Goal: Task Accomplishment & Management: Complete application form

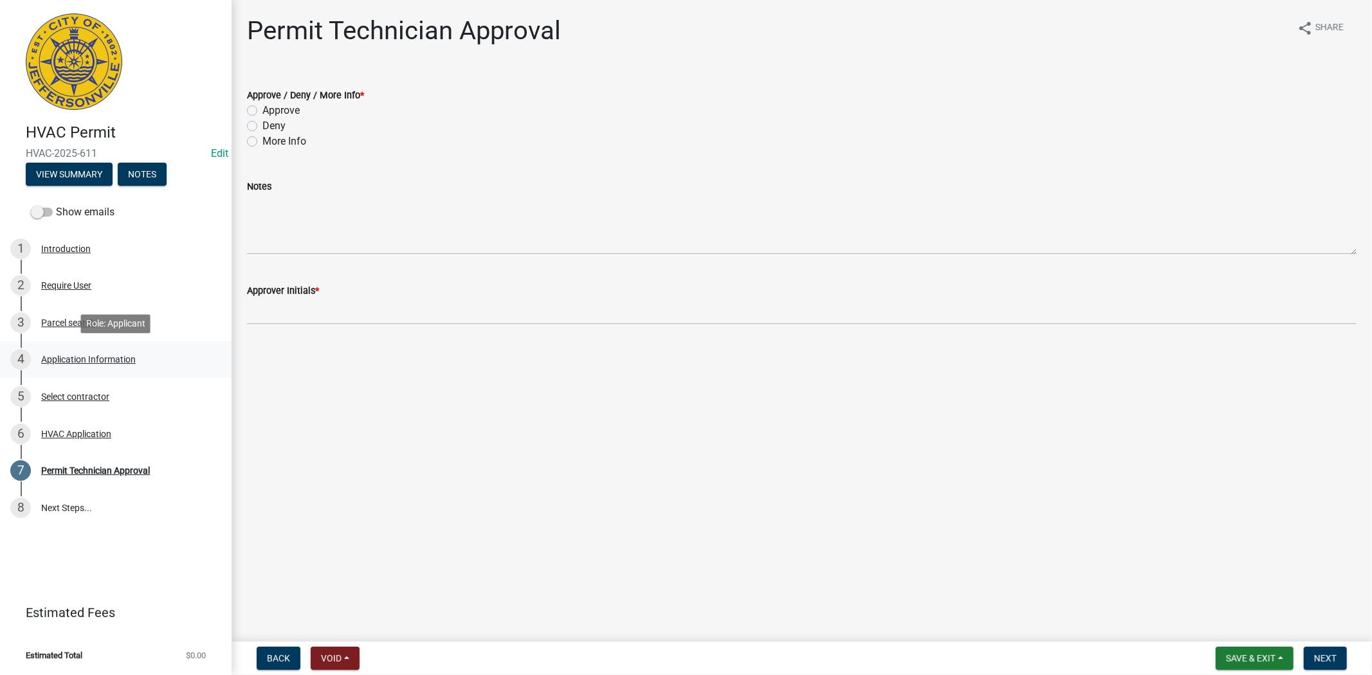
click at [73, 361] on div "Application Information" at bounding box center [88, 359] width 95 height 9
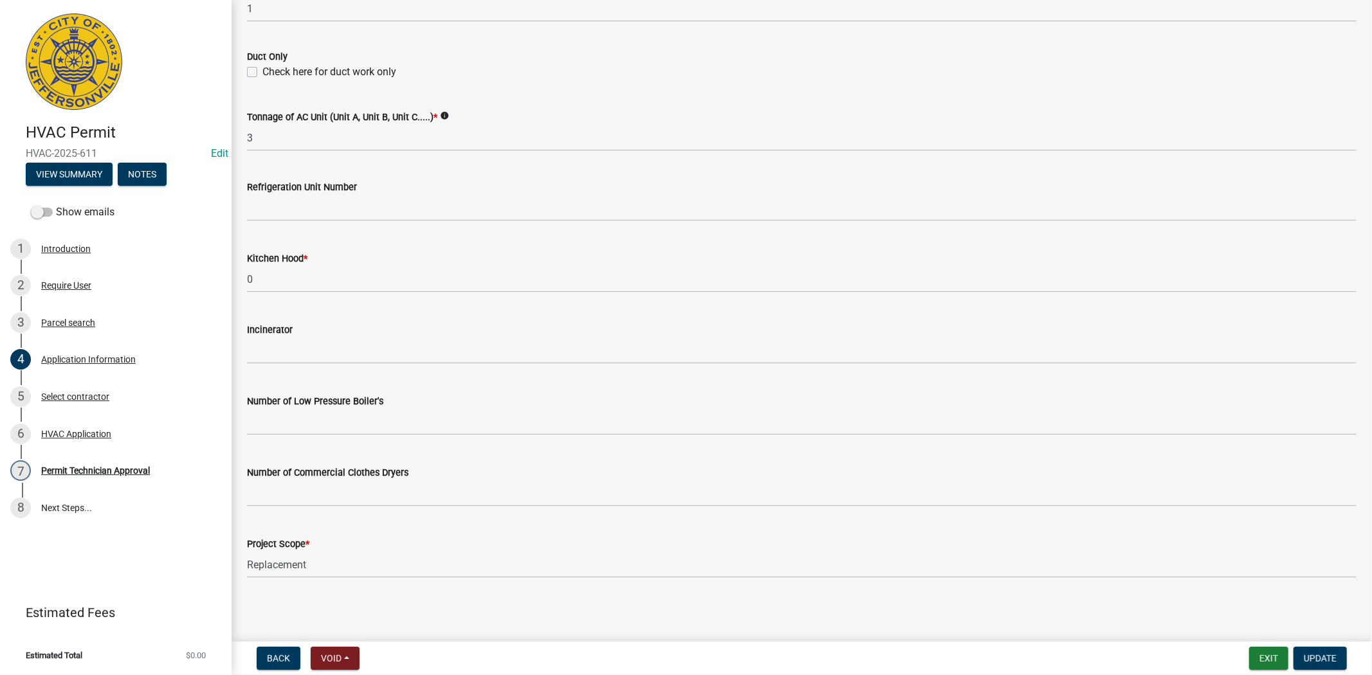
scroll to position [776, 0]
click at [68, 397] on div "Select contractor" at bounding box center [75, 396] width 68 height 9
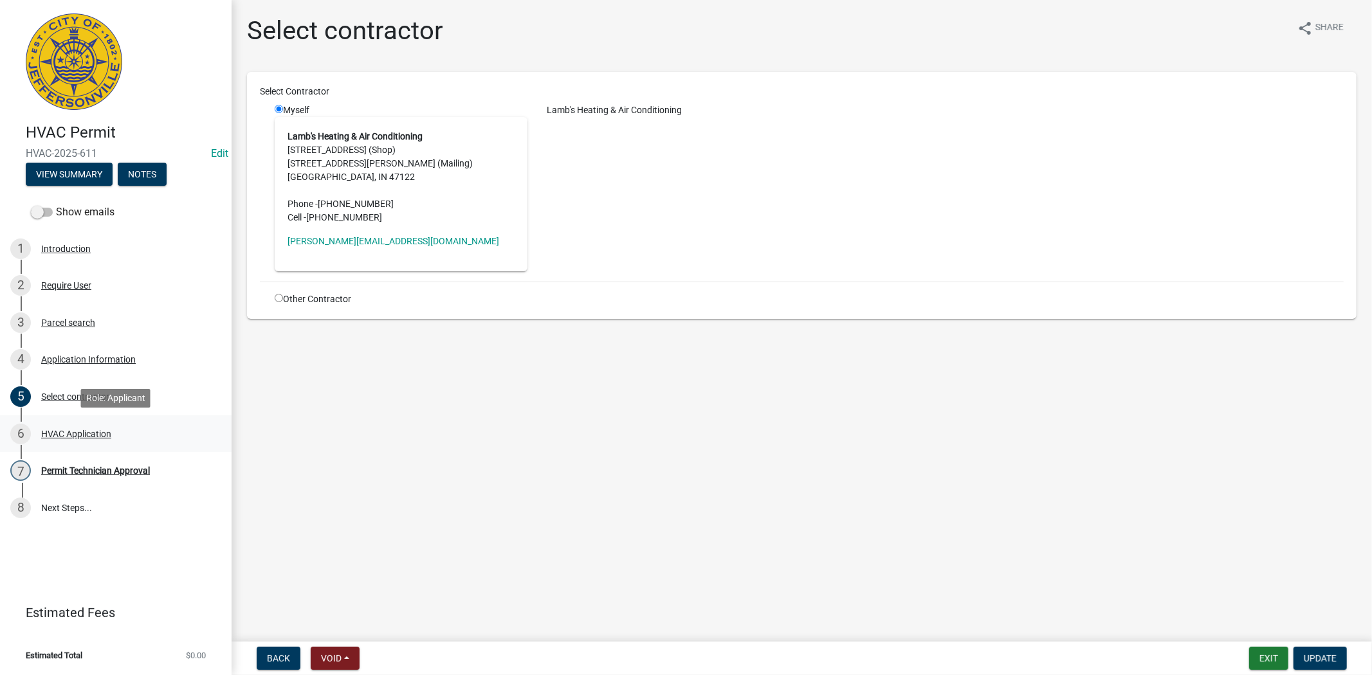
click at [86, 435] on div "HVAC Application" at bounding box center [76, 434] width 70 height 9
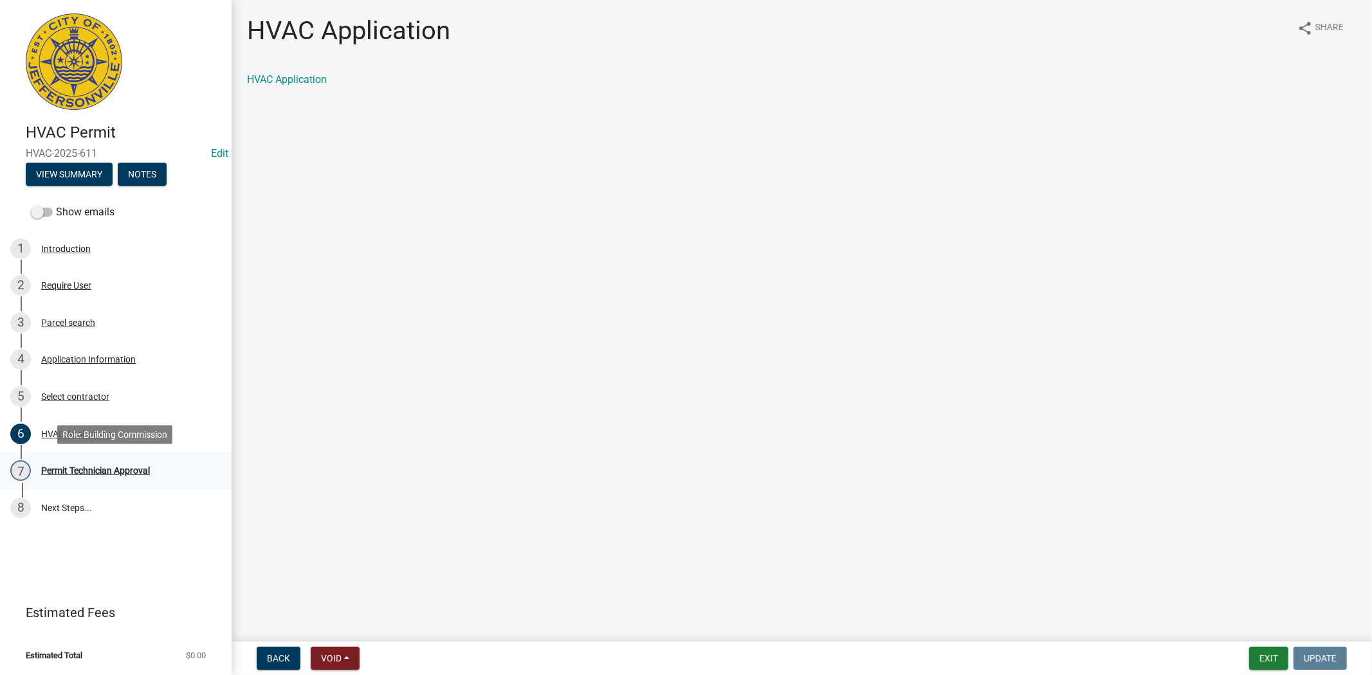
click at [107, 466] on div "Permit Technician Approval" at bounding box center [95, 470] width 109 height 9
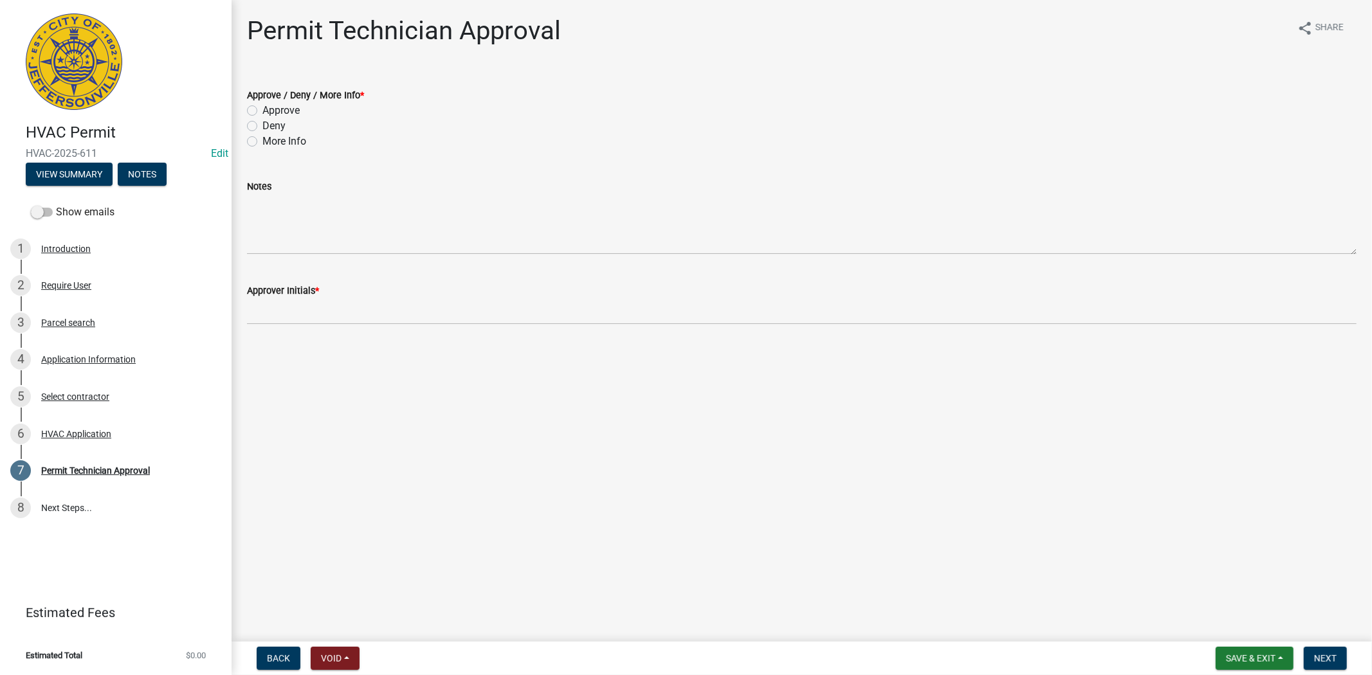
click at [262, 113] on label "Approve" at bounding box center [280, 110] width 37 height 15
click at [262, 111] on input "Approve" at bounding box center [266, 107] width 8 height 8
radio input "true"
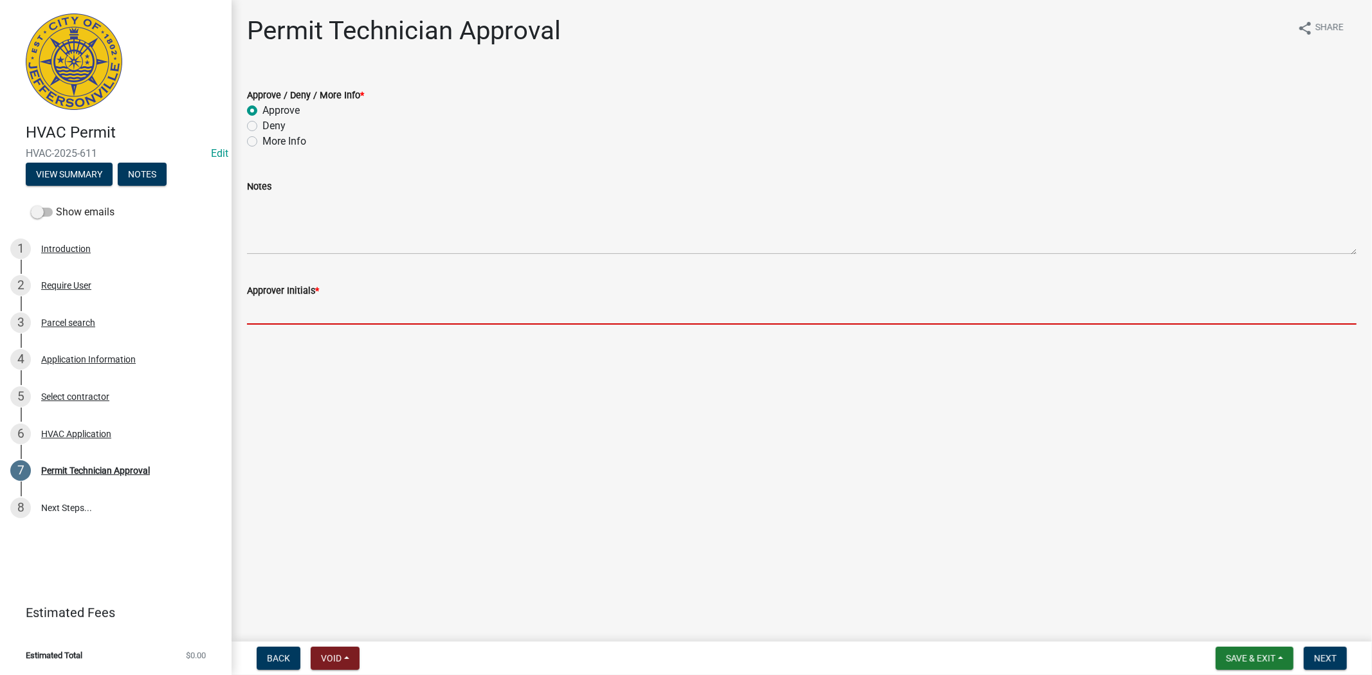
click at [291, 312] on input "Approver Initials *" at bounding box center [801, 311] width 1109 height 26
type input "mkf"
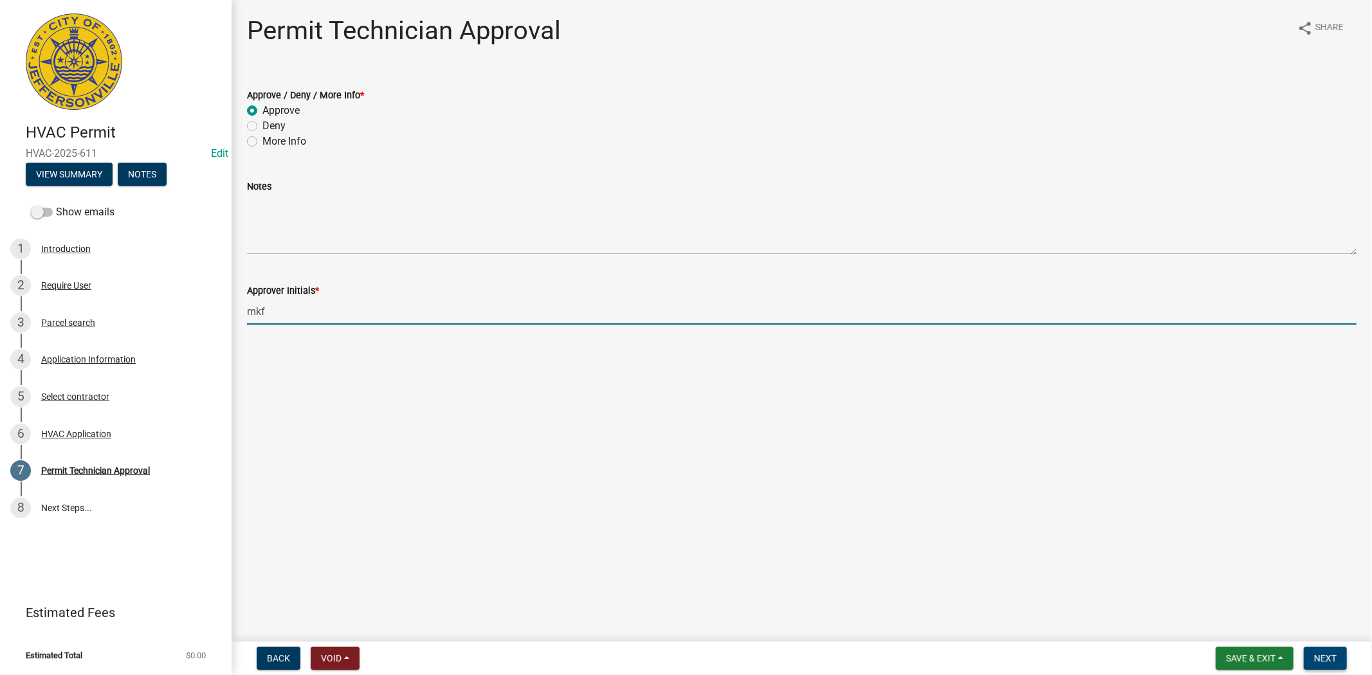
click at [1330, 658] on span "Next" at bounding box center [1325, 658] width 23 height 10
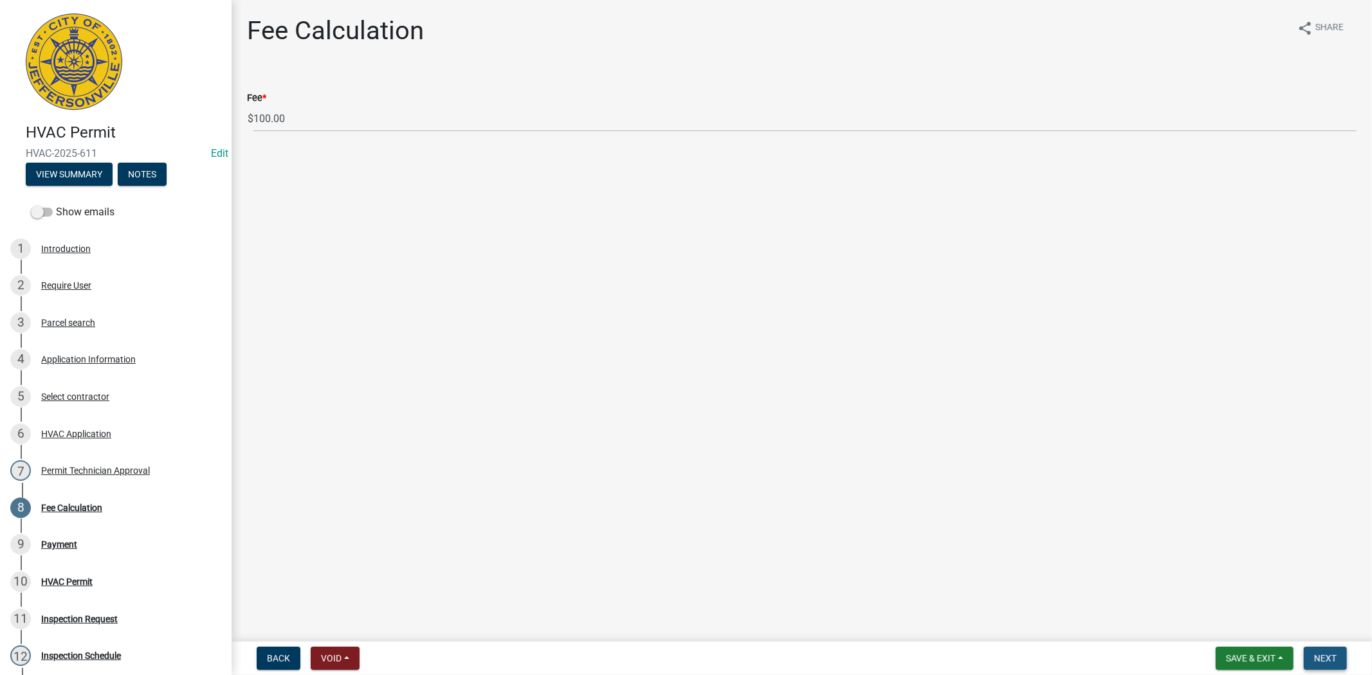
click at [1338, 659] on button "Next" at bounding box center [1325, 658] width 43 height 23
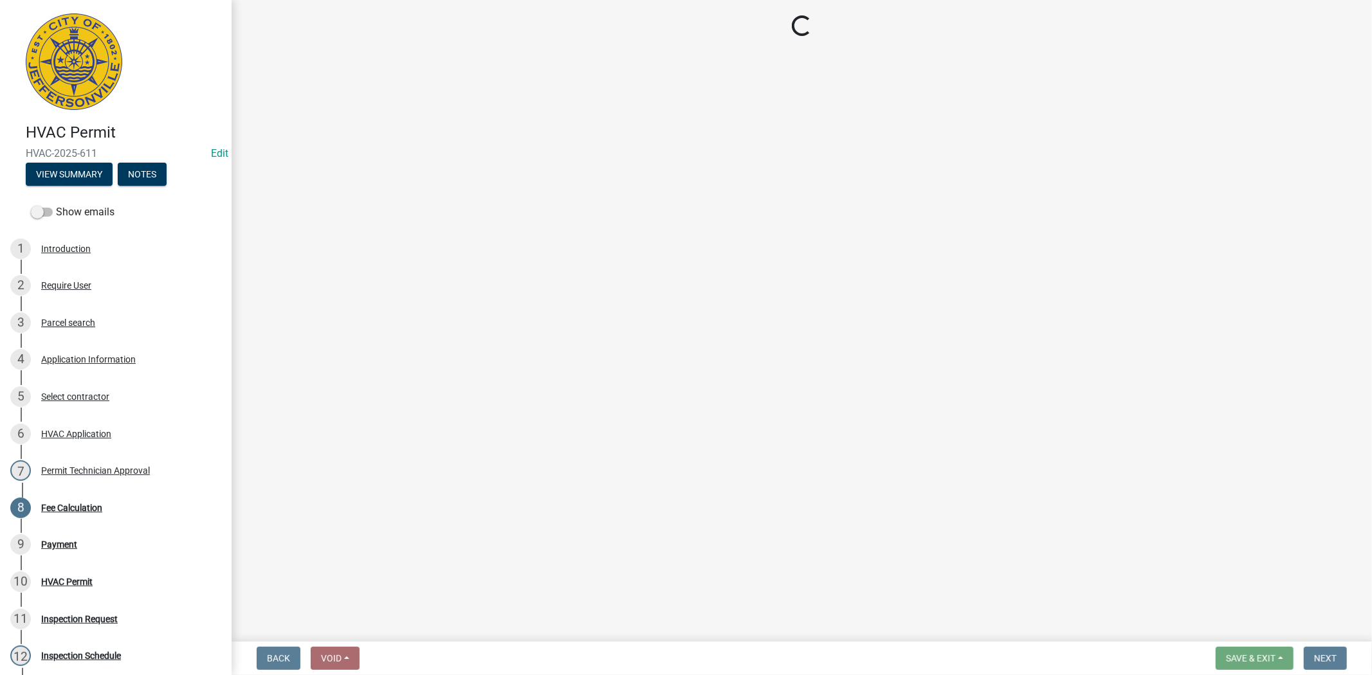
select select "3: 3"
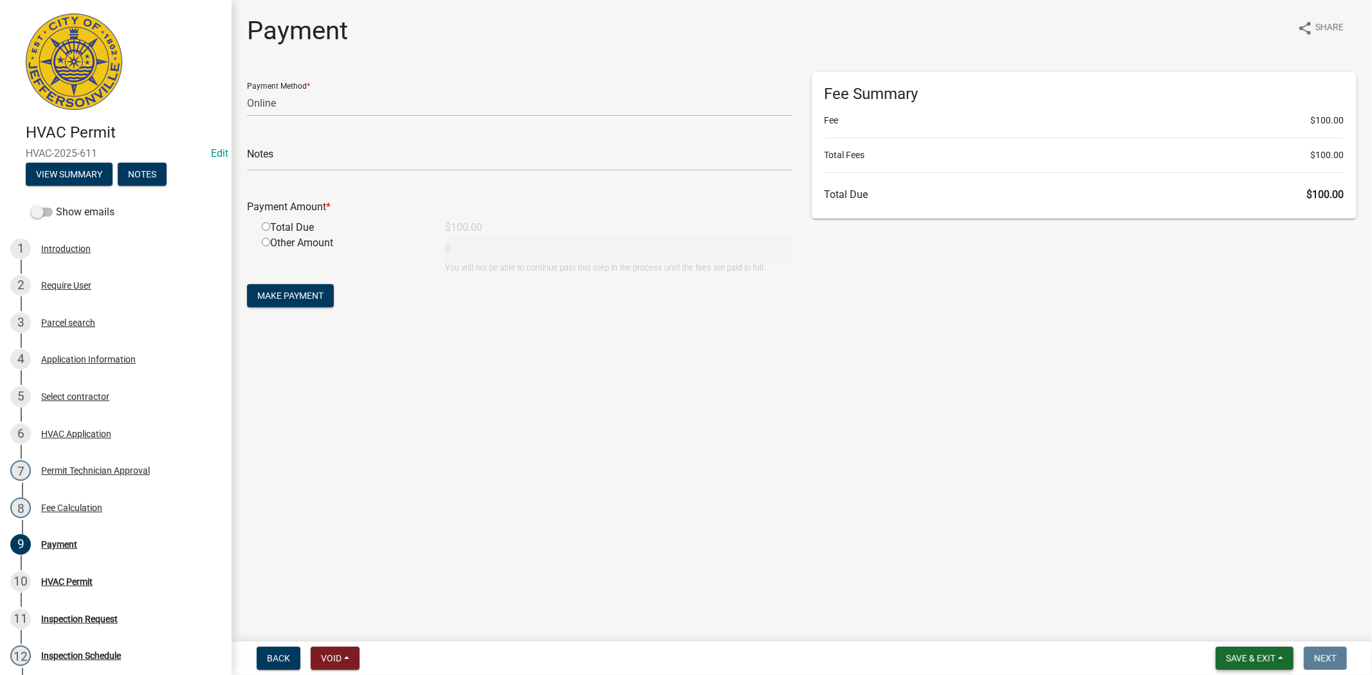
click at [1246, 653] on span "Save & Exit" at bounding box center [1251, 658] width 50 height 10
click at [1242, 635] on button "Save & Exit" at bounding box center [1241, 625] width 103 height 31
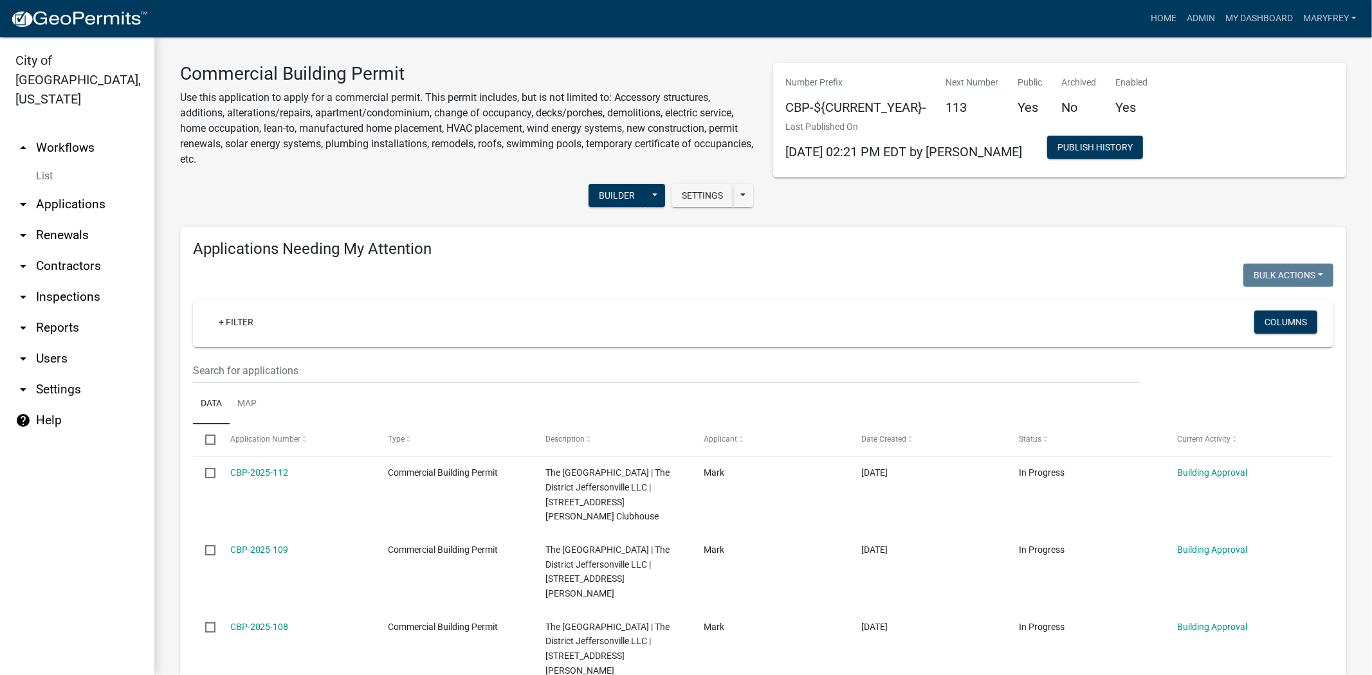
click at [69, 132] on link "arrow_drop_up Workflows" at bounding box center [77, 147] width 154 height 31
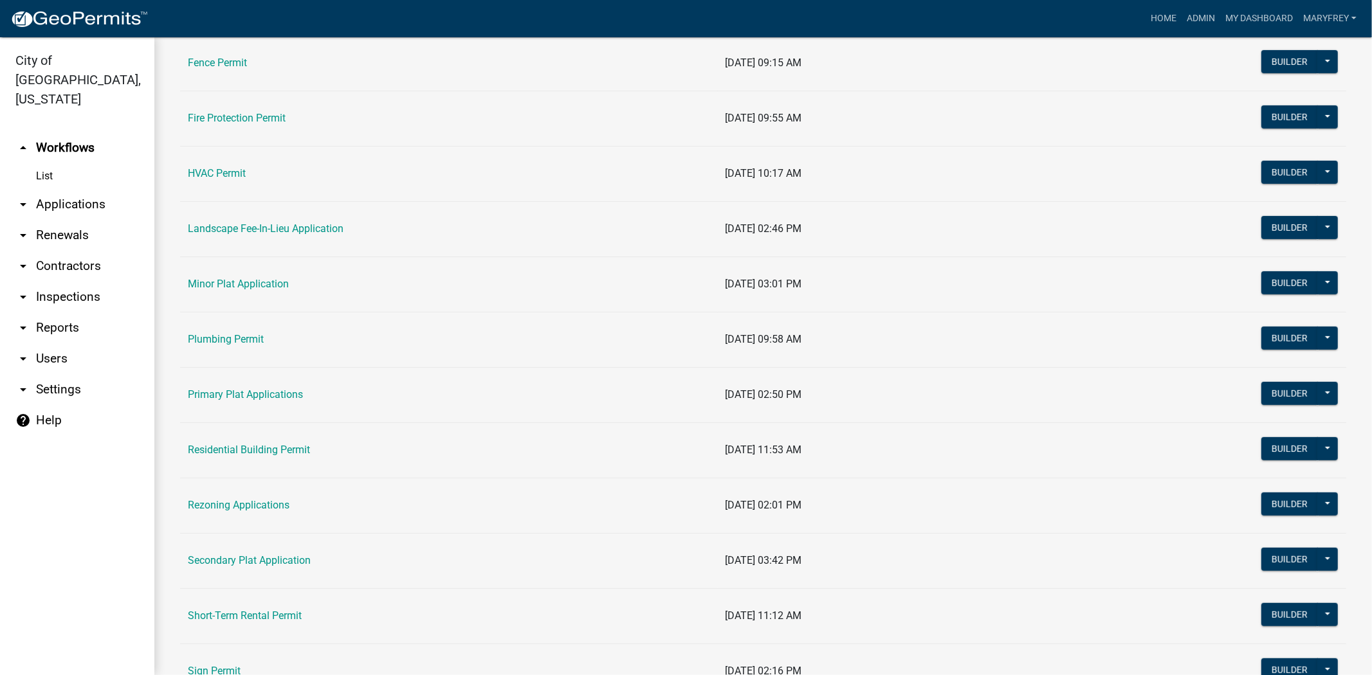
scroll to position [550, 0]
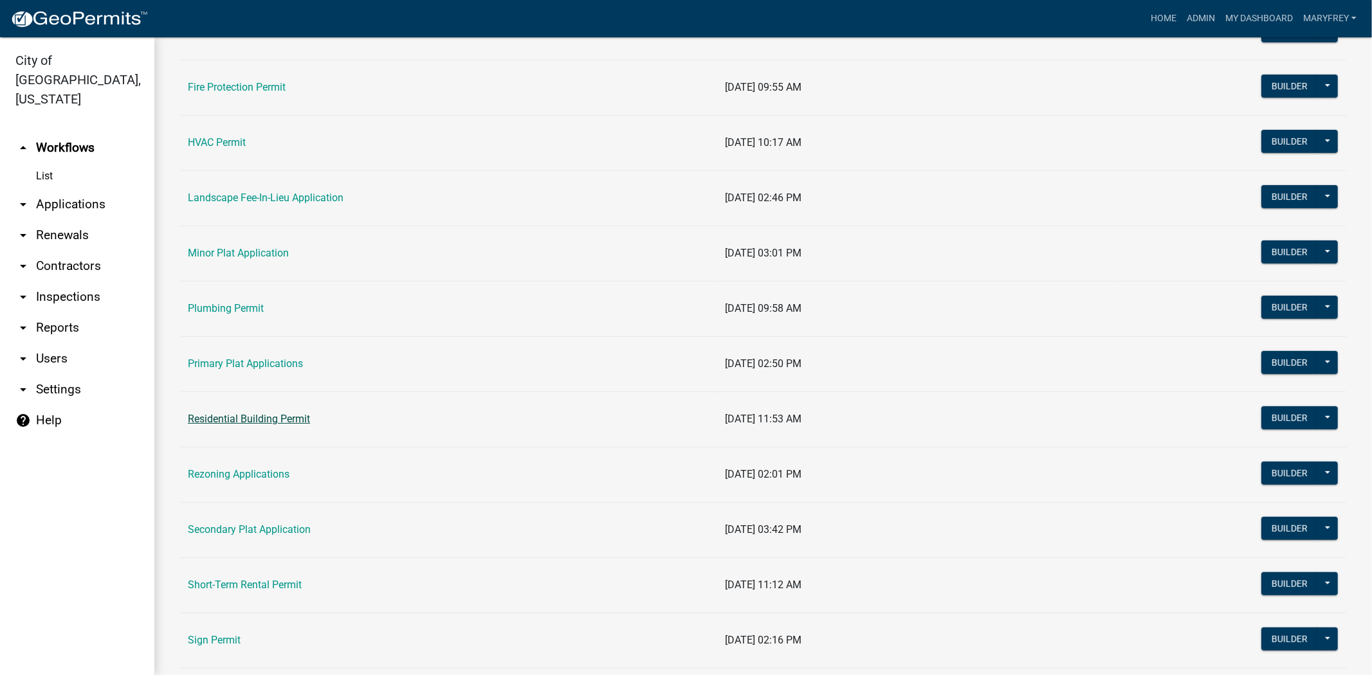
click at [242, 423] on link "Residential Building Permit" at bounding box center [249, 419] width 122 height 12
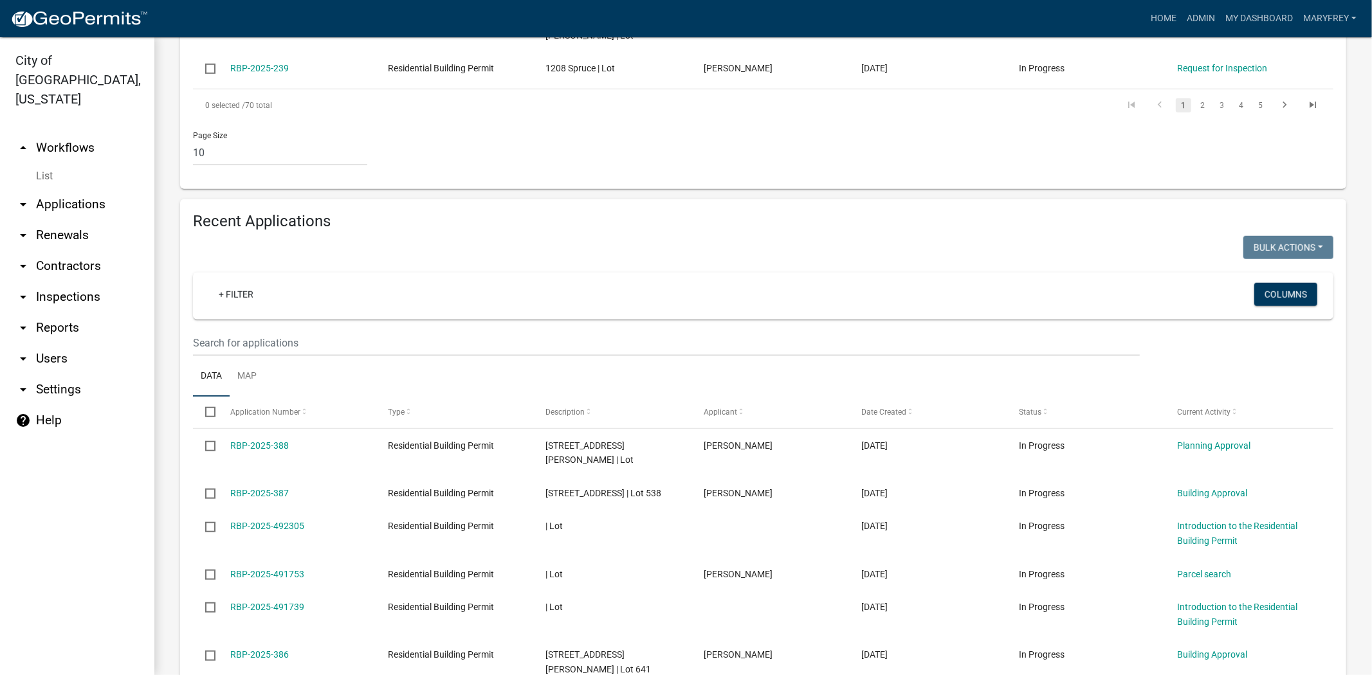
scroll to position [813, 0]
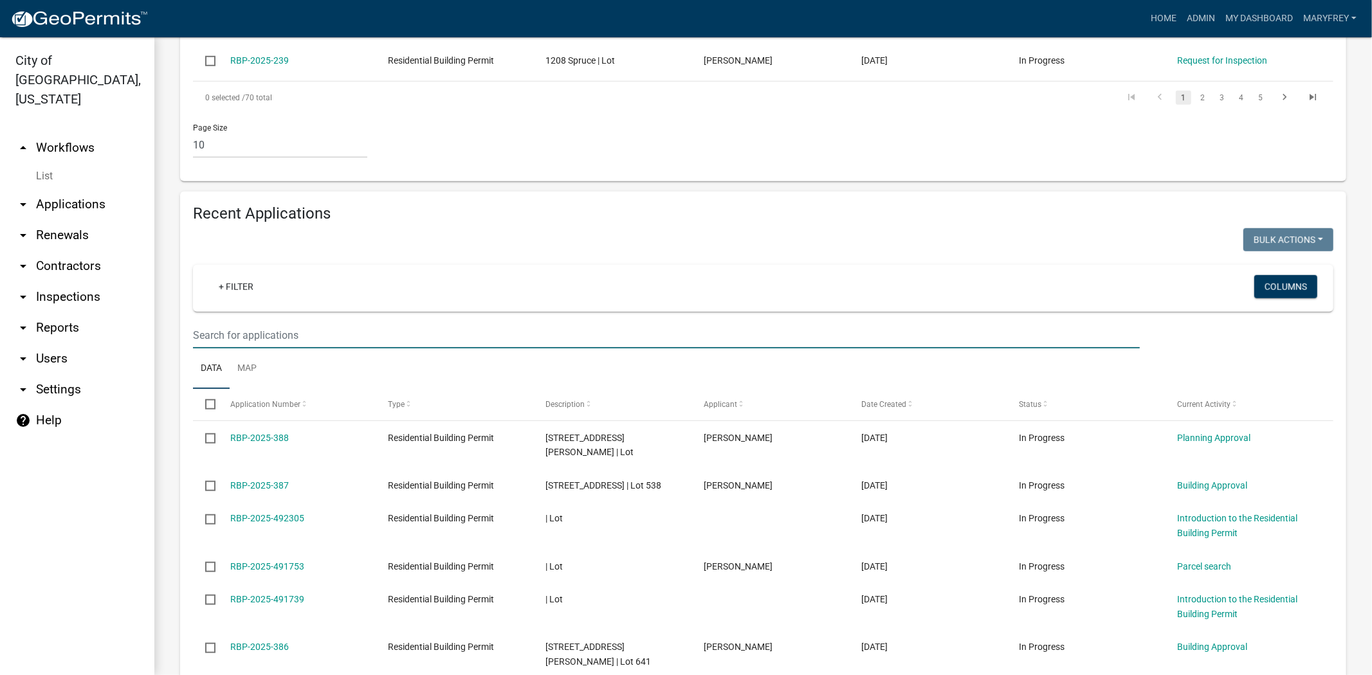
click at [219, 322] on input "text" at bounding box center [666, 335] width 947 height 26
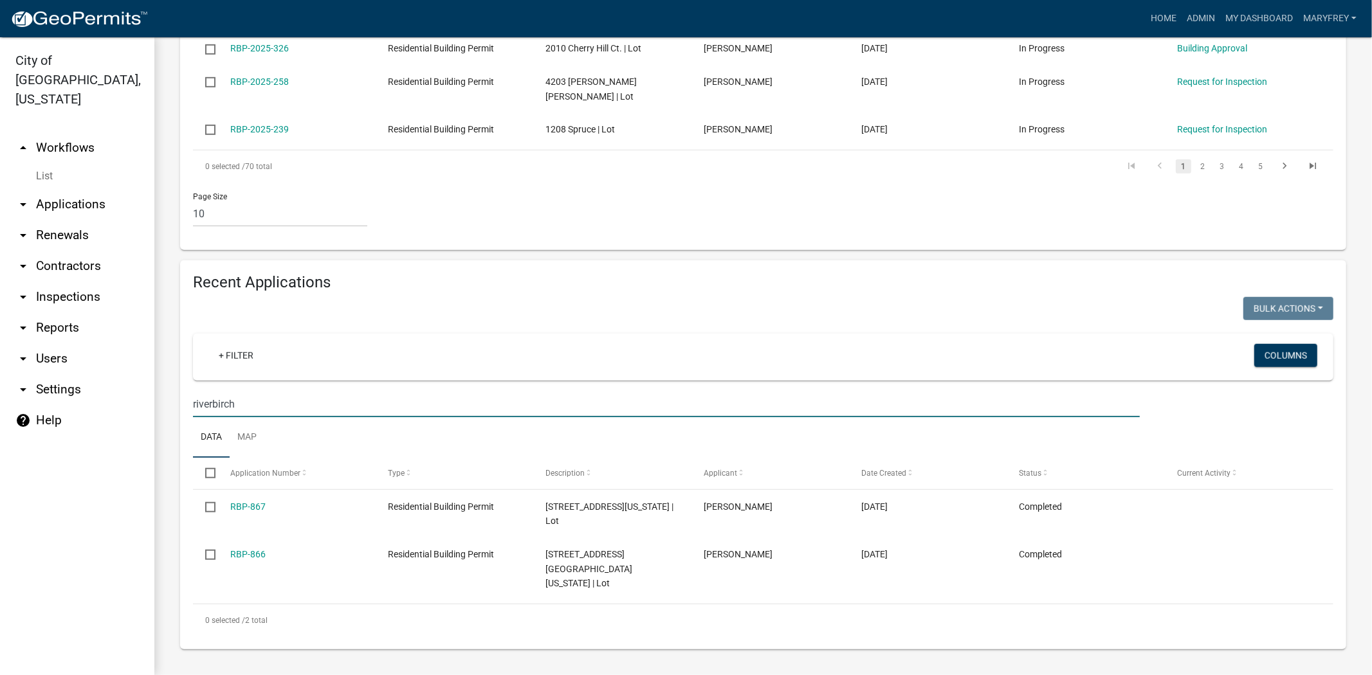
scroll to position [658, 0]
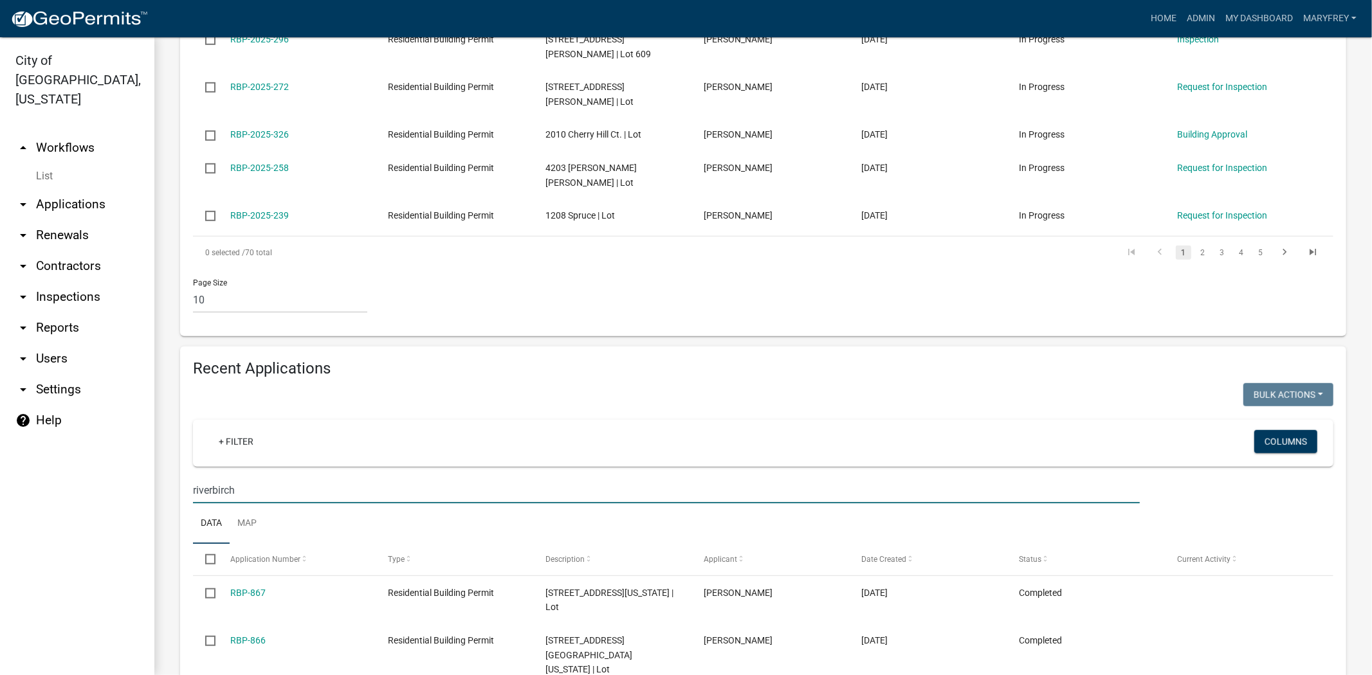
drag, startPoint x: 250, startPoint y: 425, endPoint x: 174, endPoint y: 426, distance: 75.9
click at [174, 426] on div "Recent Applications Bulk Actions Void Expire Lock Withdraw + Filter Columns riv…" at bounding box center [762, 541] width 1185 height 389
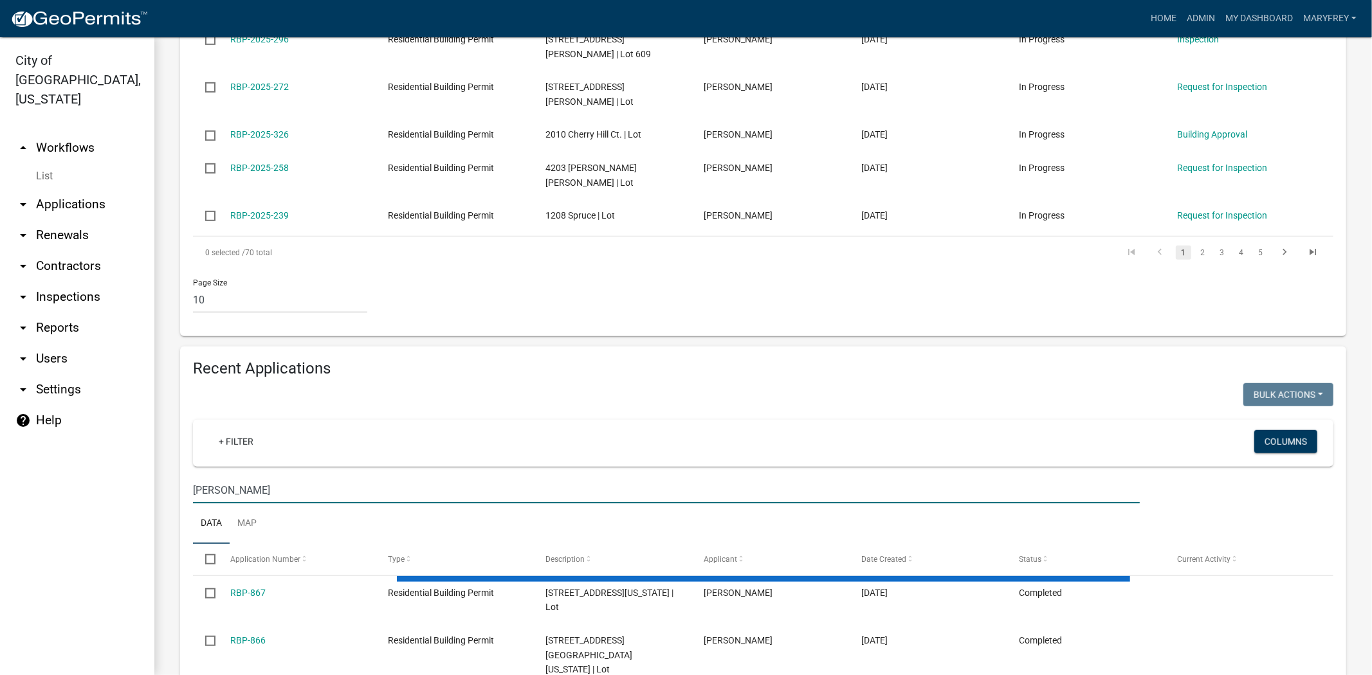
scroll to position [813, 0]
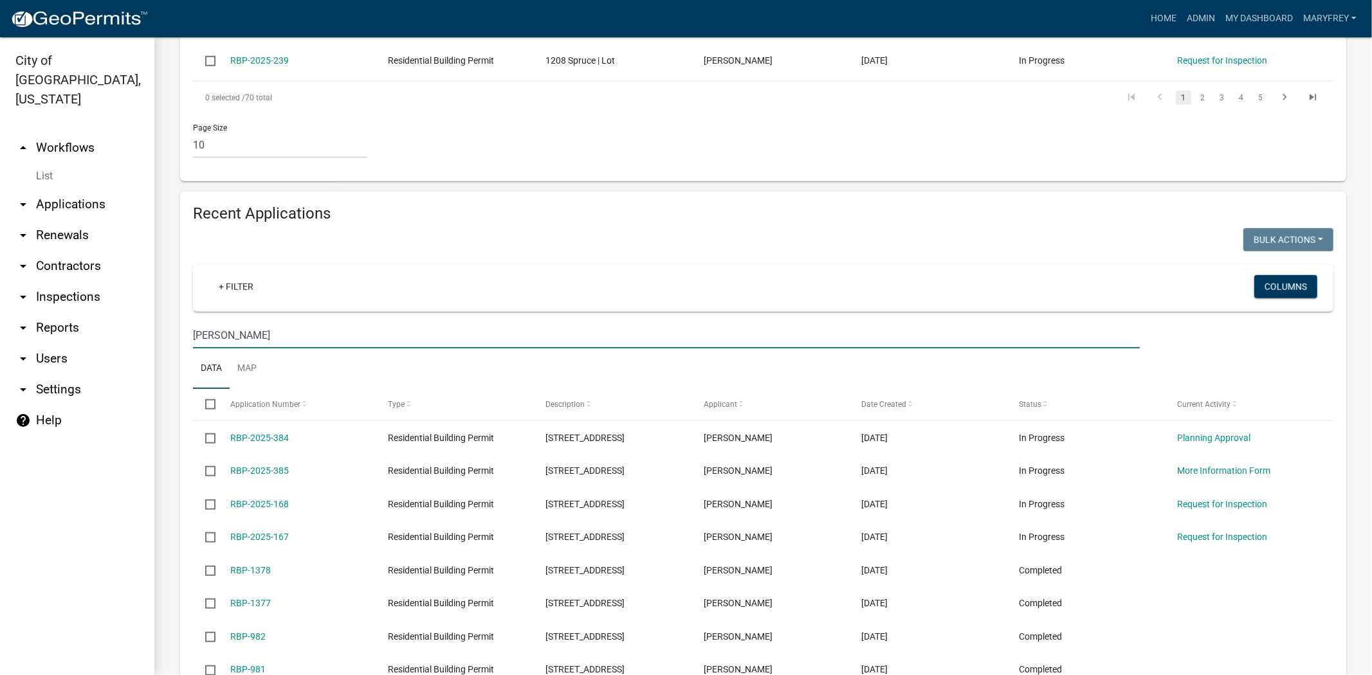
type input "[PERSON_NAME]"
click at [61, 132] on link "arrow_drop_up Workflows" at bounding box center [77, 147] width 154 height 31
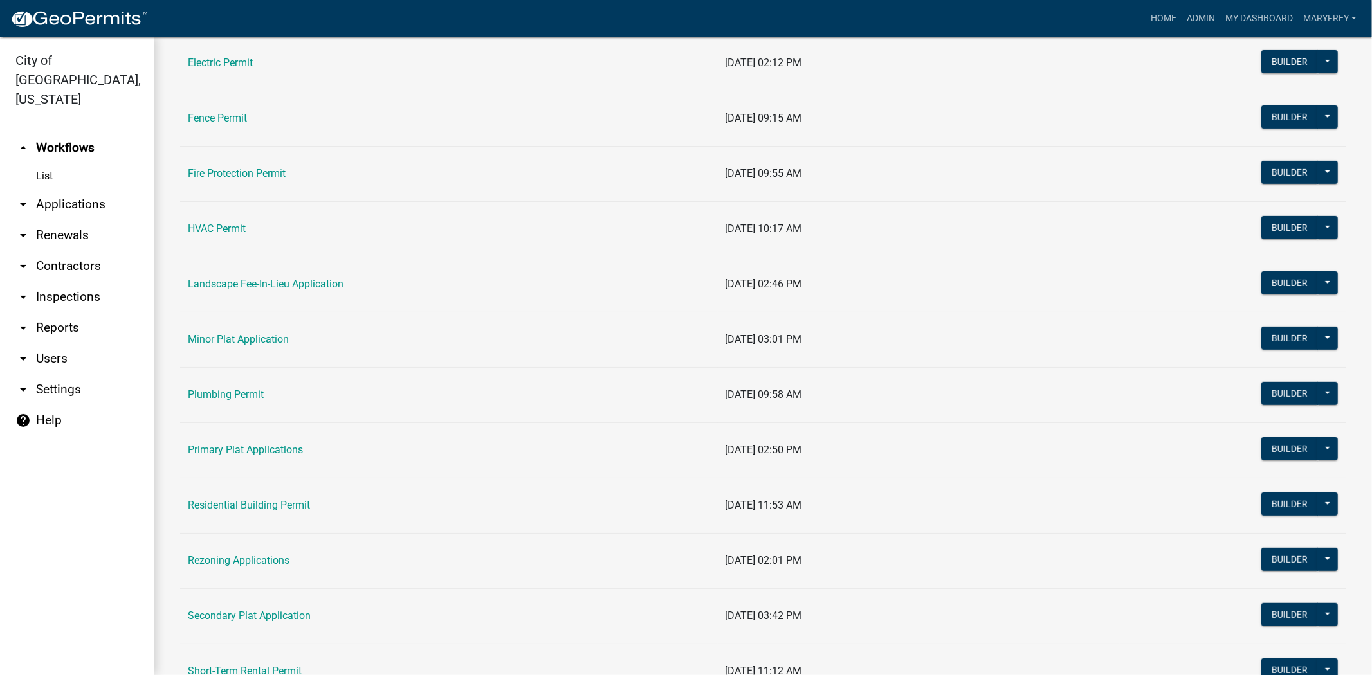
scroll to position [465, 0]
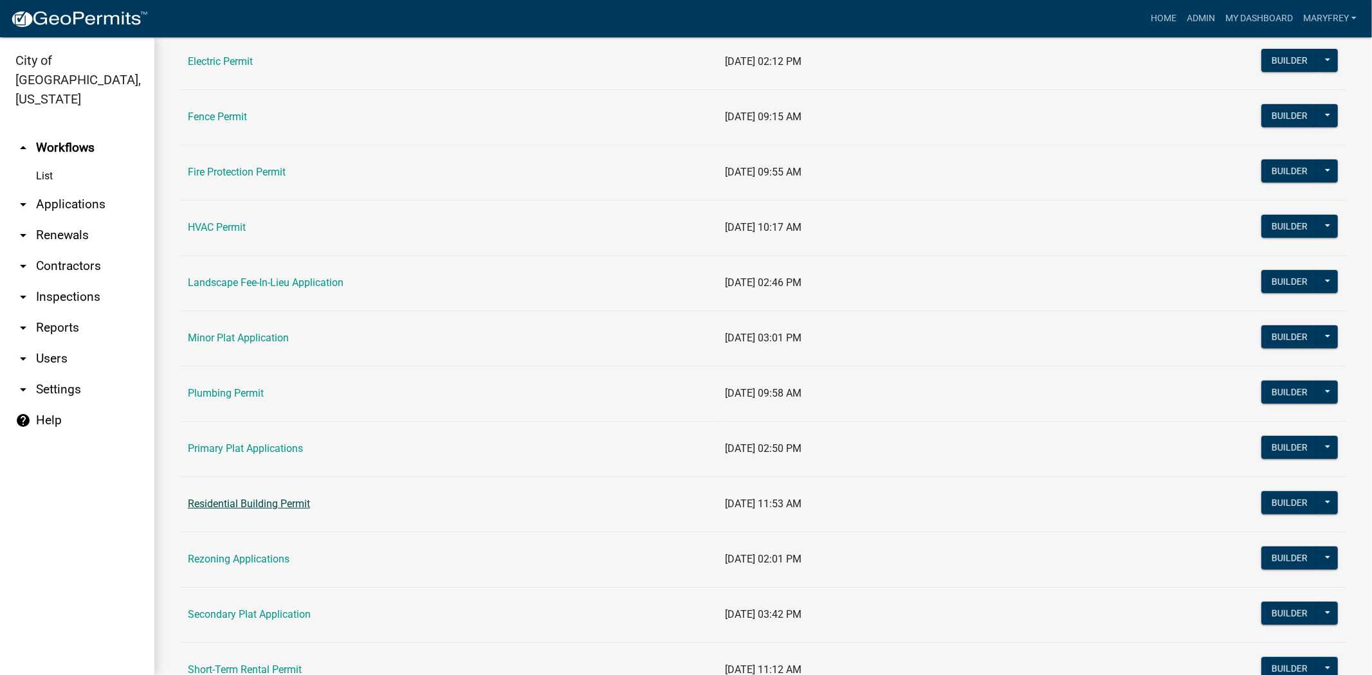
click at [257, 498] on link "Residential Building Permit" at bounding box center [249, 504] width 122 height 12
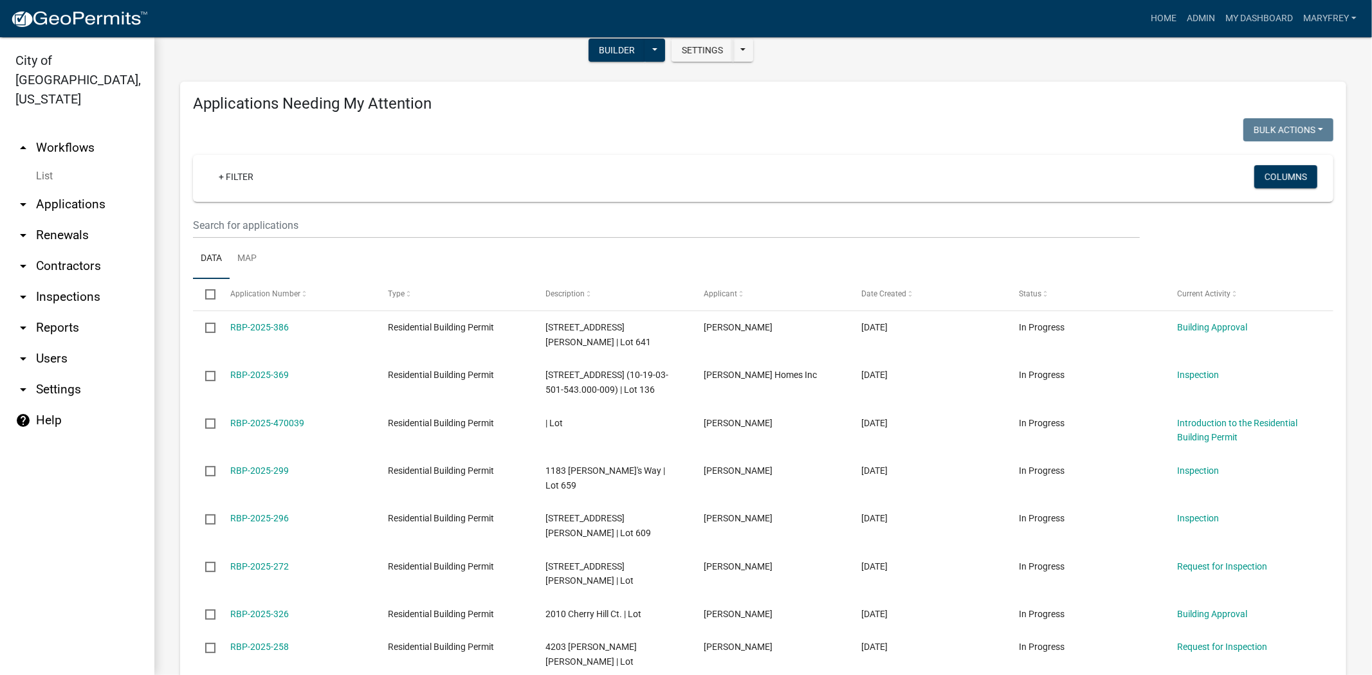
scroll to position [150, 0]
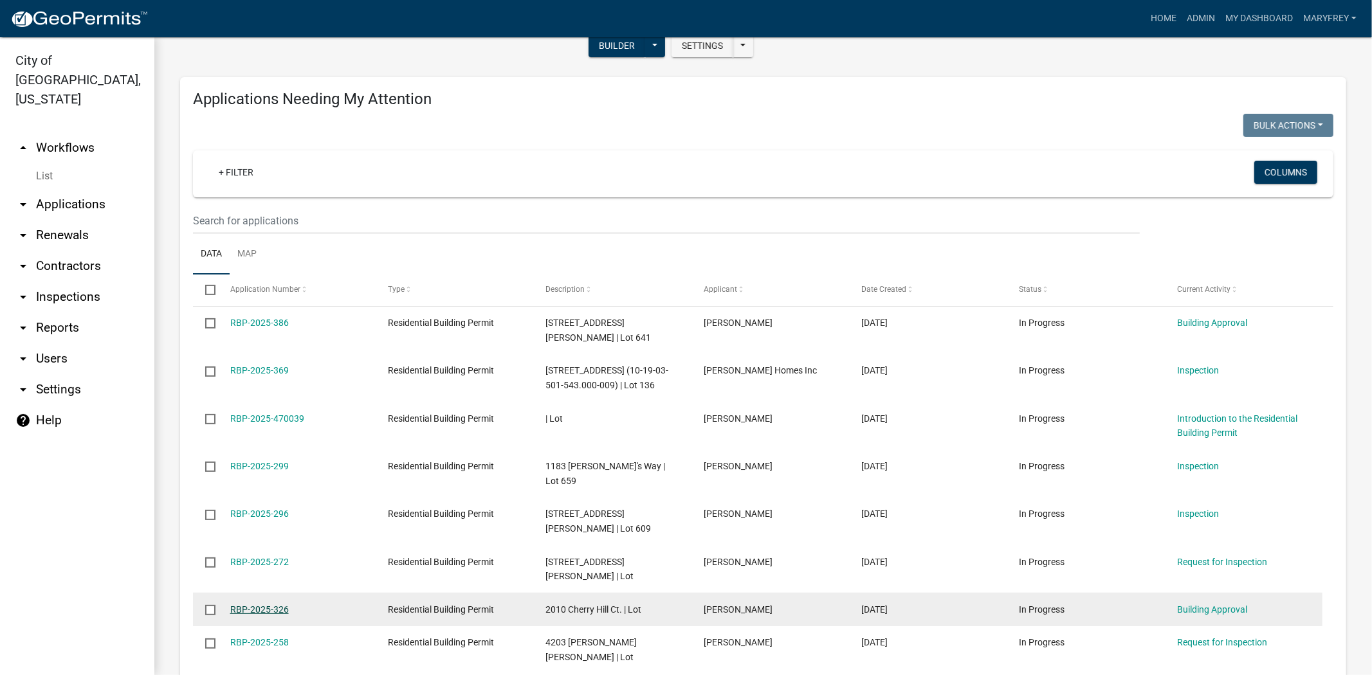
click at [259, 605] on link "RBP-2025-326" at bounding box center [259, 610] width 59 height 10
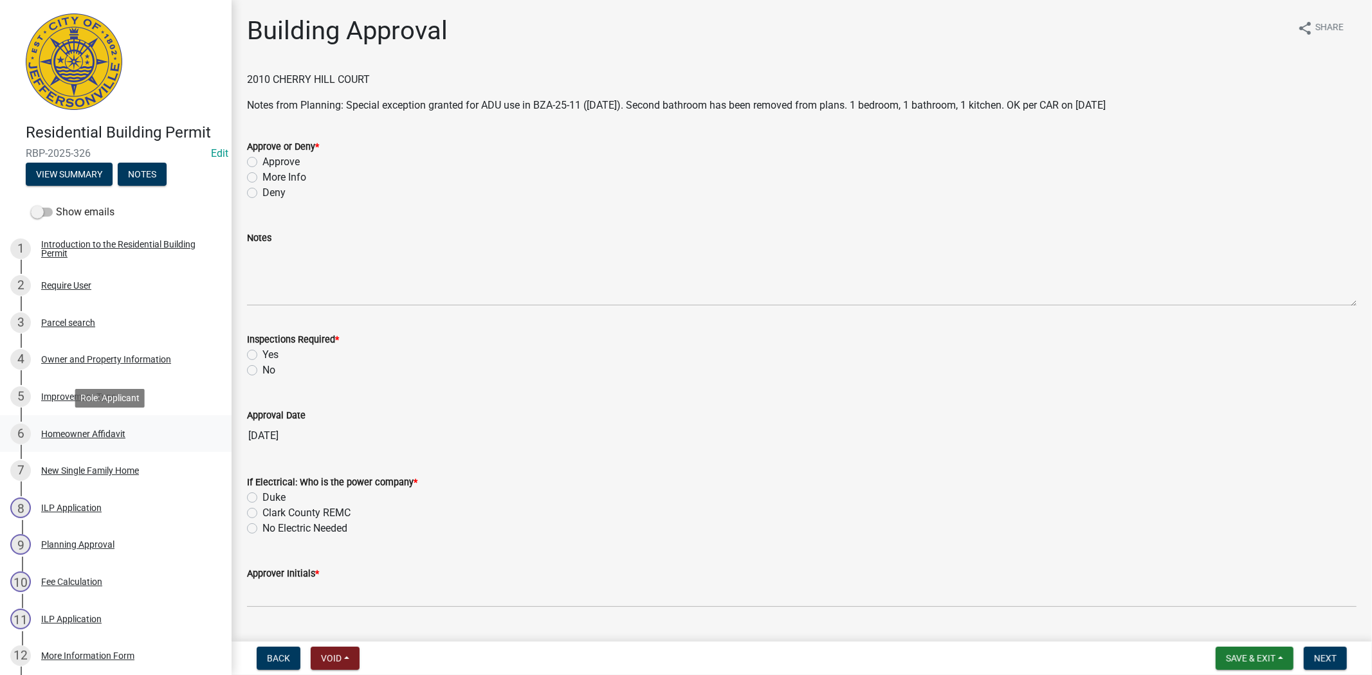
click at [105, 431] on div "Homeowner Affidavit" at bounding box center [83, 434] width 84 height 9
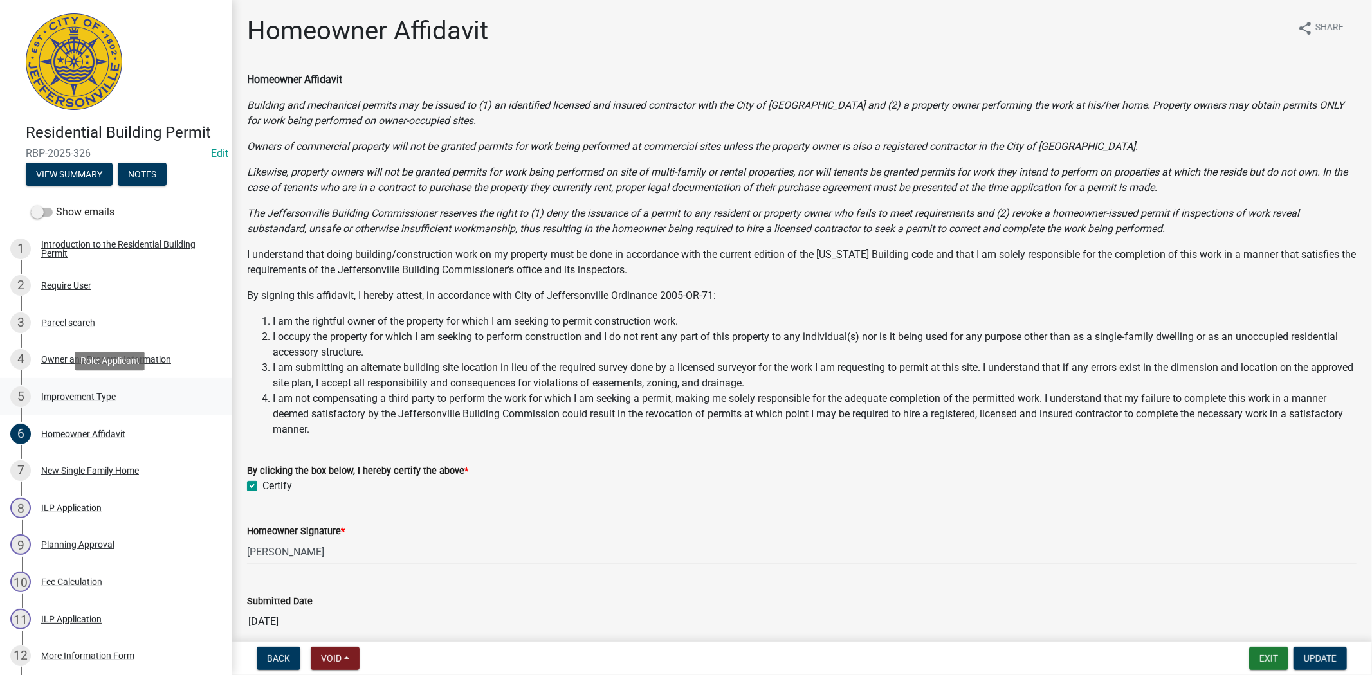
click at [105, 394] on div "Improvement Type" at bounding box center [78, 396] width 75 height 9
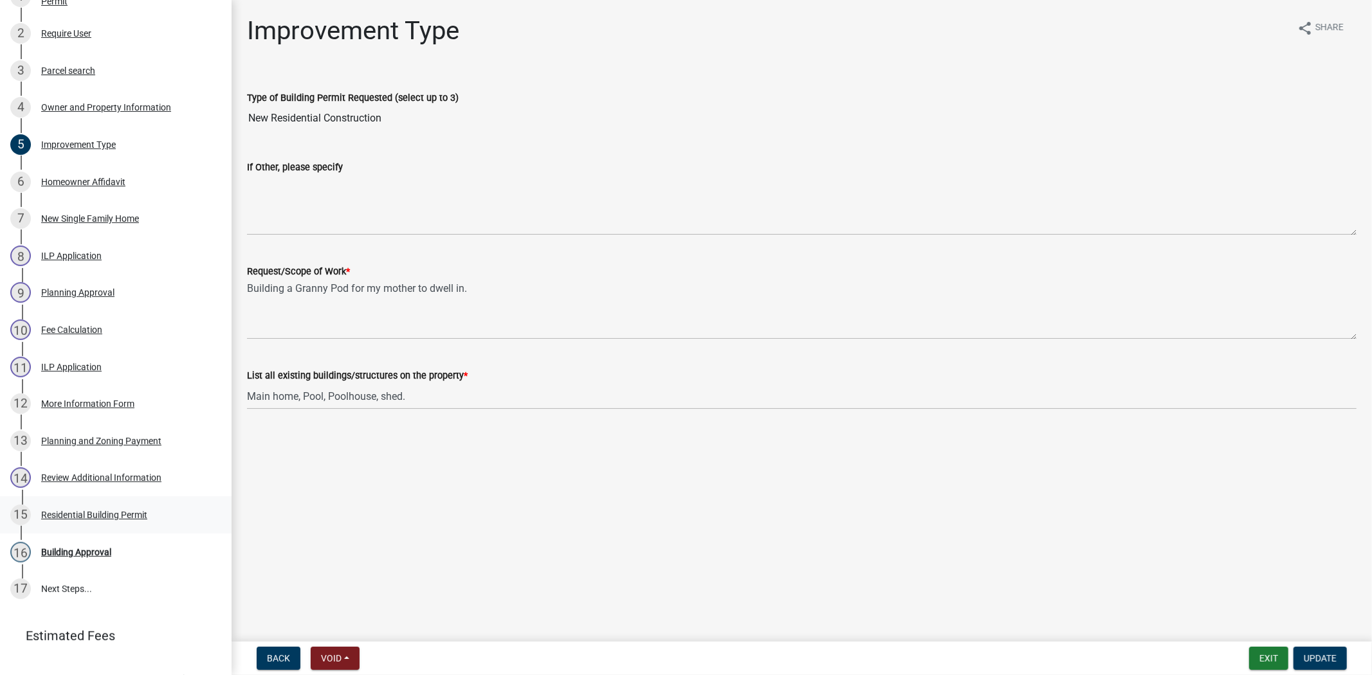
scroll to position [257, 0]
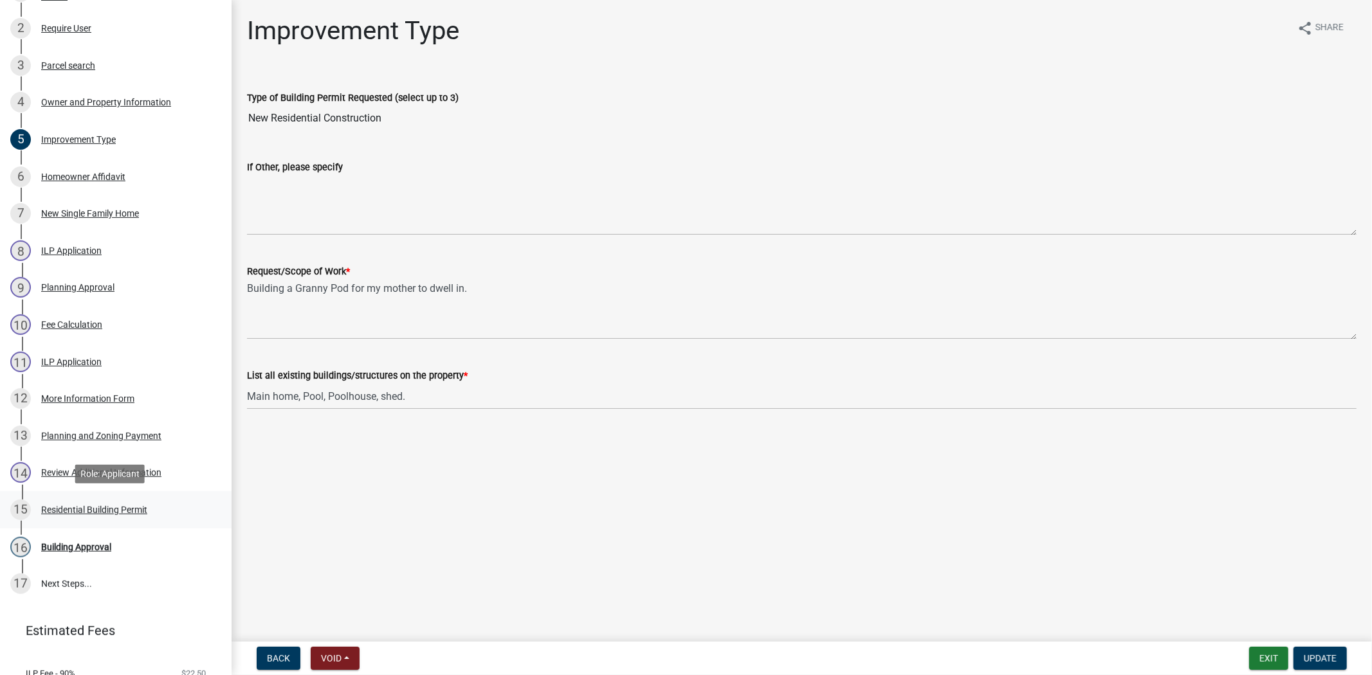
click at [130, 503] on div "15 Residential Building Permit" at bounding box center [110, 510] width 201 height 21
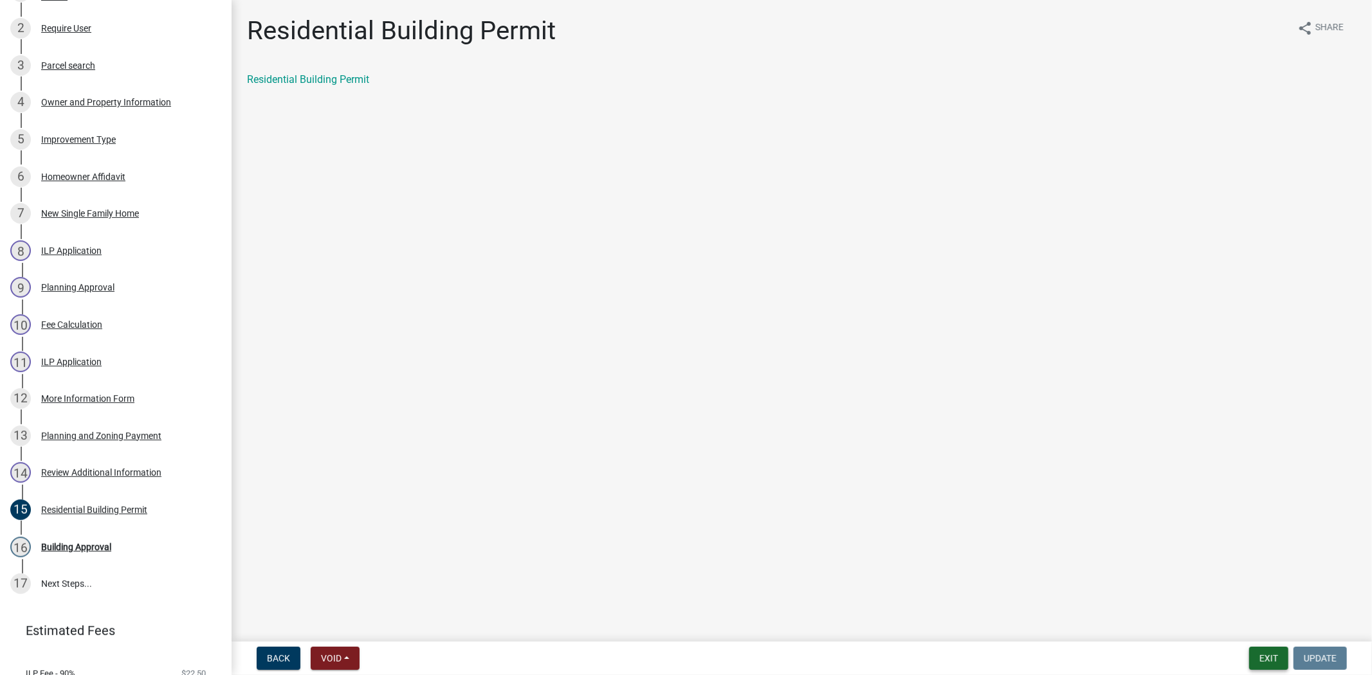
click at [1252, 658] on button "Exit" at bounding box center [1268, 658] width 39 height 23
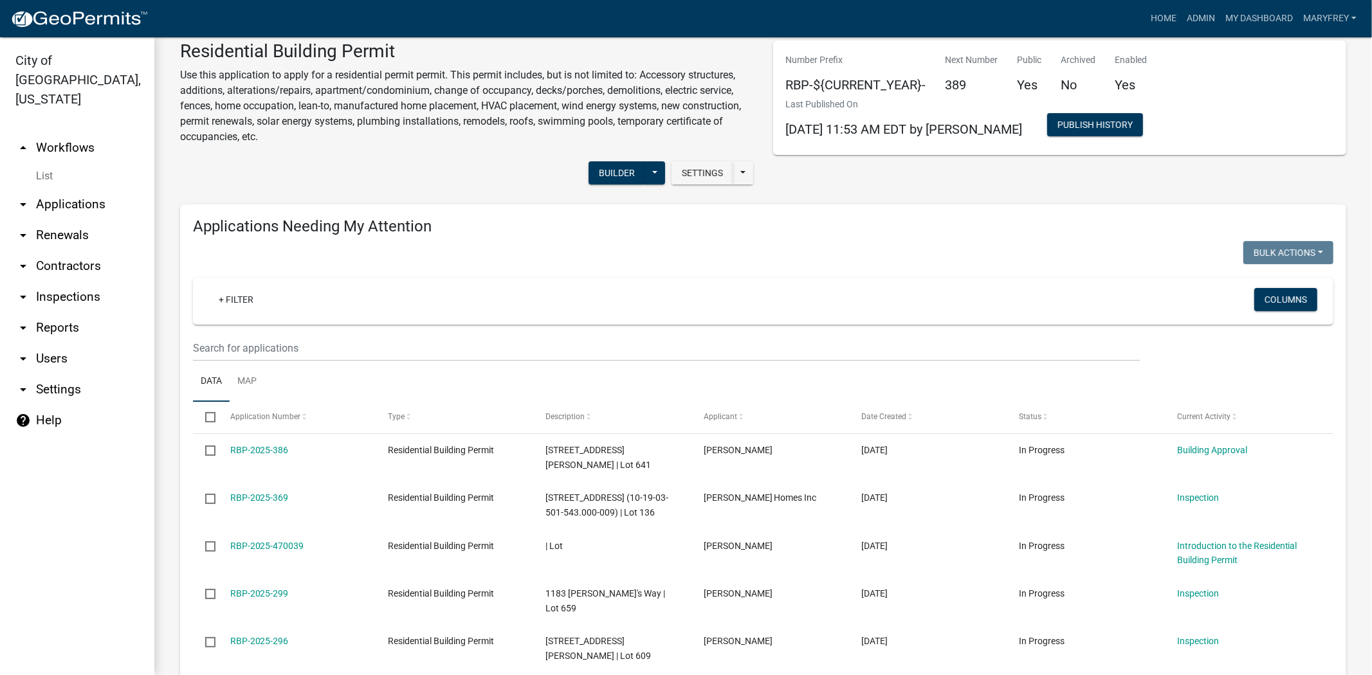
scroll to position [19, 0]
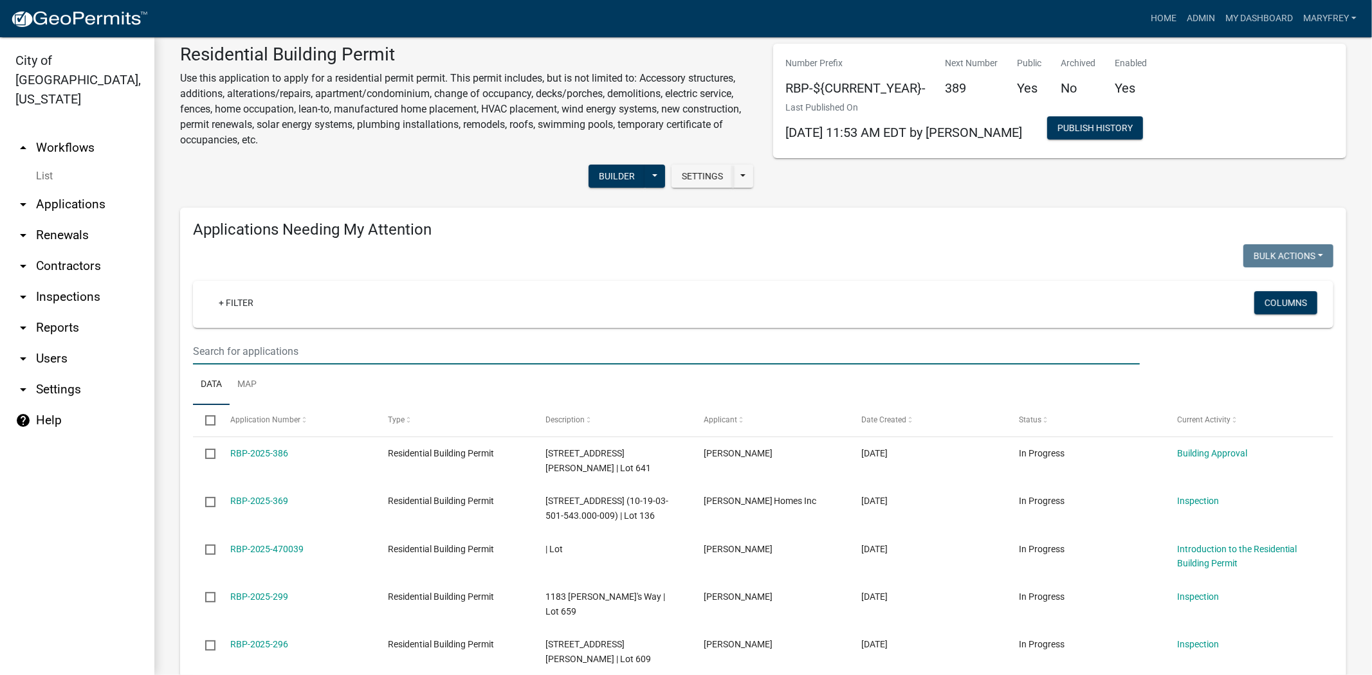
click at [237, 355] on input "text" at bounding box center [666, 351] width 947 height 26
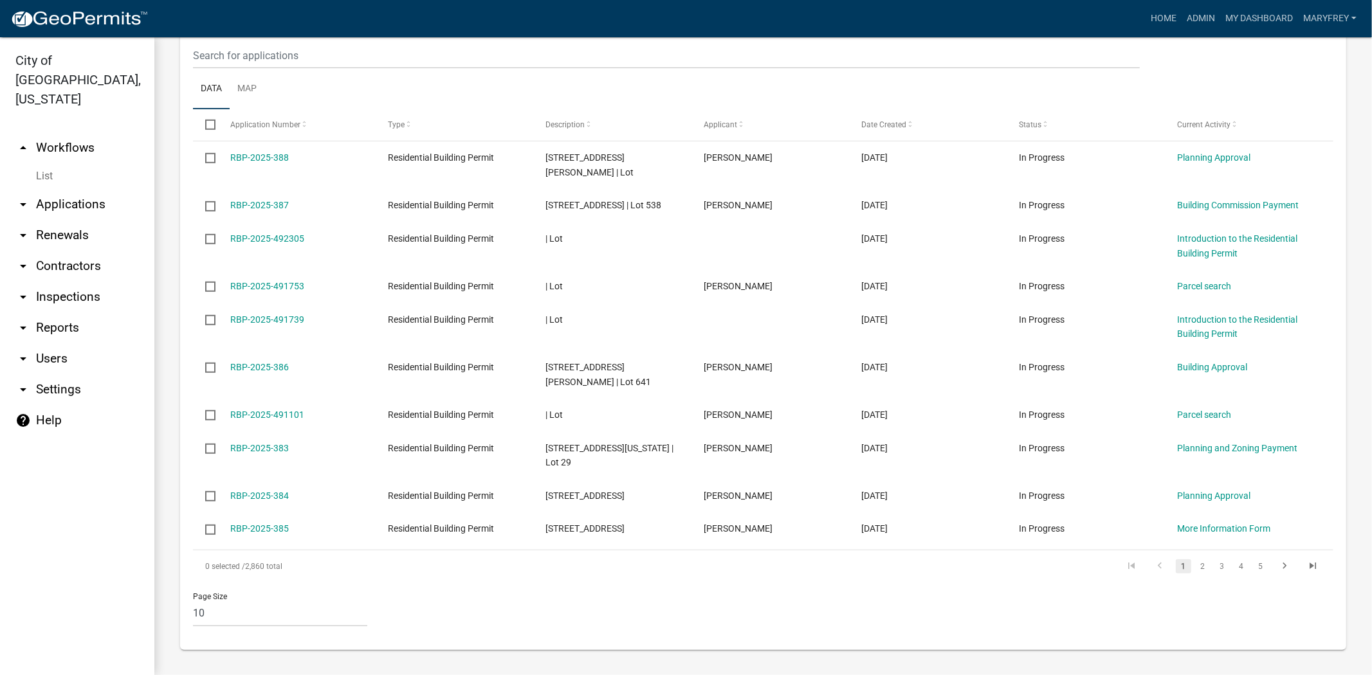
scroll to position [518, 0]
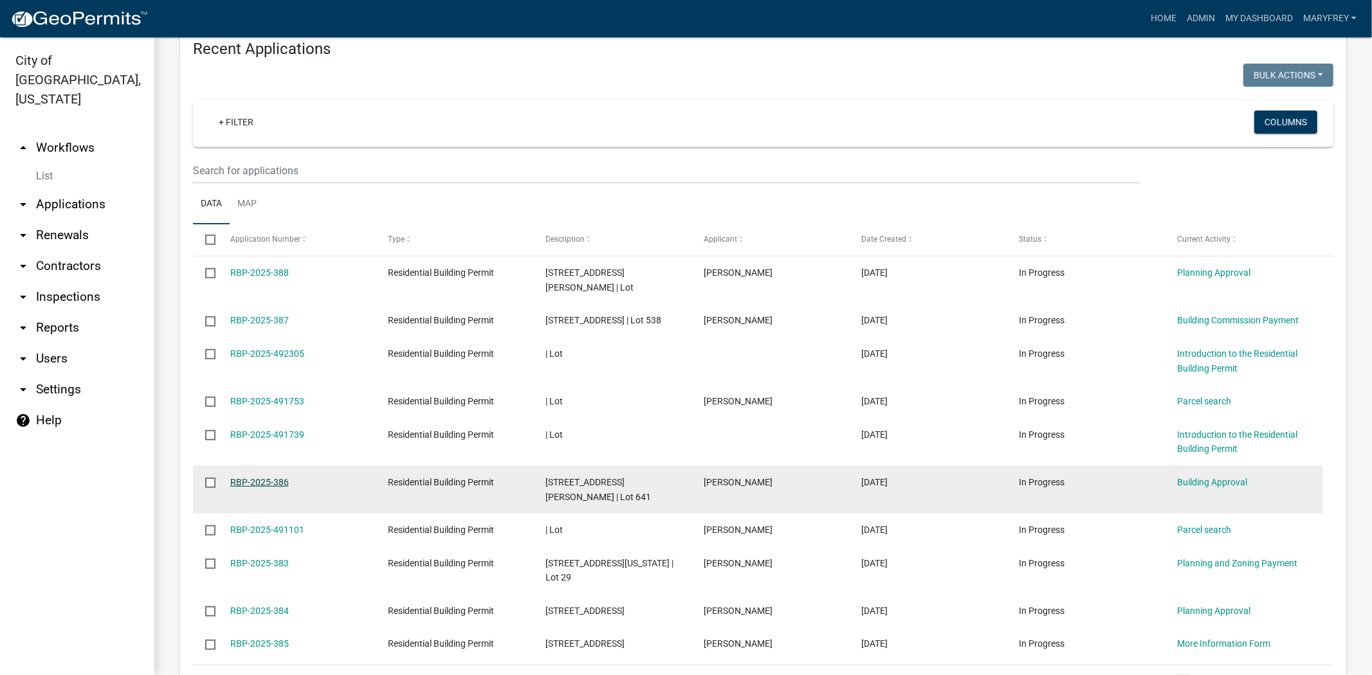
type input "wheelhouse"
click at [258, 477] on link "RBP-2025-386" at bounding box center [259, 482] width 59 height 10
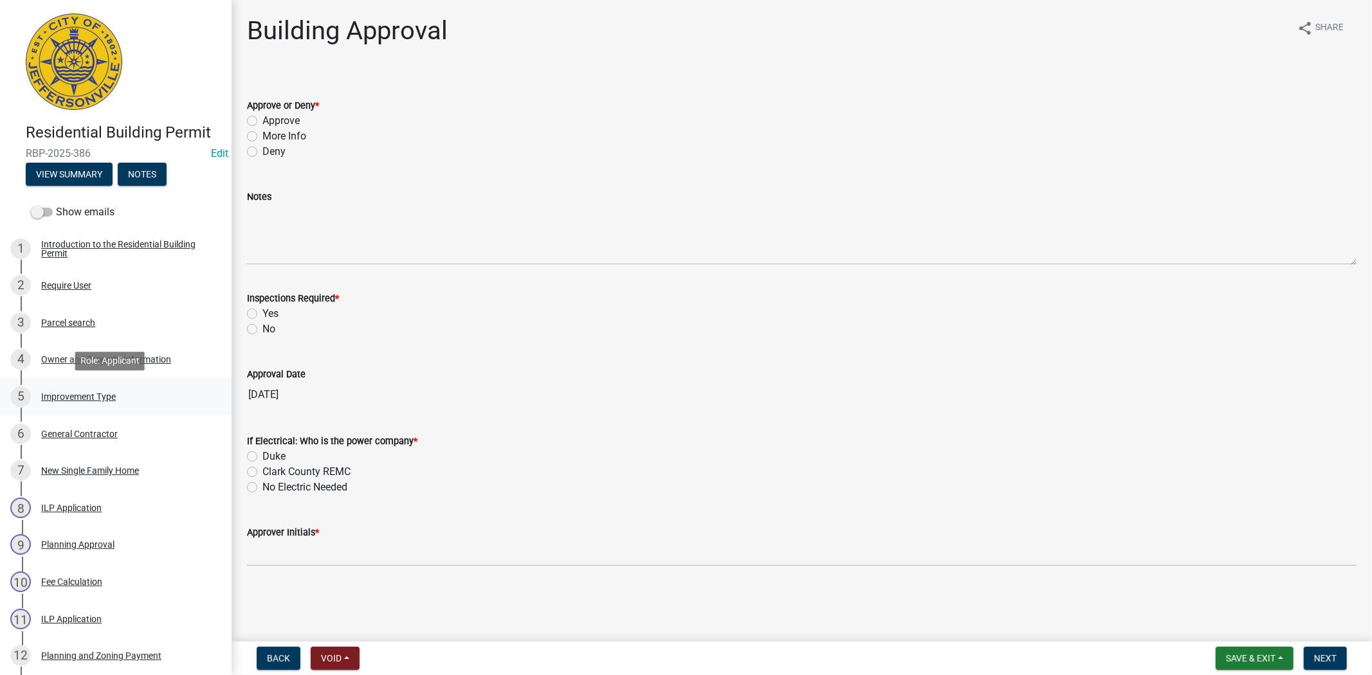
click at [66, 392] on div "Improvement Type" at bounding box center [78, 396] width 75 height 9
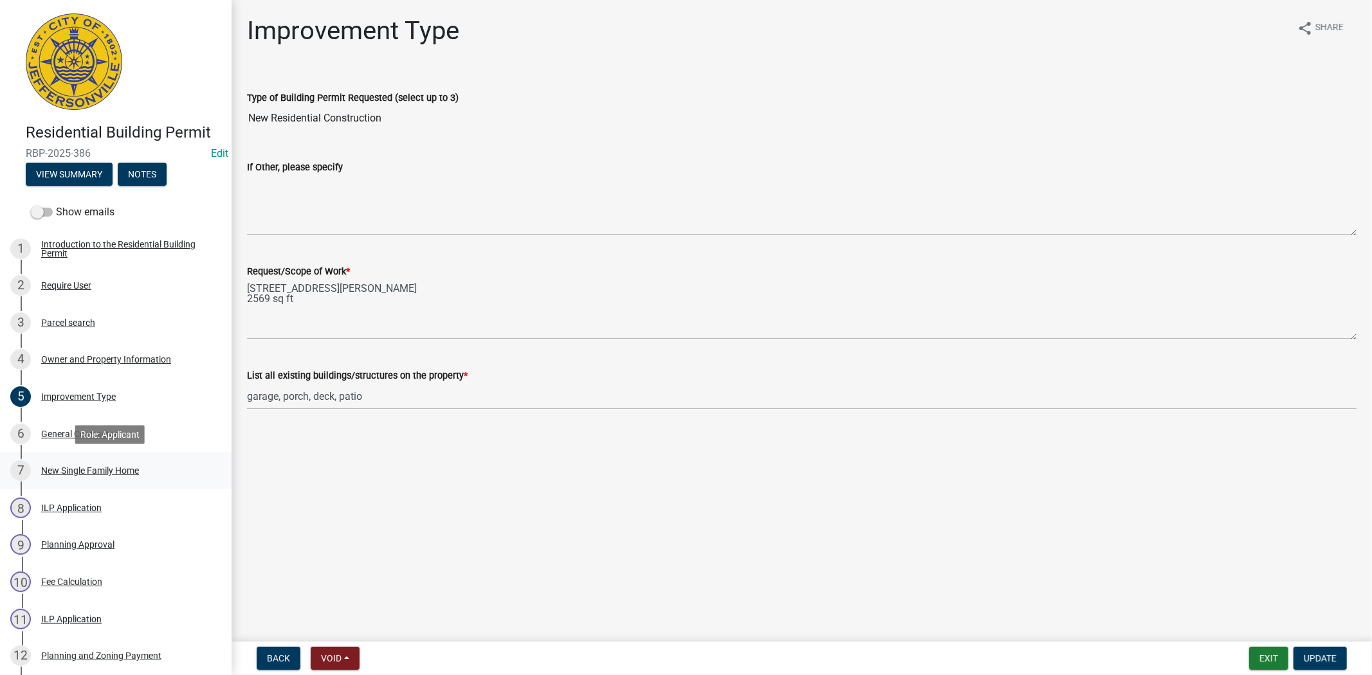
click at [107, 466] on div "New Single Family Home" at bounding box center [90, 470] width 98 height 9
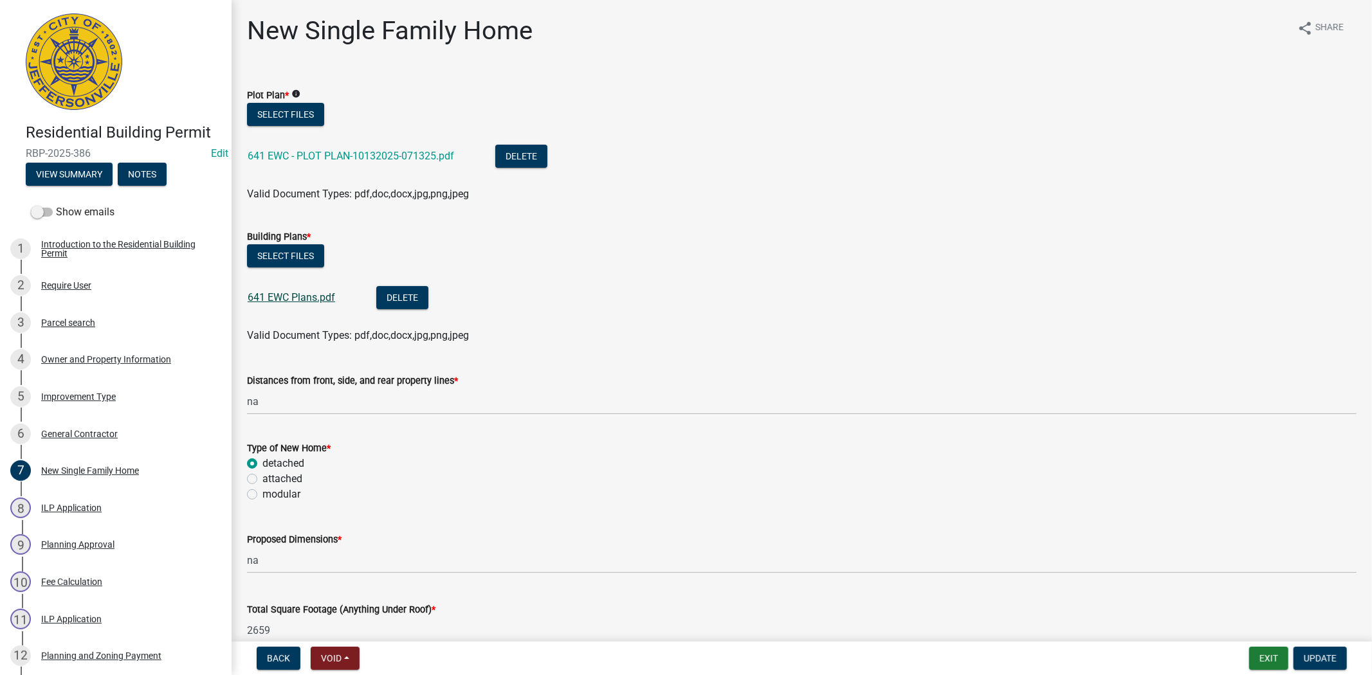
click at [305, 293] on link "641 EWC Plans.pdf" at bounding box center [291, 297] width 87 height 12
click at [80, 397] on div "Improvement Type" at bounding box center [78, 396] width 75 height 9
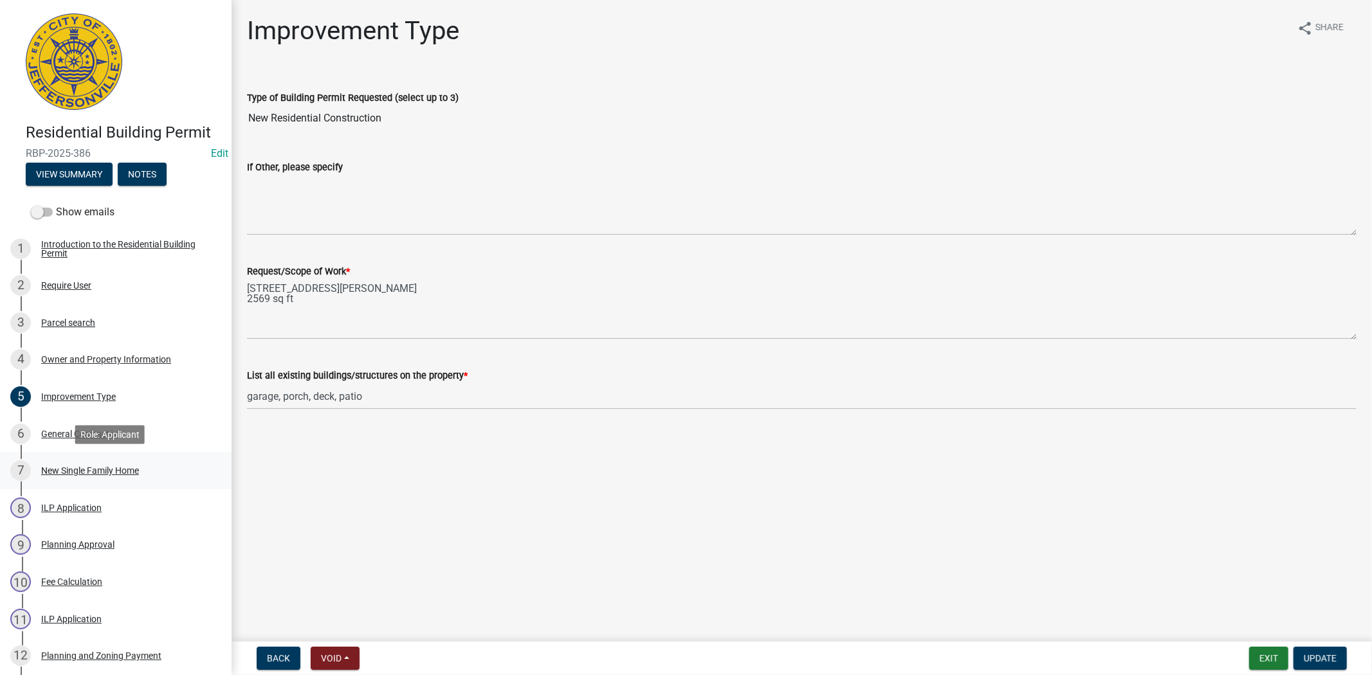
click at [51, 473] on div "New Single Family Home" at bounding box center [90, 470] width 98 height 9
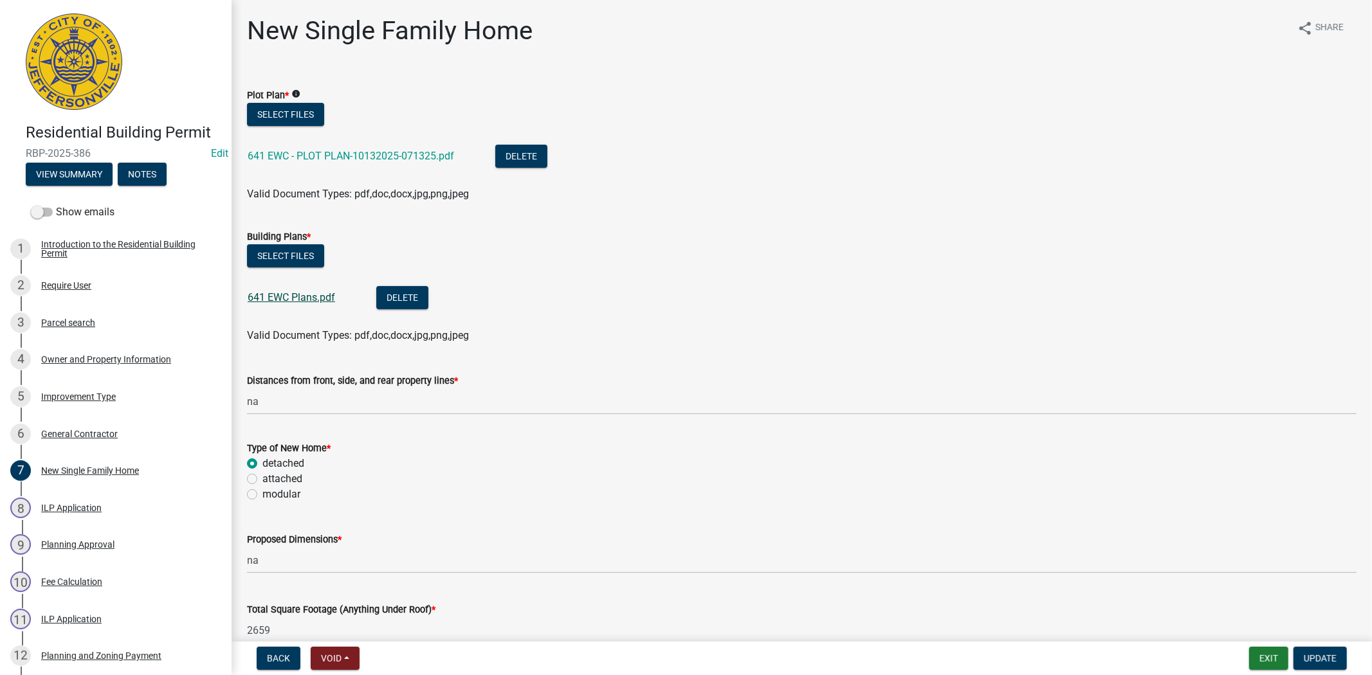
click at [301, 298] on link "641 EWC Plans.pdf" at bounding box center [291, 297] width 87 height 12
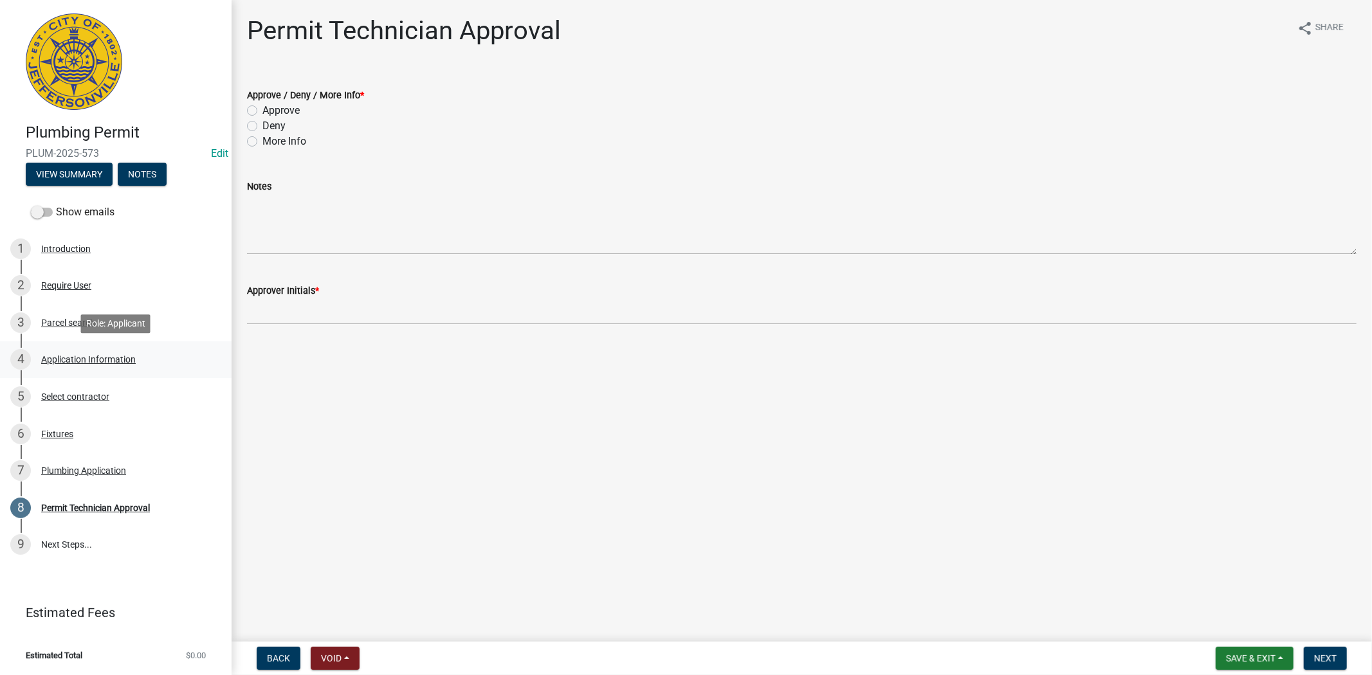
click at [94, 357] on div "Application Information" at bounding box center [88, 359] width 95 height 9
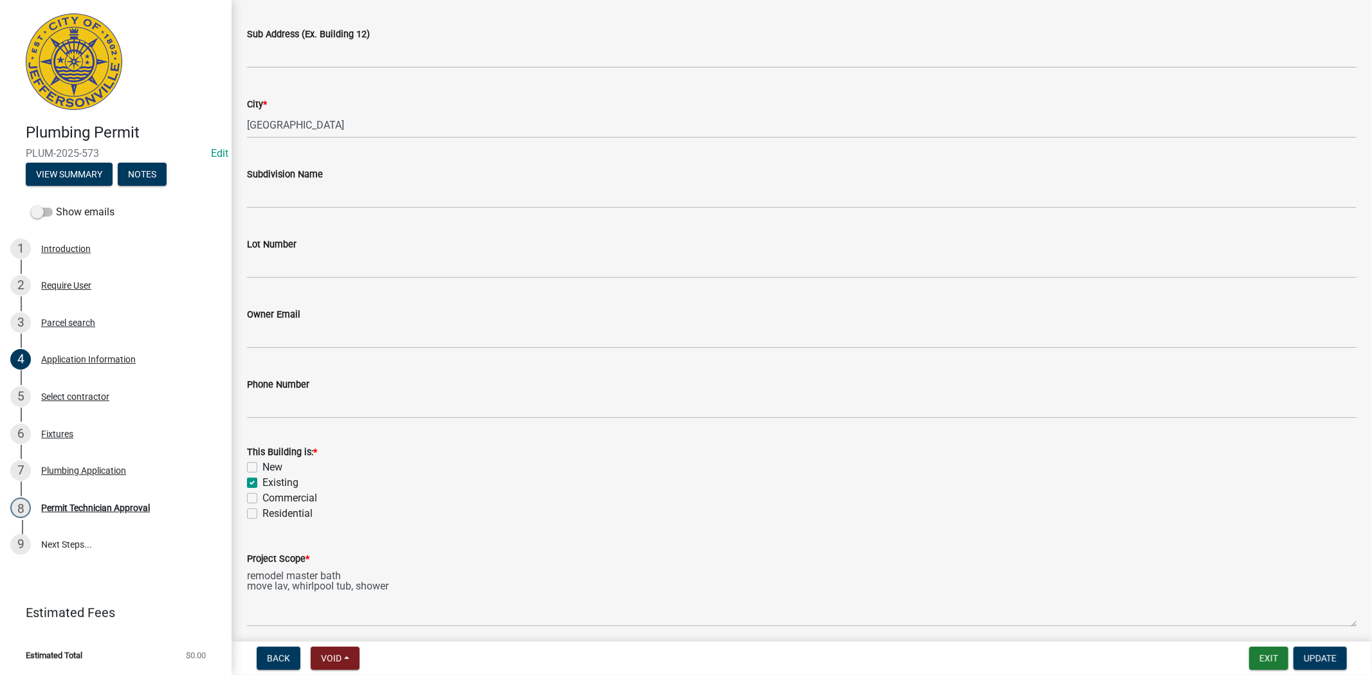
scroll to position [286, 0]
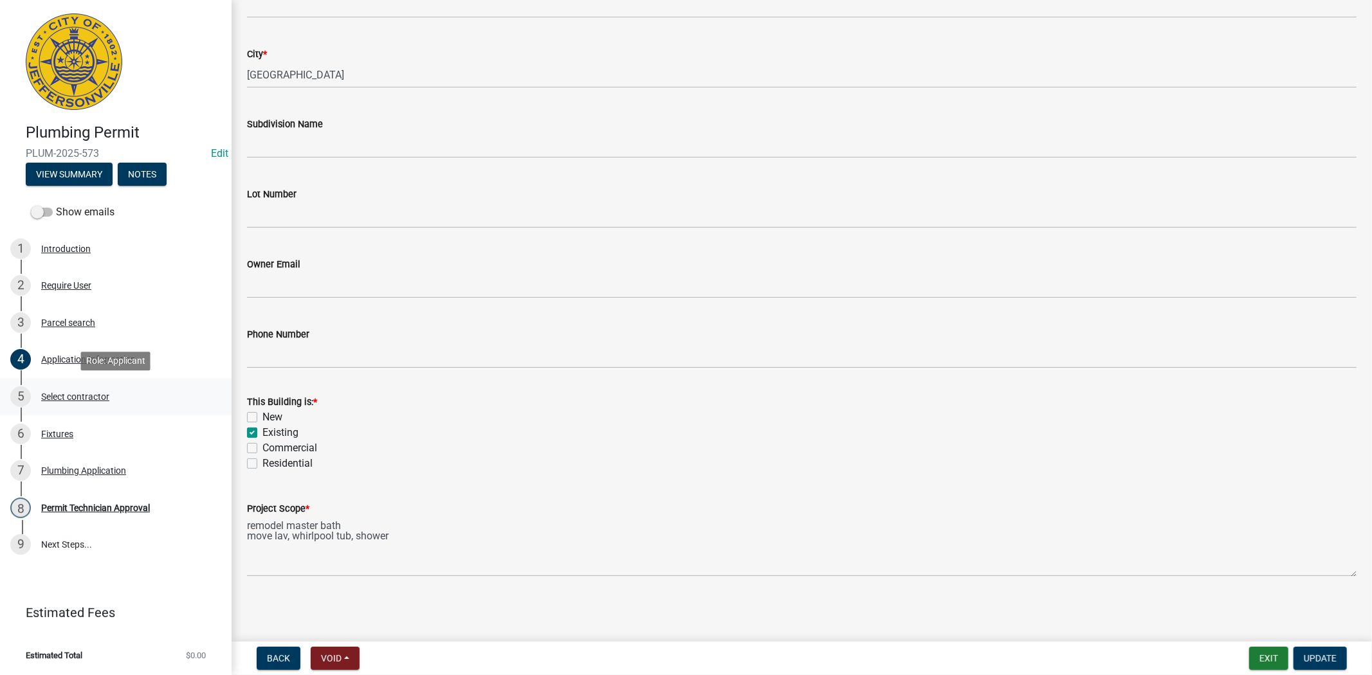
click at [84, 395] on div "Select contractor" at bounding box center [75, 396] width 68 height 9
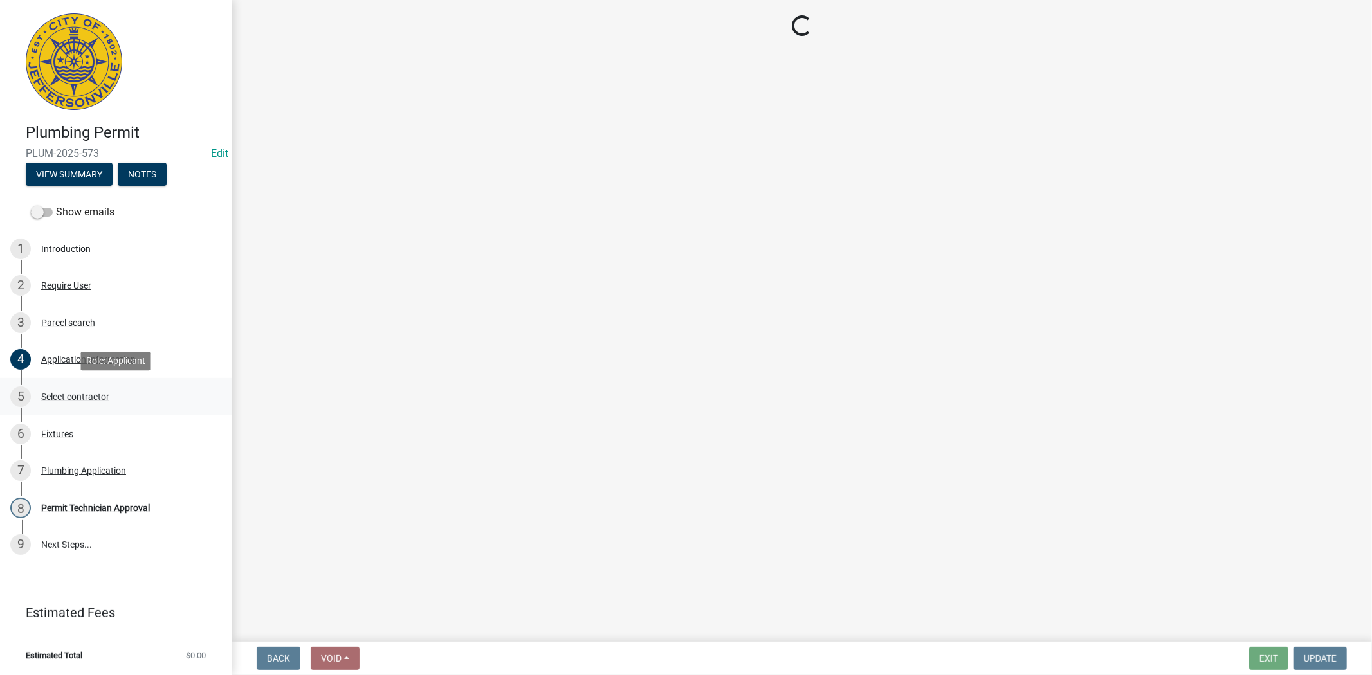
scroll to position [0, 0]
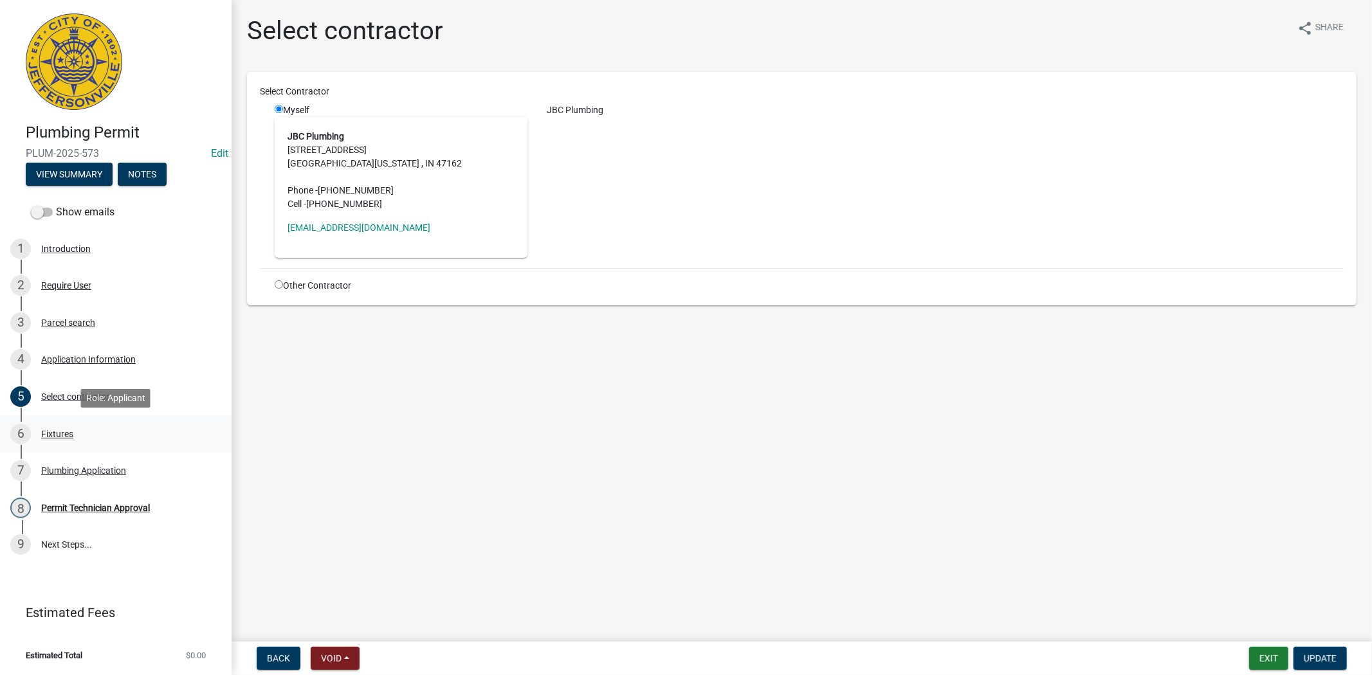
click at [57, 430] on div "Fixtures" at bounding box center [57, 434] width 32 height 9
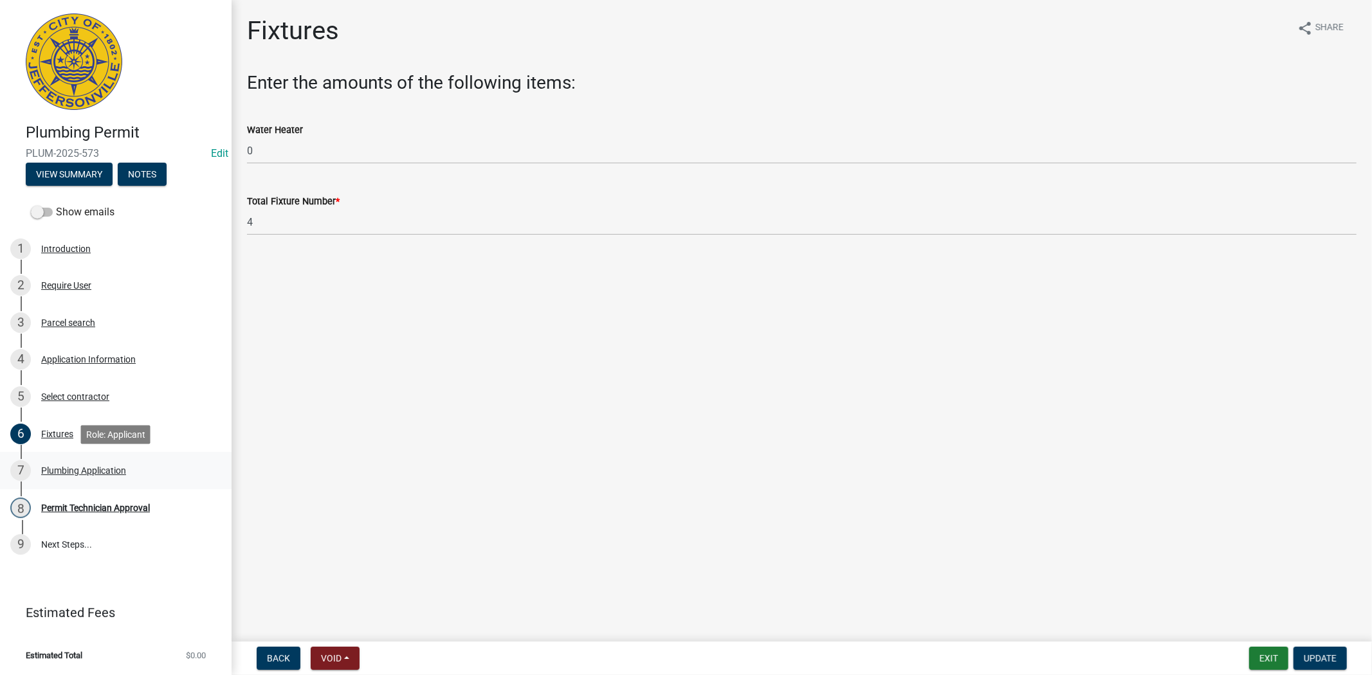
click at [68, 468] on div "Plumbing Application" at bounding box center [83, 470] width 85 height 9
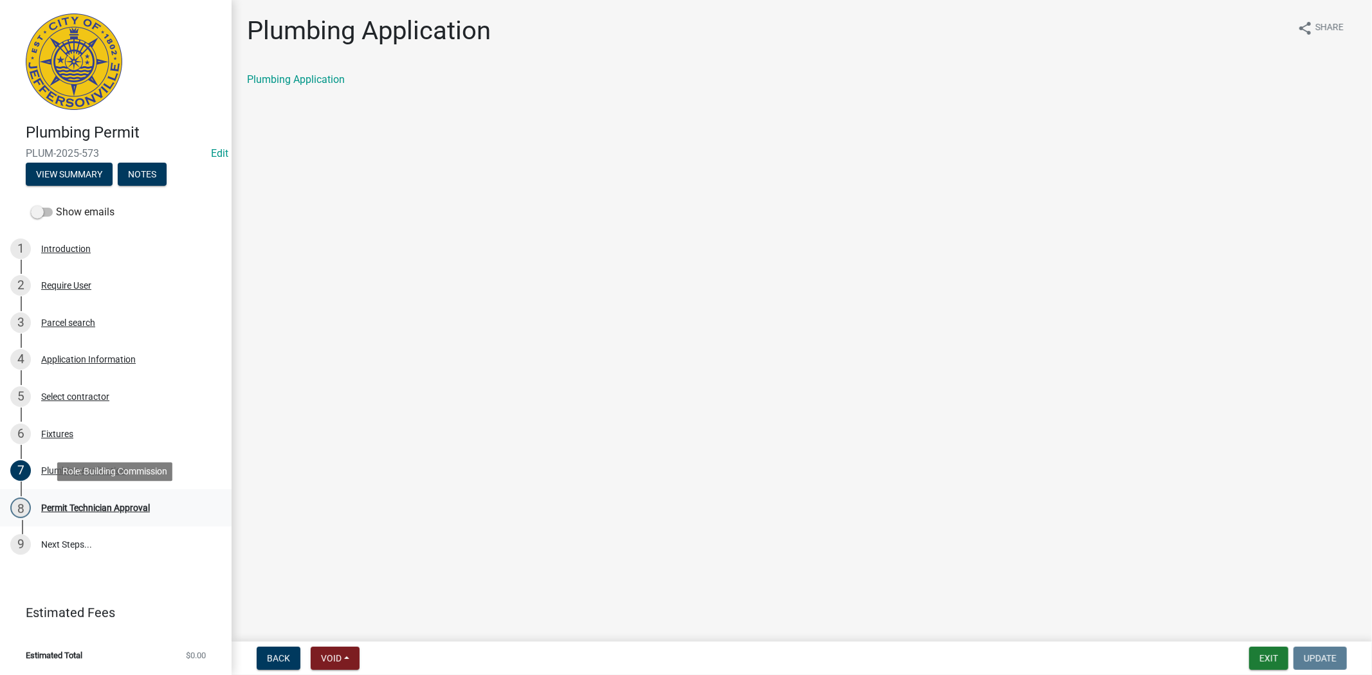
click at [94, 505] on div "Permit Technician Approval" at bounding box center [95, 508] width 109 height 9
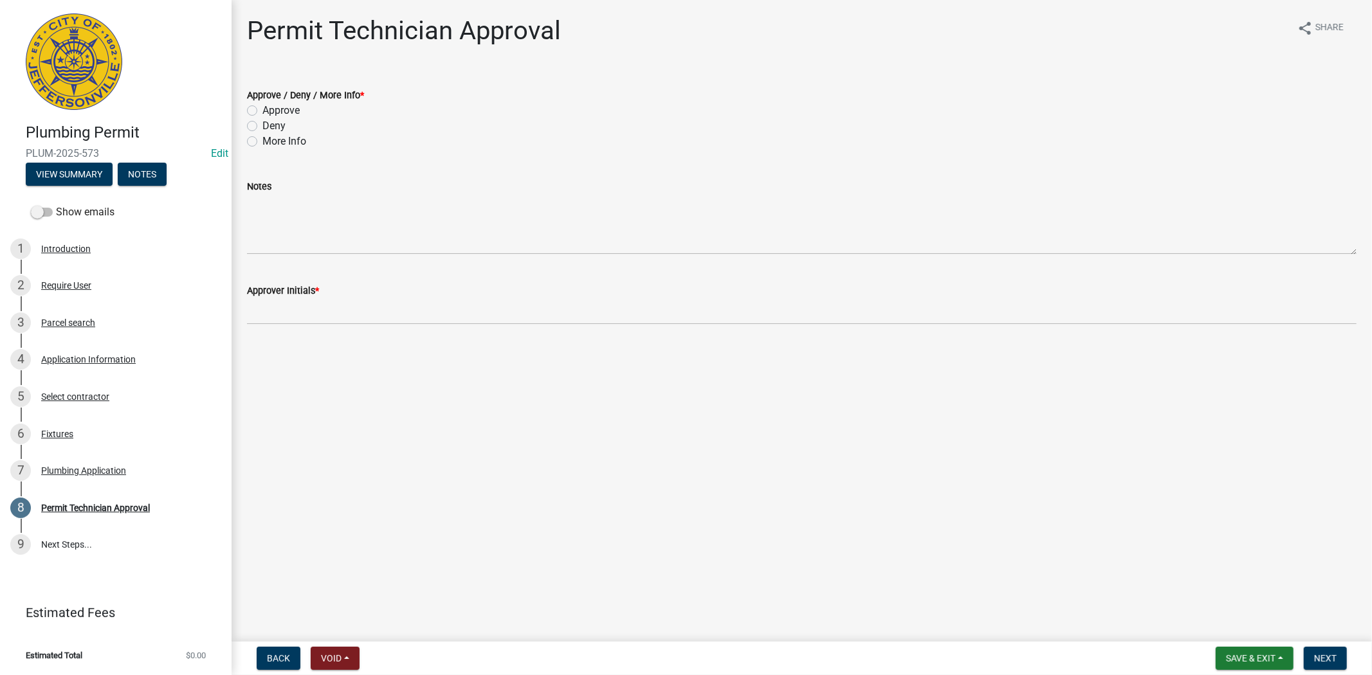
click at [262, 111] on label "Approve" at bounding box center [280, 110] width 37 height 15
click at [262, 111] on input "Approve" at bounding box center [266, 107] width 8 height 8
radio input "true"
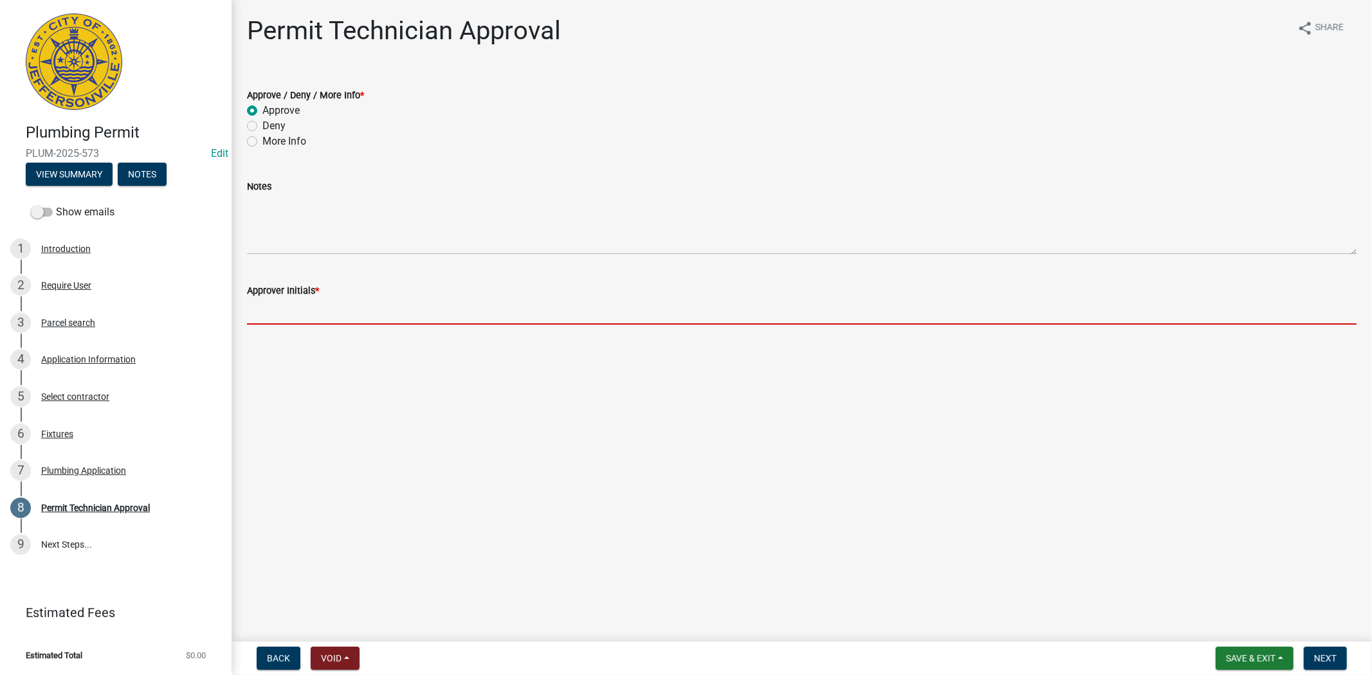
click at [303, 323] on input "Approver Initials *" at bounding box center [801, 311] width 1109 height 26
type input "mkf"
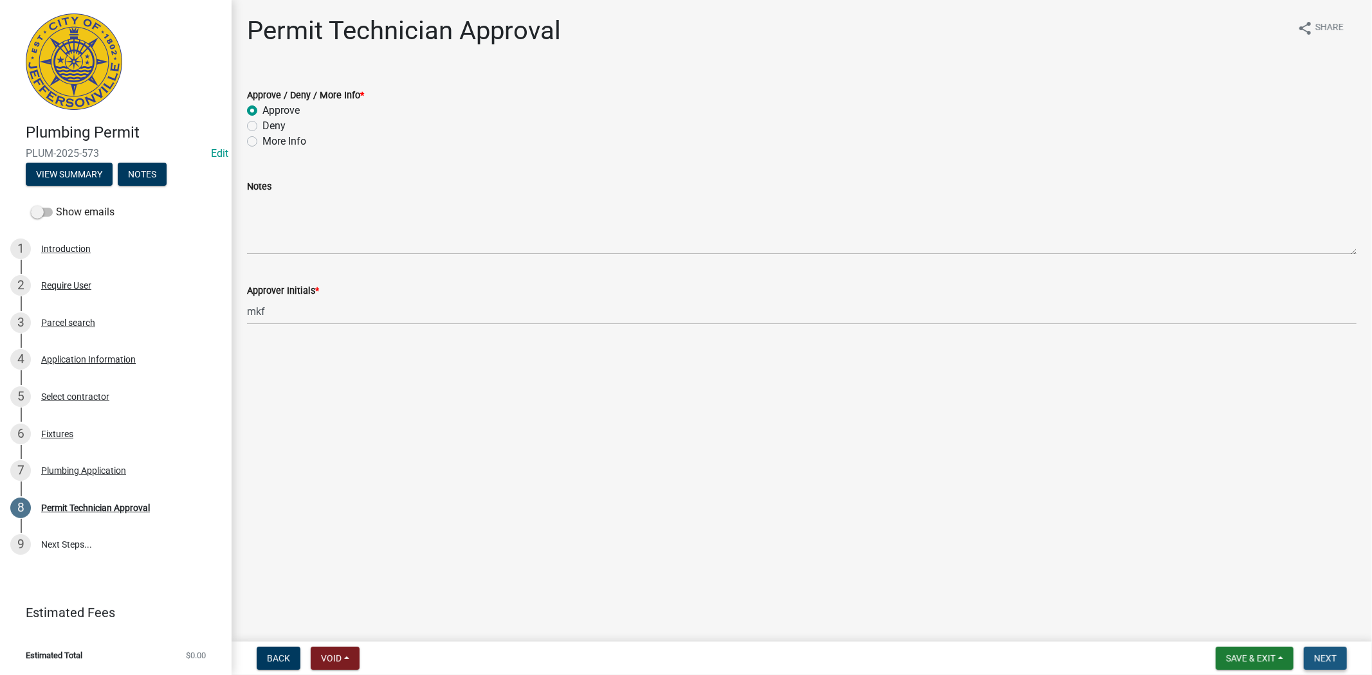
click at [1342, 661] on button "Next" at bounding box center [1325, 658] width 43 height 23
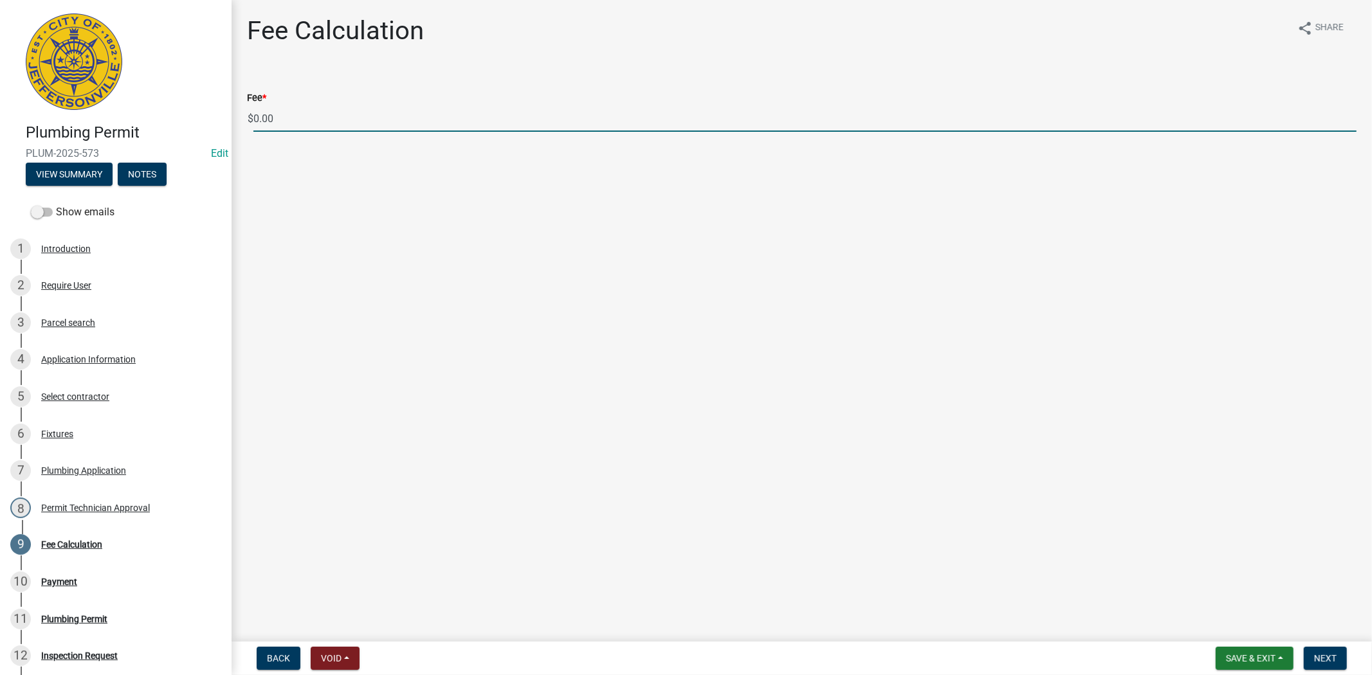
drag, startPoint x: 264, startPoint y: 117, endPoint x: 254, endPoint y: 116, distance: 9.7
click at [254, 116] on input "0.00" at bounding box center [804, 118] width 1103 height 26
type input "85.00"
click at [1335, 655] on span "Next" at bounding box center [1325, 658] width 23 height 10
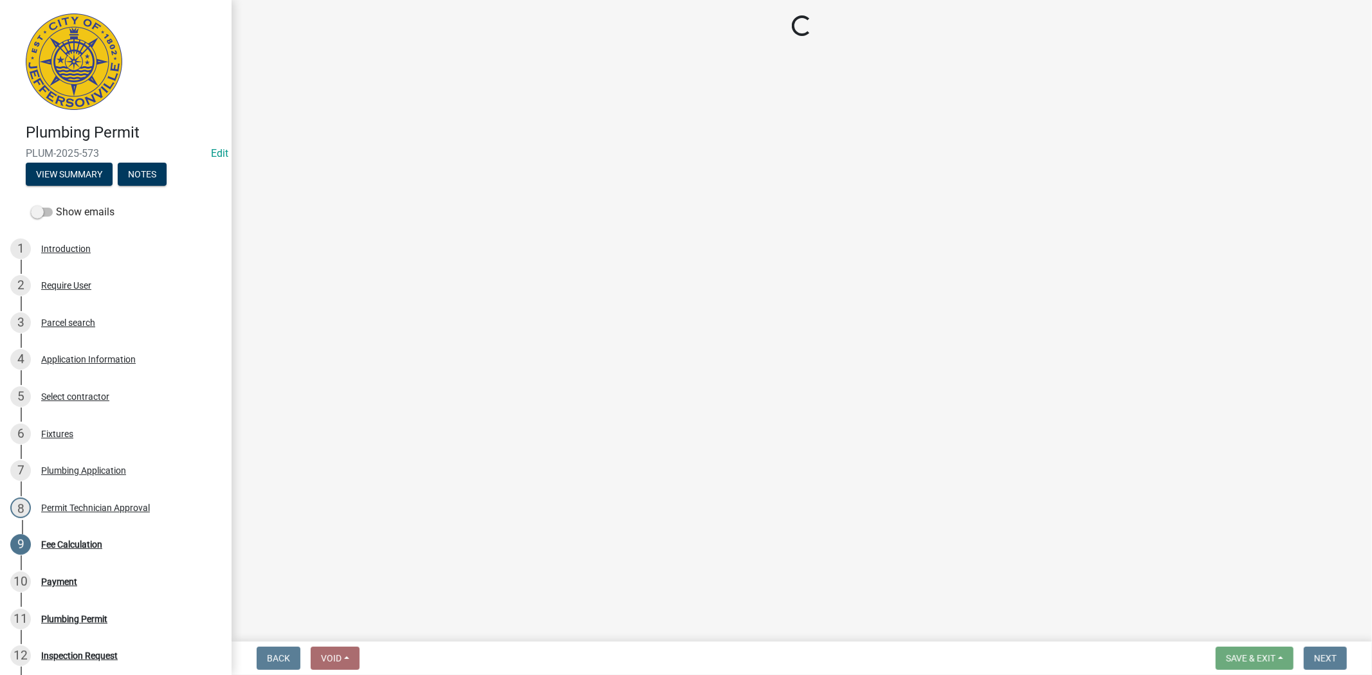
select select "3: 3"
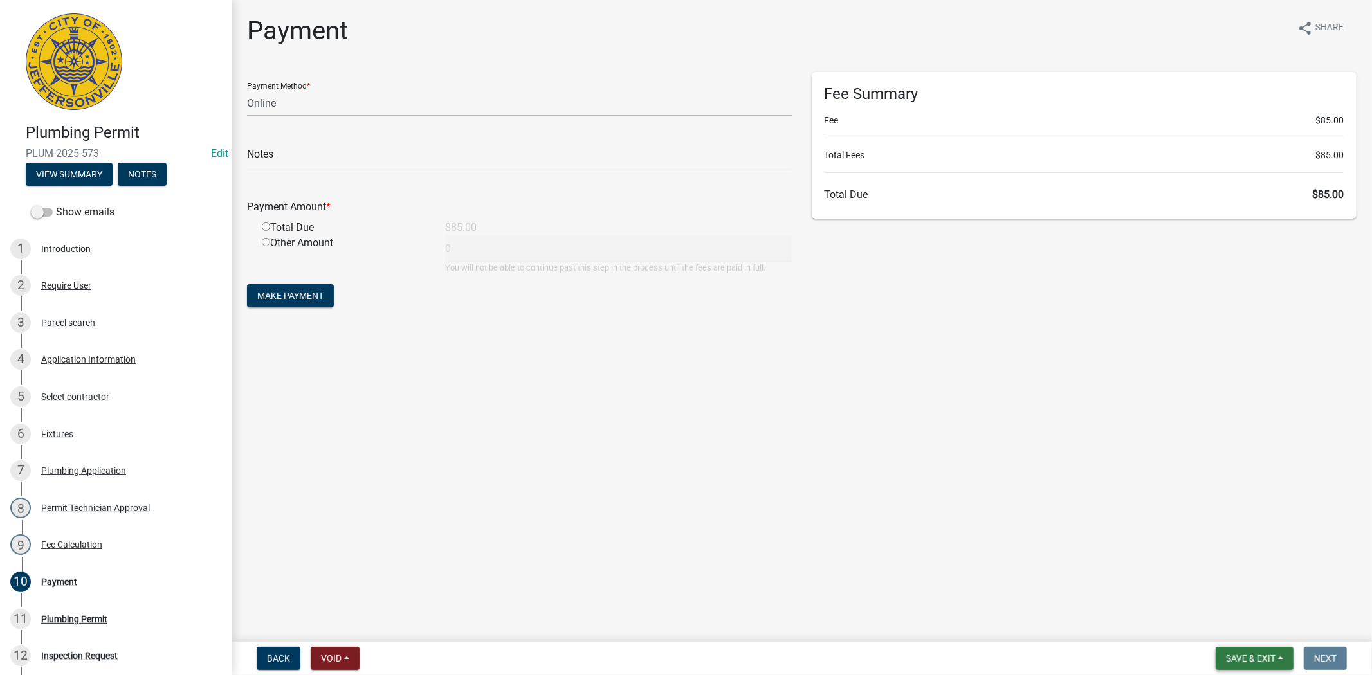
click at [1239, 658] on span "Save & Exit" at bounding box center [1251, 658] width 50 height 10
click at [1234, 637] on button "Save & Exit" at bounding box center [1241, 625] width 103 height 31
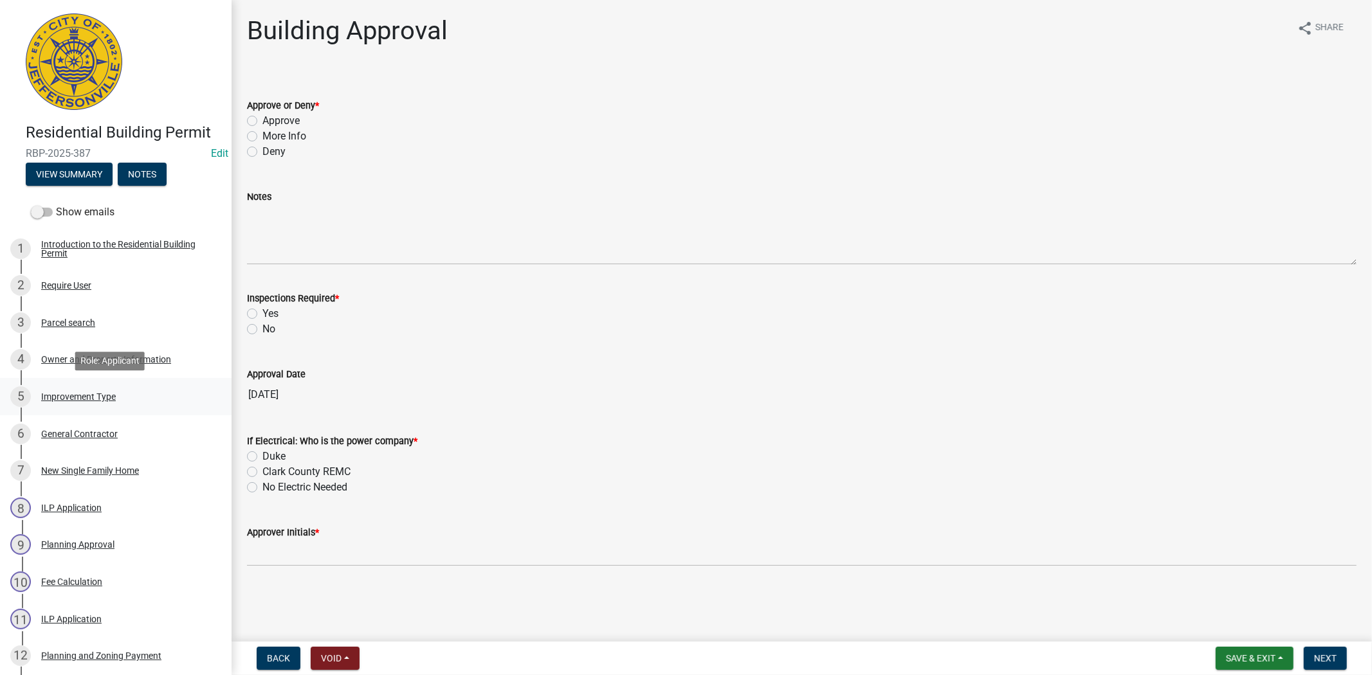
click at [107, 397] on div "Improvement Type" at bounding box center [78, 396] width 75 height 9
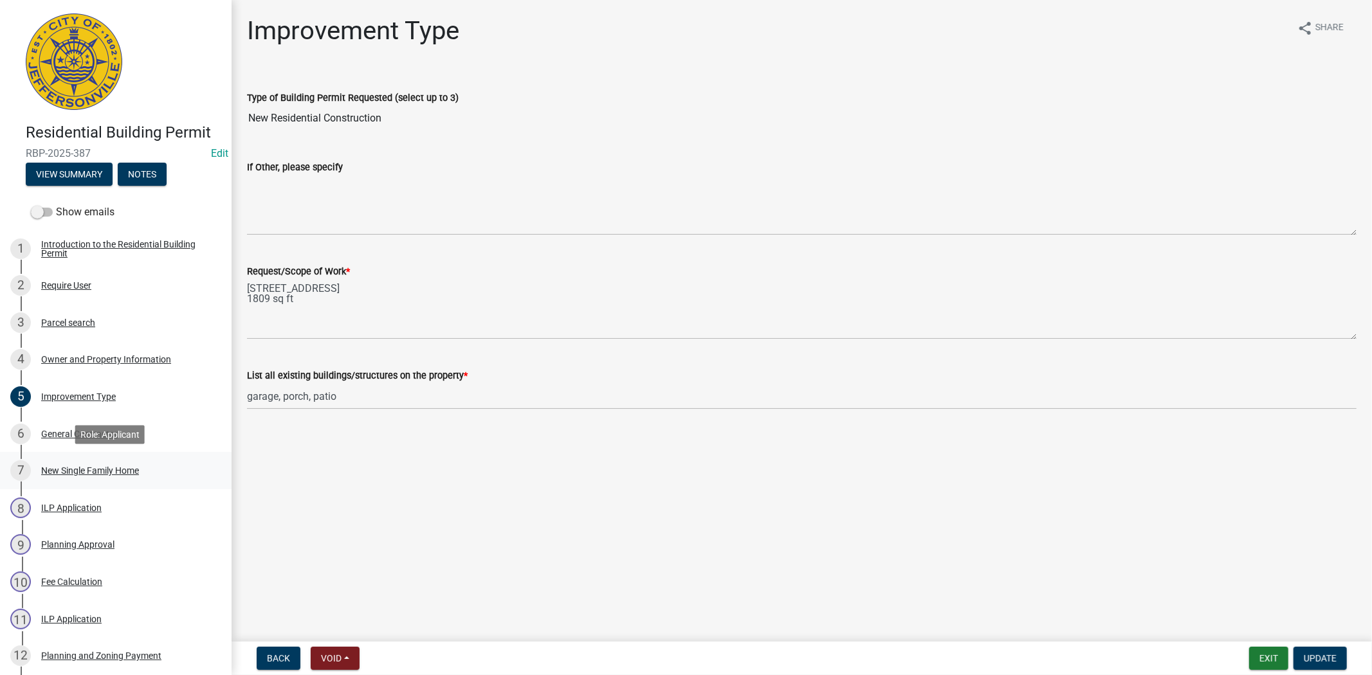
click at [95, 470] on div "New Single Family Home" at bounding box center [90, 470] width 98 height 9
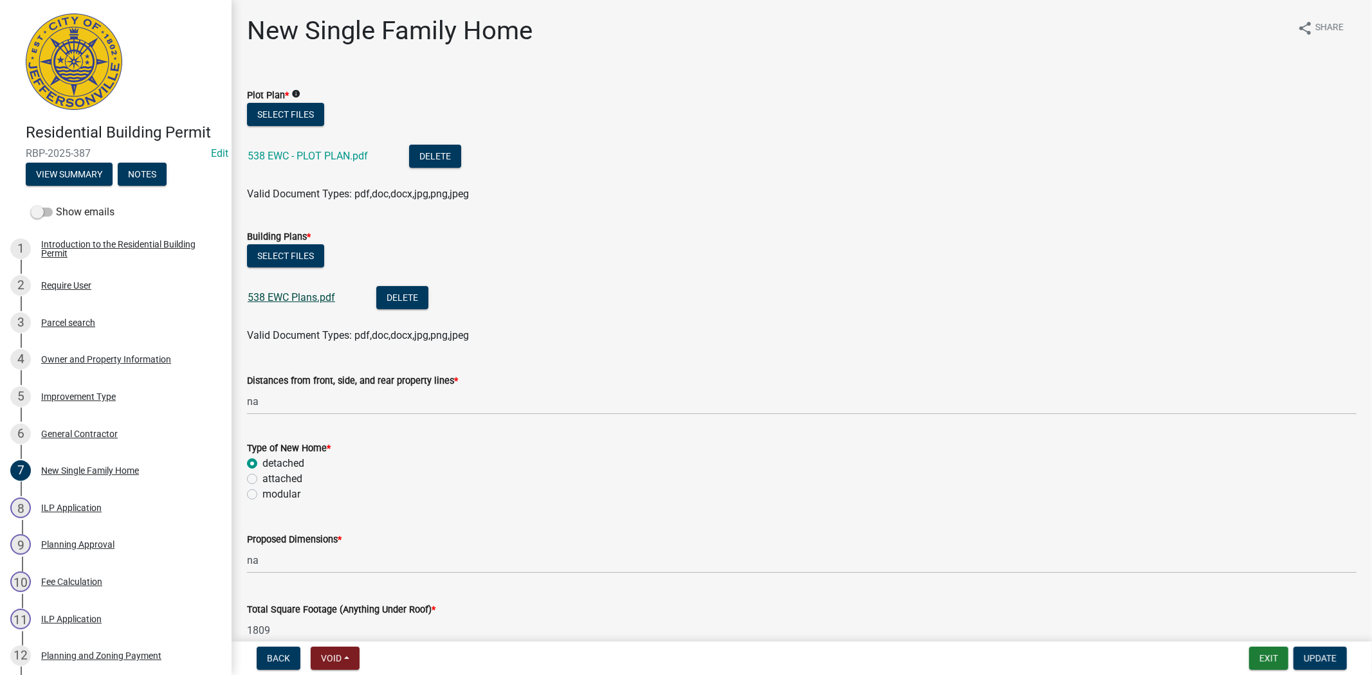
click at [300, 293] on link "538 EWC Plans.pdf" at bounding box center [291, 297] width 87 height 12
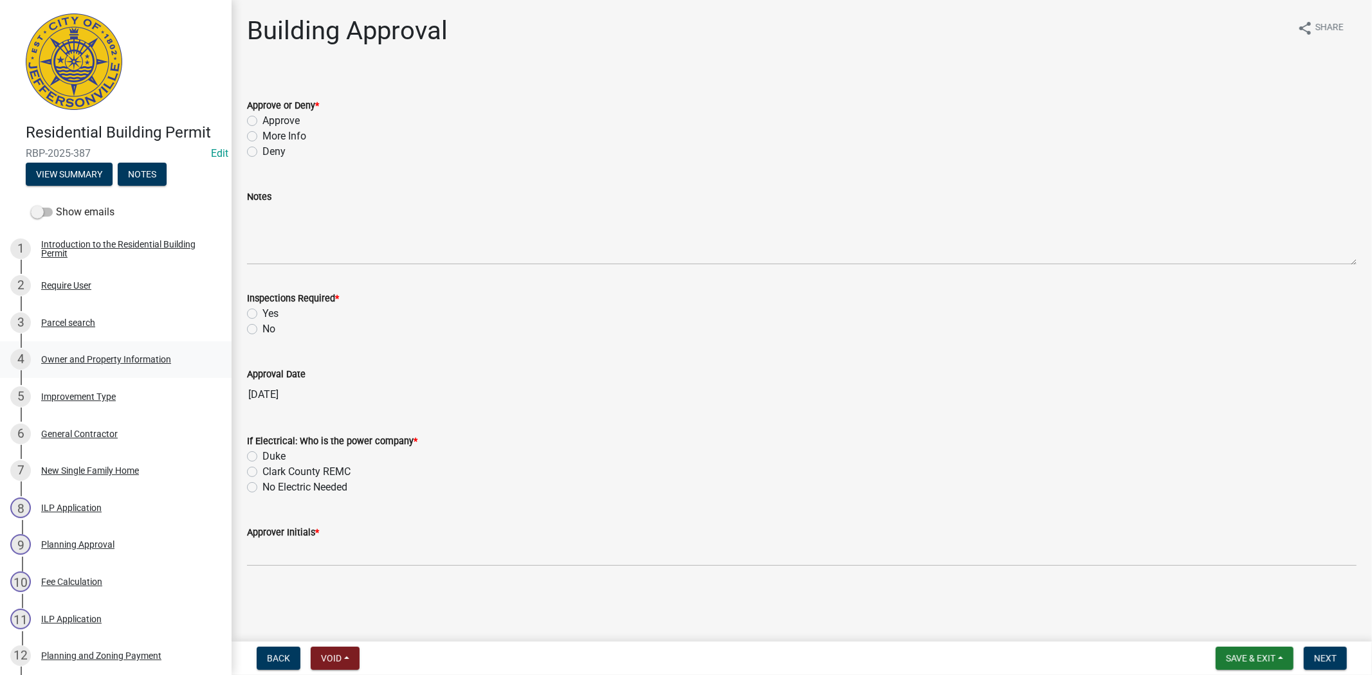
click at [93, 359] on div "Owner and Property Information" at bounding box center [106, 359] width 130 height 9
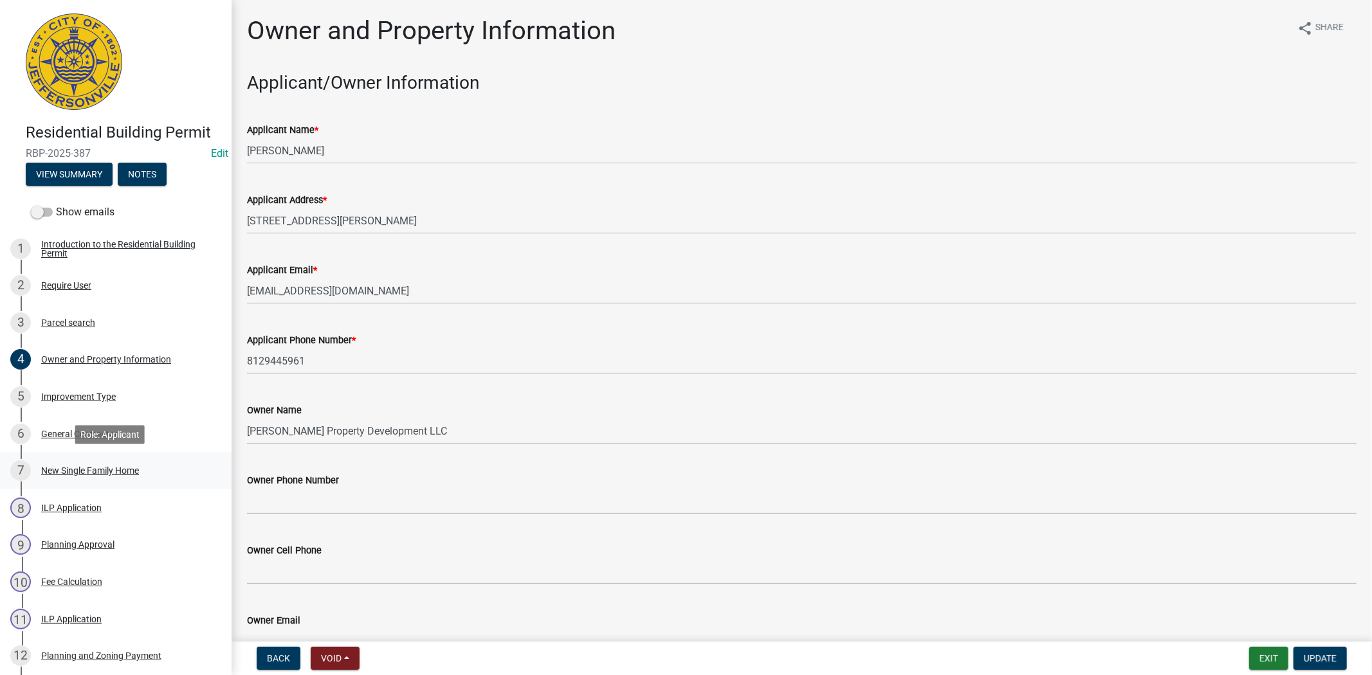
click at [100, 470] on div "New Single Family Home" at bounding box center [90, 470] width 98 height 9
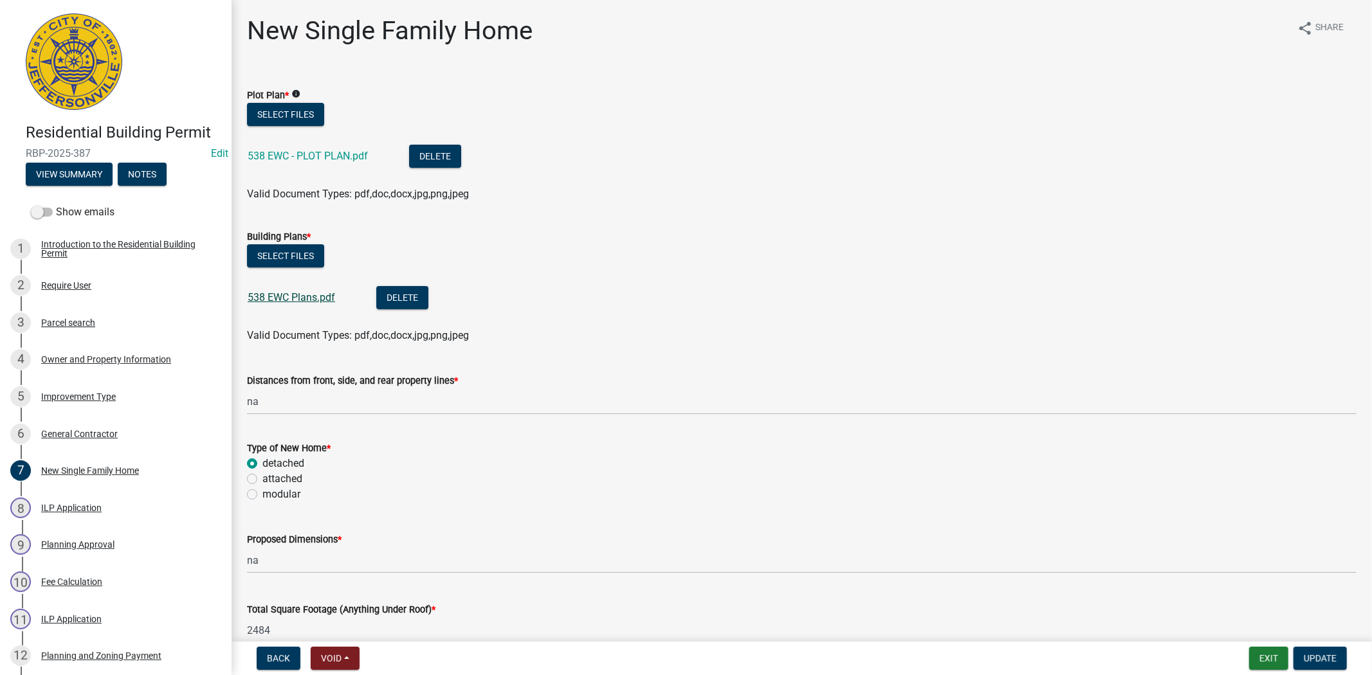
click at [286, 296] on link "538 EWC Plans.pdf" at bounding box center [291, 297] width 87 height 12
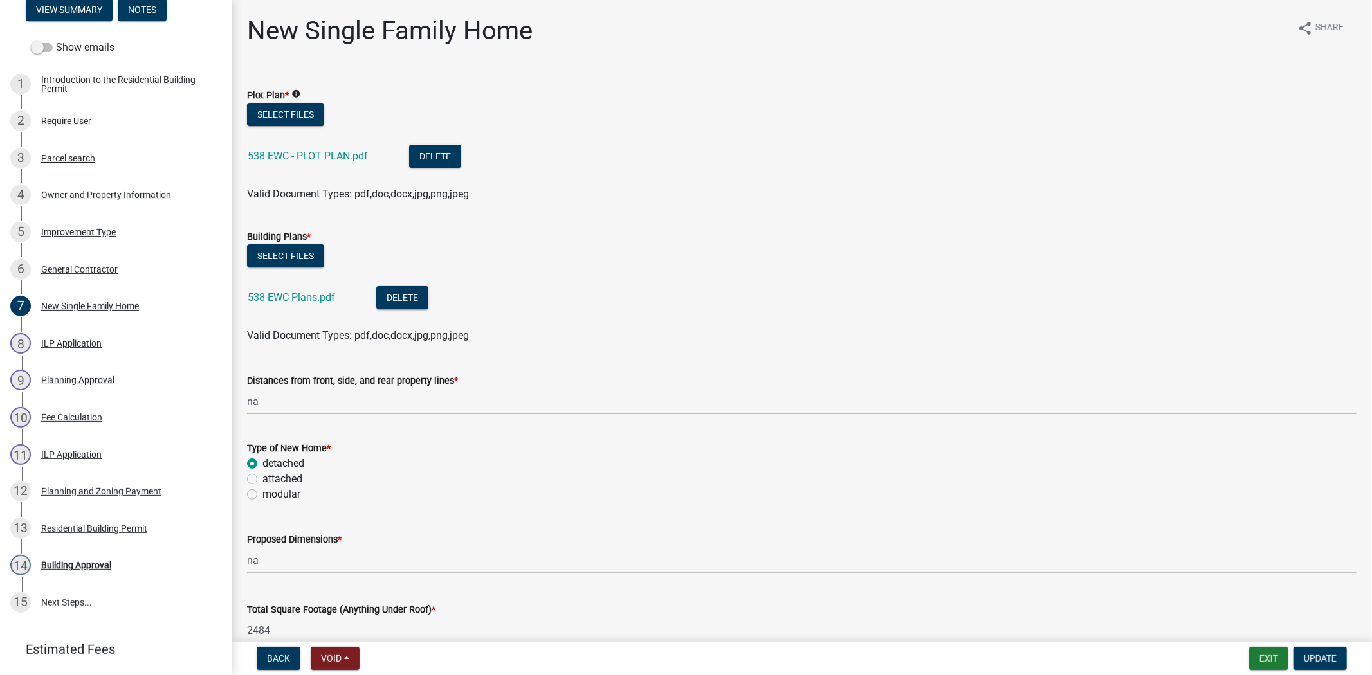
scroll to position [178, 0]
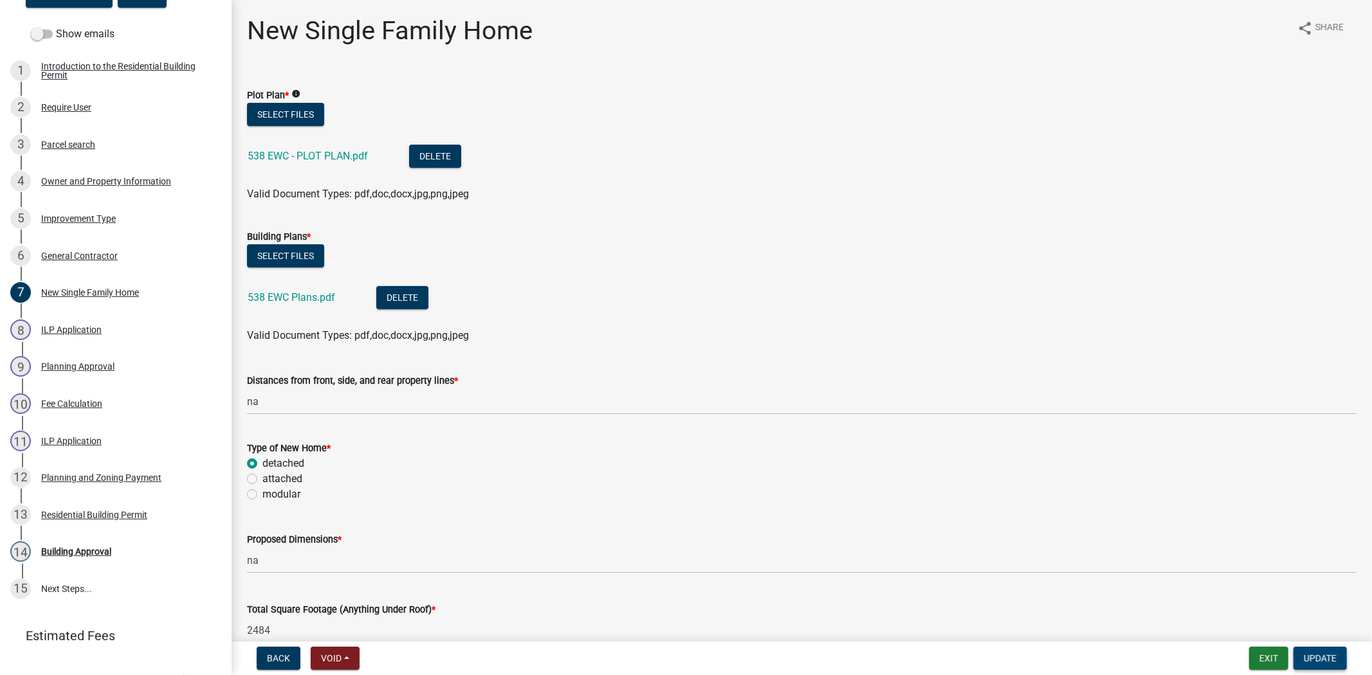
click at [1320, 655] on span "Update" at bounding box center [1320, 658] width 33 height 10
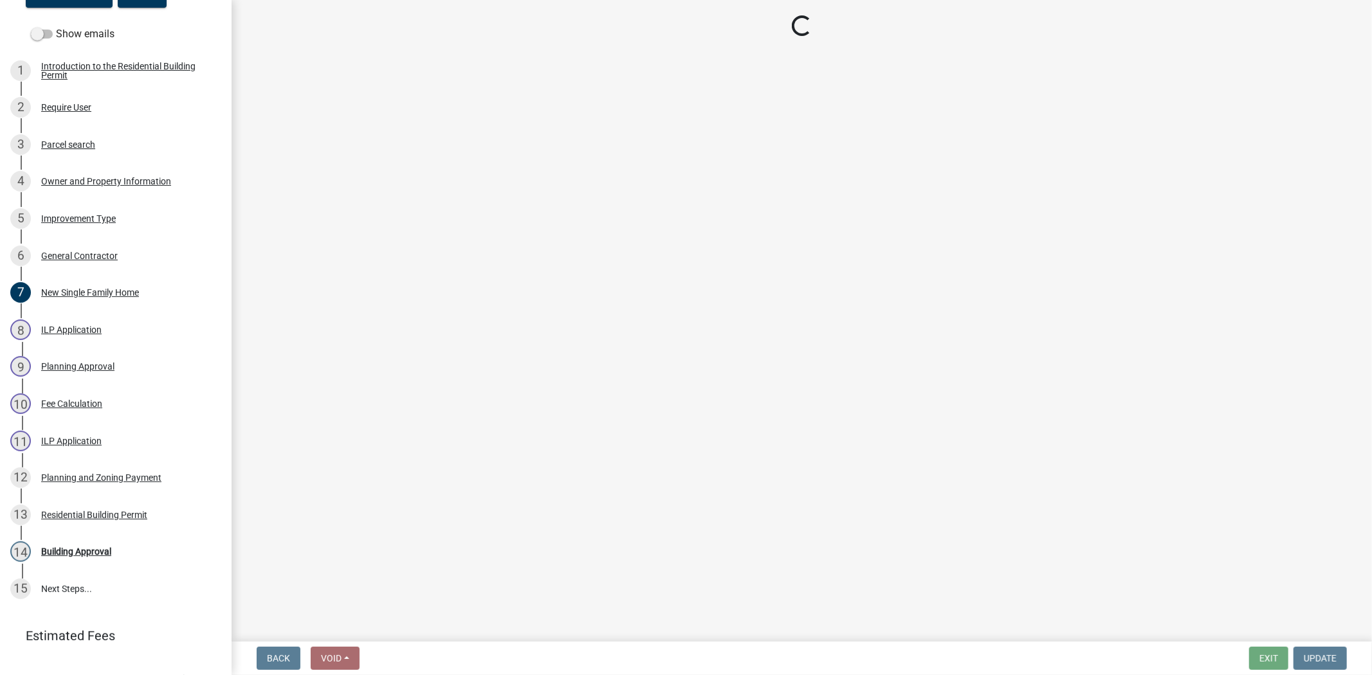
select select "3: 3"
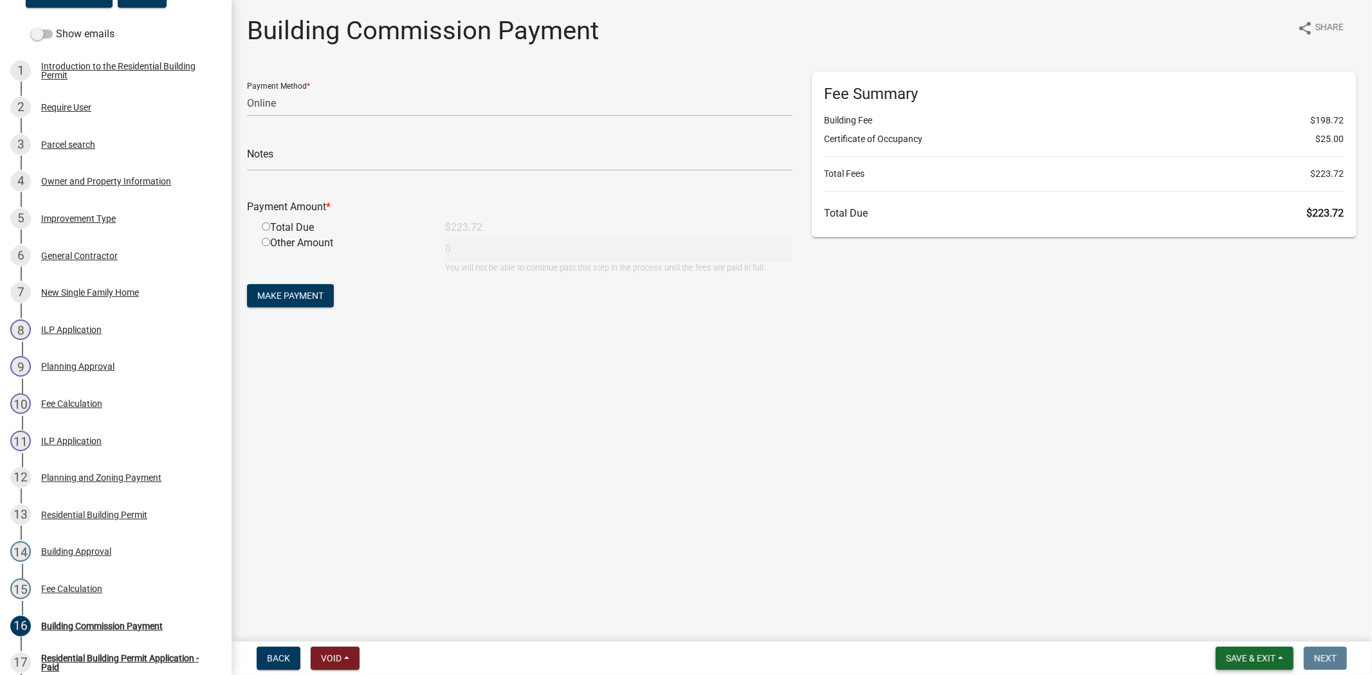
click at [1230, 653] on span "Save & Exit" at bounding box center [1251, 658] width 50 height 10
click at [1239, 619] on button "Save & Exit" at bounding box center [1241, 625] width 103 height 31
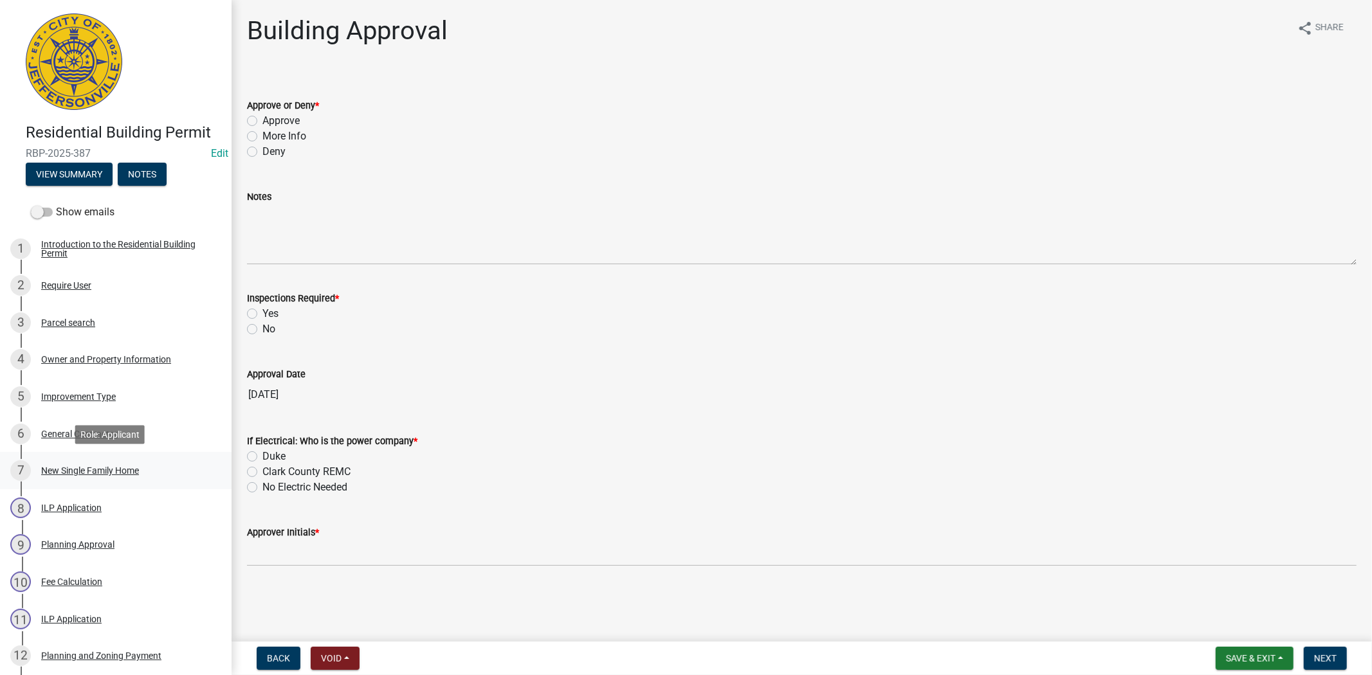
click at [95, 470] on div "New Single Family Home" at bounding box center [90, 470] width 98 height 9
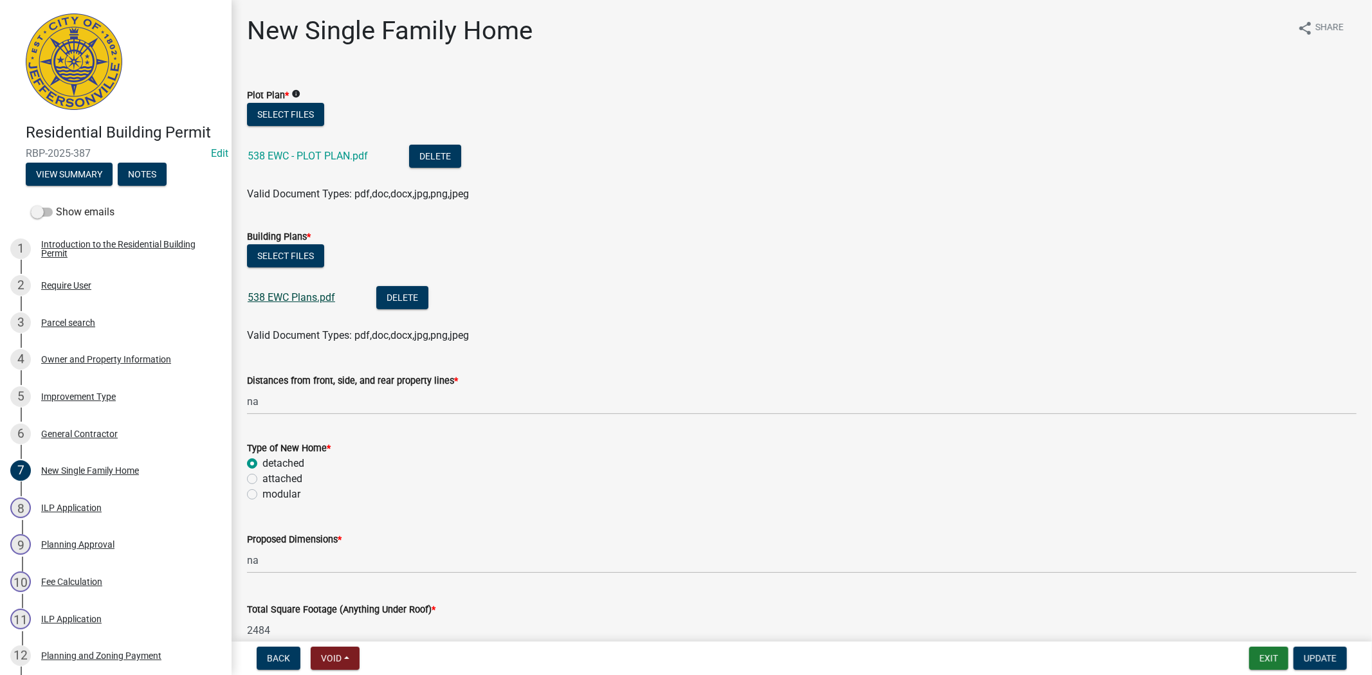
click at [258, 296] on link "538 EWC Plans.pdf" at bounding box center [291, 297] width 87 height 12
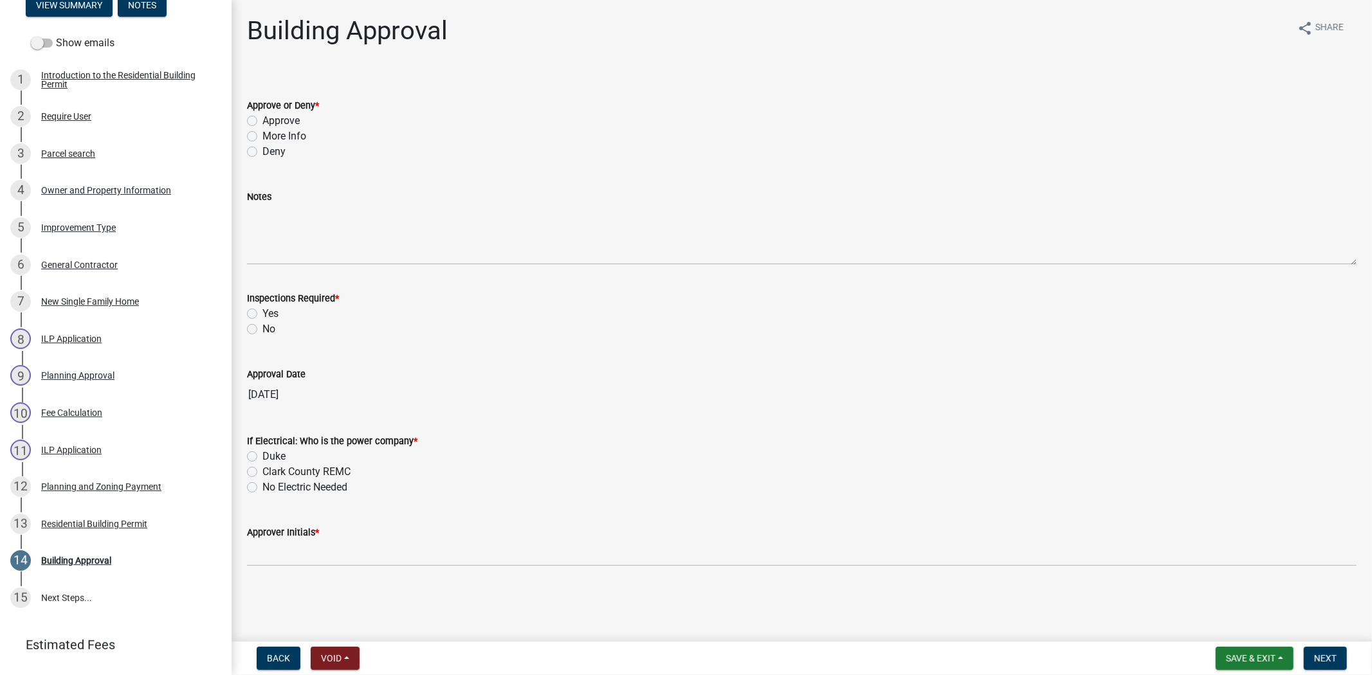
scroll to position [179, 0]
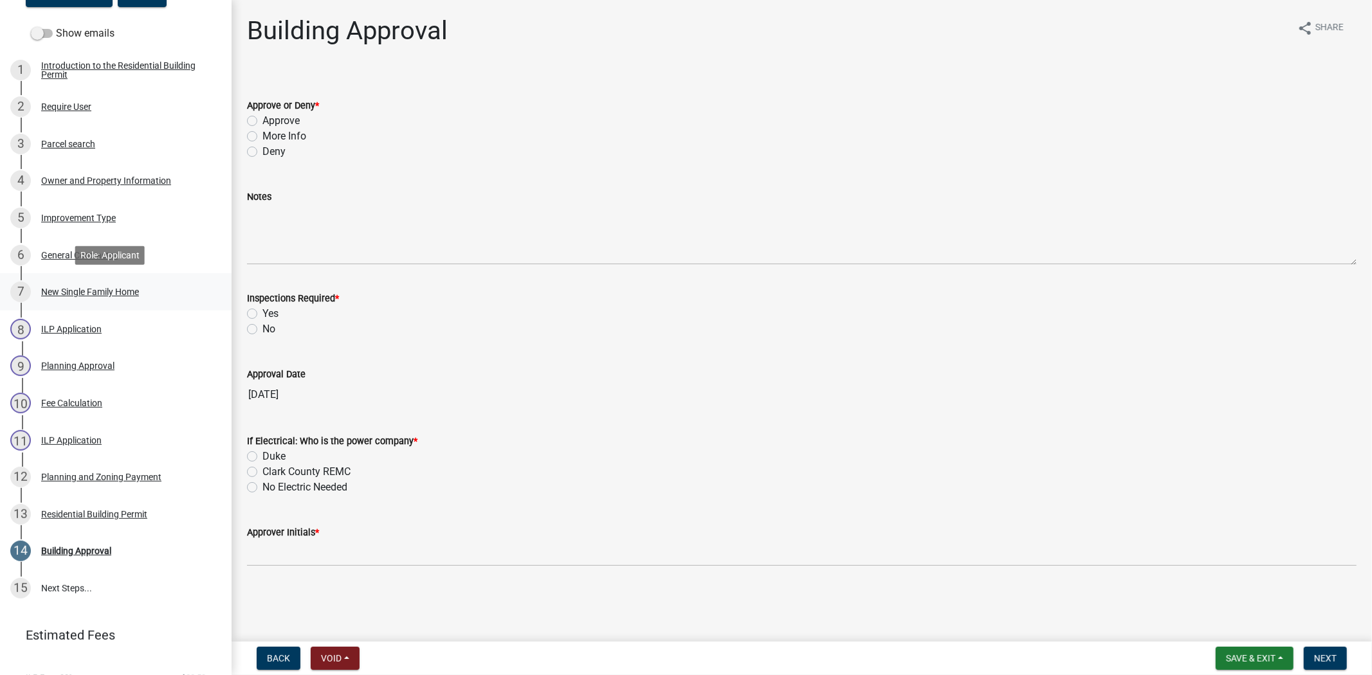
click at [94, 291] on div "New Single Family Home" at bounding box center [90, 291] width 98 height 9
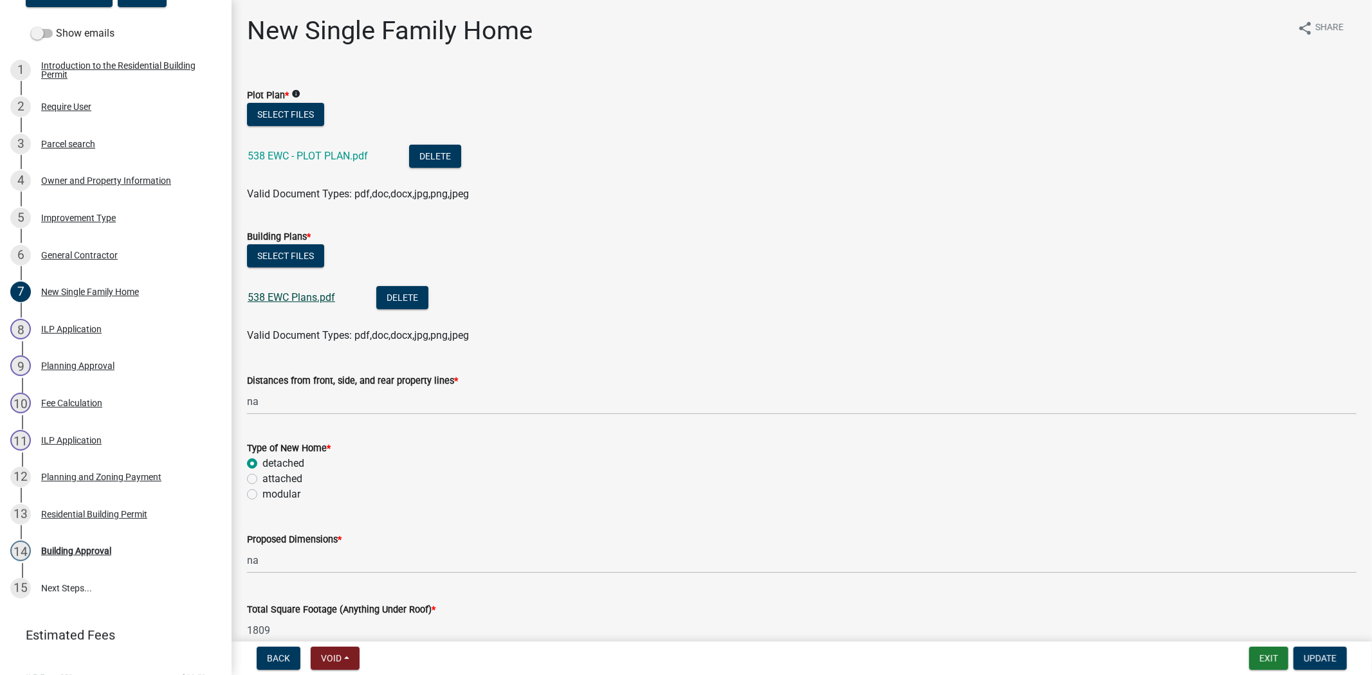
click at [280, 296] on link "538 EWC Plans.pdf" at bounding box center [291, 297] width 87 height 12
click at [71, 516] on div "Residential Building Permit" at bounding box center [94, 514] width 106 height 9
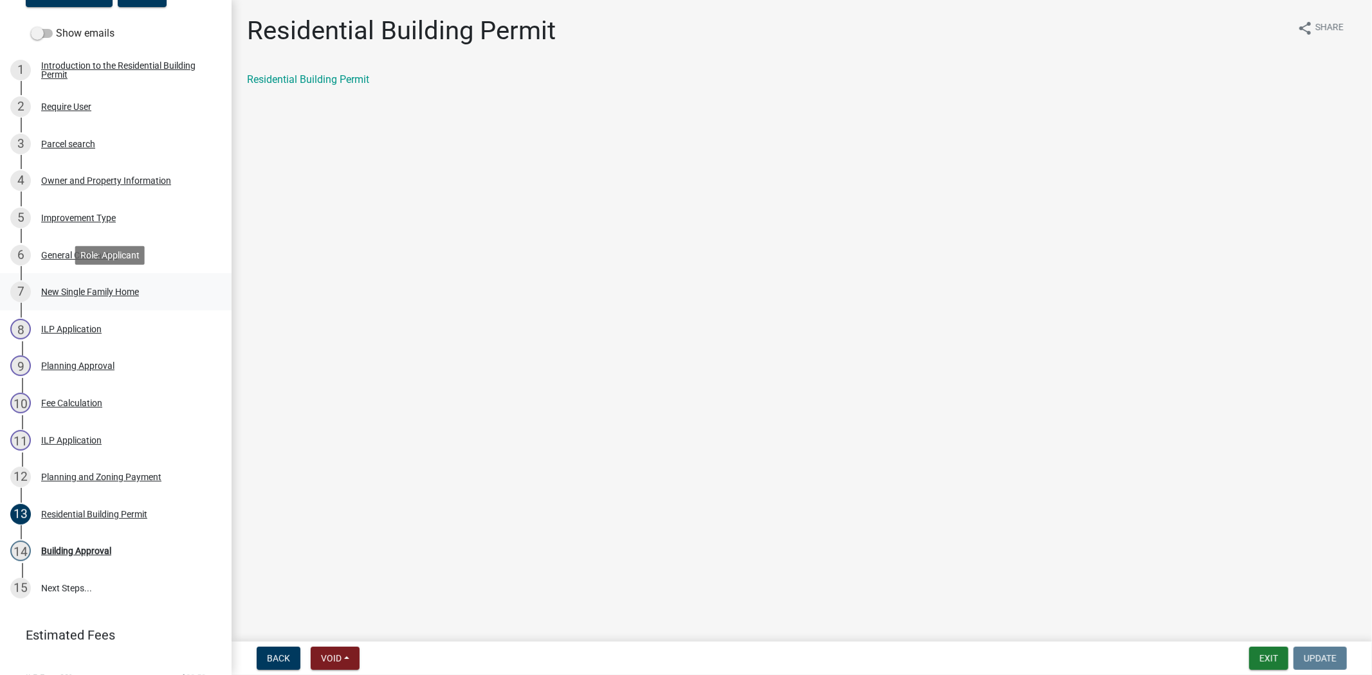
click at [104, 291] on div "New Single Family Home" at bounding box center [90, 291] width 98 height 9
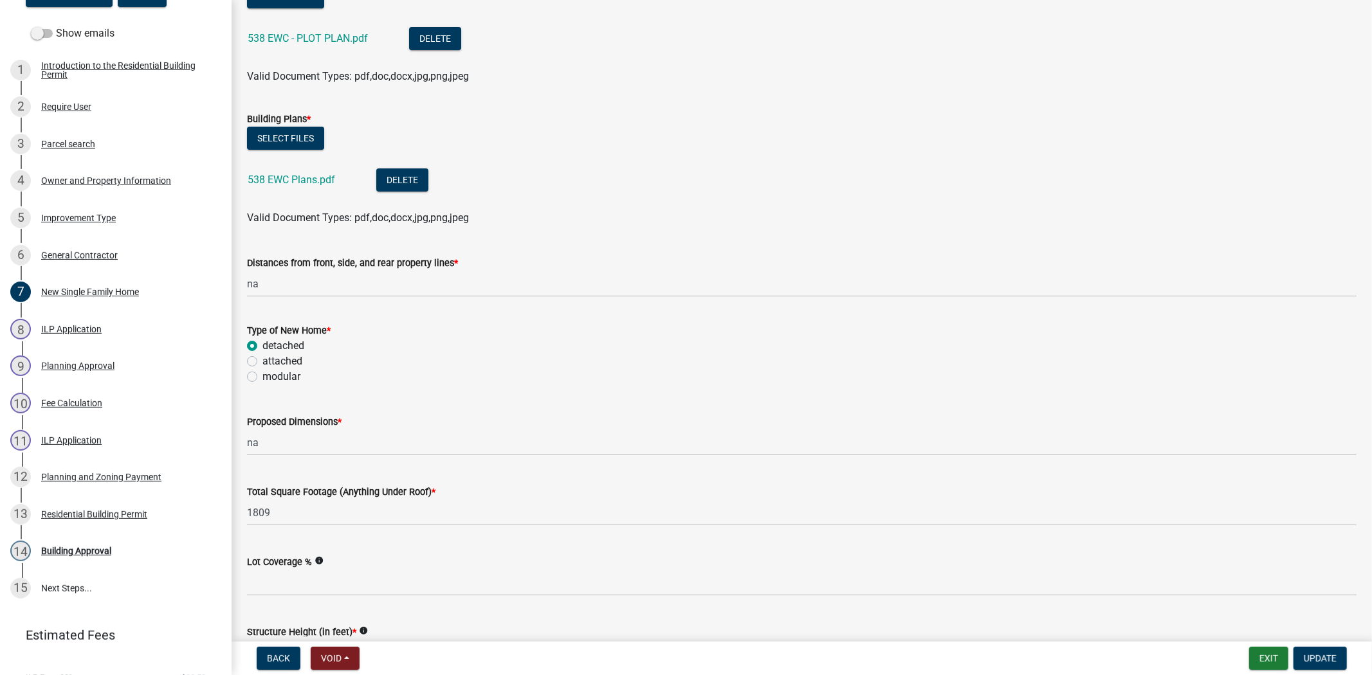
scroll to position [150, 0]
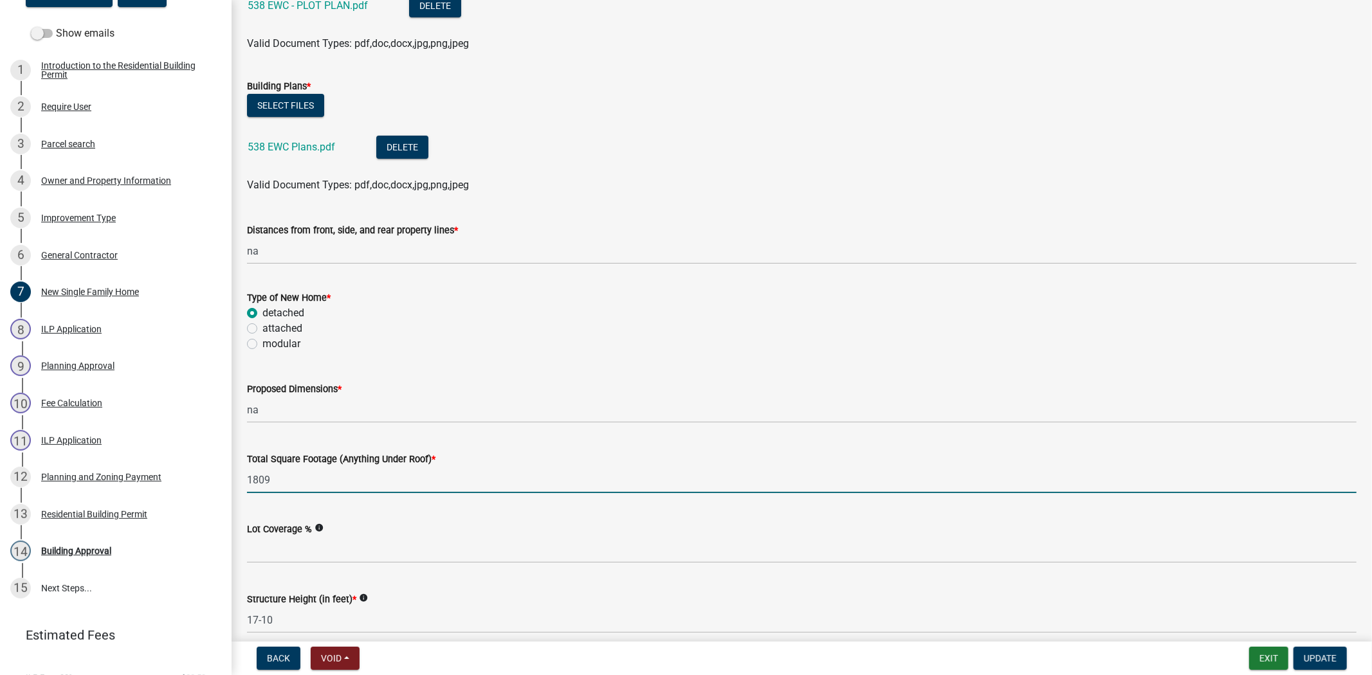
drag, startPoint x: 278, startPoint y: 479, endPoint x: 239, endPoint y: 483, distance: 39.4
click at [239, 483] on div "Total Square Footage (Anything Under Roof) * 1809" at bounding box center [801, 463] width 1129 height 60
type input "2484"
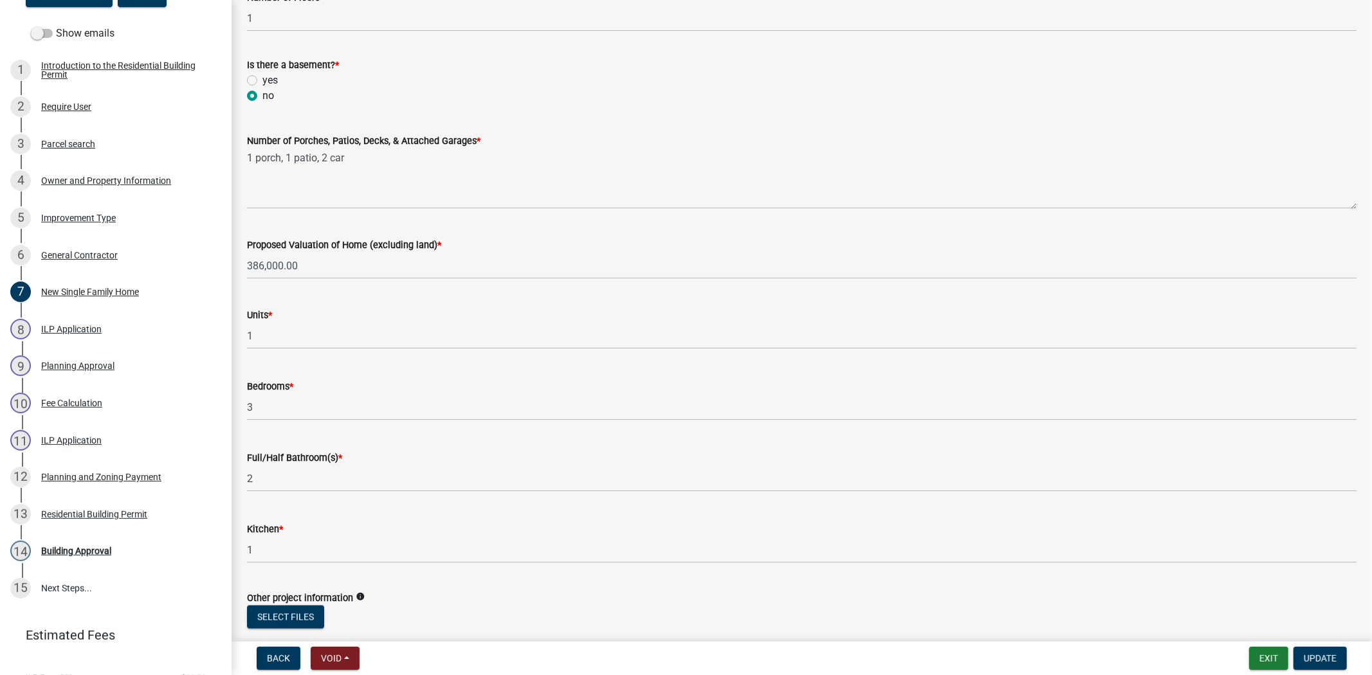
scroll to position [1711, 0]
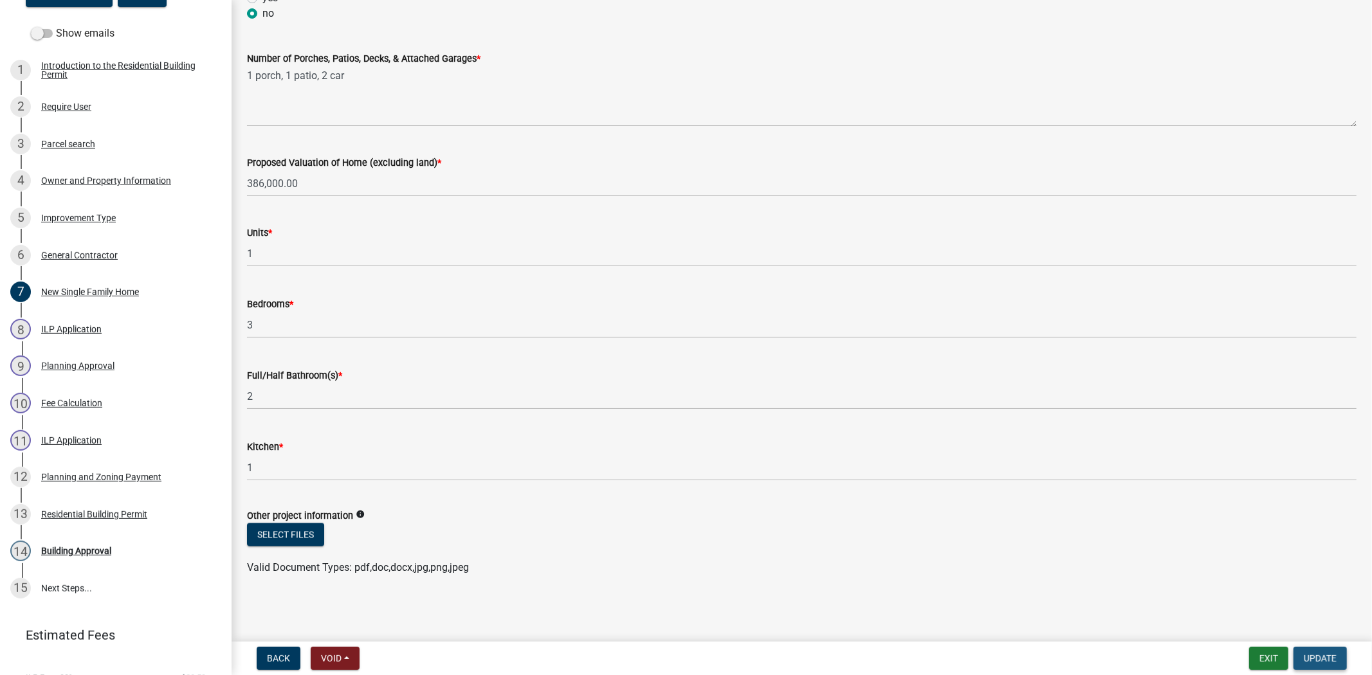
click at [1336, 653] on span "Update" at bounding box center [1320, 658] width 33 height 10
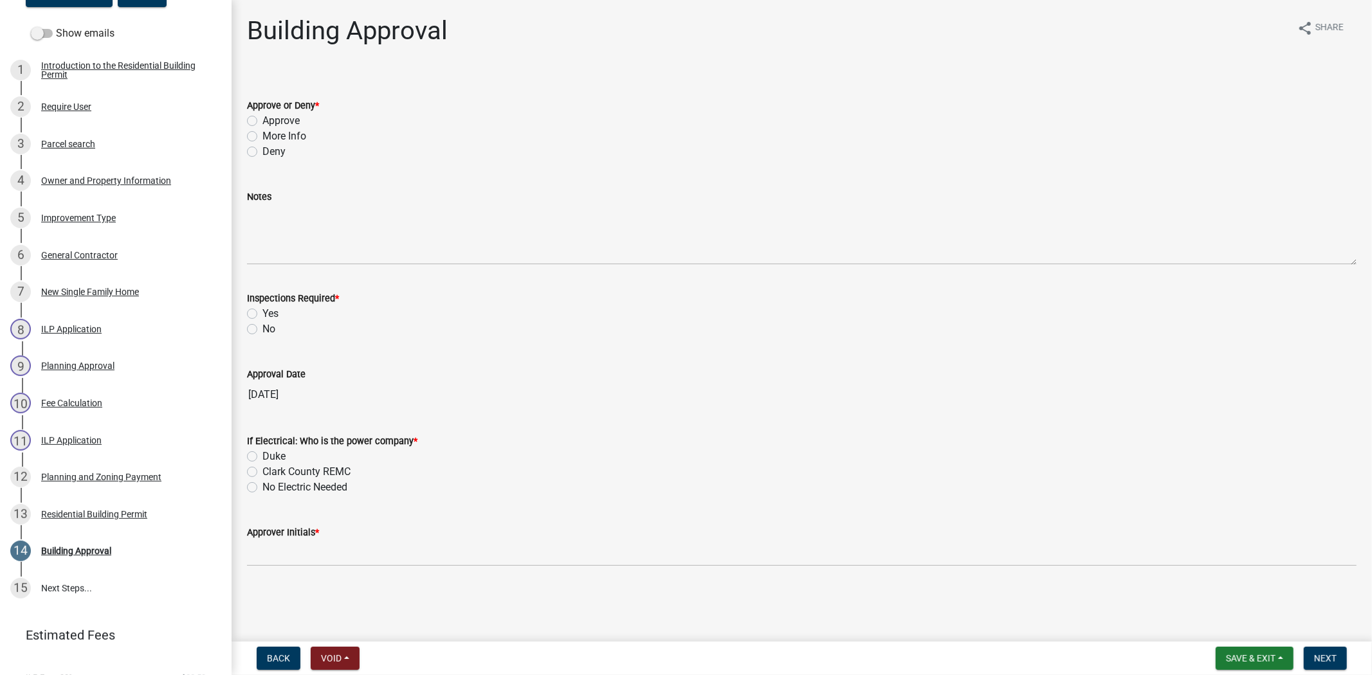
click at [262, 120] on label "Approve" at bounding box center [280, 120] width 37 height 15
click at [262, 120] on input "Approve" at bounding box center [266, 117] width 8 height 8
radio input "true"
click at [262, 315] on label "Yes" at bounding box center [270, 313] width 16 height 15
click at [262, 315] on input "Yes" at bounding box center [266, 310] width 8 height 8
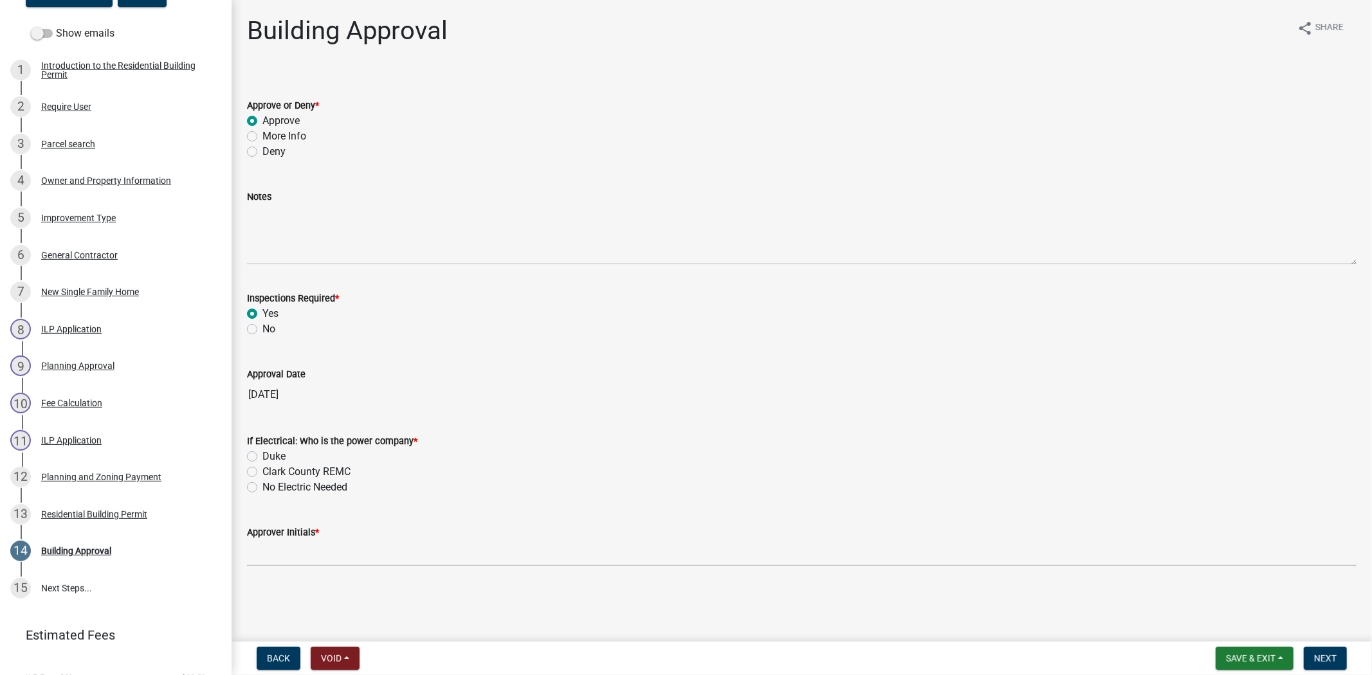
radio input "true"
drag, startPoint x: 251, startPoint y: 473, endPoint x: 251, endPoint y: 480, distance: 7.7
click at [262, 473] on label "Clark County REMC" at bounding box center [306, 471] width 88 height 15
click at [262, 473] on input "Clark County REMC" at bounding box center [266, 468] width 8 height 8
radio input "true"
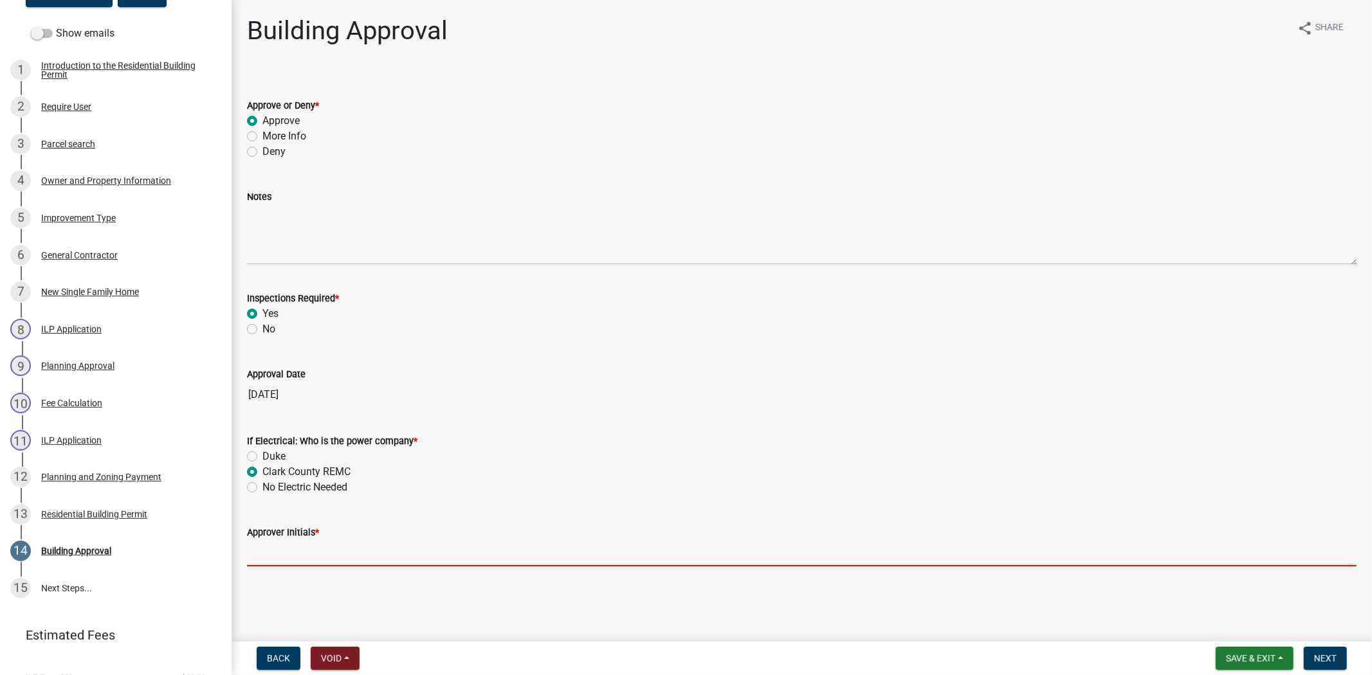
click at [266, 558] on input "Approver Initials *" at bounding box center [801, 553] width 1109 height 26
type input "mkf"
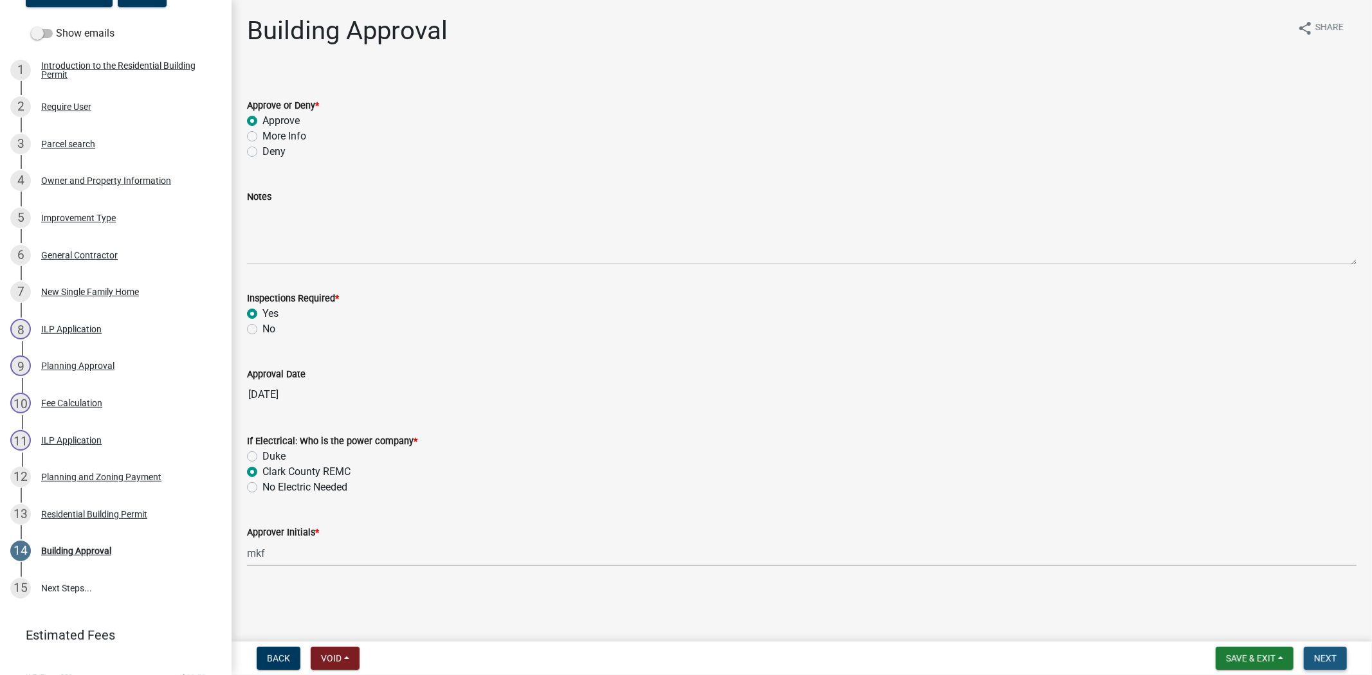
click at [1317, 653] on span "Next" at bounding box center [1325, 658] width 23 height 10
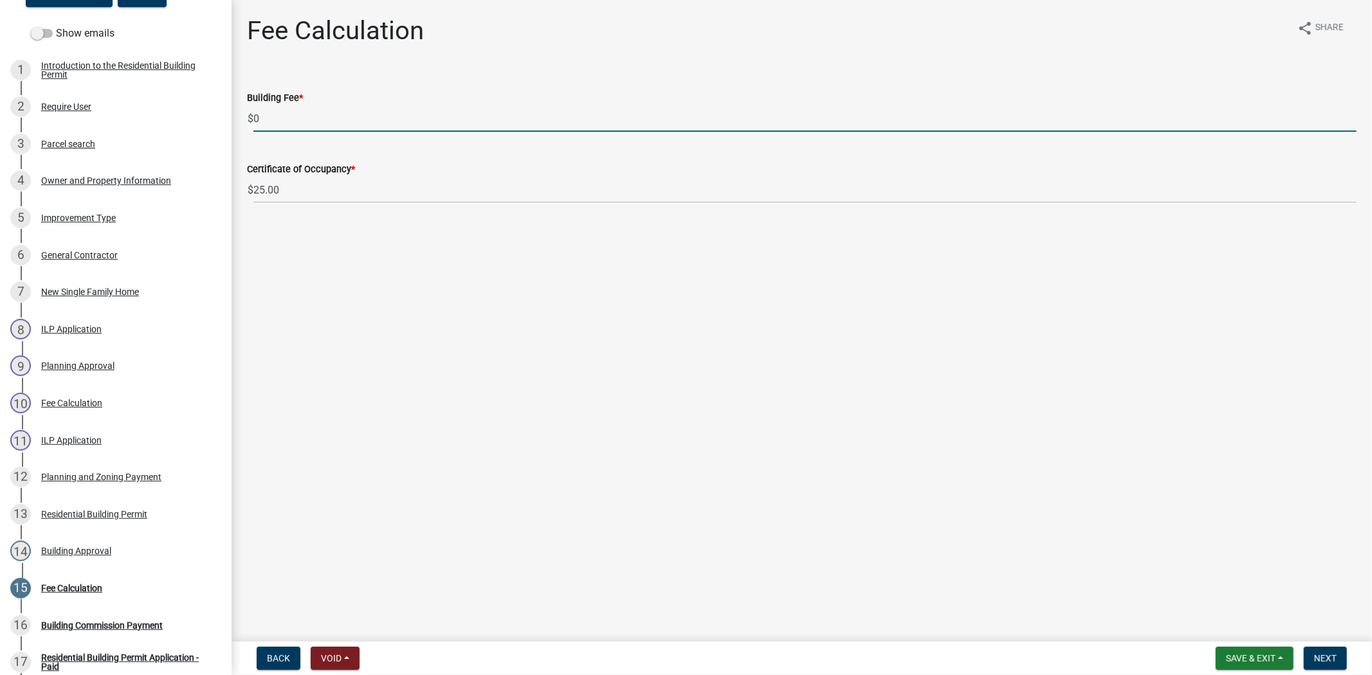
click at [280, 118] on input "0" at bounding box center [804, 118] width 1103 height 26
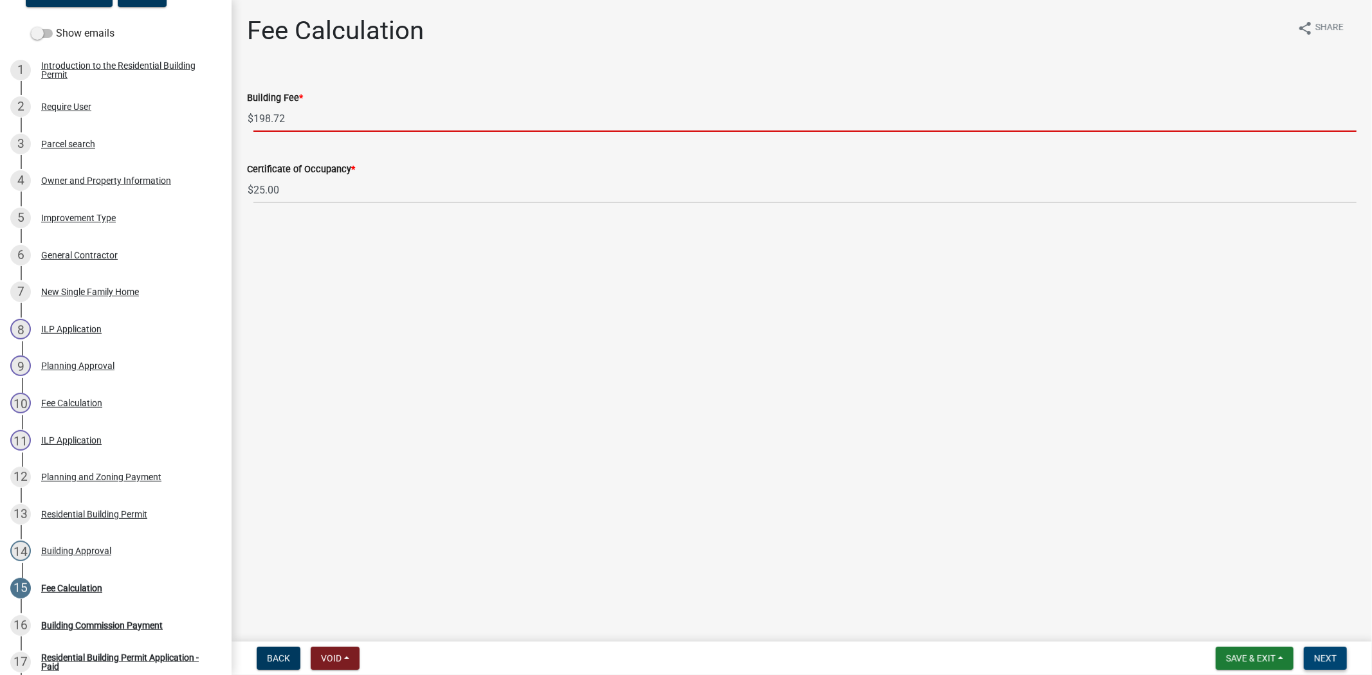
type input "198.72"
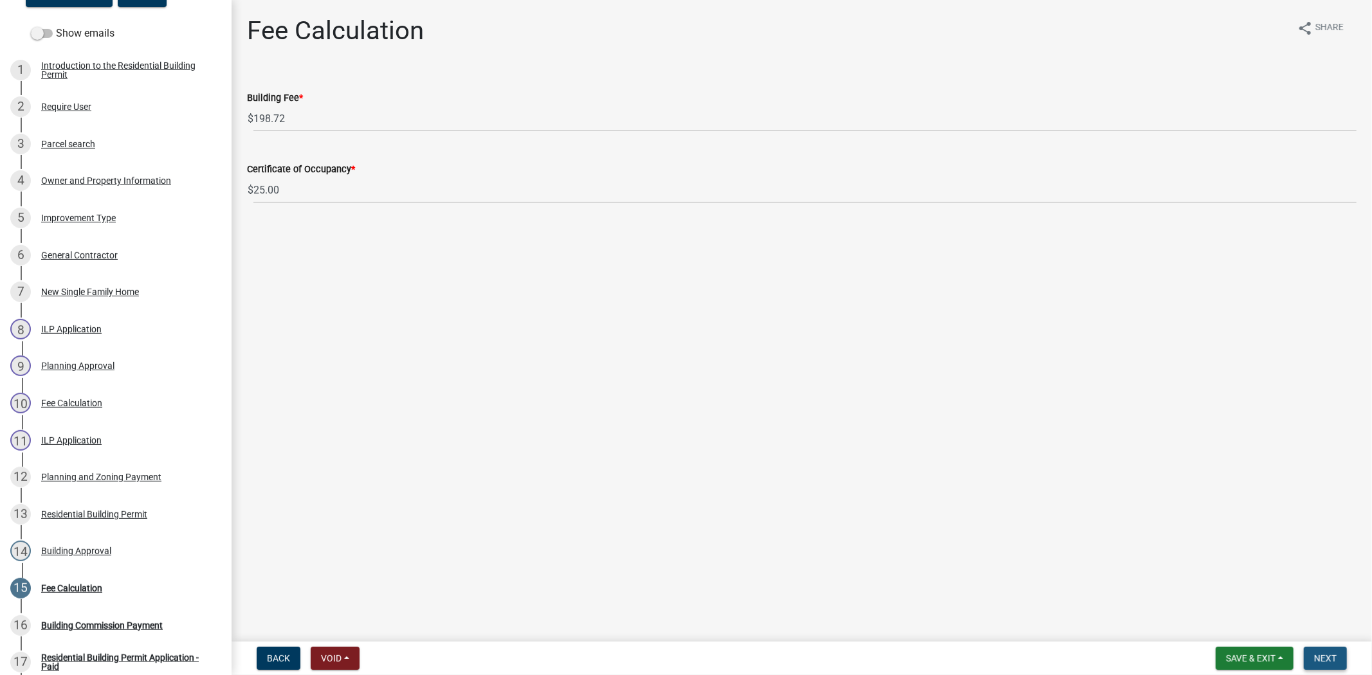
click at [1324, 662] on span "Next" at bounding box center [1325, 658] width 23 height 10
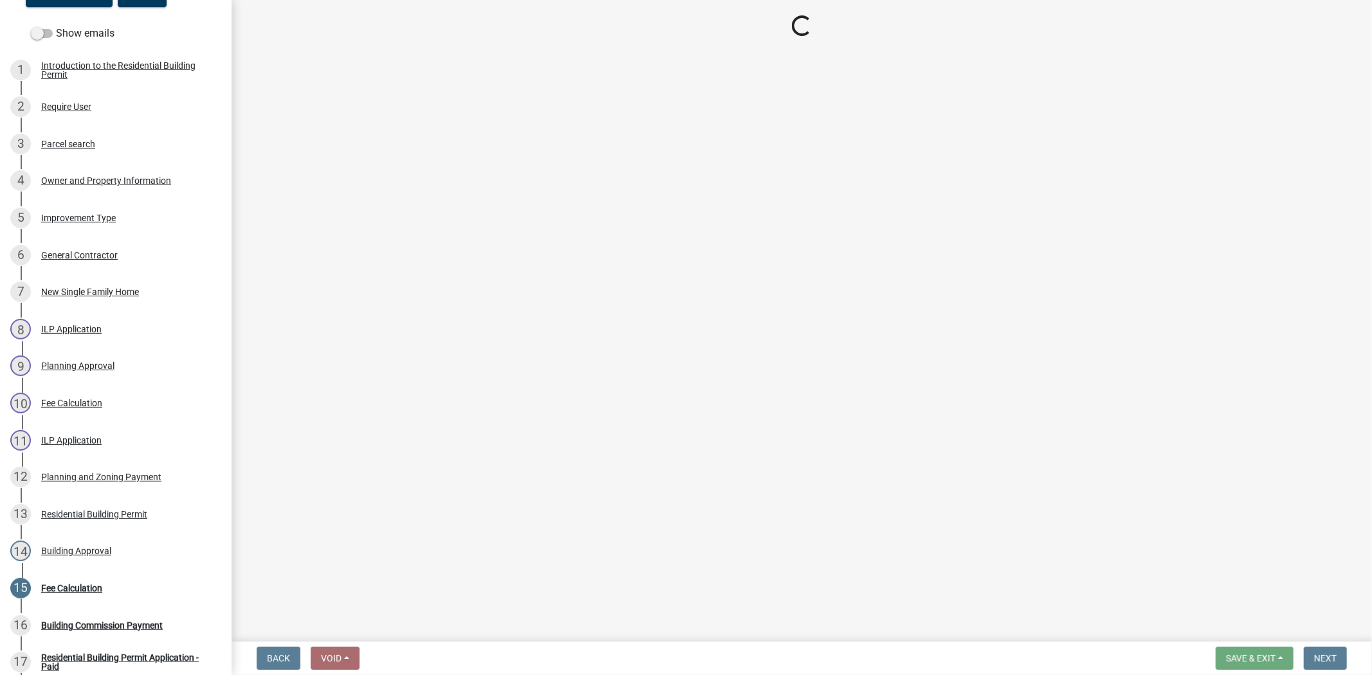
select select "3: 3"
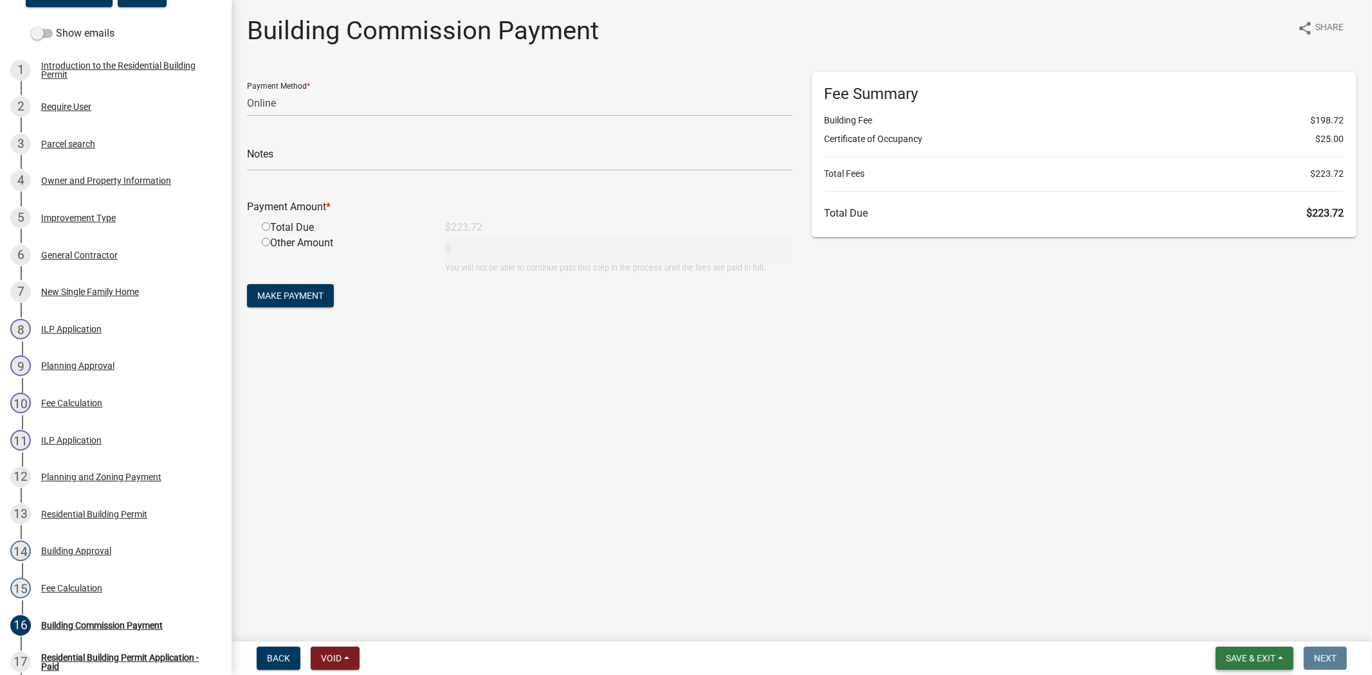
click at [1269, 657] on span "Save & Exit" at bounding box center [1251, 658] width 50 height 10
click at [1256, 634] on button "Save & Exit" at bounding box center [1241, 625] width 103 height 31
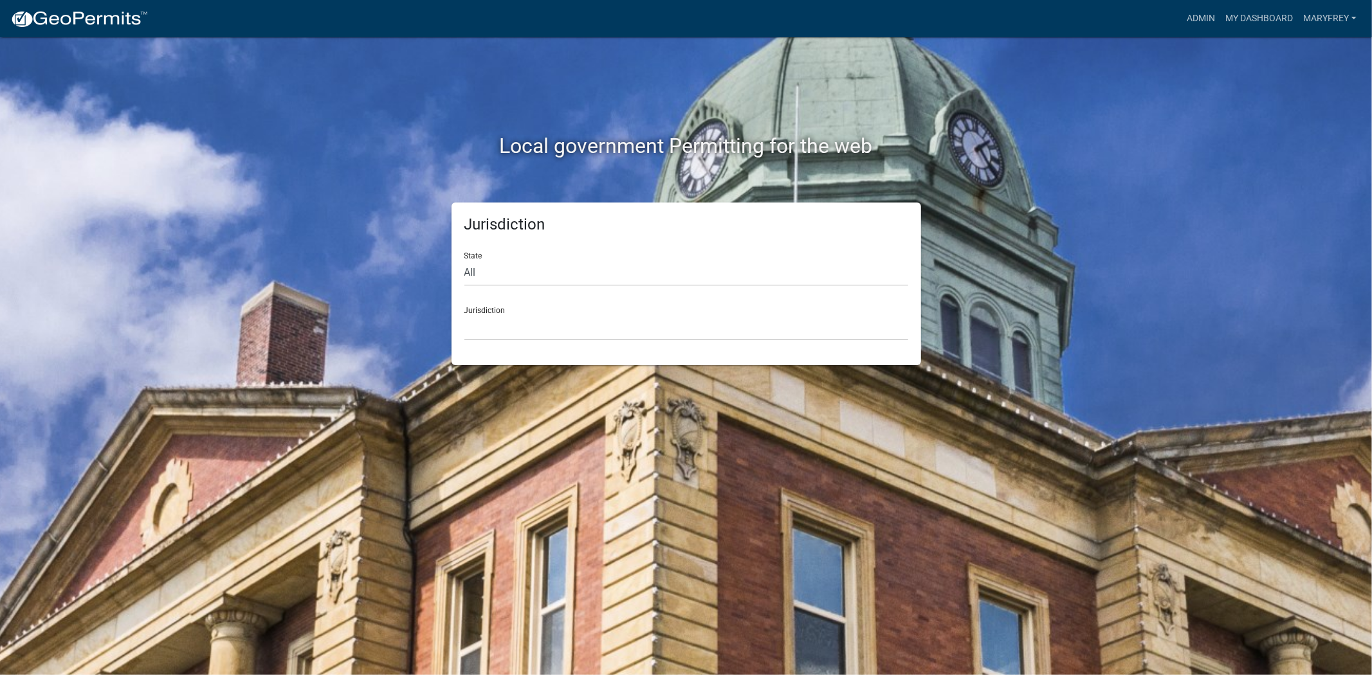
click at [1196, 1] on nav "more_horiz Admin My Dashboard MaryFrey Admin Account Contractor Profile Logout" at bounding box center [686, 18] width 1372 height 37
click at [1196, 10] on link "Admin" at bounding box center [1200, 18] width 39 height 24
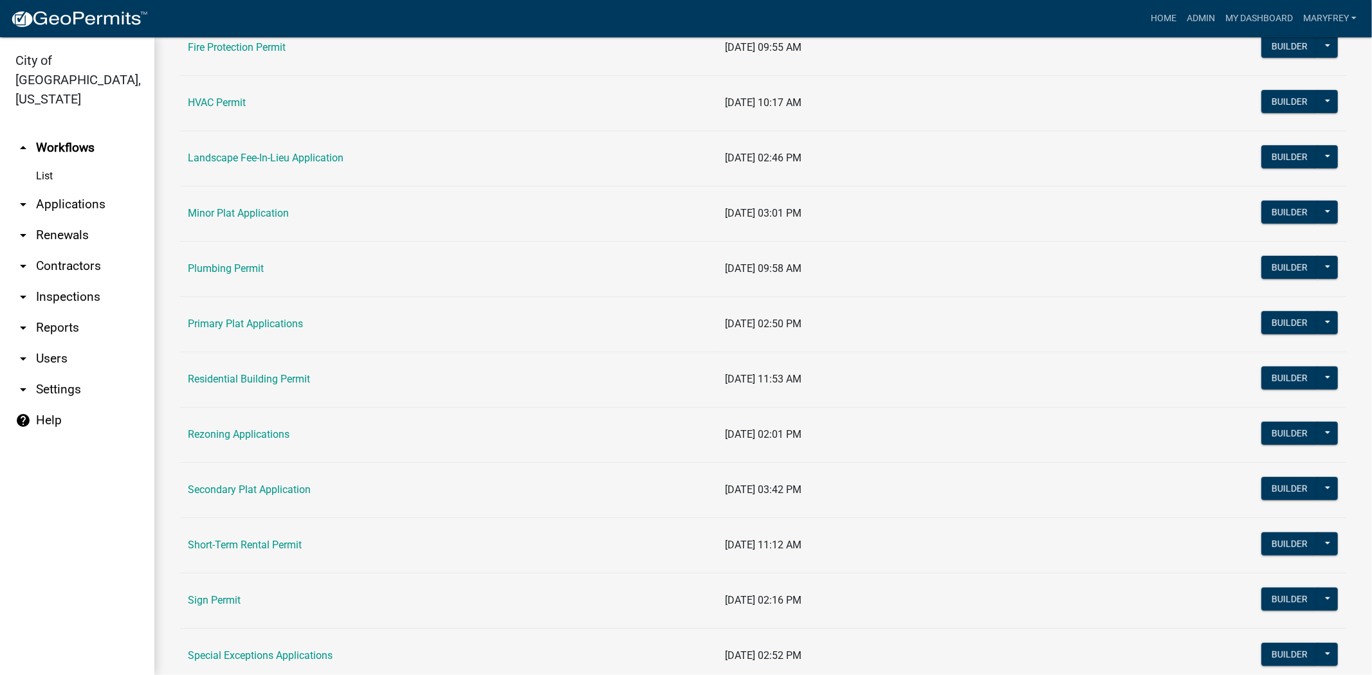
scroll to position [599, 0]
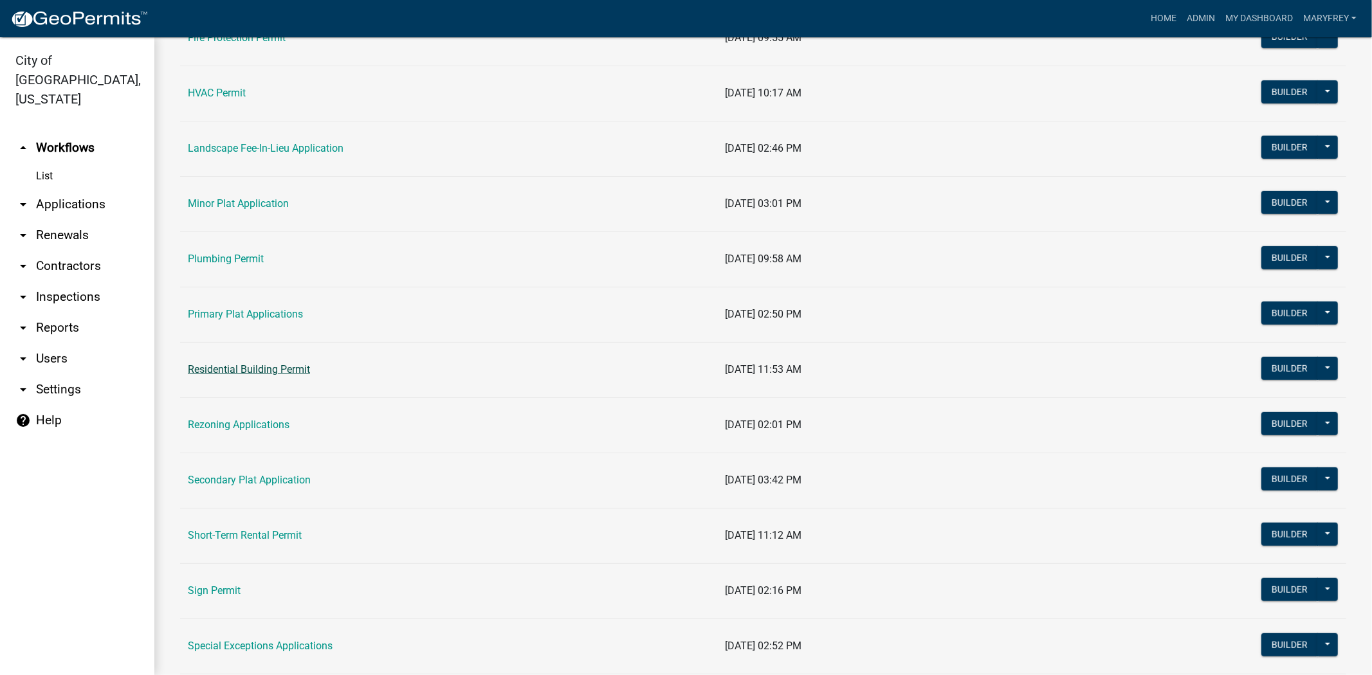
click at [259, 375] on link "Residential Building Permit" at bounding box center [249, 369] width 122 height 12
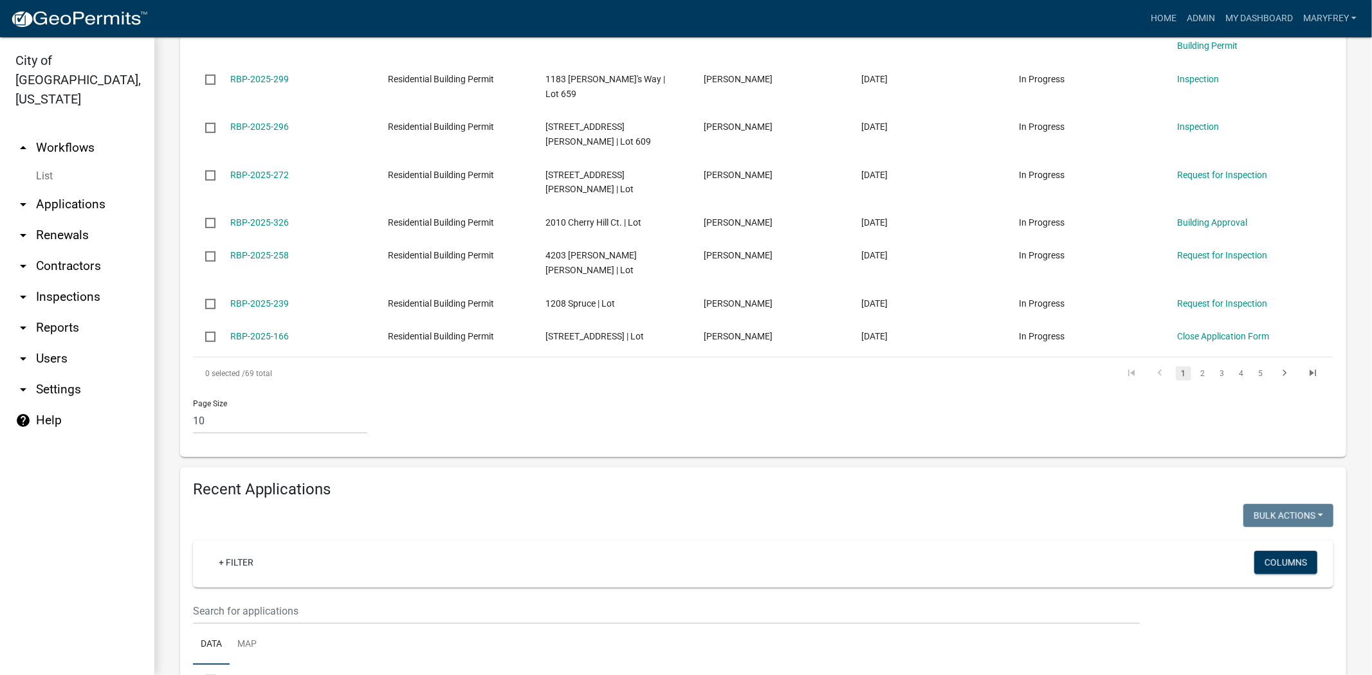
scroll to position [1006, 0]
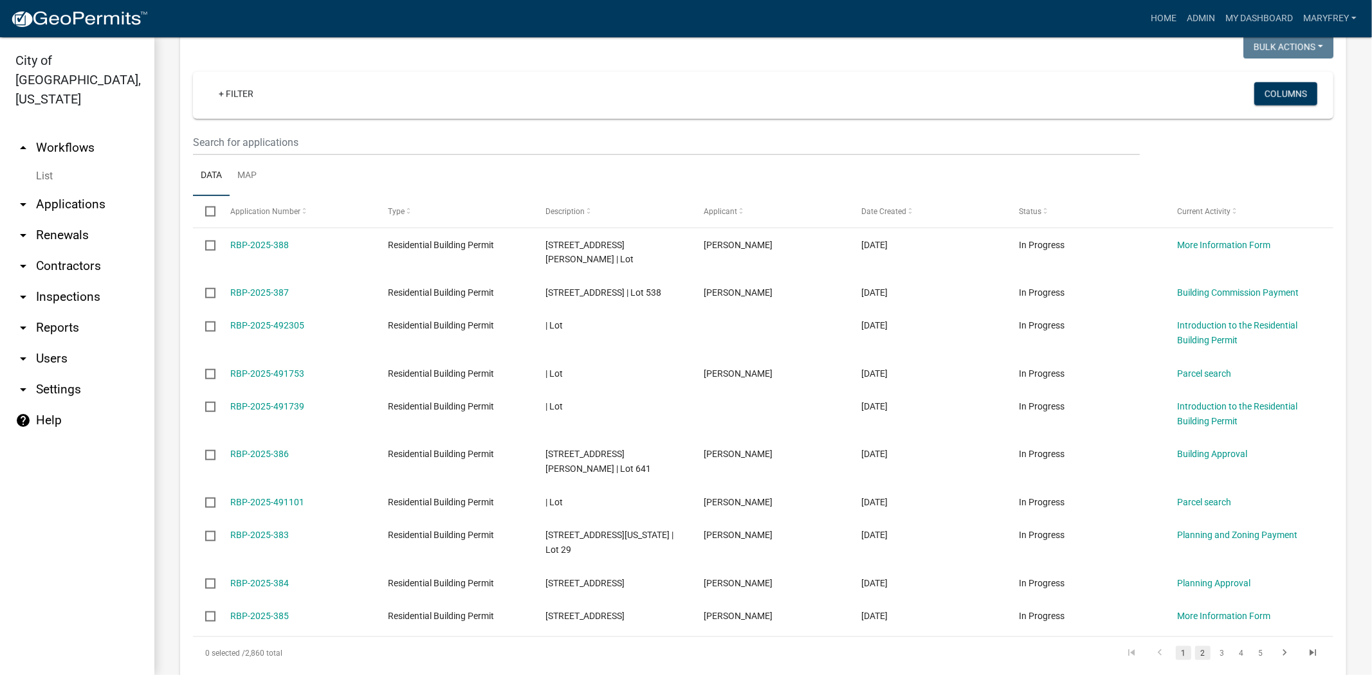
click at [1195, 646] on link "2" at bounding box center [1202, 653] width 15 height 14
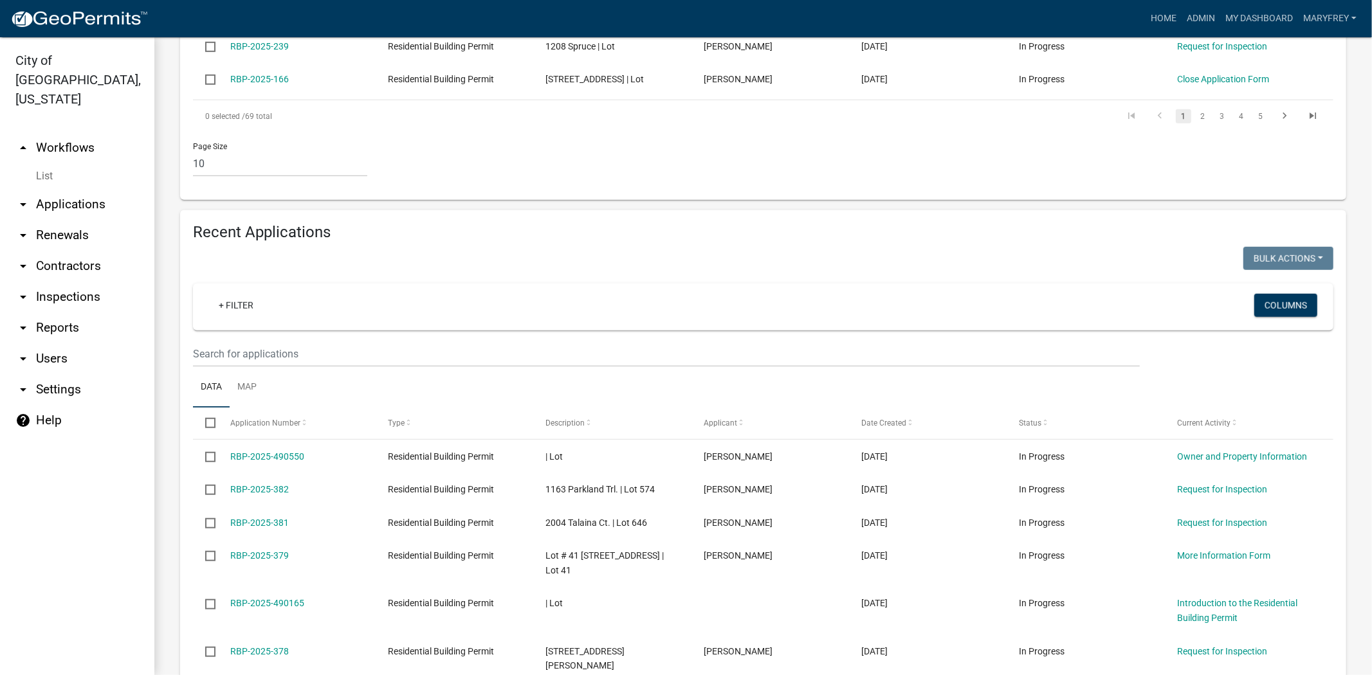
scroll to position [775, 0]
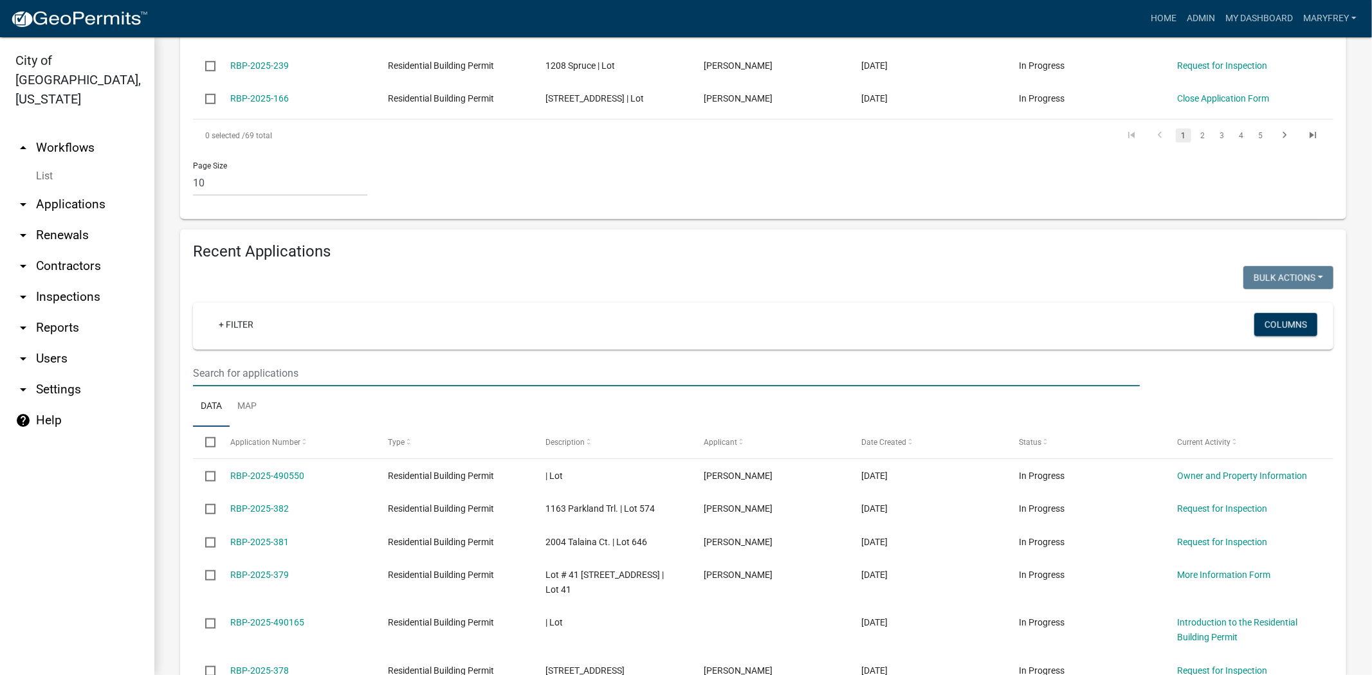
click at [232, 360] on input "text" at bounding box center [666, 373] width 947 height 26
type input "wheelhouse"
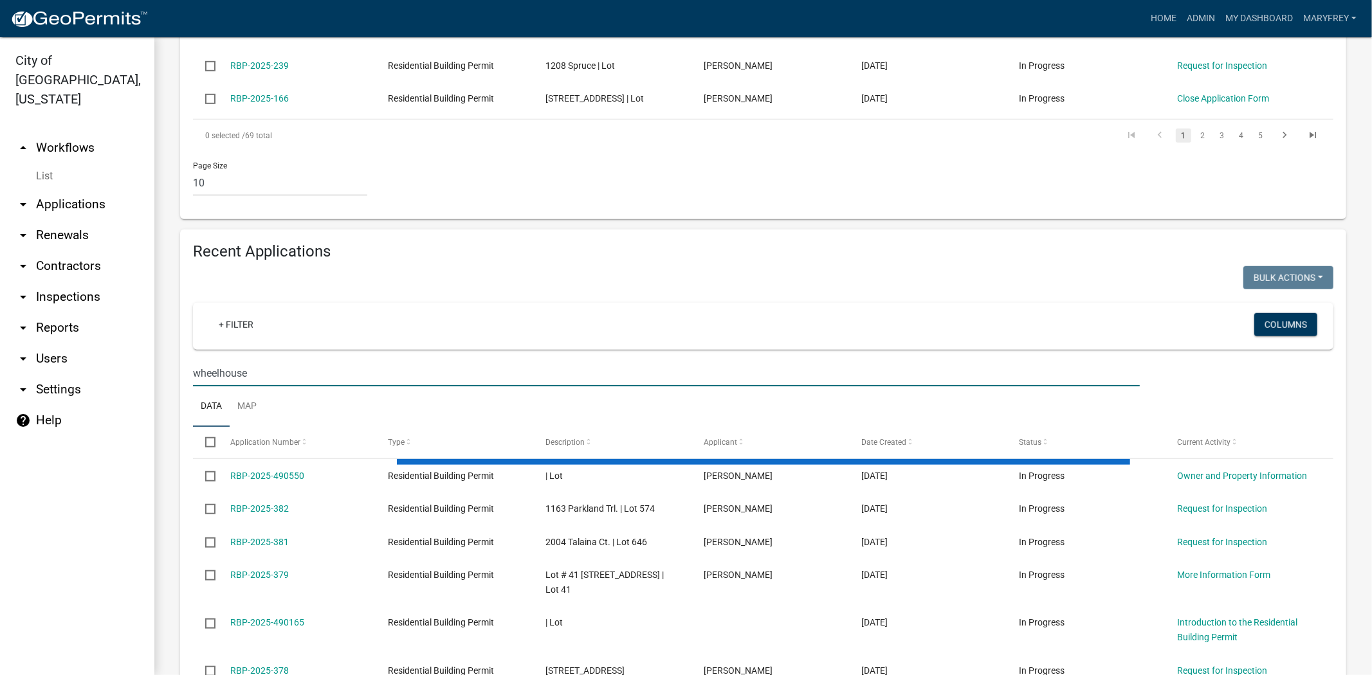
scroll to position [605, 0]
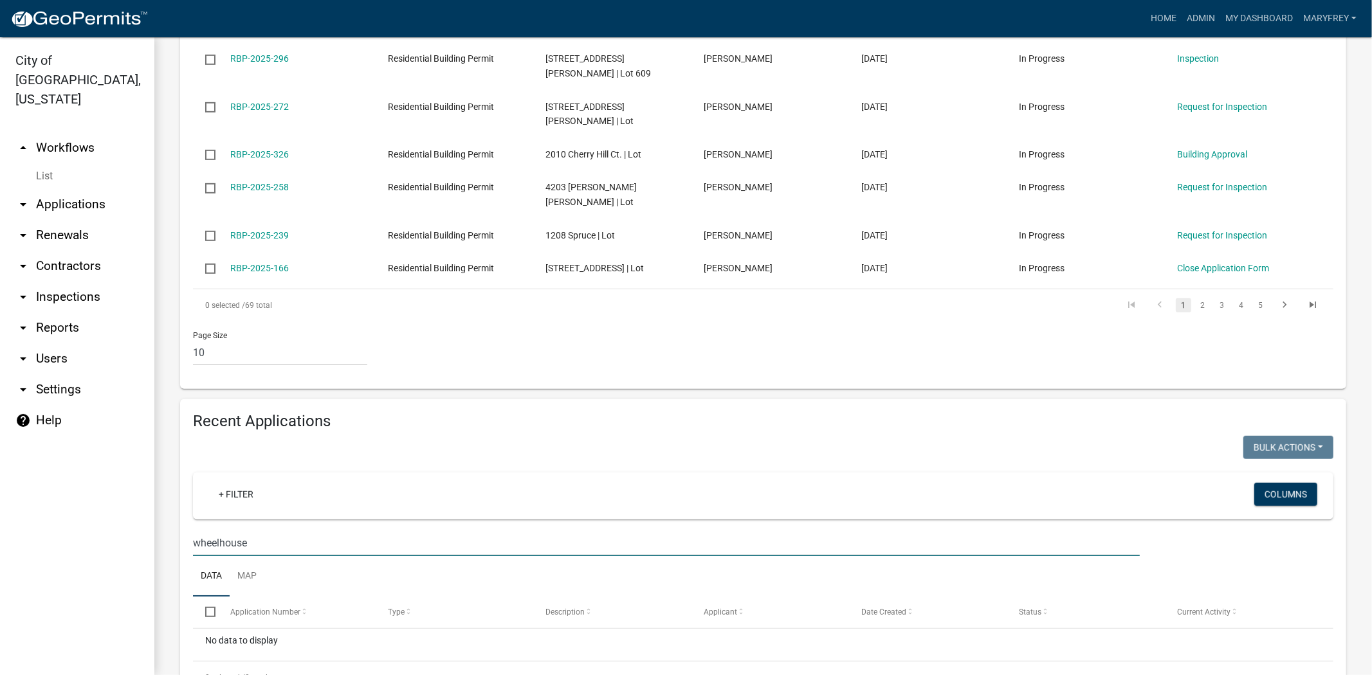
drag, startPoint x: 235, startPoint y: 486, endPoint x: 169, endPoint y: 485, distance: 66.3
click at [169, 485] on div "Residential Building Permit Use this application to apply for a residential per…" at bounding box center [762, 82] width 1217 height 1300
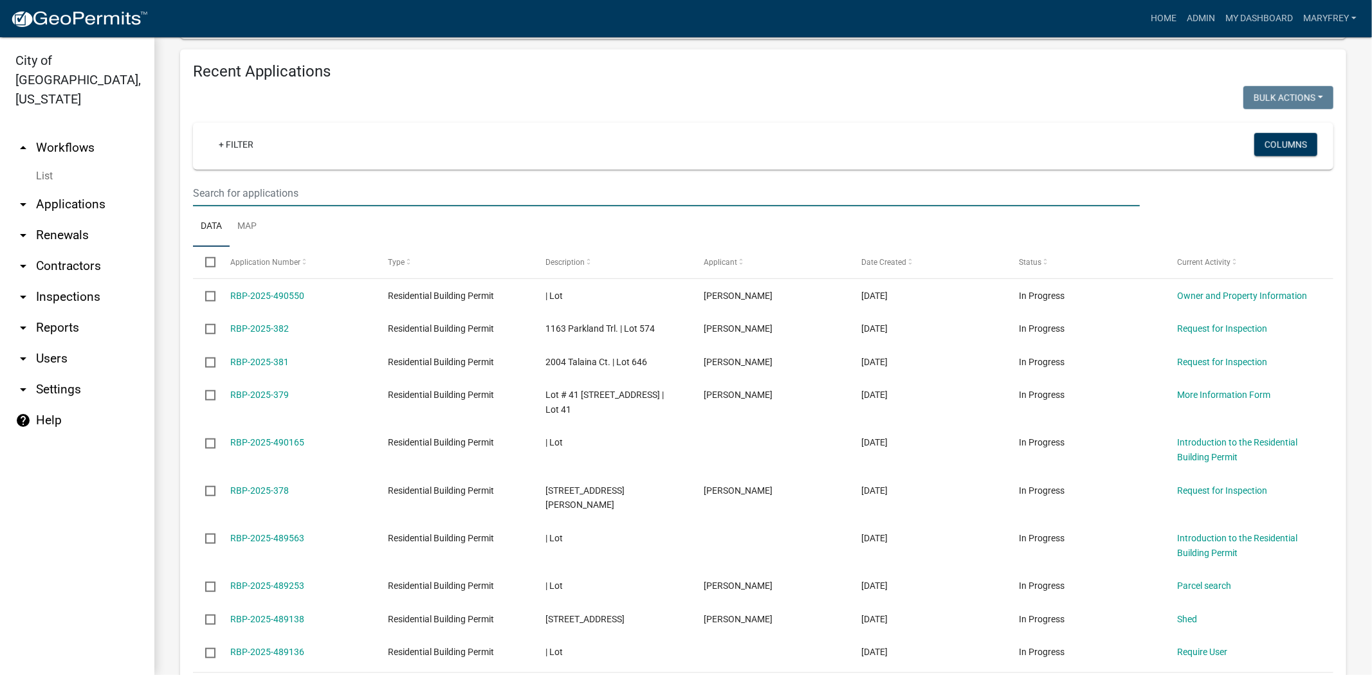
scroll to position [1021, 0]
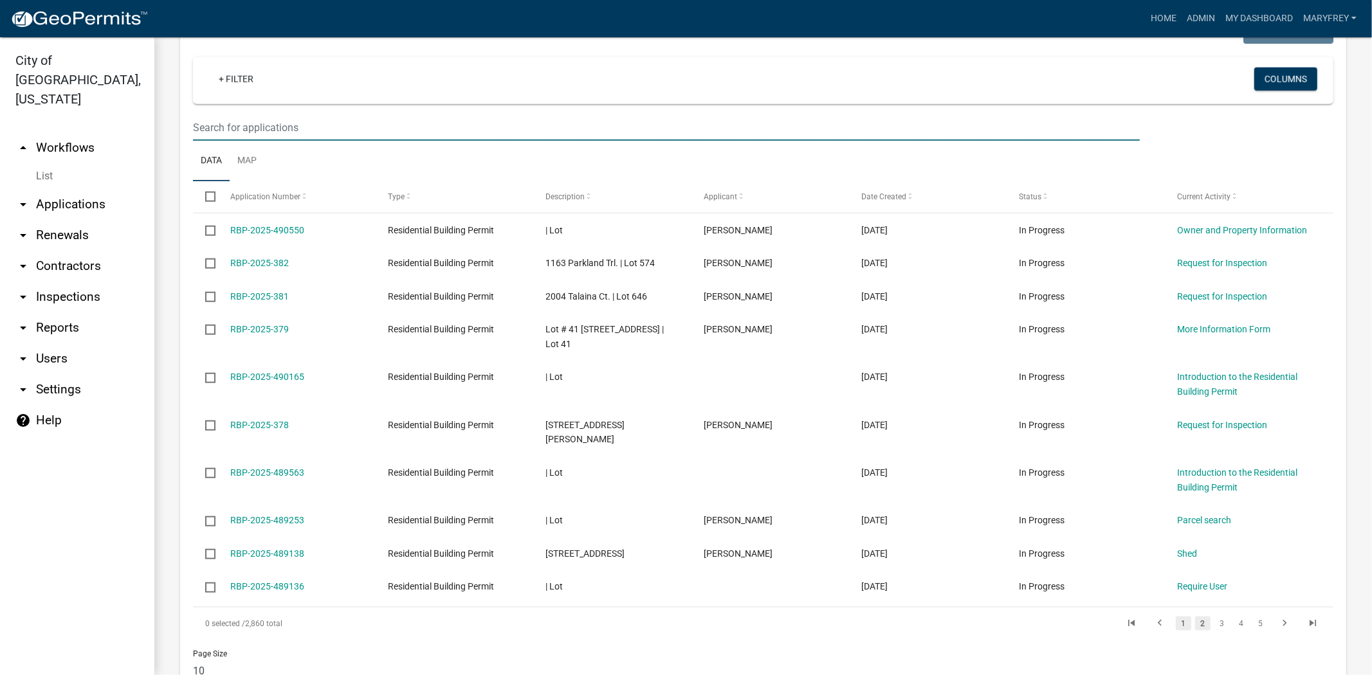
click at [1176, 617] on link "1" at bounding box center [1183, 624] width 15 height 14
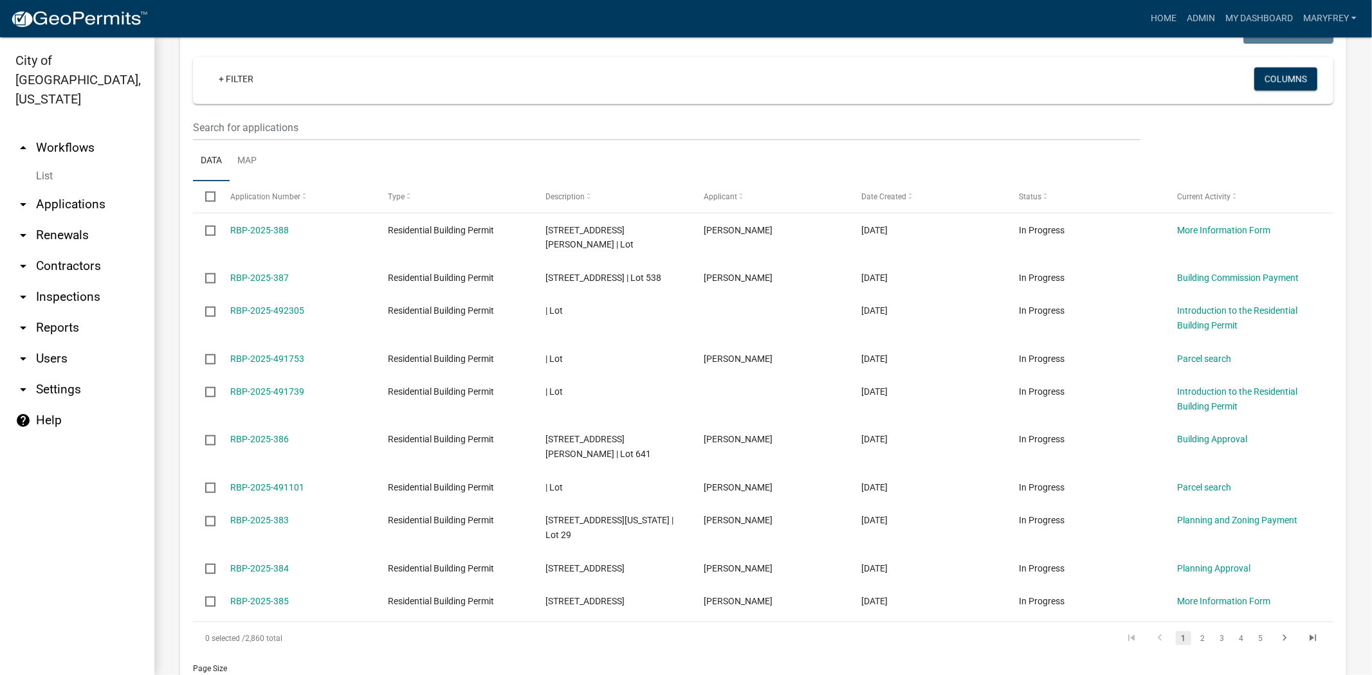
scroll to position [1007, 0]
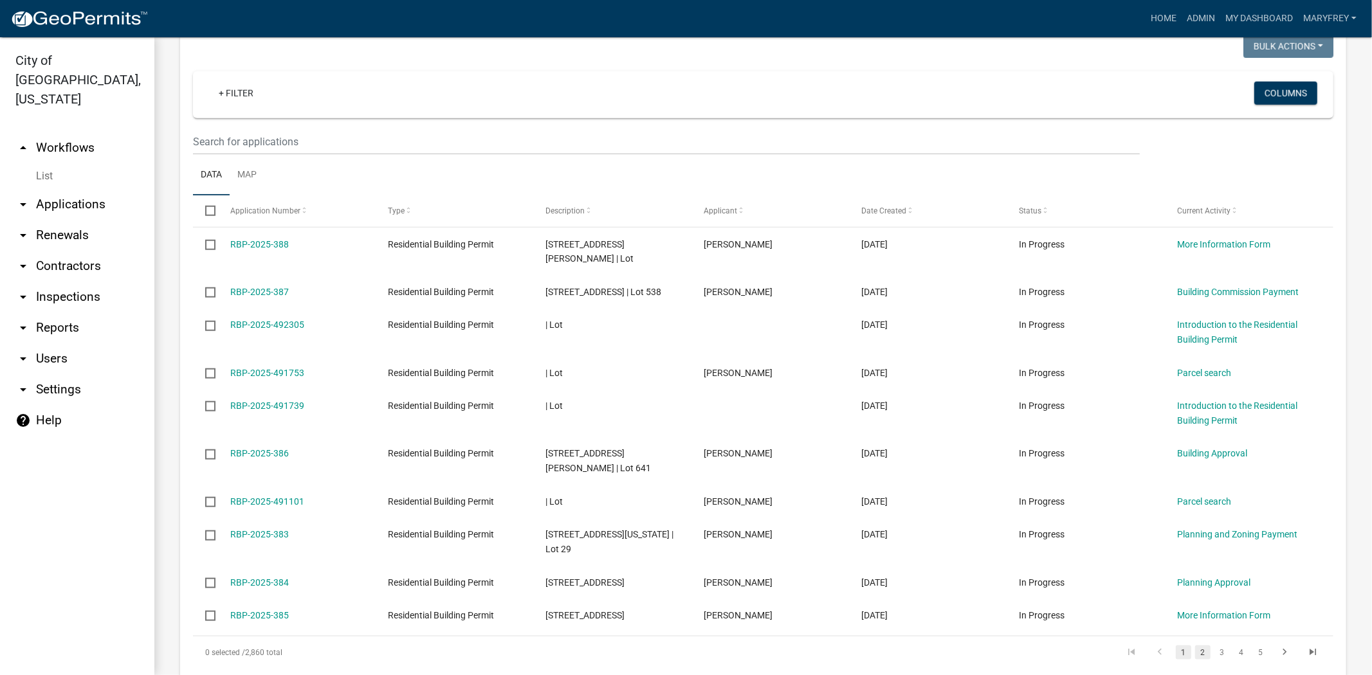
click at [1195, 646] on link "2" at bounding box center [1202, 653] width 15 height 14
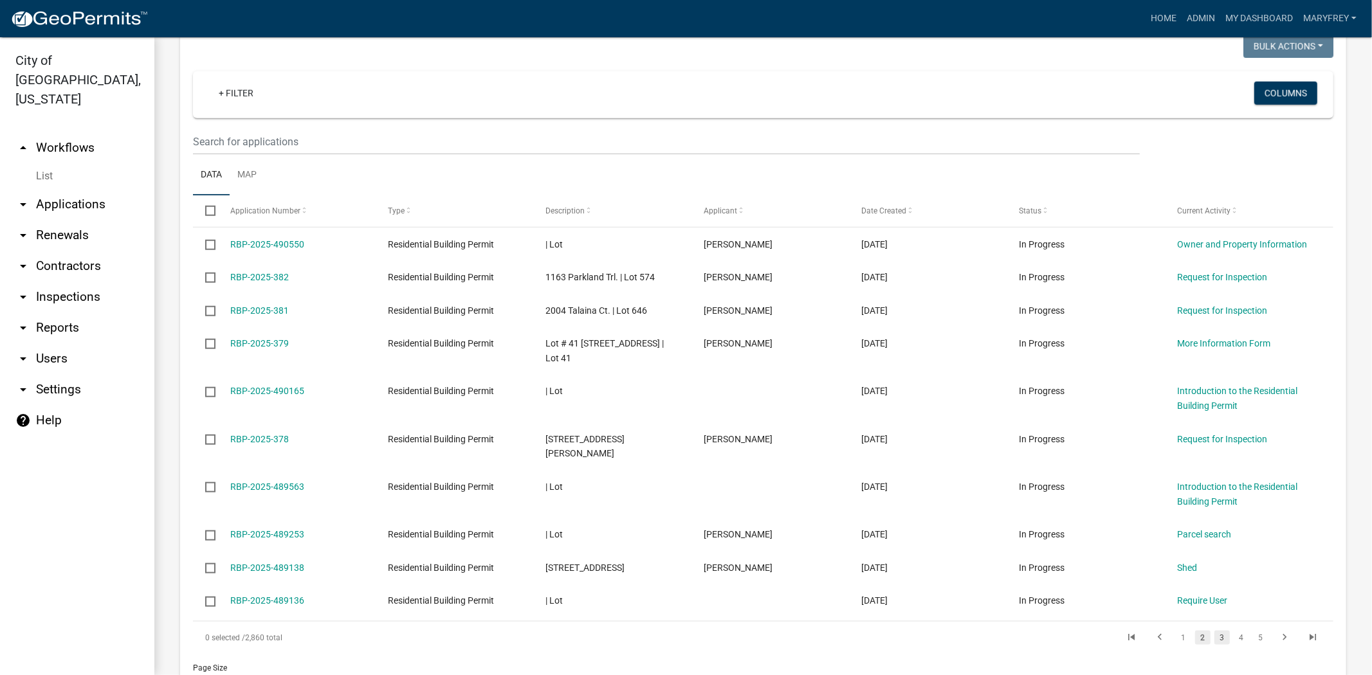
click at [1214, 631] on link "3" at bounding box center [1221, 638] width 15 height 14
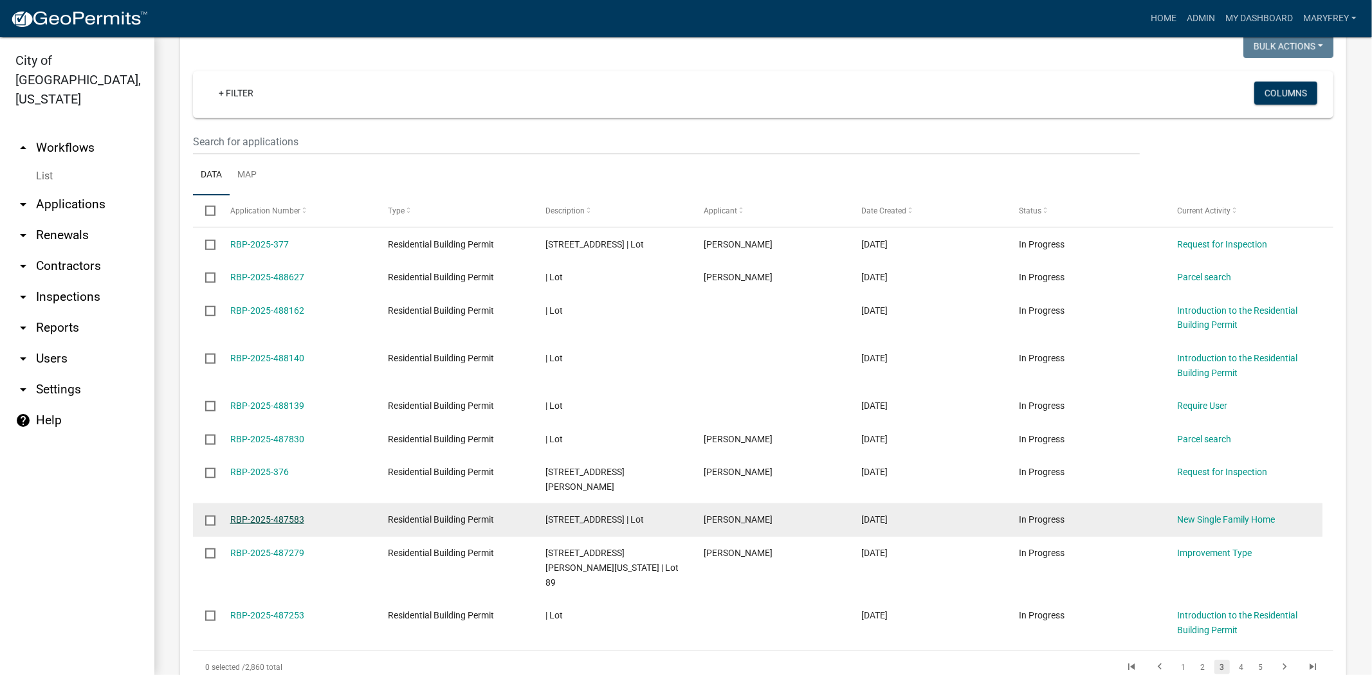
click at [261, 515] on link "RBP-2025-487583" at bounding box center [267, 520] width 74 height 10
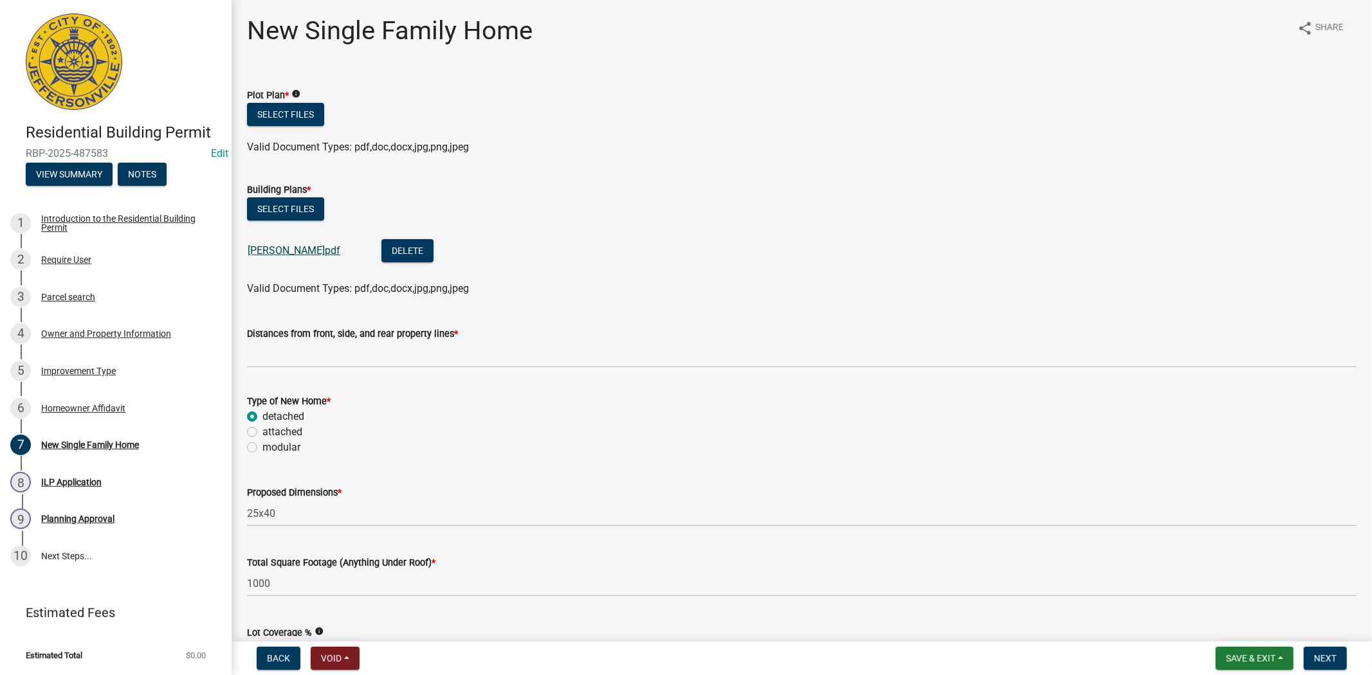
click at [275, 247] on link "Lilly A .pdf" at bounding box center [294, 250] width 93 height 12
click at [87, 444] on div "New Single Family Home" at bounding box center [90, 445] width 98 height 9
click at [1256, 658] on span "Save & Exit" at bounding box center [1251, 658] width 50 height 10
click at [1253, 634] on button "Save & Exit" at bounding box center [1241, 625] width 103 height 31
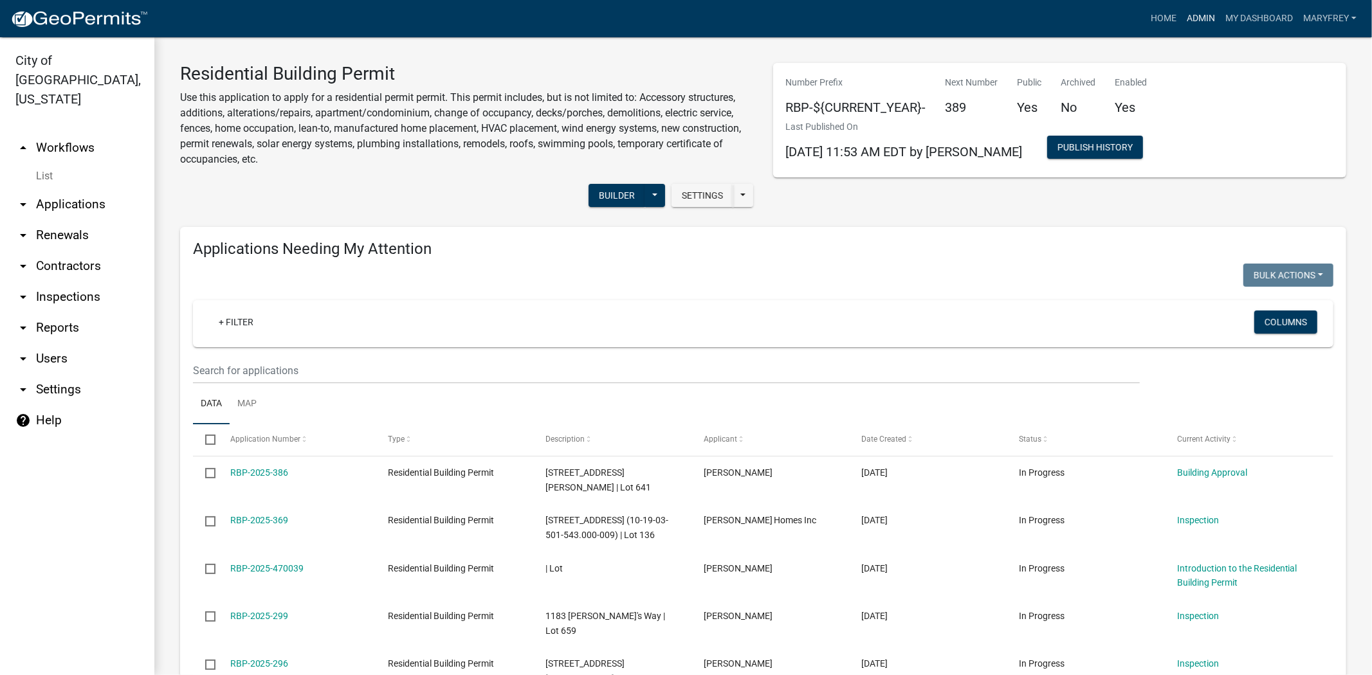
click at [1183, 15] on link "Admin" at bounding box center [1200, 18] width 39 height 24
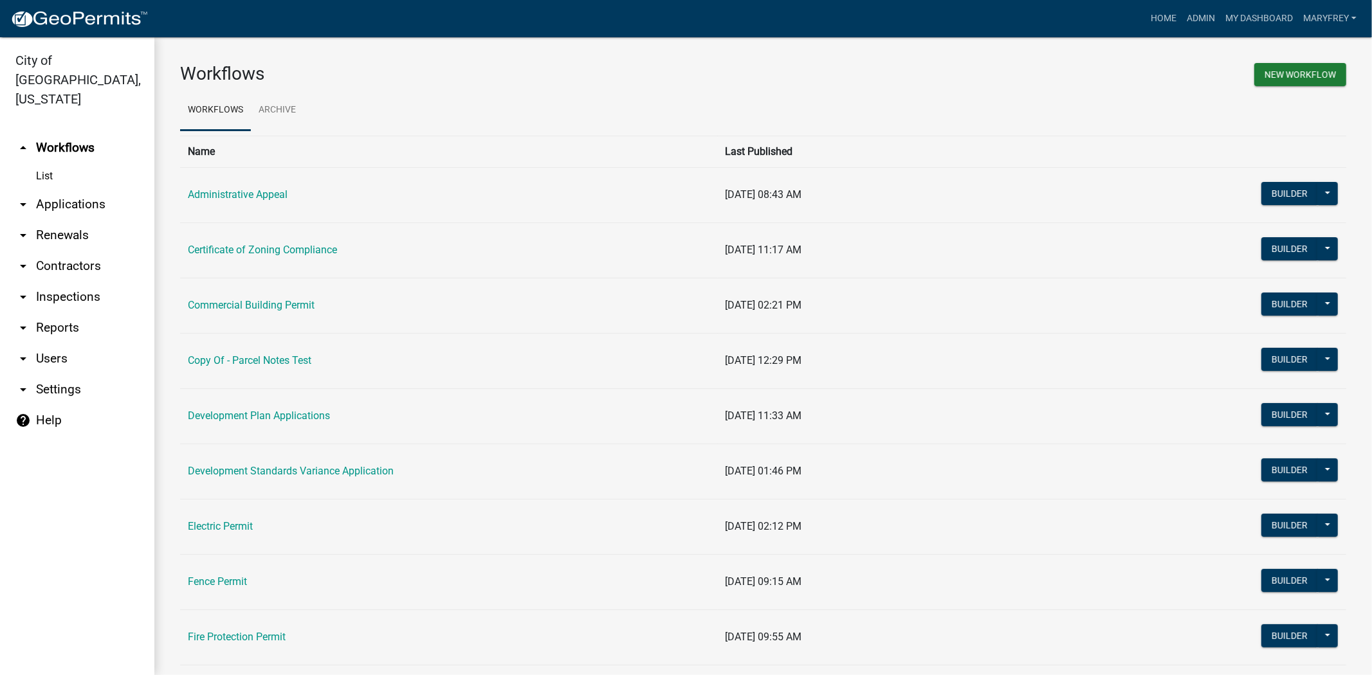
click at [85, 189] on link "arrow_drop_down Applications" at bounding box center [77, 204] width 154 height 31
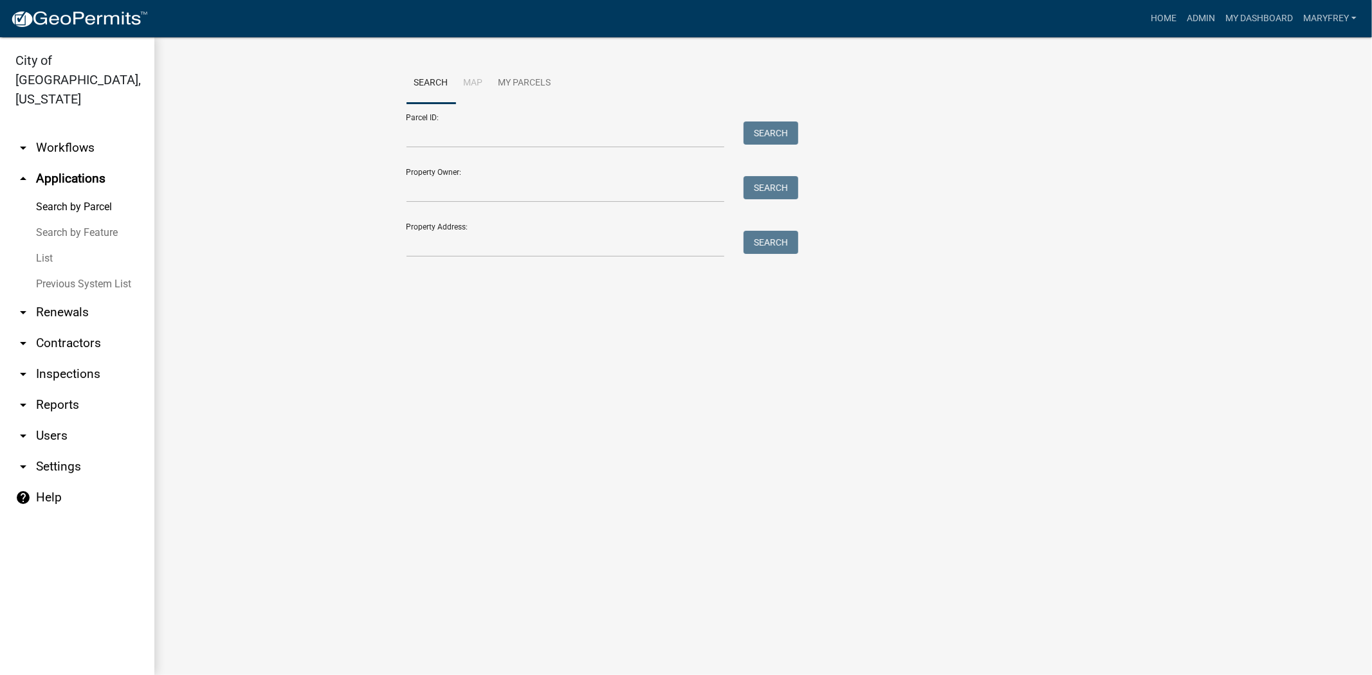
click at [62, 132] on link "arrow_drop_down Workflows" at bounding box center [77, 147] width 154 height 31
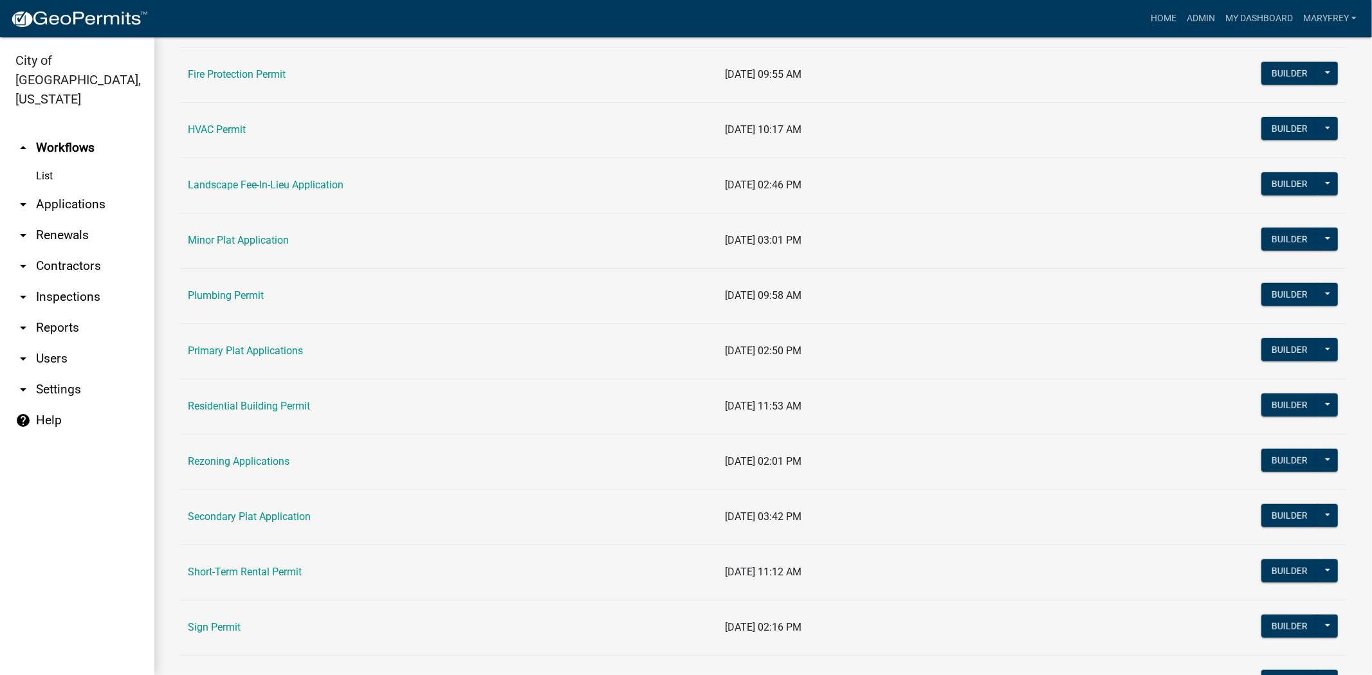
scroll to position [569, 0]
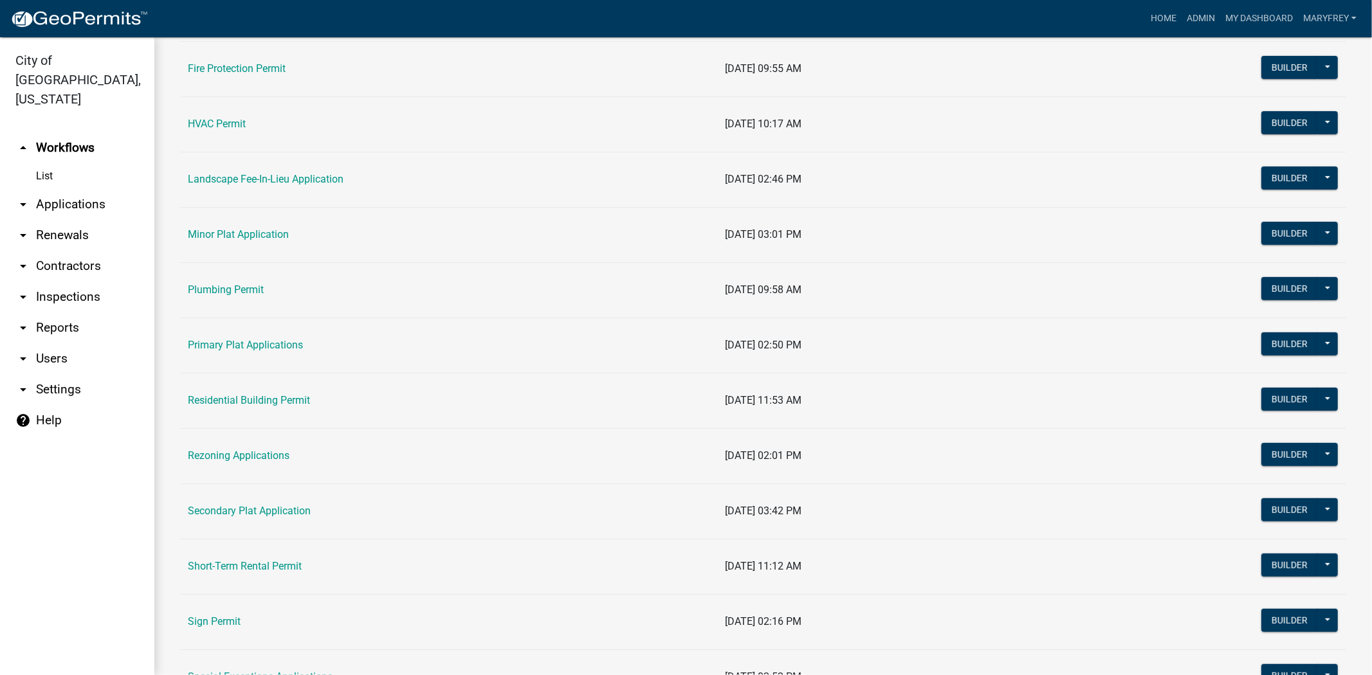
click at [277, 408] on td "Residential Building Permit" at bounding box center [449, 400] width 538 height 55
click at [253, 401] on link "Residential Building Permit" at bounding box center [249, 400] width 122 height 12
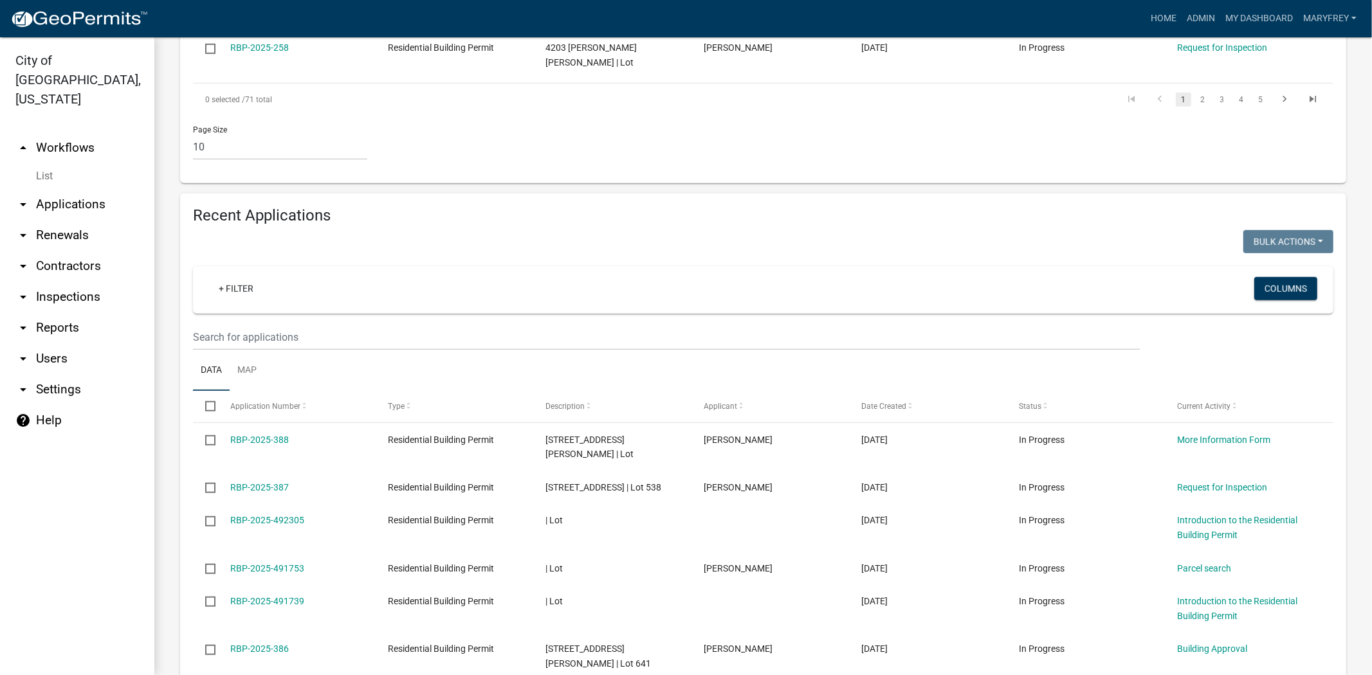
scroll to position [825, 0]
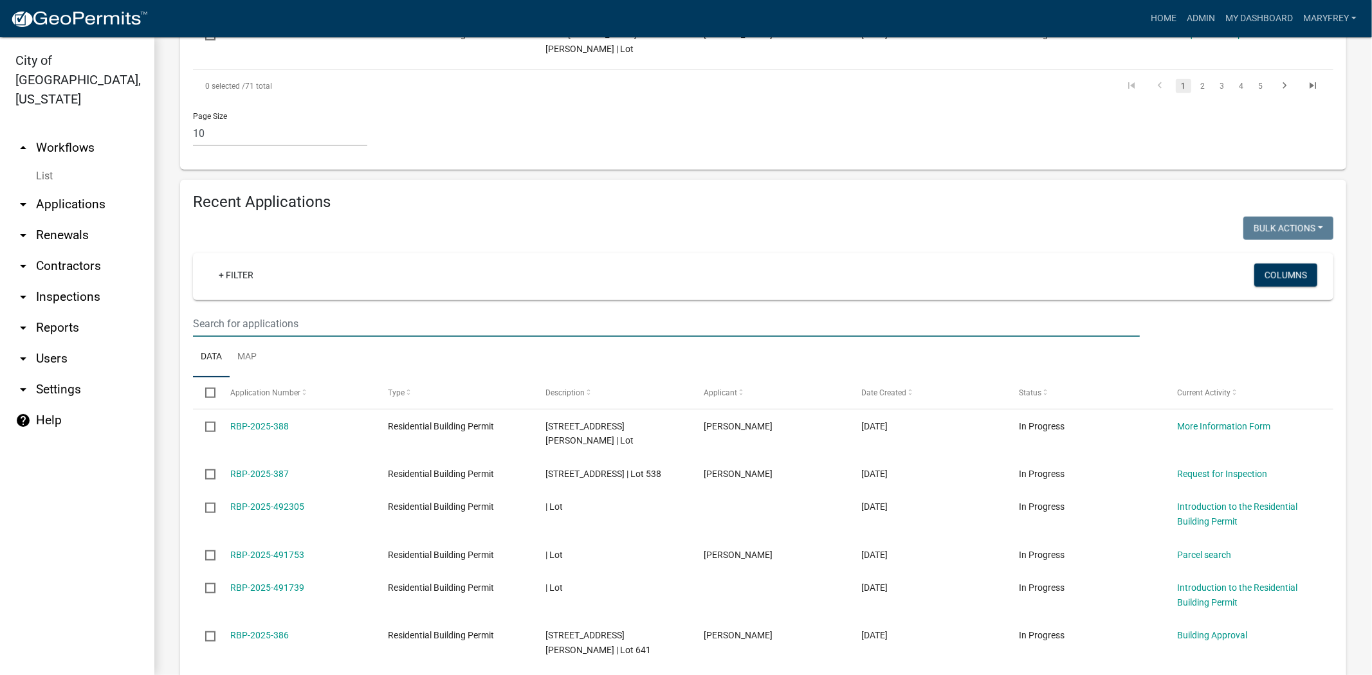
click at [221, 311] on input "text" at bounding box center [666, 324] width 947 height 26
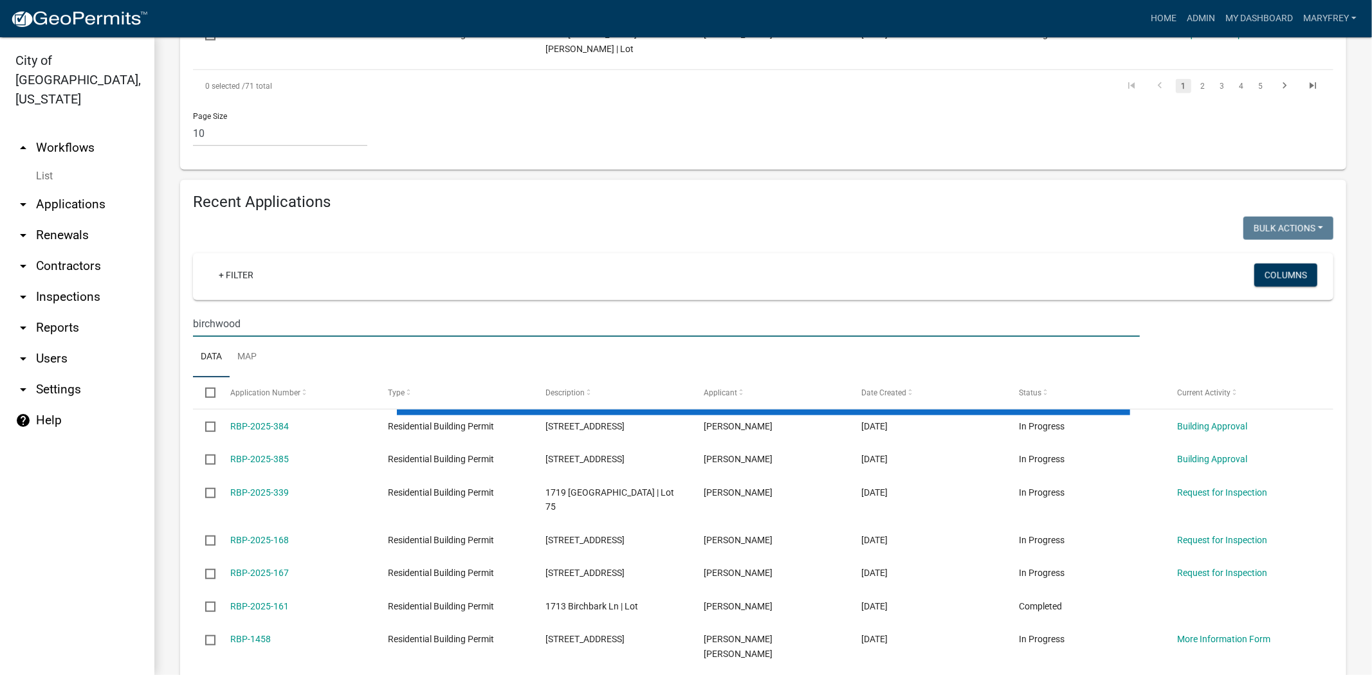
scroll to position [590, 0]
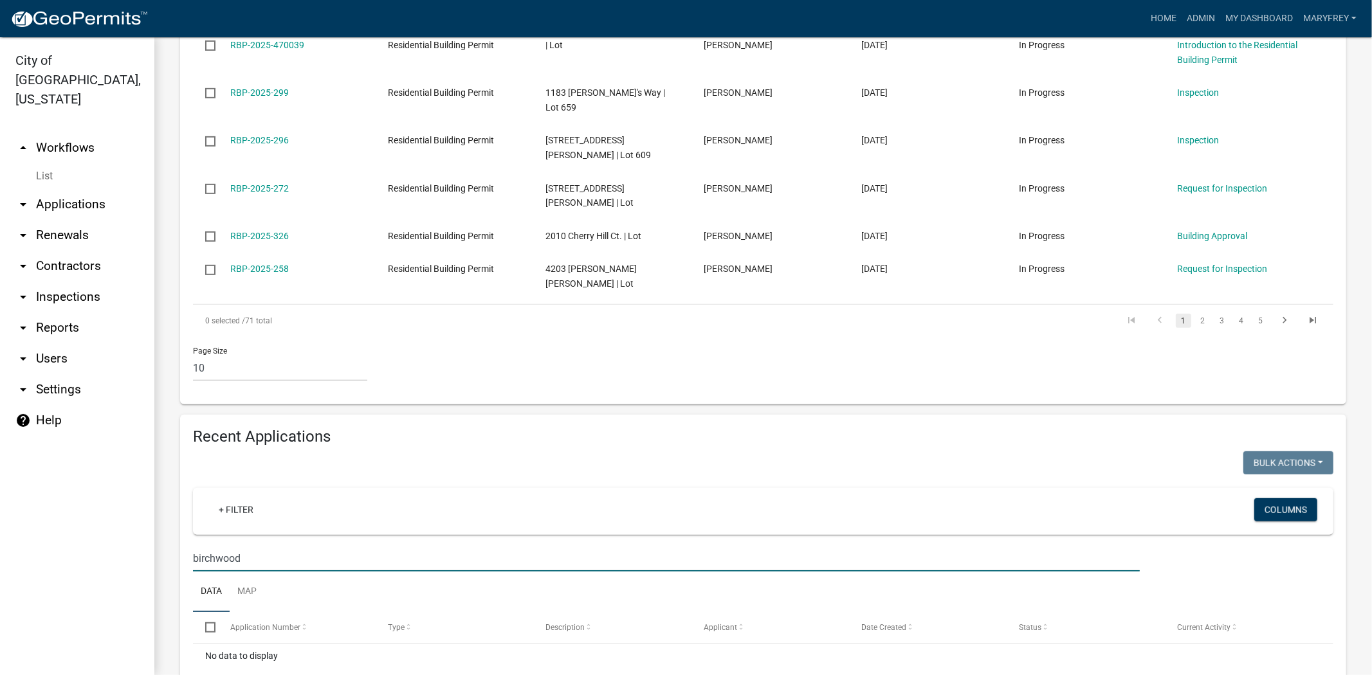
drag, startPoint x: 233, startPoint y: 491, endPoint x: 183, endPoint y: 502, distance: 52.0
click at [183, 502] on div "Recent Applications Bulk Actions Void Expire Lock Withdraw + Filter Columns bir…" at bounding box center [763, 568] width 1166 height 307
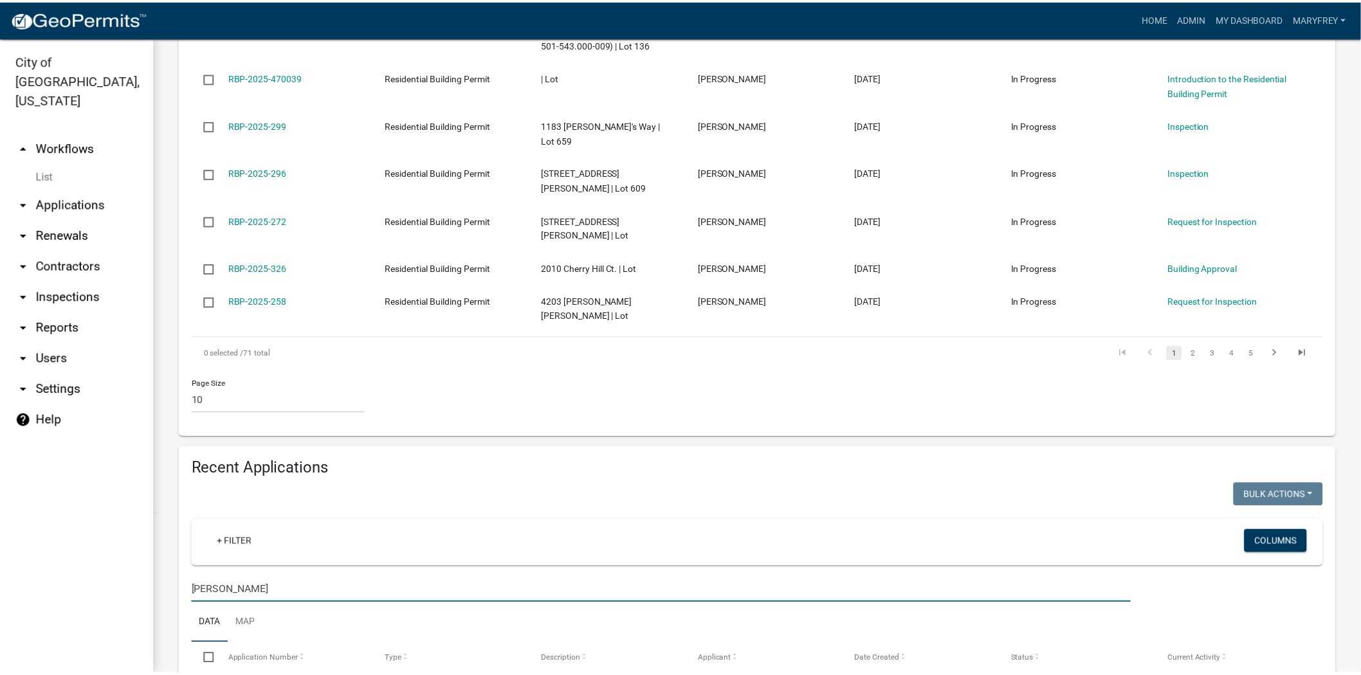
scroll to position [825, 0]
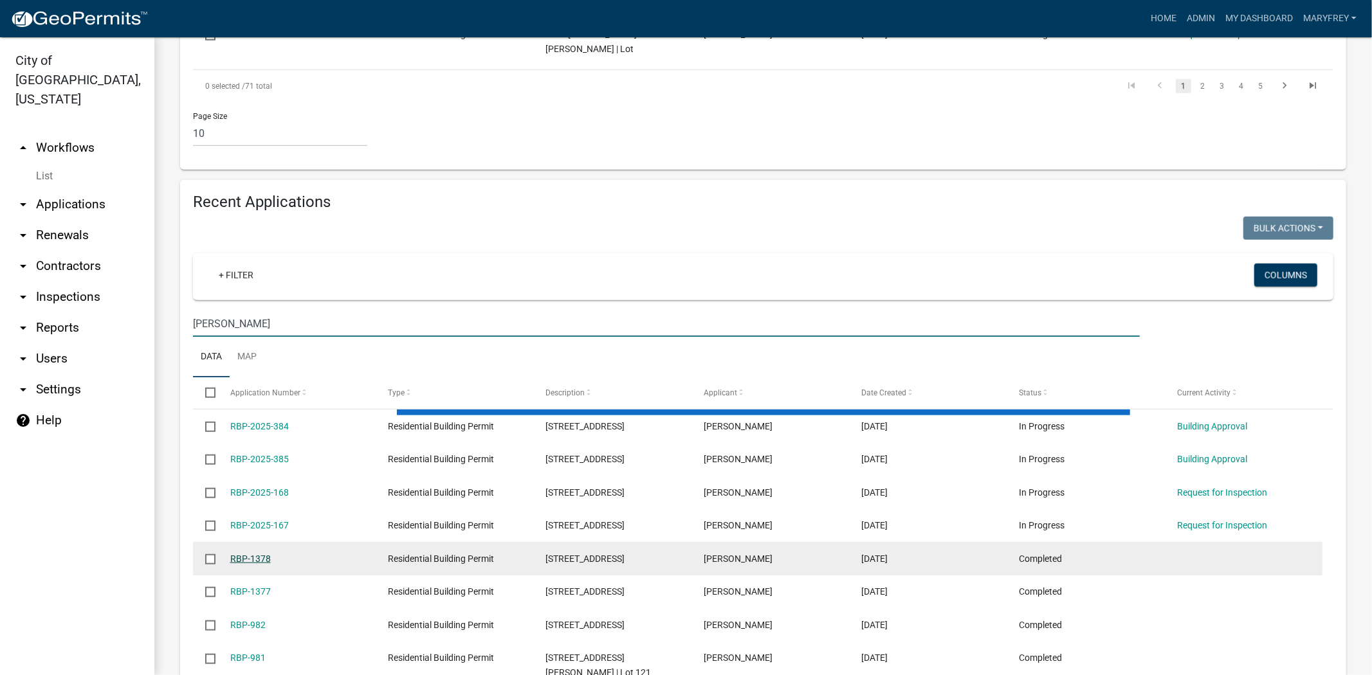
type input "[PERSON_NAME]"
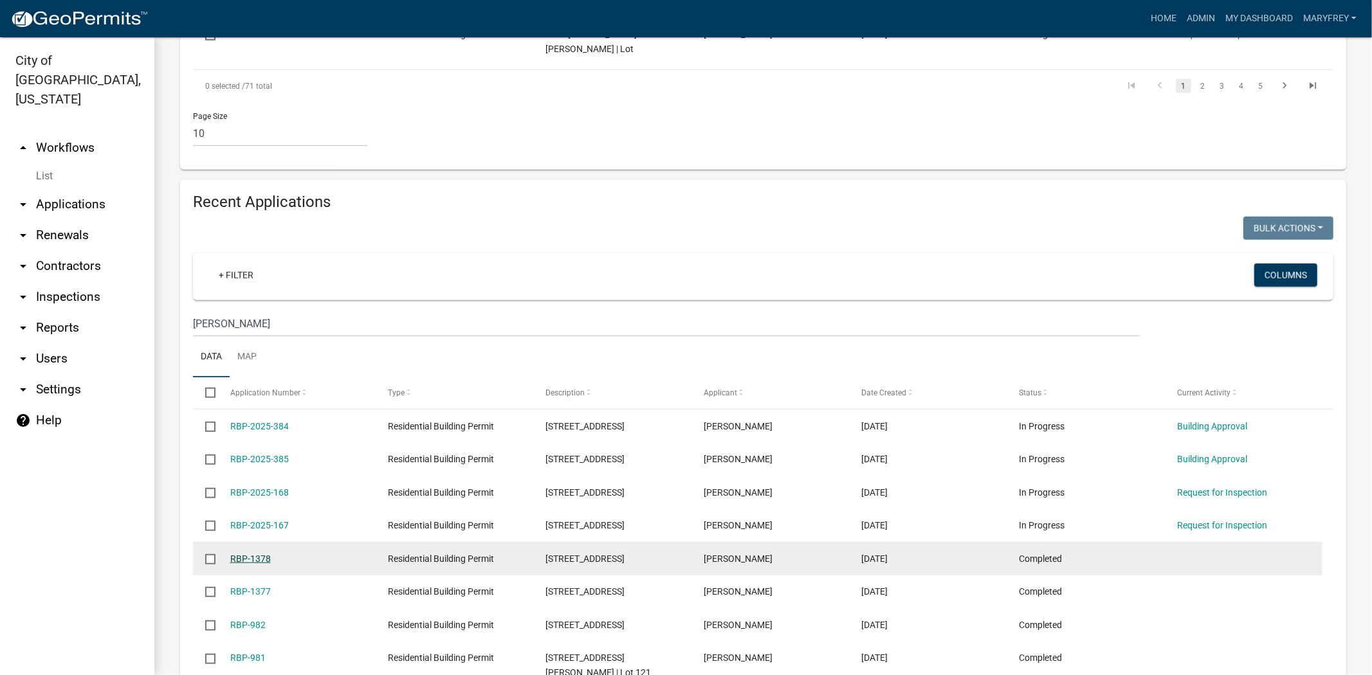
click at [239, 554] on link "RBP-1378" at bounding box center [250, 559] width 41 height 10
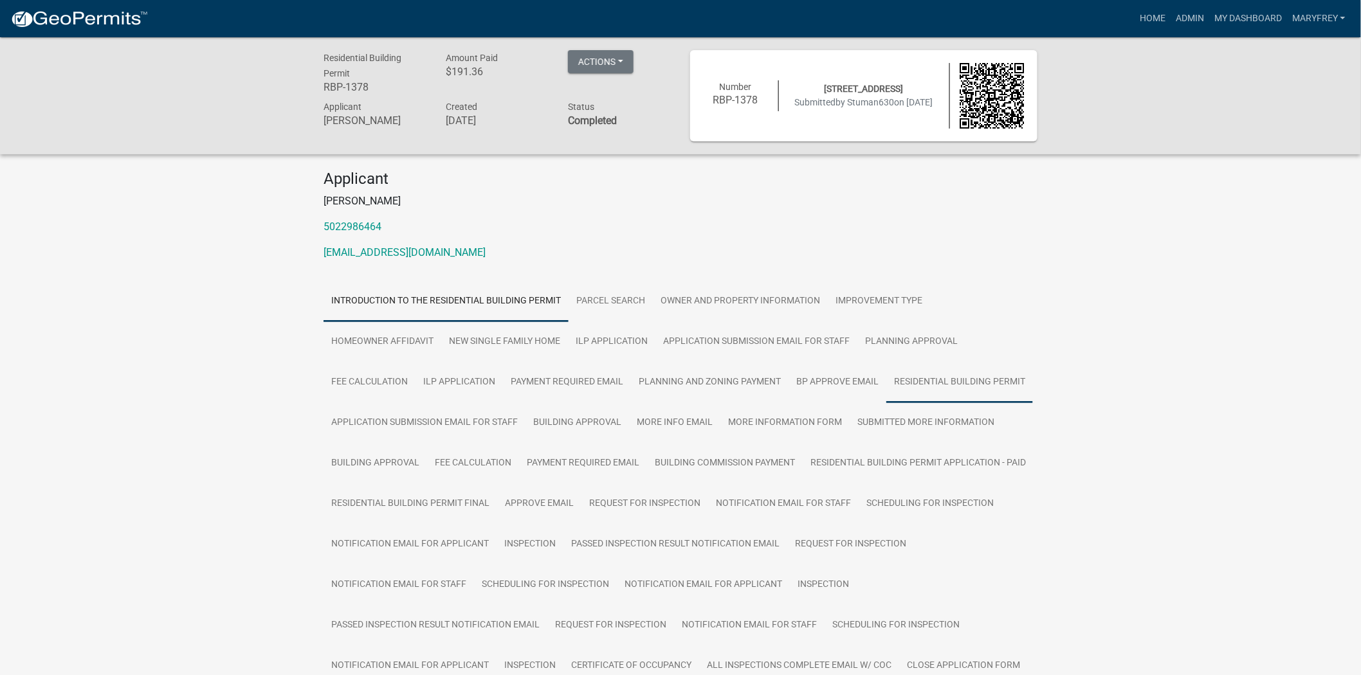
click at [924, 383] on link "Residential Building Permit" at bounding box center [959, 382] width 147 height 41
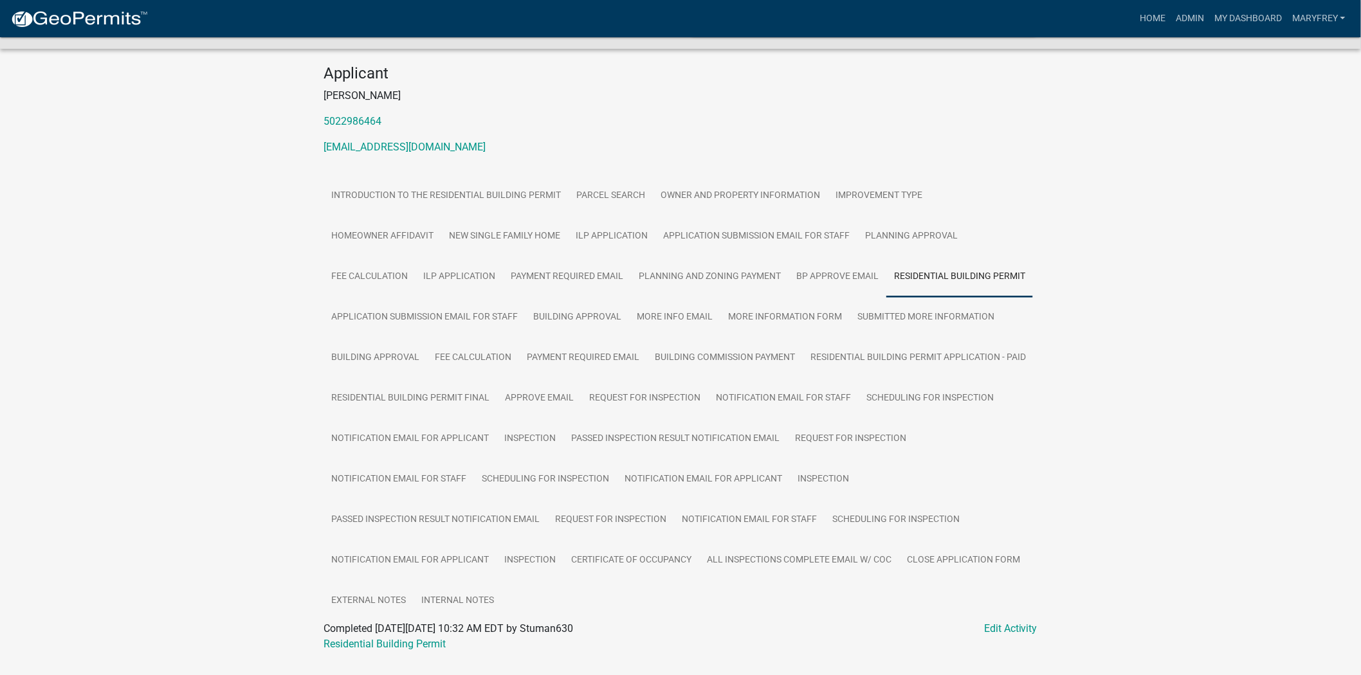
scroll to position [138, 0]
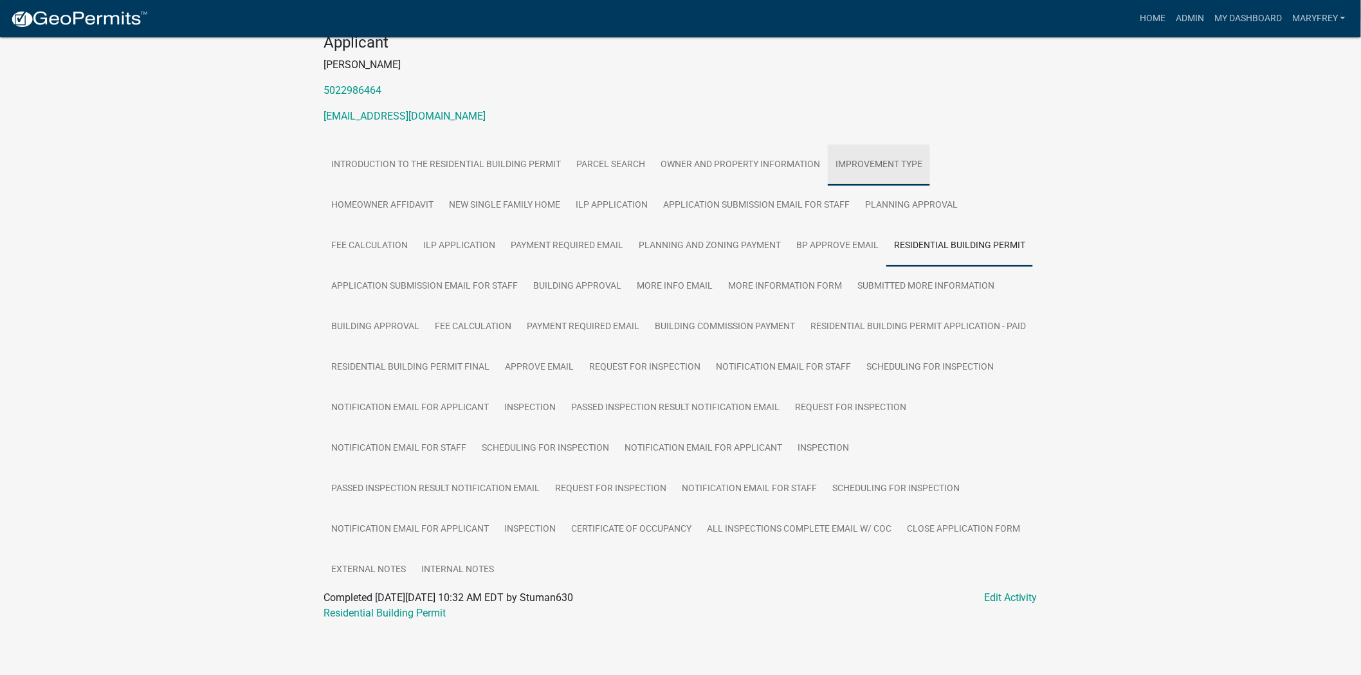
click at [862, 172] on link "Improvement Type" at bounding box center [879, 165] width 102 height 41
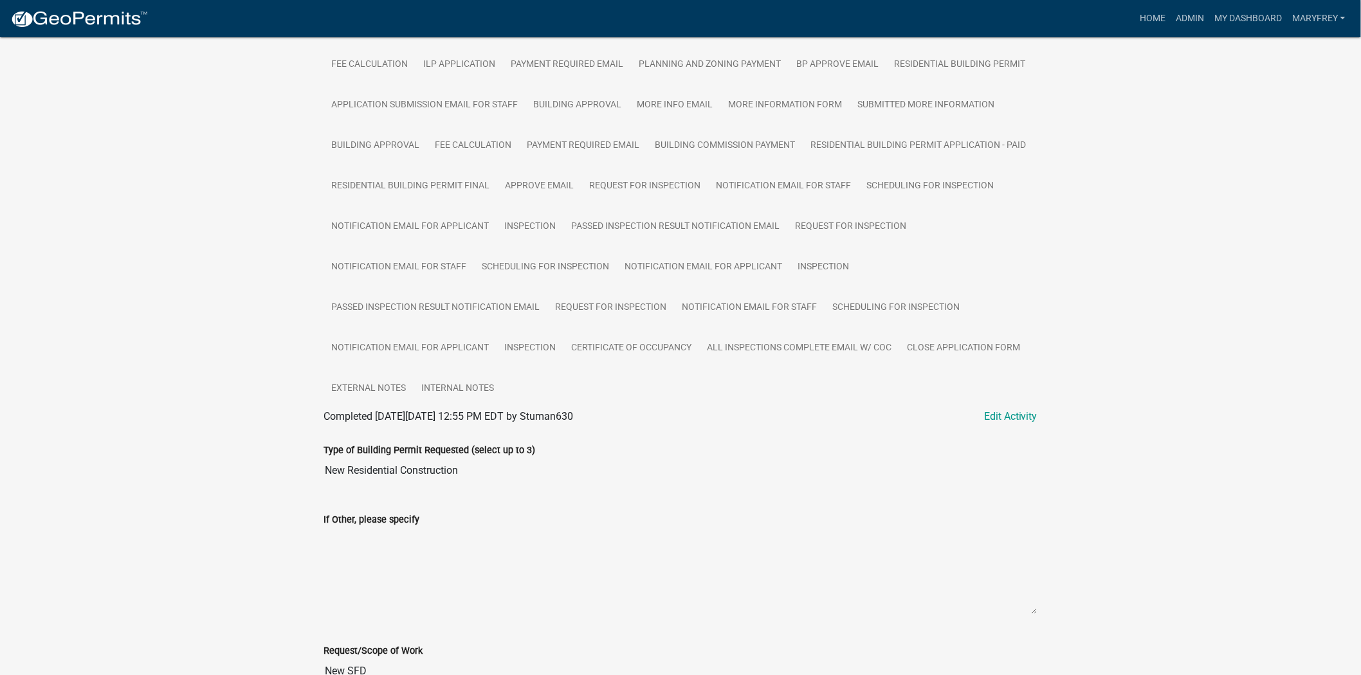
scroll to position [298, 0]
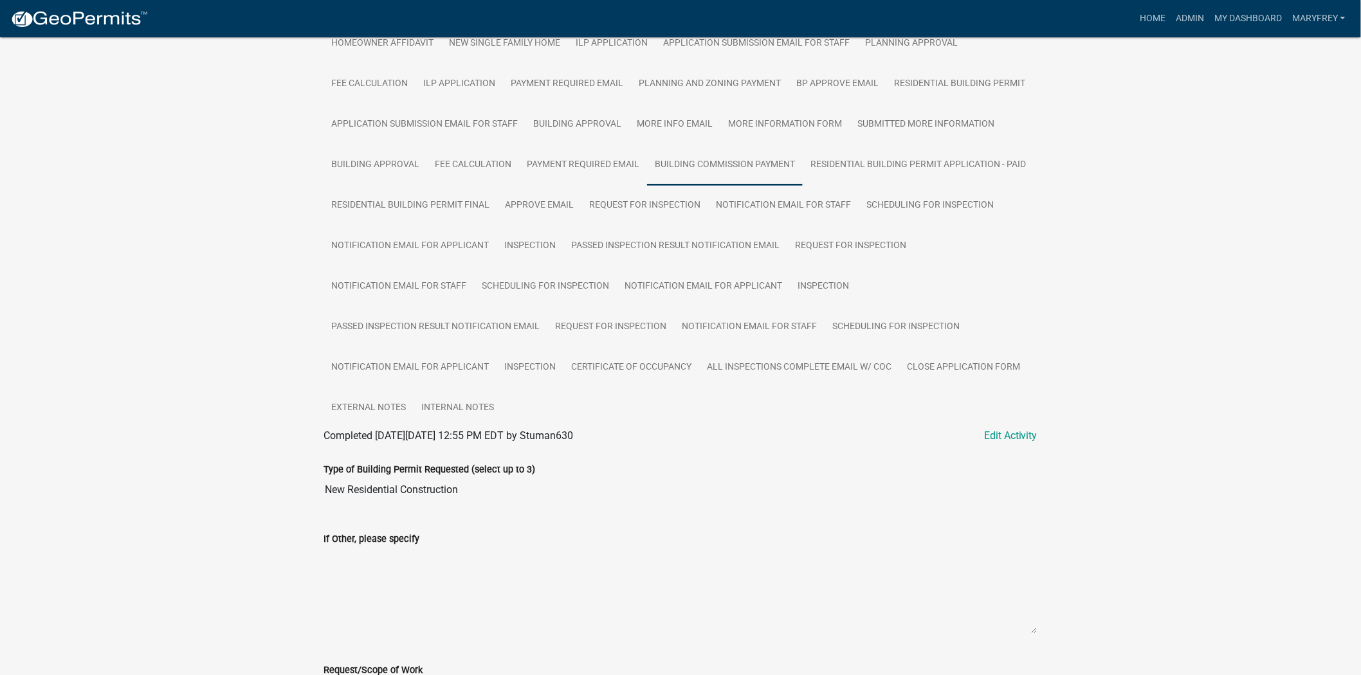
click at [686, 172] on link "Building Commission Payment" at bounding box center [725, 165] width 156 height 41
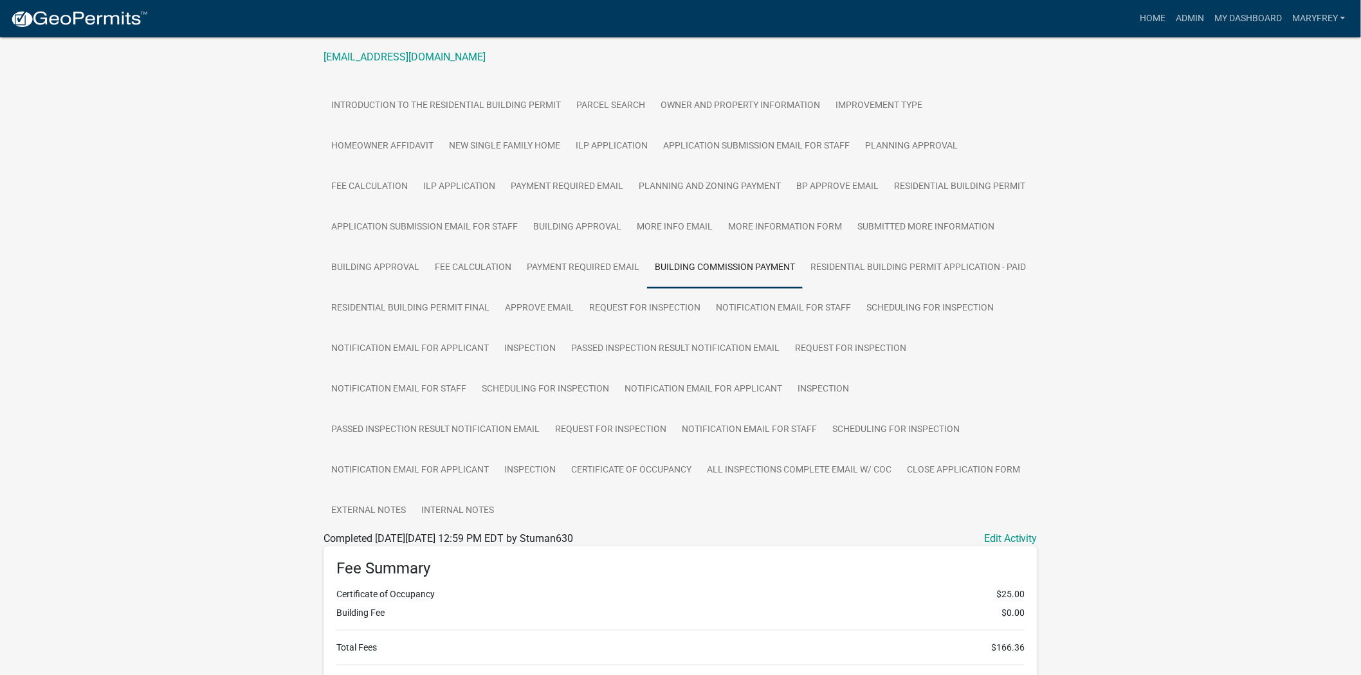
scroll to position [194, 0]
click at [966, 188] on link "Residential Building Permit" at bounding box center [959, 188] width 147 height 41
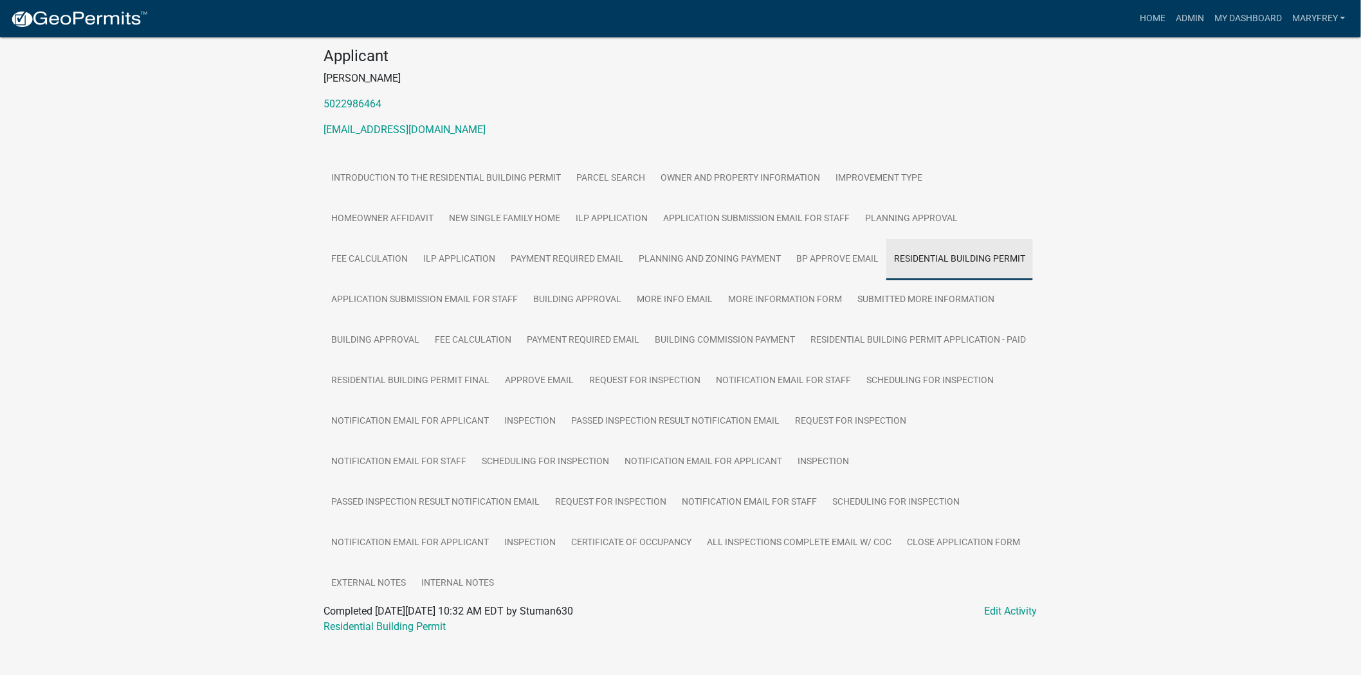
scroll to position [138, 0]
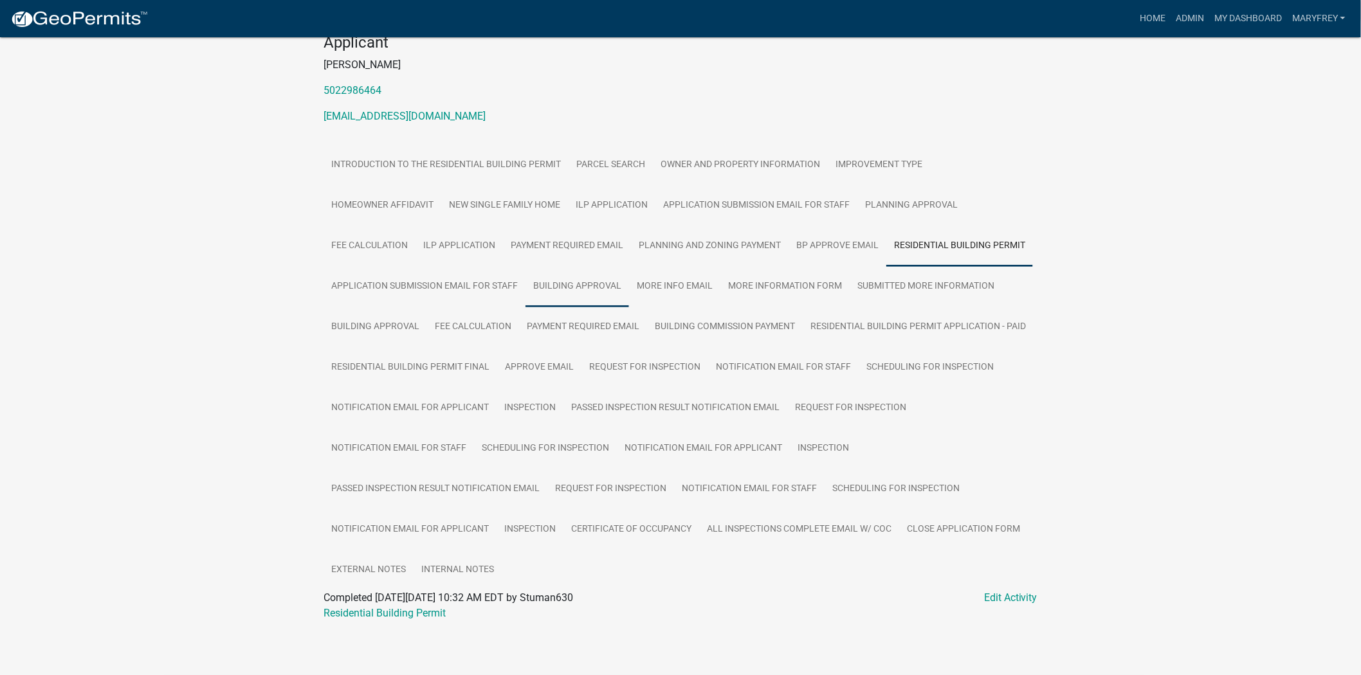
click at [579, 286] on link "Building Approval" at bounding box center [577, 286] width 104 height 41
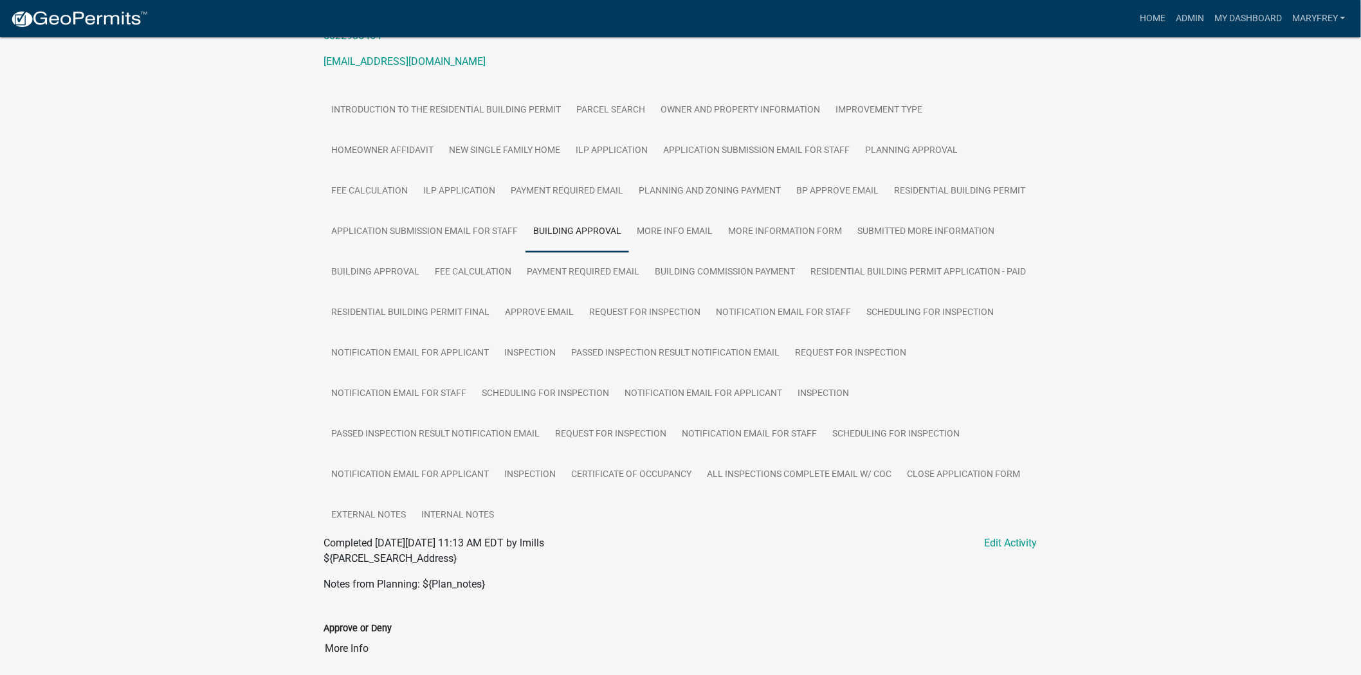
scroll to position [143, 0]
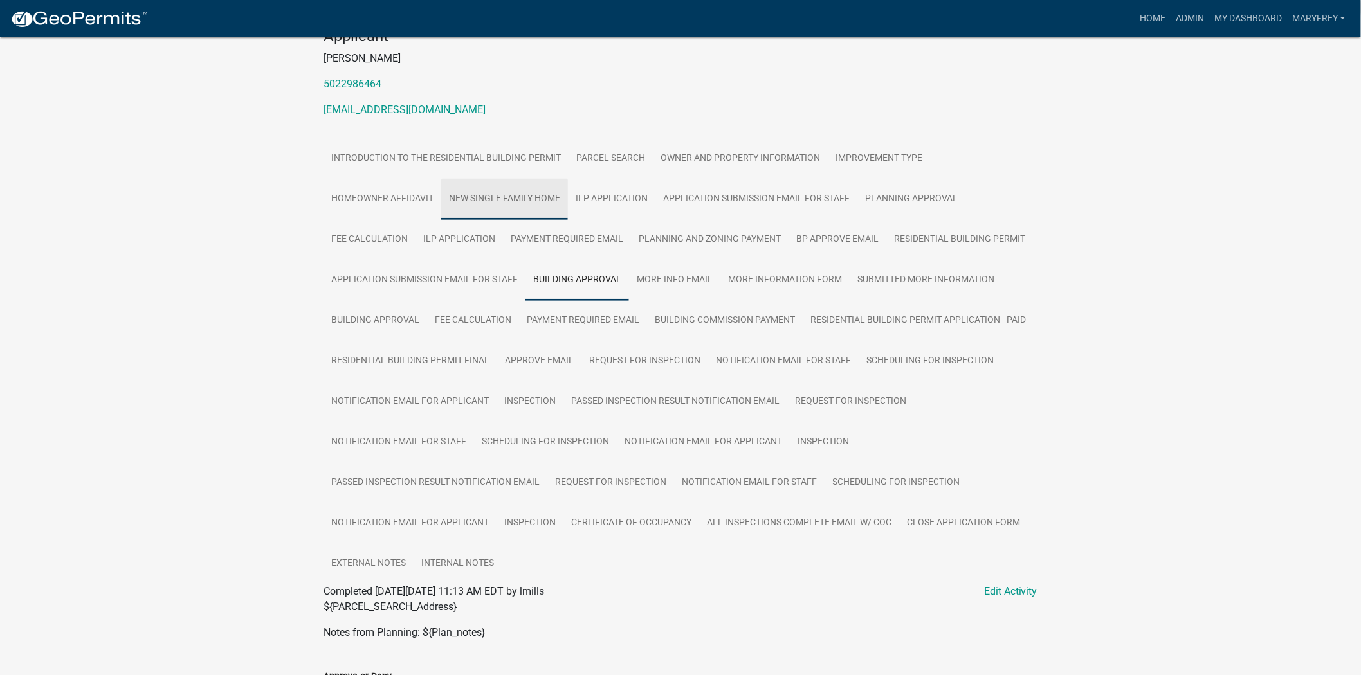
click at [493, 187] on link "New Single Family Home" at bounding box center [504, 199] width 127 height 41
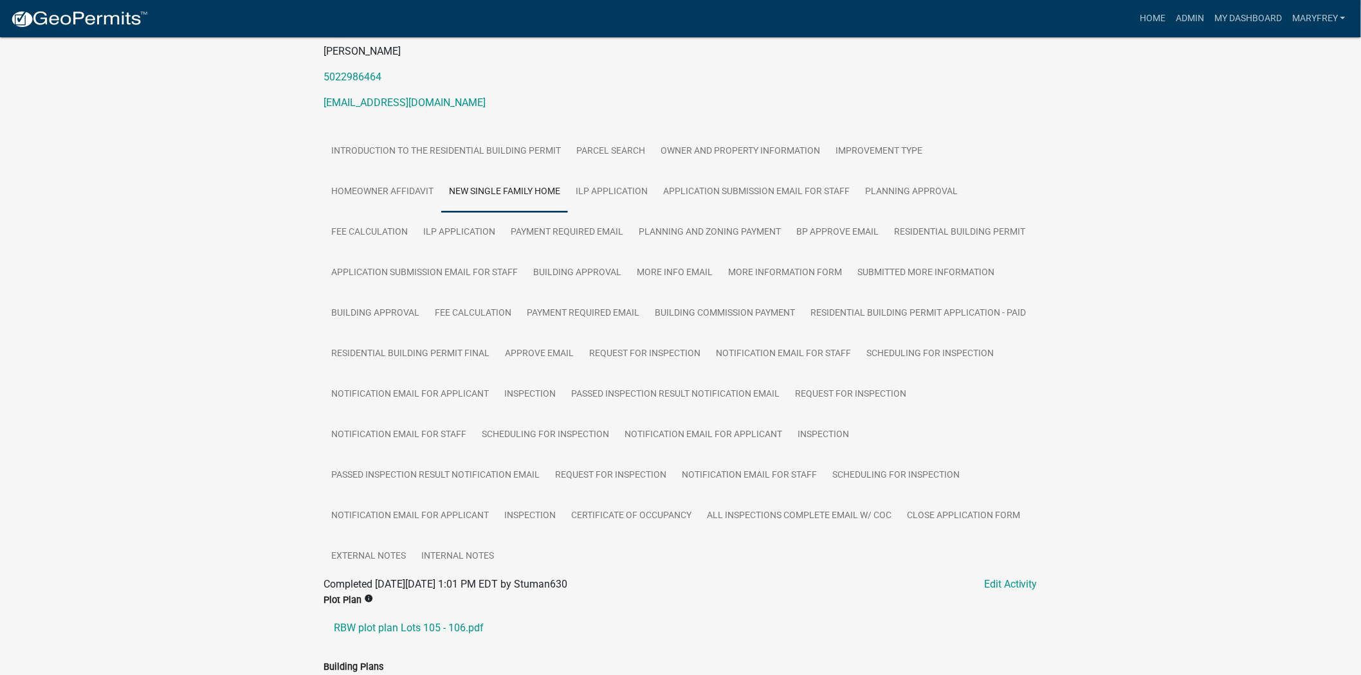
scroll to position [117, 0]
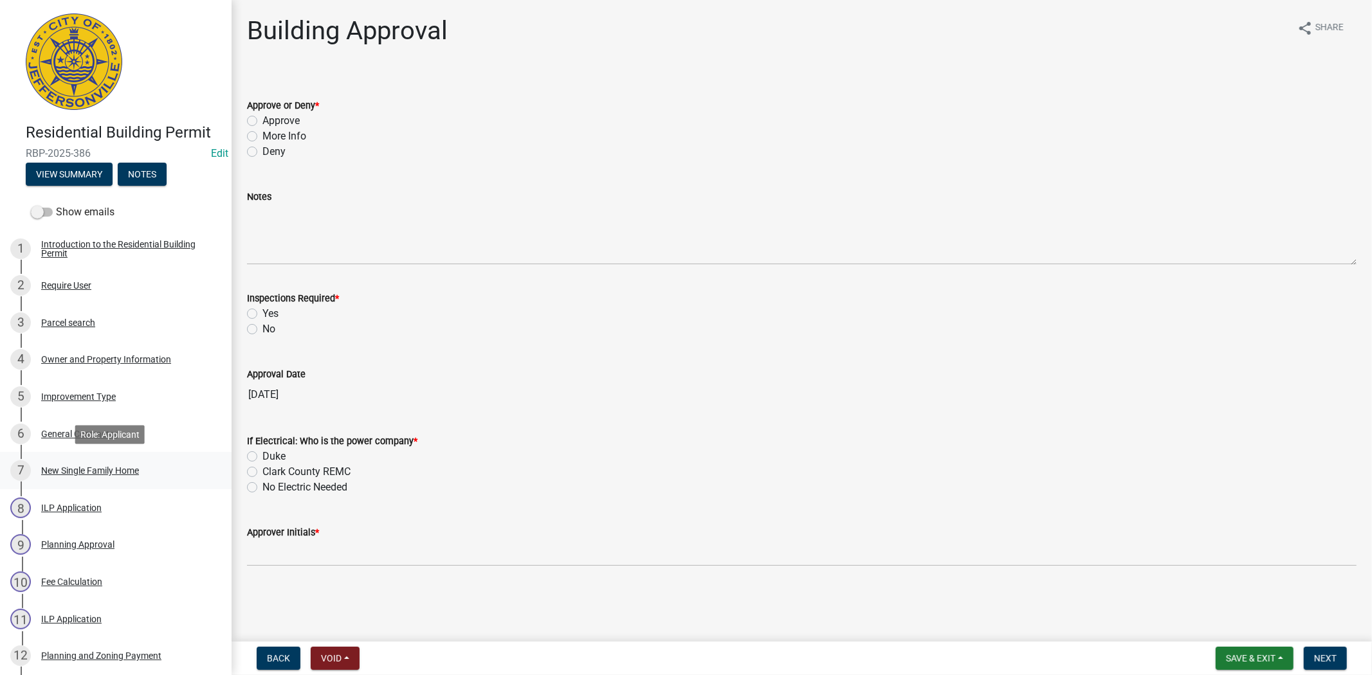
click at [75, 470] on div "New Single Family Home" at bounding box center [90, 470] width 98 height 9
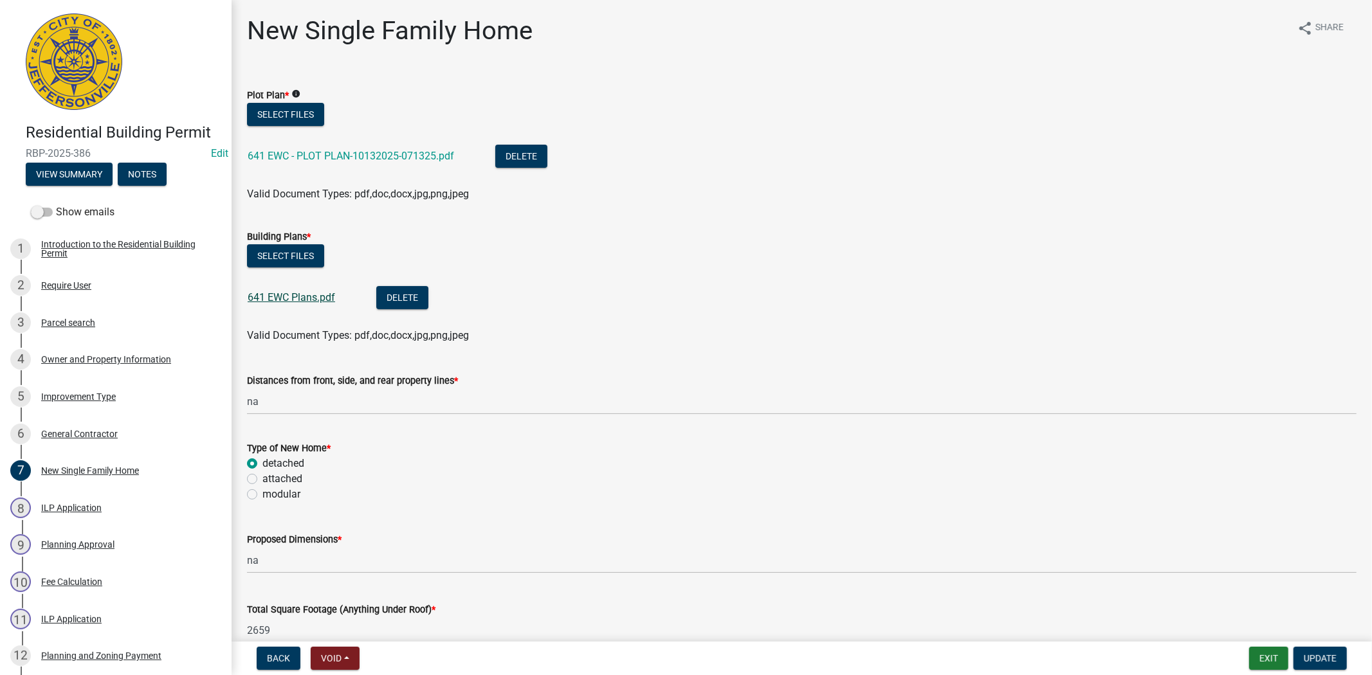
click at [297, 302] on link "641 EWC Plans.pdf" at bounding box center [291, 297] width 87 height 12
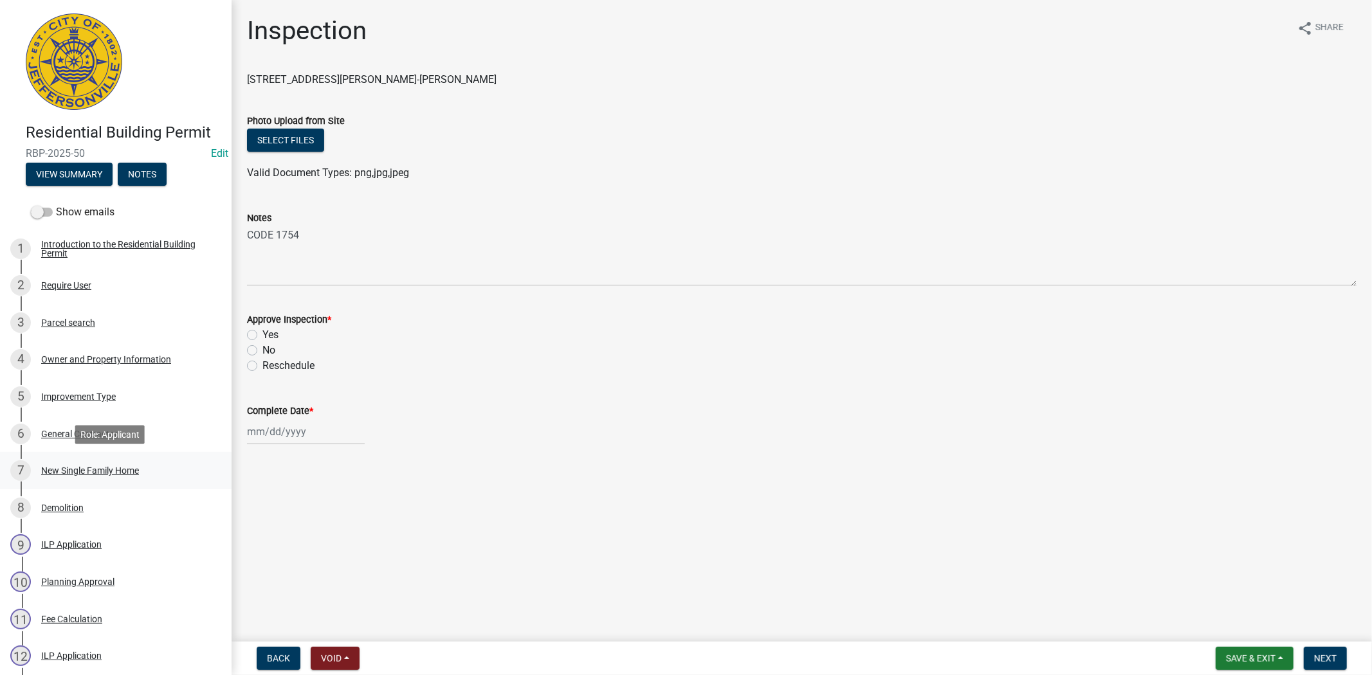
click at [66, 467] on div "New Single Family Home" at bounding box center [90, 470] width 98 height 9
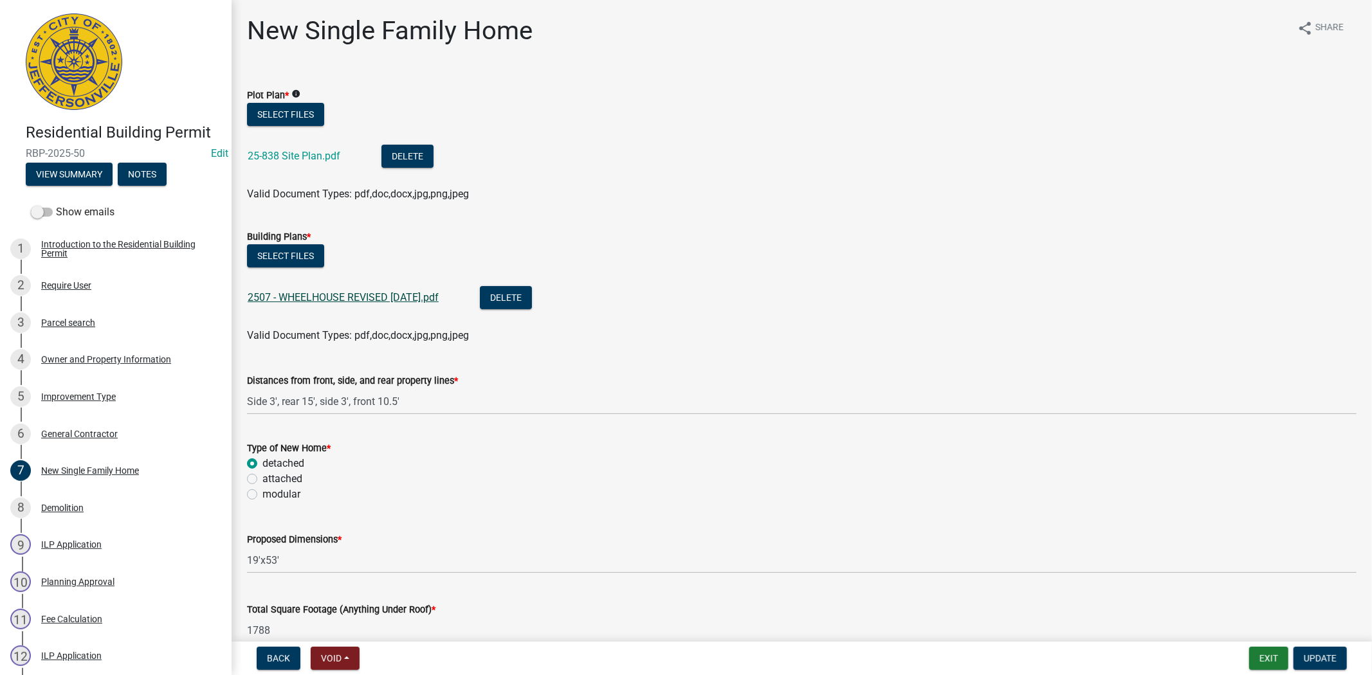
click at [322, 299] on link "2507 - WHEELHOUSE REVISED [DATE].pdf" at bounding box center [343, 297] width 191 height 12
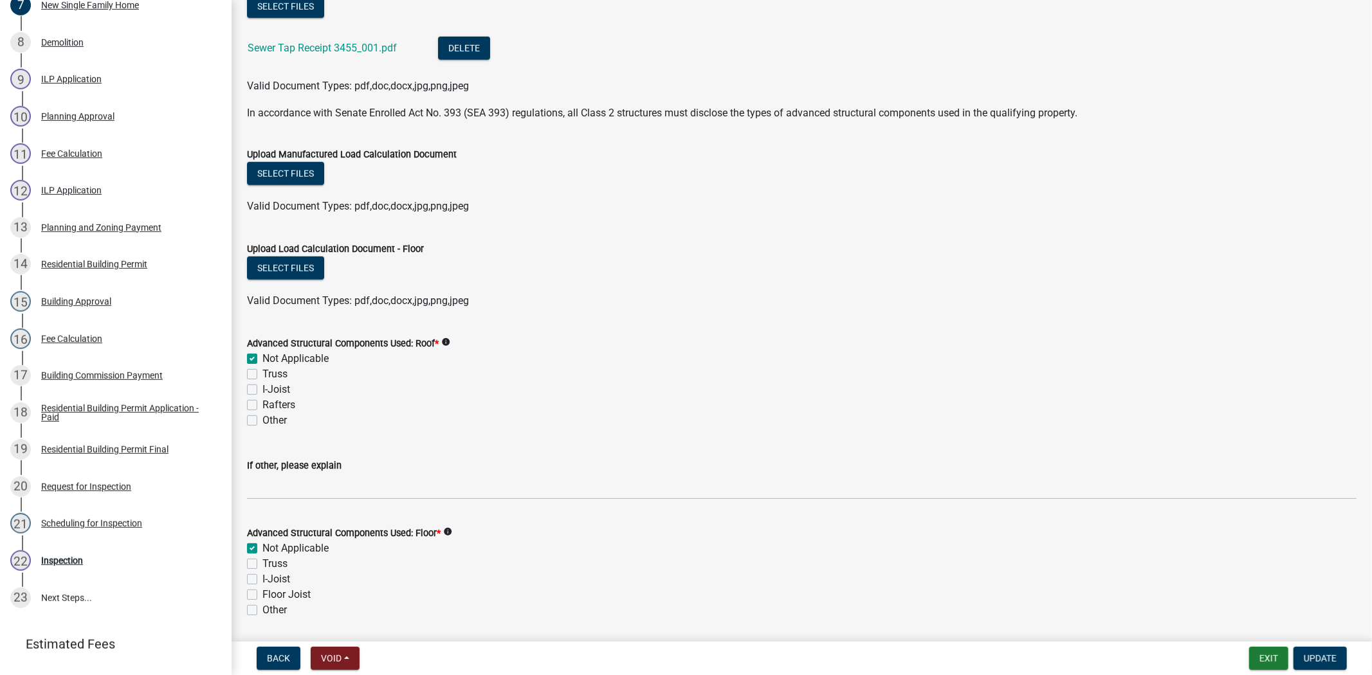
scroll to position [477, 0]
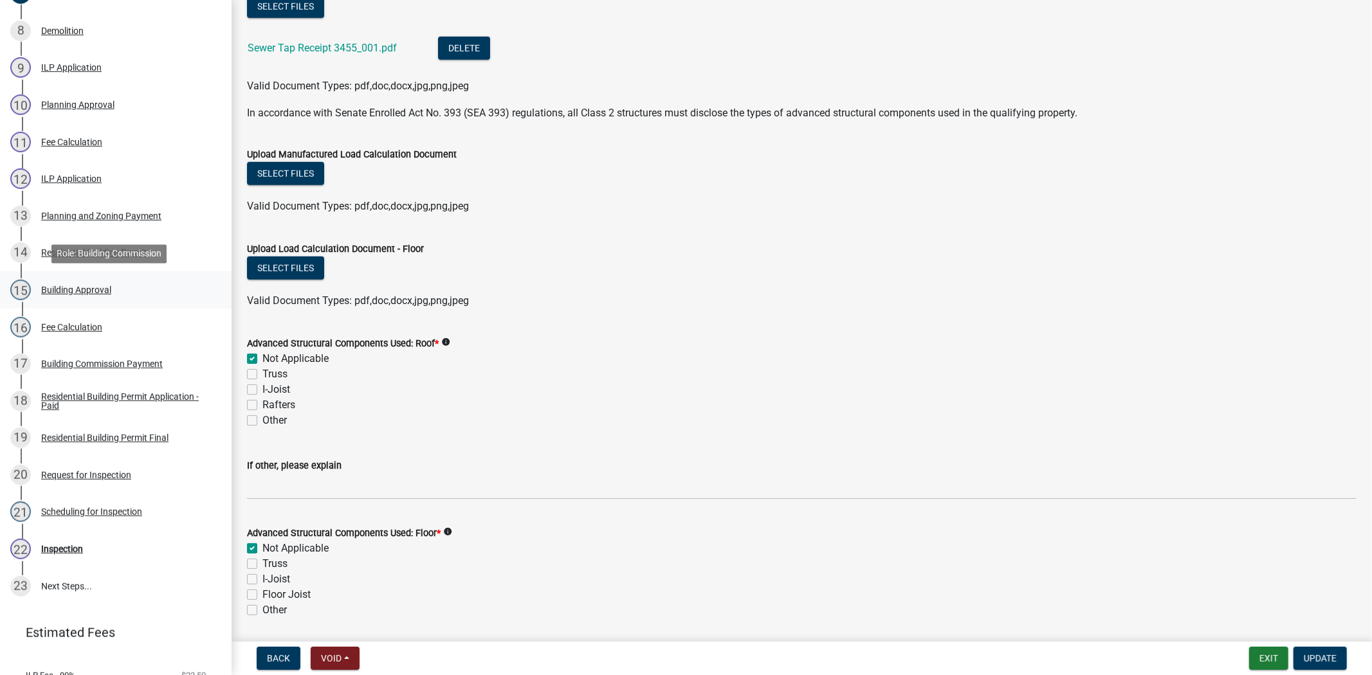
click at [94, 290] on div "Building Approval" at bounding box center [76, 290] width 70 height 9
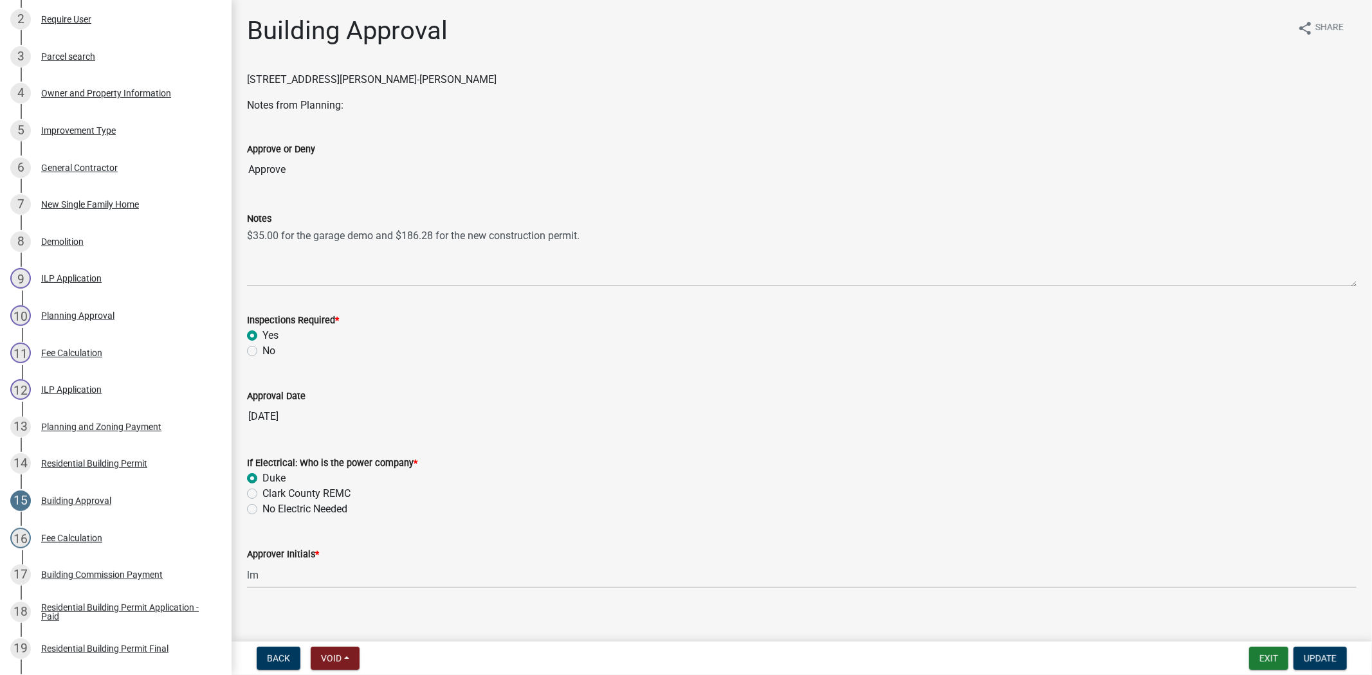
scroll to position [264, 0]
click at [104, 208] on div "New Single Family Home" at bounding box center [90, 207] width 98 height 9
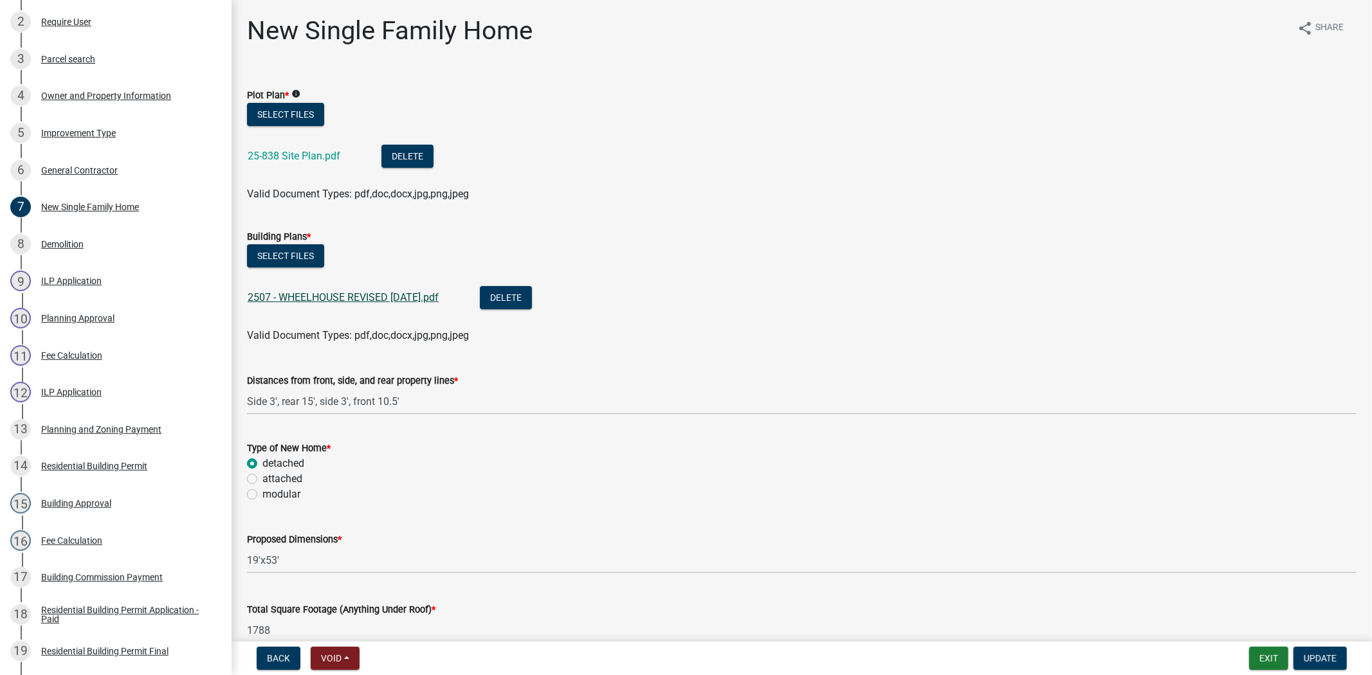
click at [354, 300] on link "2507 - WHEELHOUSE REVISED [DATE].pdf" at bounding box center [343, 297] width 191 height 12
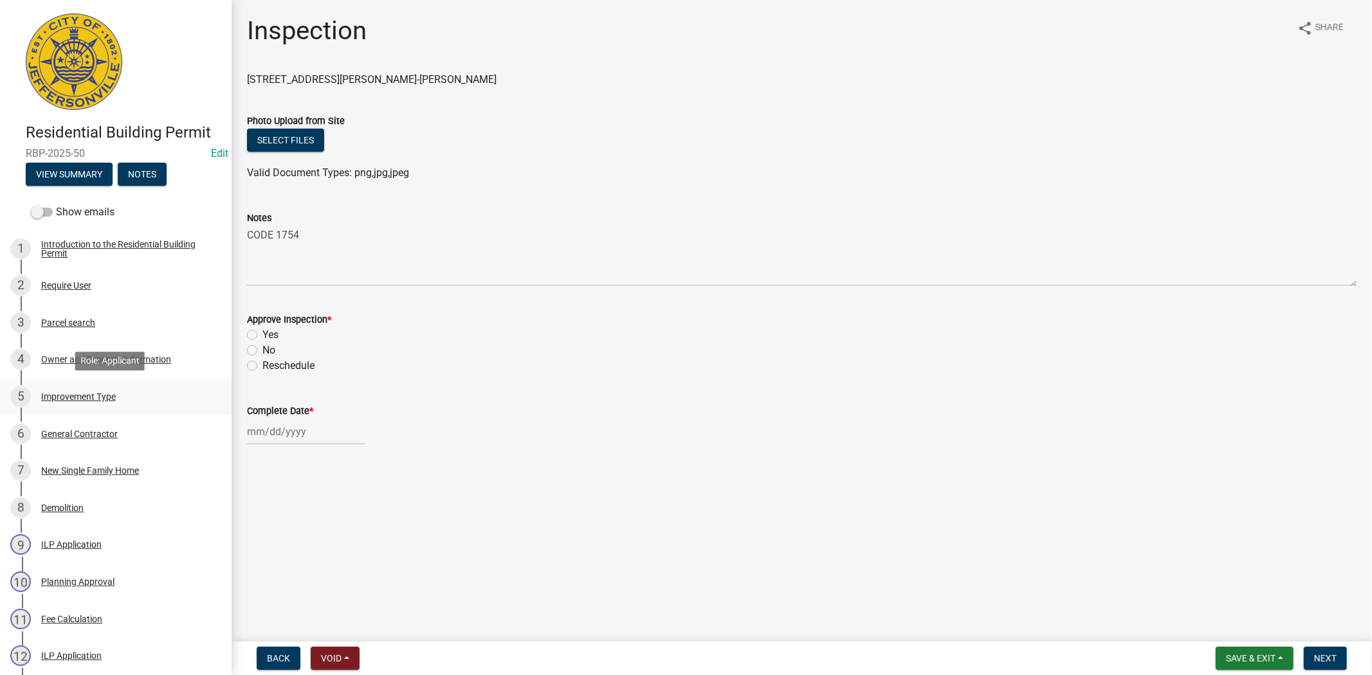
click at [82, 399] on div "Improvement Type" at bounding box center [78, 396] width 75 height 9
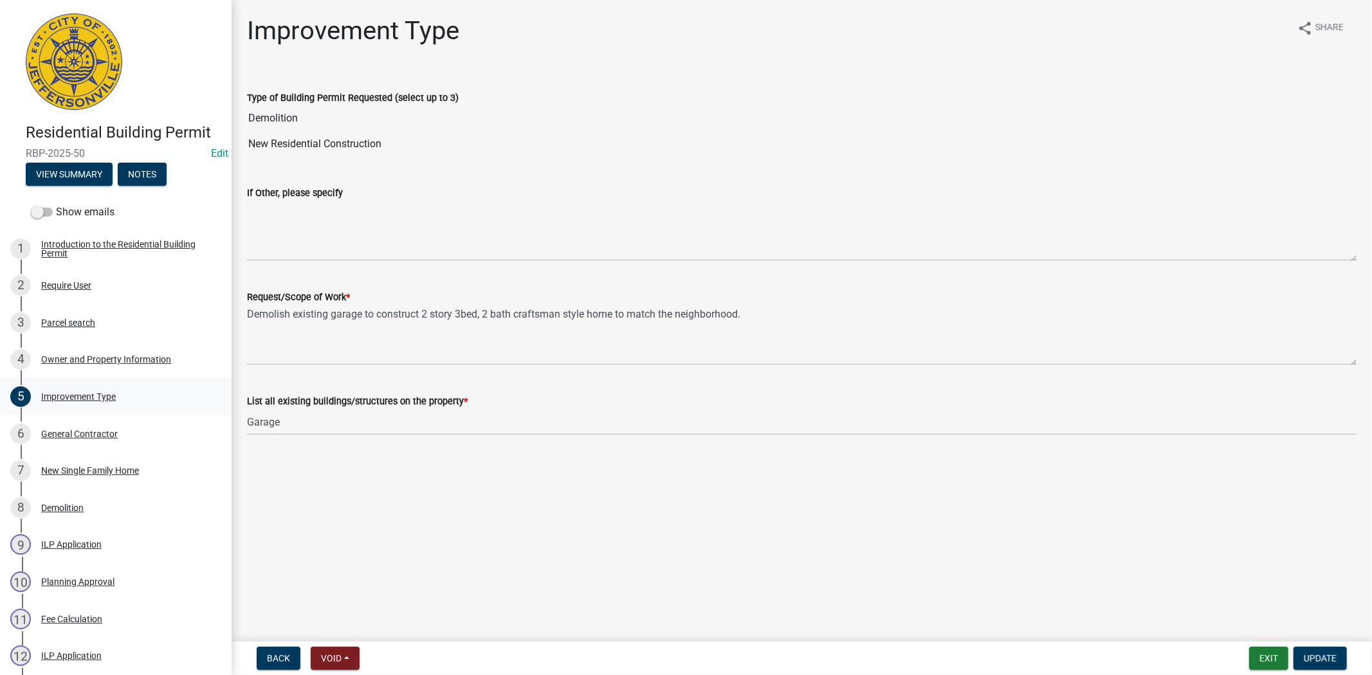
click at [73, 399] on div "Improvement Type" at bounding box center [78, 396] width 75 height 9
click at [67, 432] on div "General Contractor" at bounding box center [79, 434] width 77 height 9
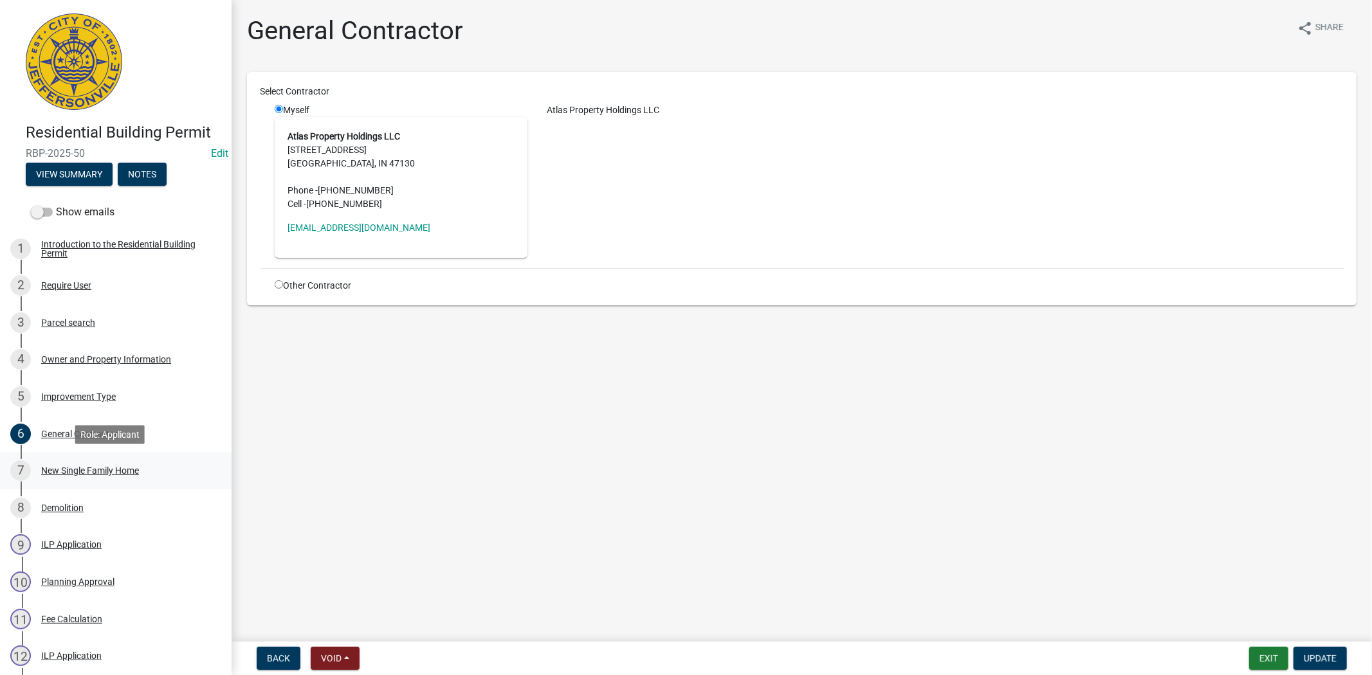
click at [85, 473] on div "New Single Family Home" at bounding box center [90, 470] width 98 height 9
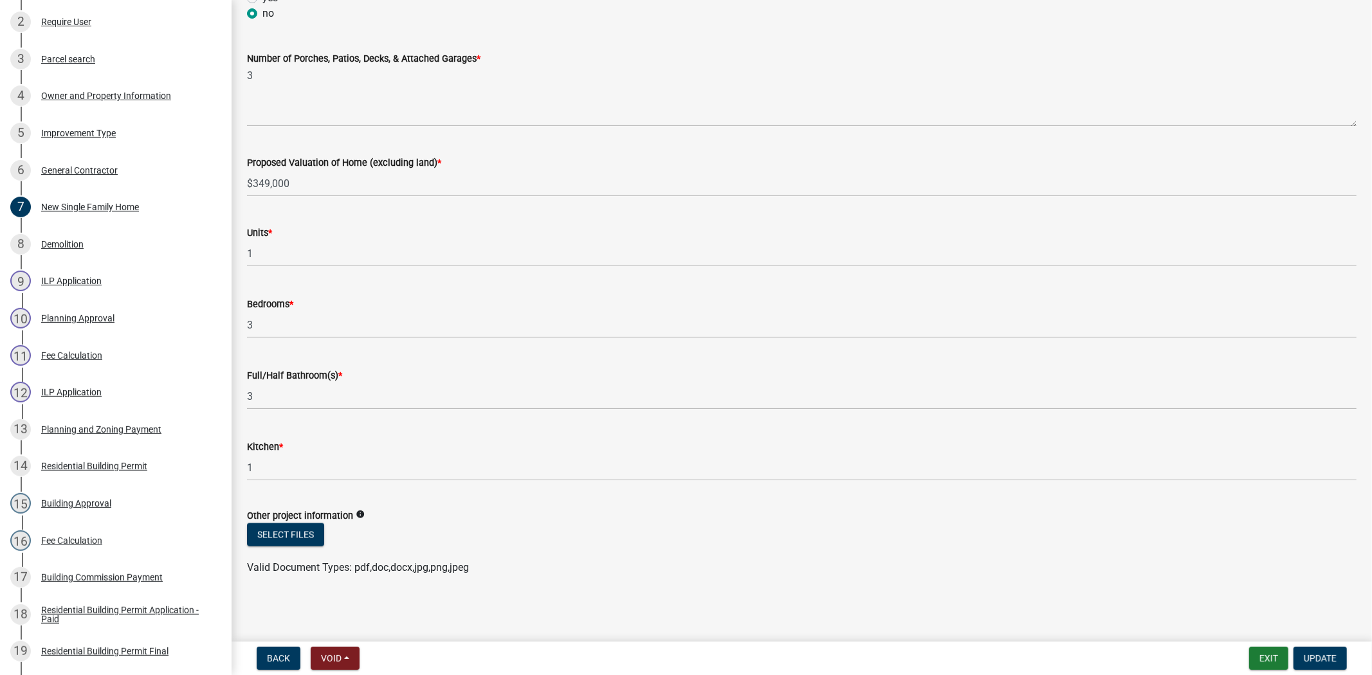
scroll to position [277, 0]
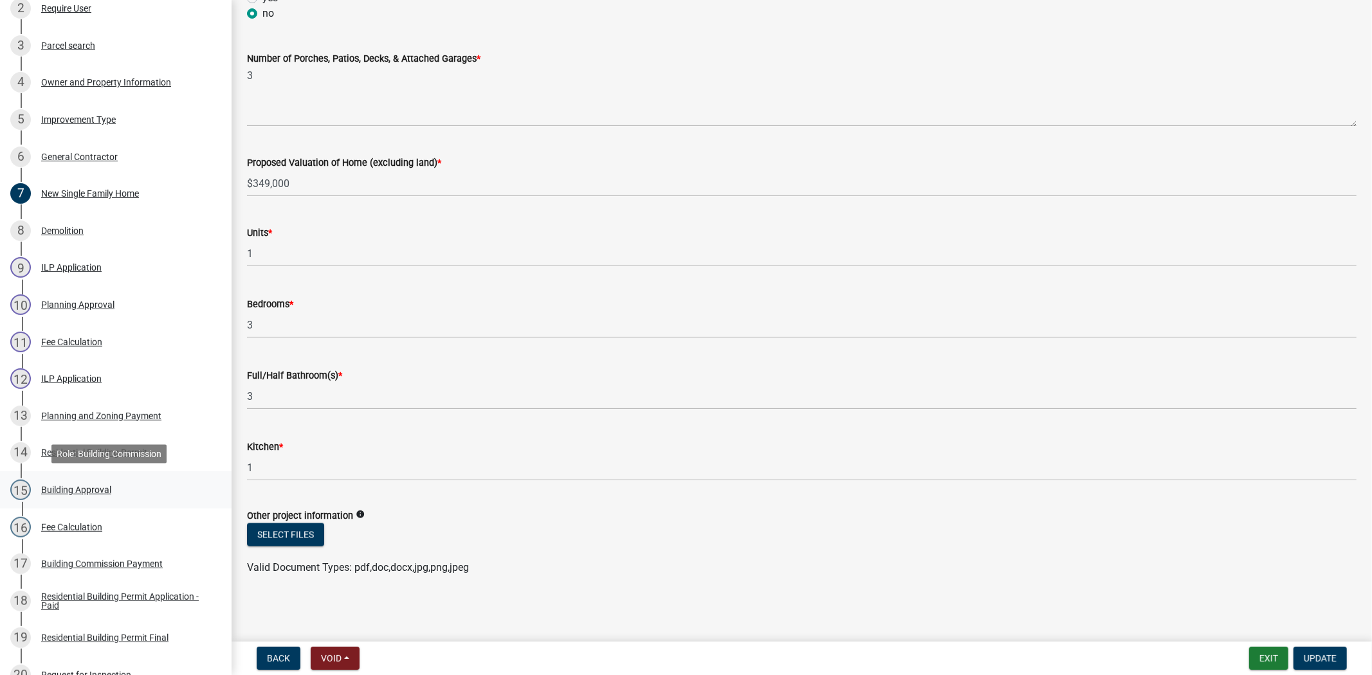
click at [107, 489] on div "Building Approval" at bounding box center [76, 490] width 70 height 9
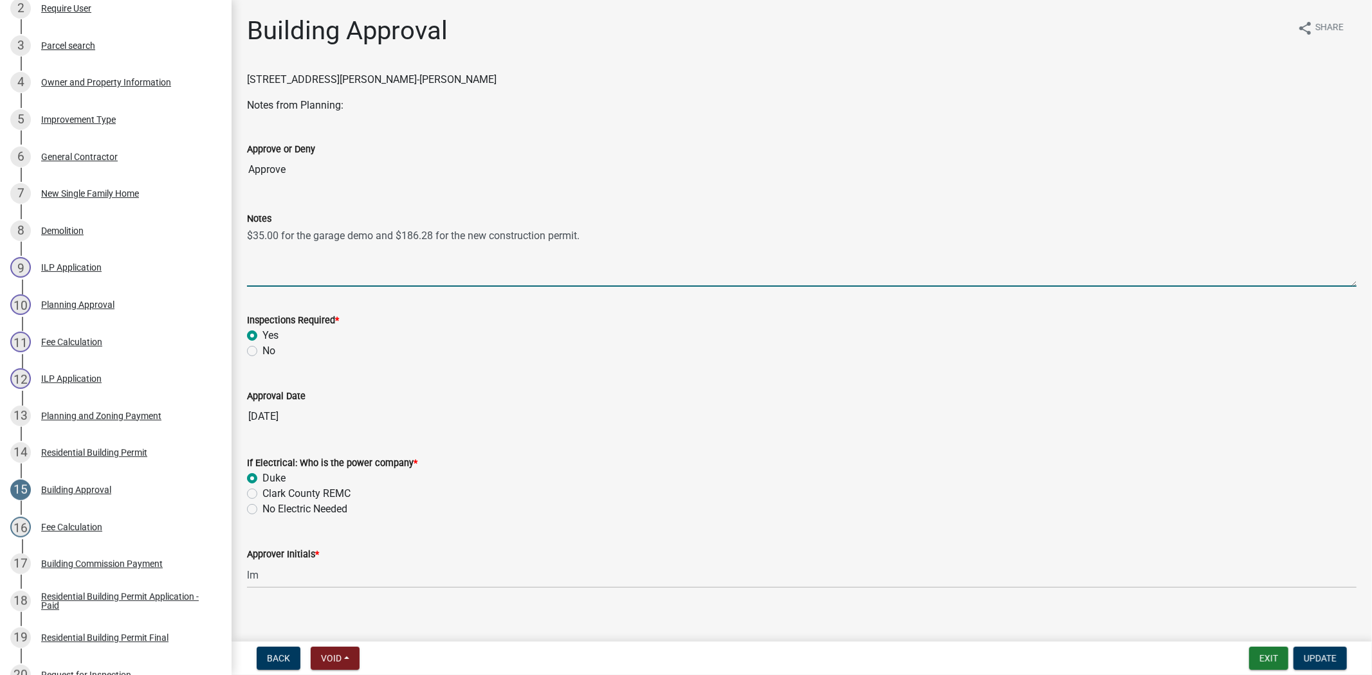
click at [626, 236] on textarea "$35.00 for the garage demo and $186.28 for the new construction permit." at bounding box center [801, 256] width 1109 height 60
type textarea "$35.00 for the garage demo and $186.28 for the new construction permit. plans r…"
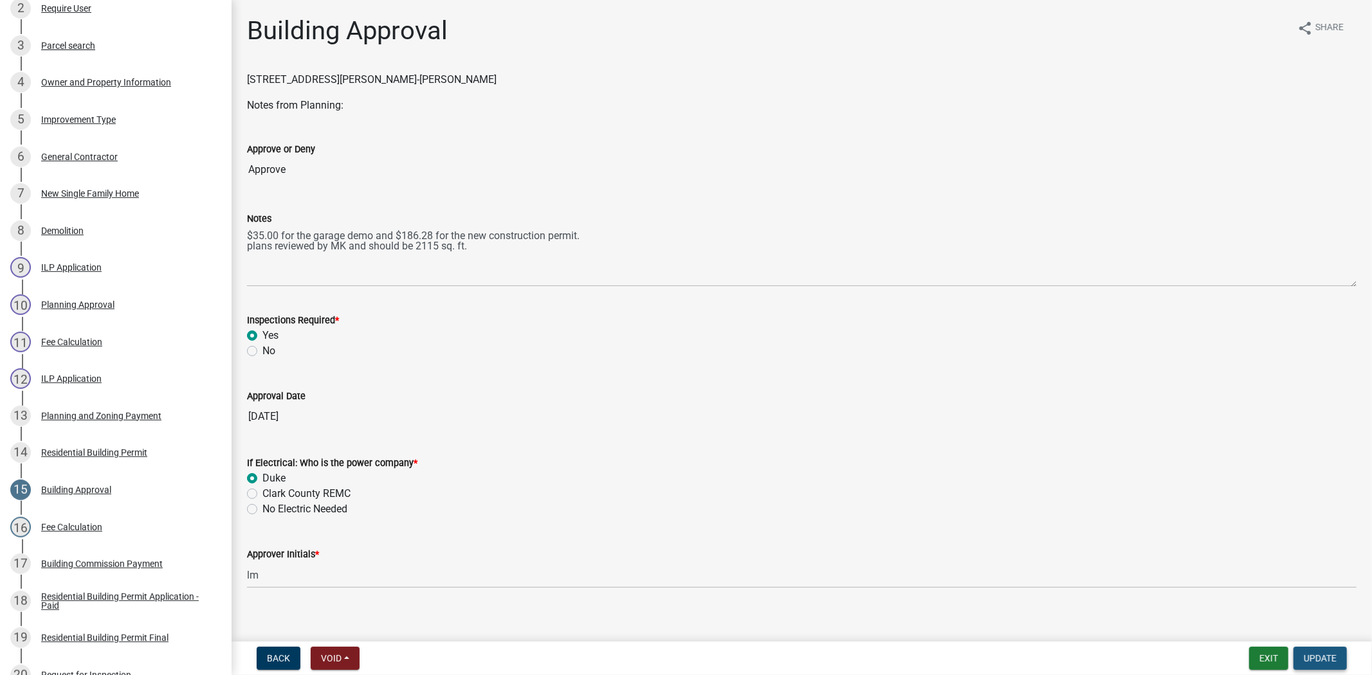
click at [1308, 657] on span "Update" at bounding box center [1320, 658] width 33 height 10
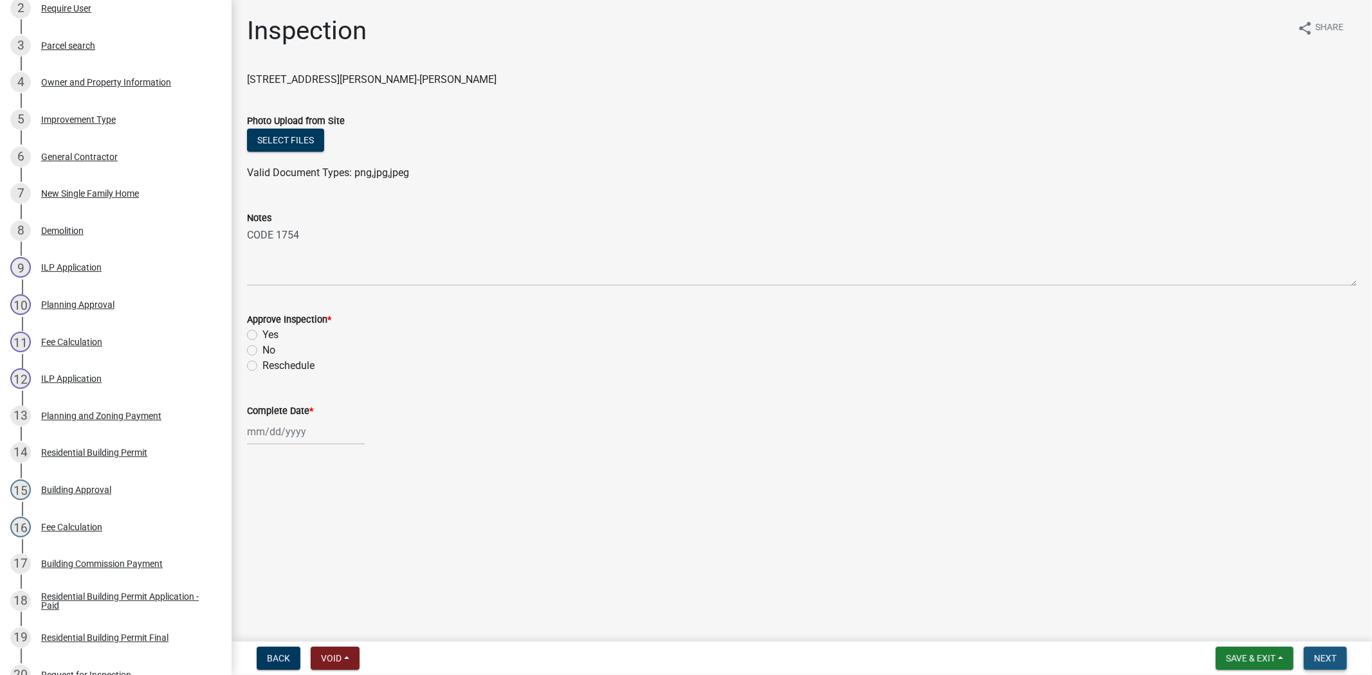
click at [1308, 661] on button "Next" at bounding box center [1325, 658] width 43 height 23
click at [284, 653] on span "Back" at bounding box center [278, 658] width 23 height 10
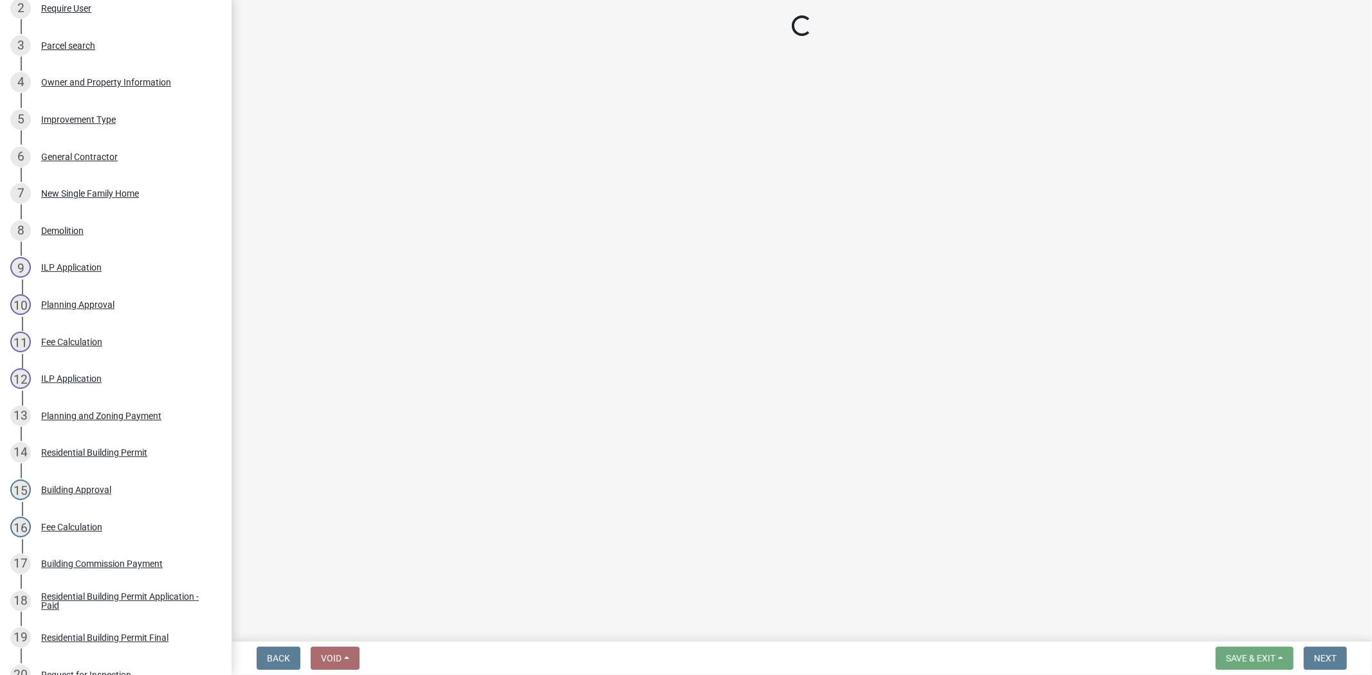
select select "13c97fbc-c819-4cee-844a-0db3d3c4db95"
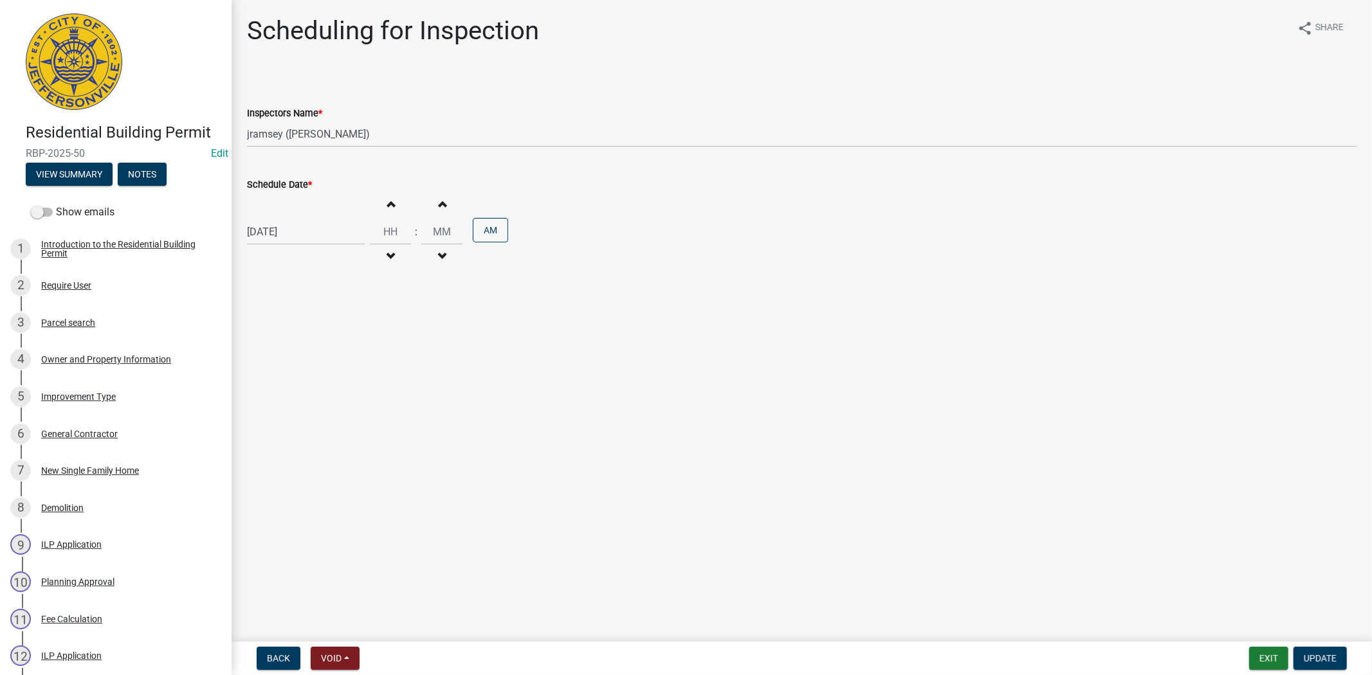
scroll to position [14, 0]
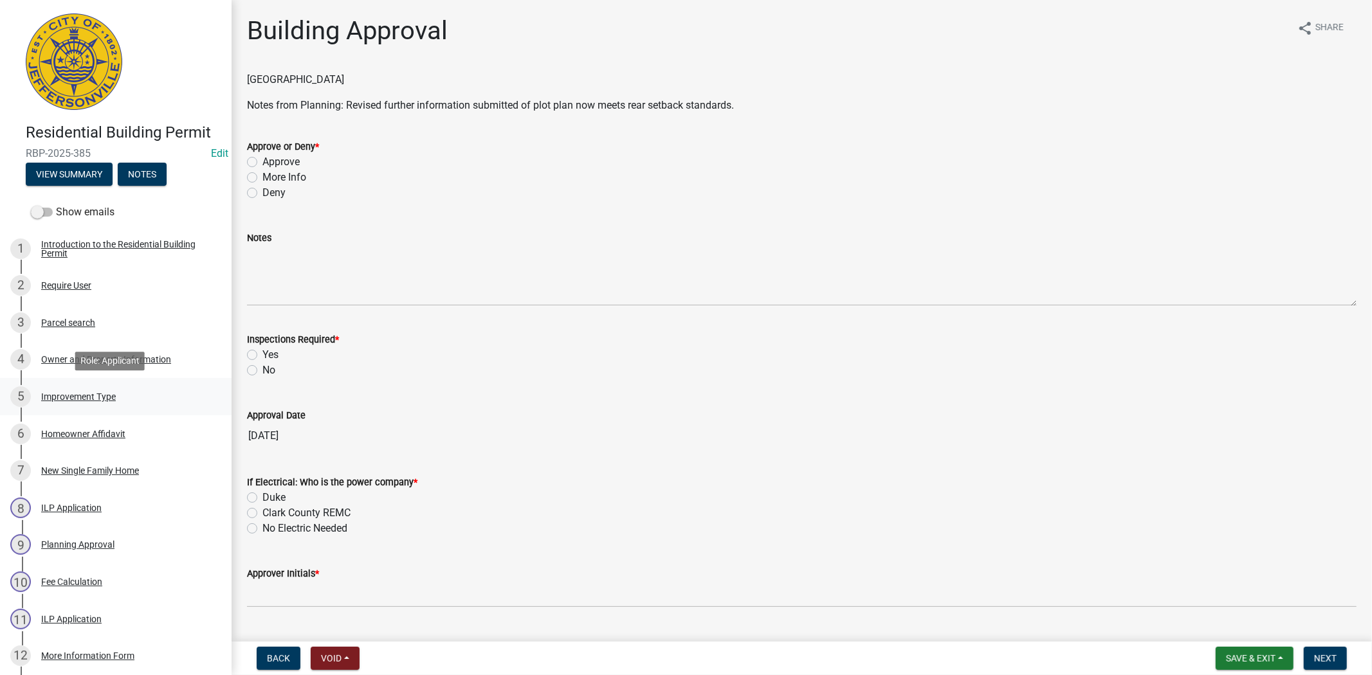
click at [96, 397] on div "Improvement Type" at bounding box center [78, 396] width 75 height 9
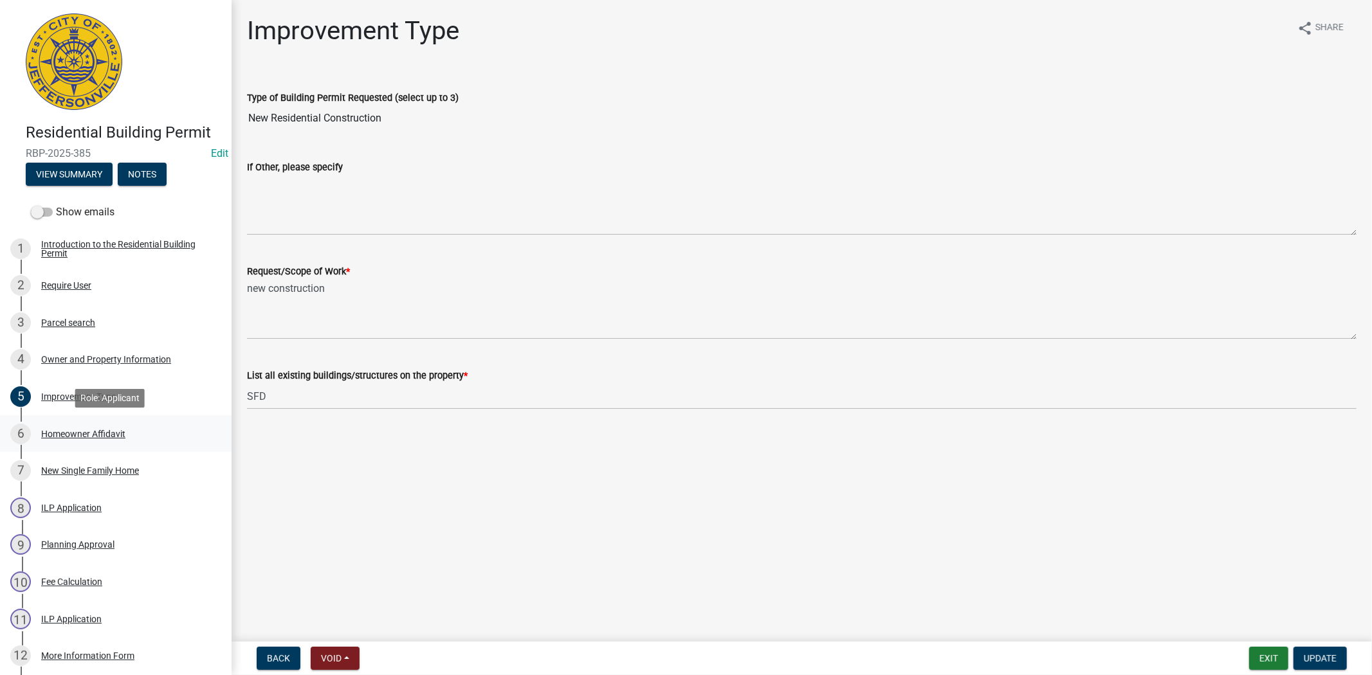
click at [75, 432] on div "Homeowner Affidavit" at bounding box center [83, 434] width 84 height 9
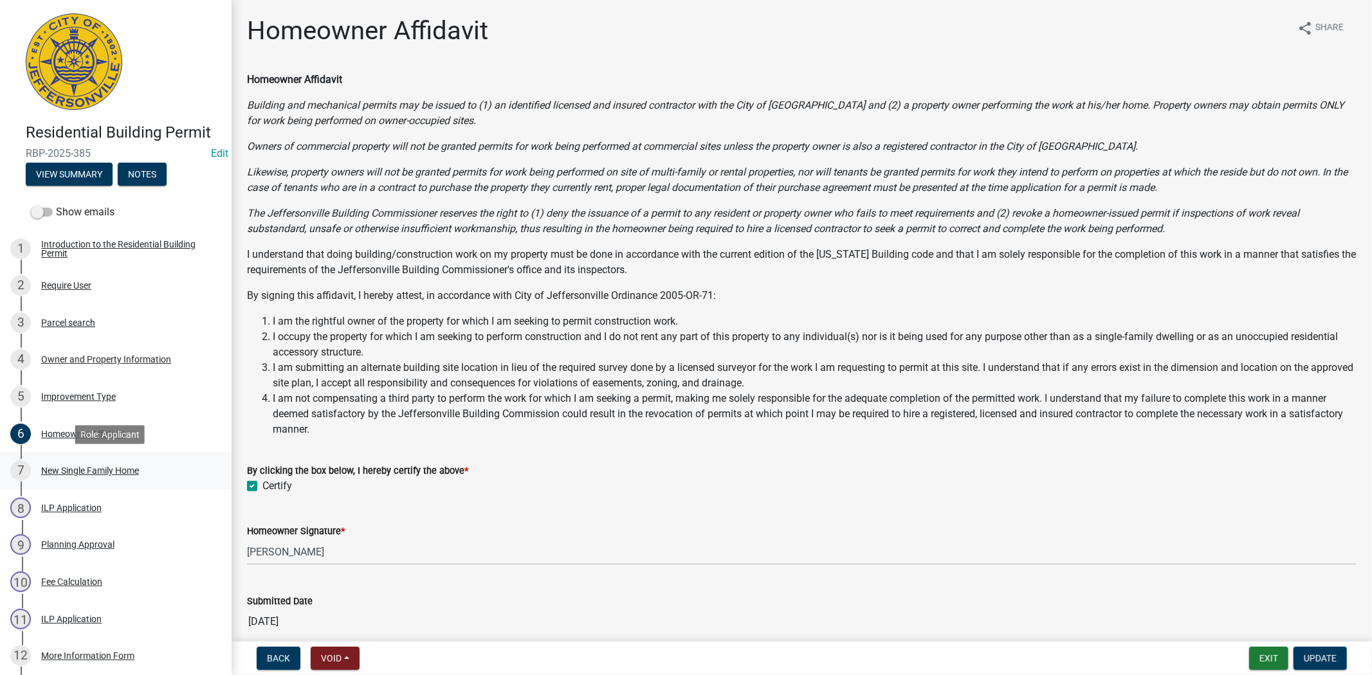
click at [71, 470] on div "New Single Family Home" at bounding box center [90, 470] width 98 height 9
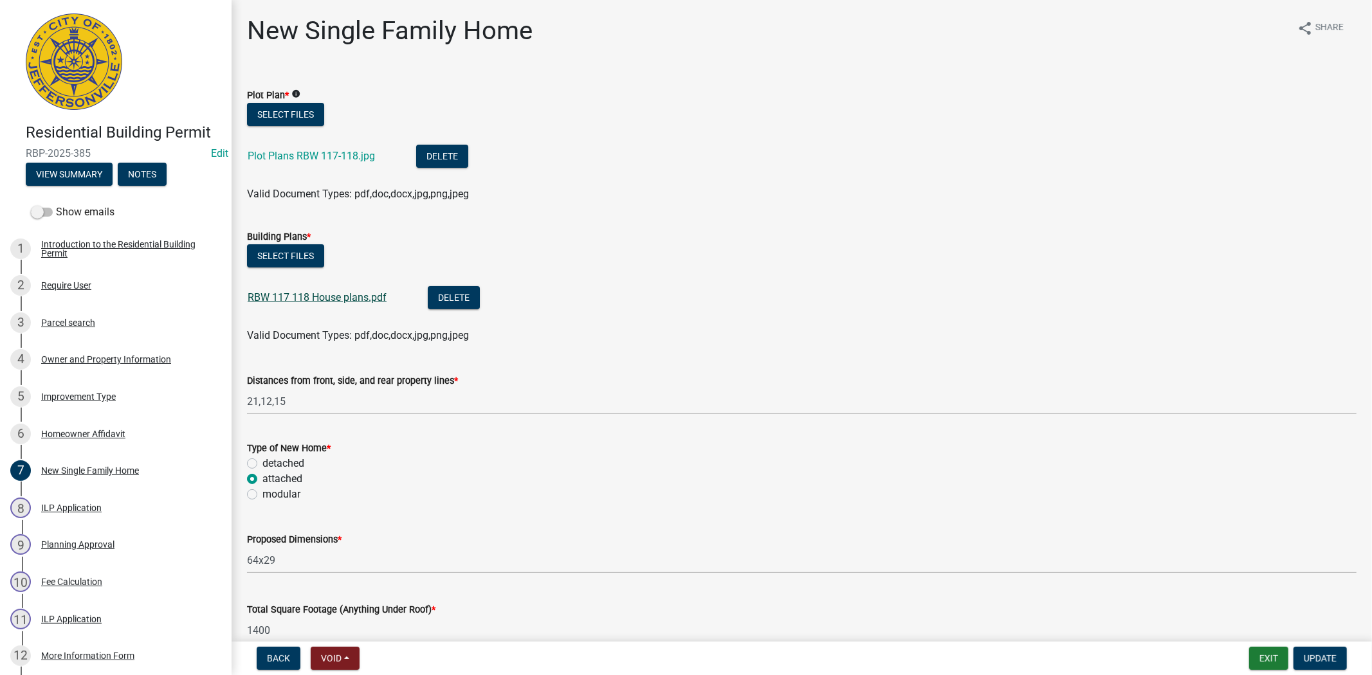
click at [293, 296] on link "RBW 117 118 House plans.pdf" at bounding box center [317, 297] width 139 height 12
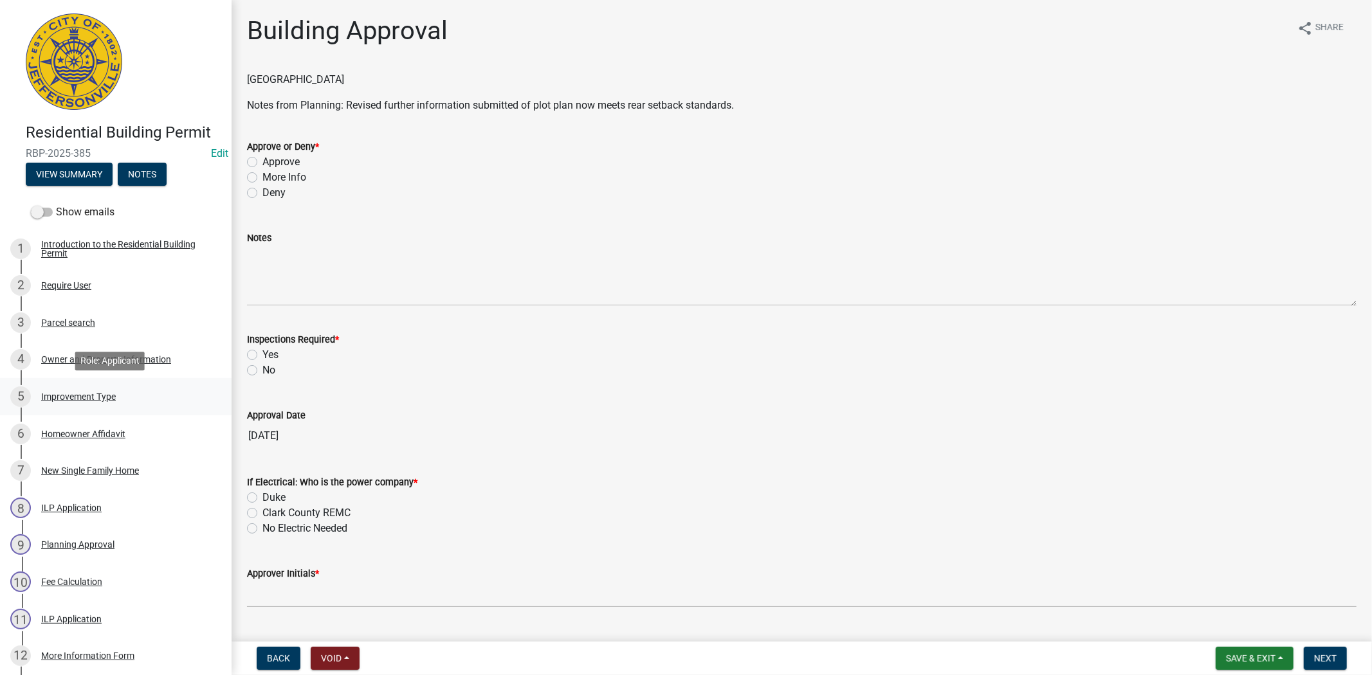
click at [61, 399] on div "Improvement Type" at bounding box center [78, 396] width 75 height 9
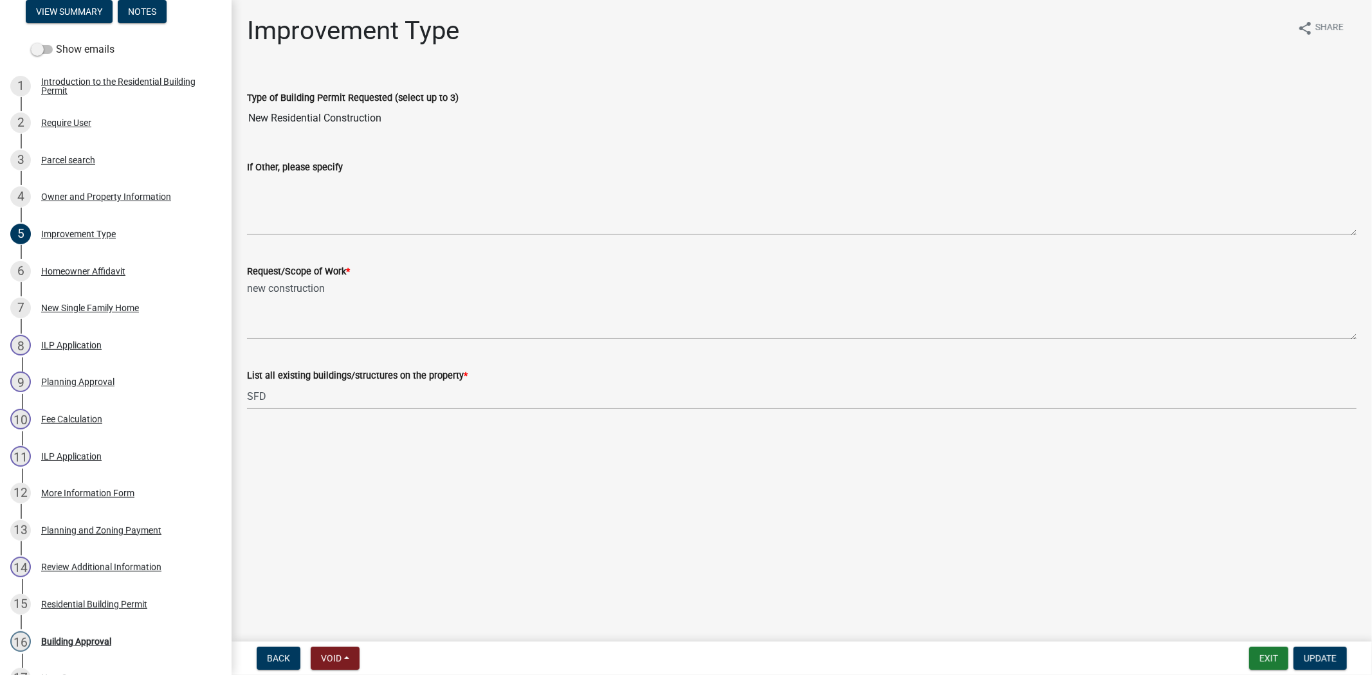
scroll to position [172, 0]
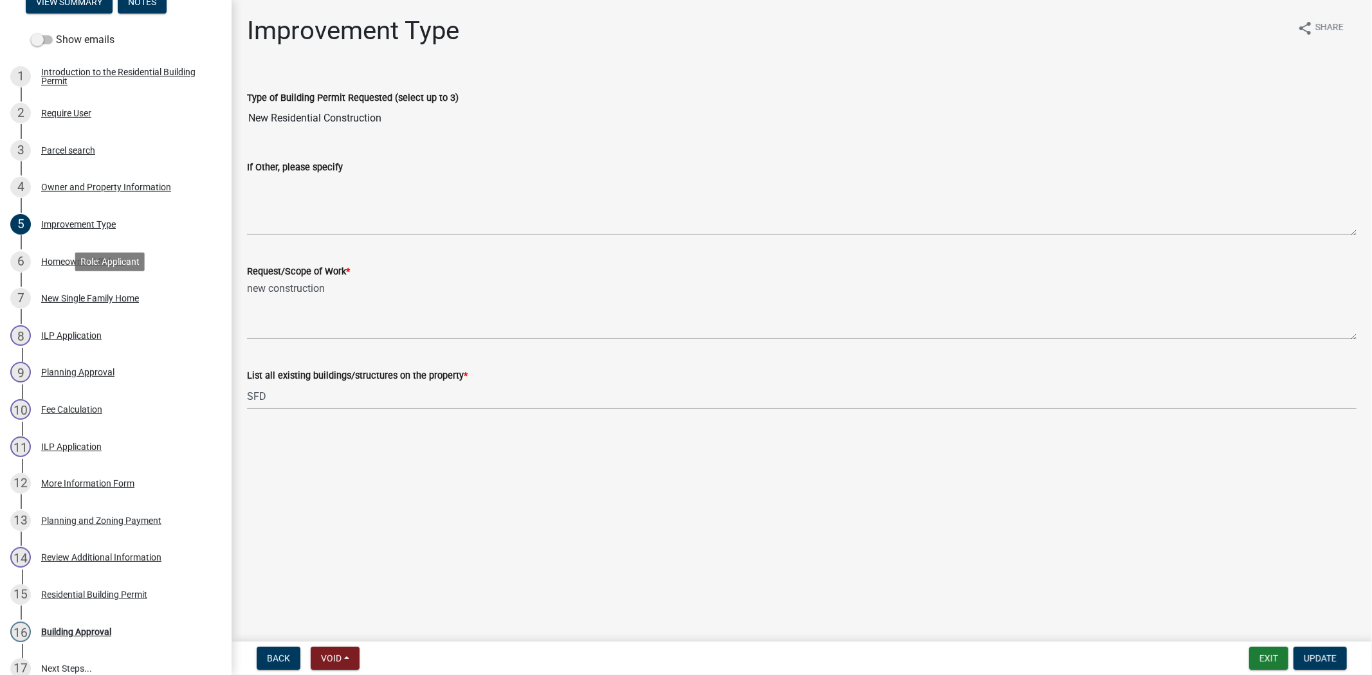
click at [97, 298] on div "New Single Family Home" at bounding box center [90, 298] width 98 height 9
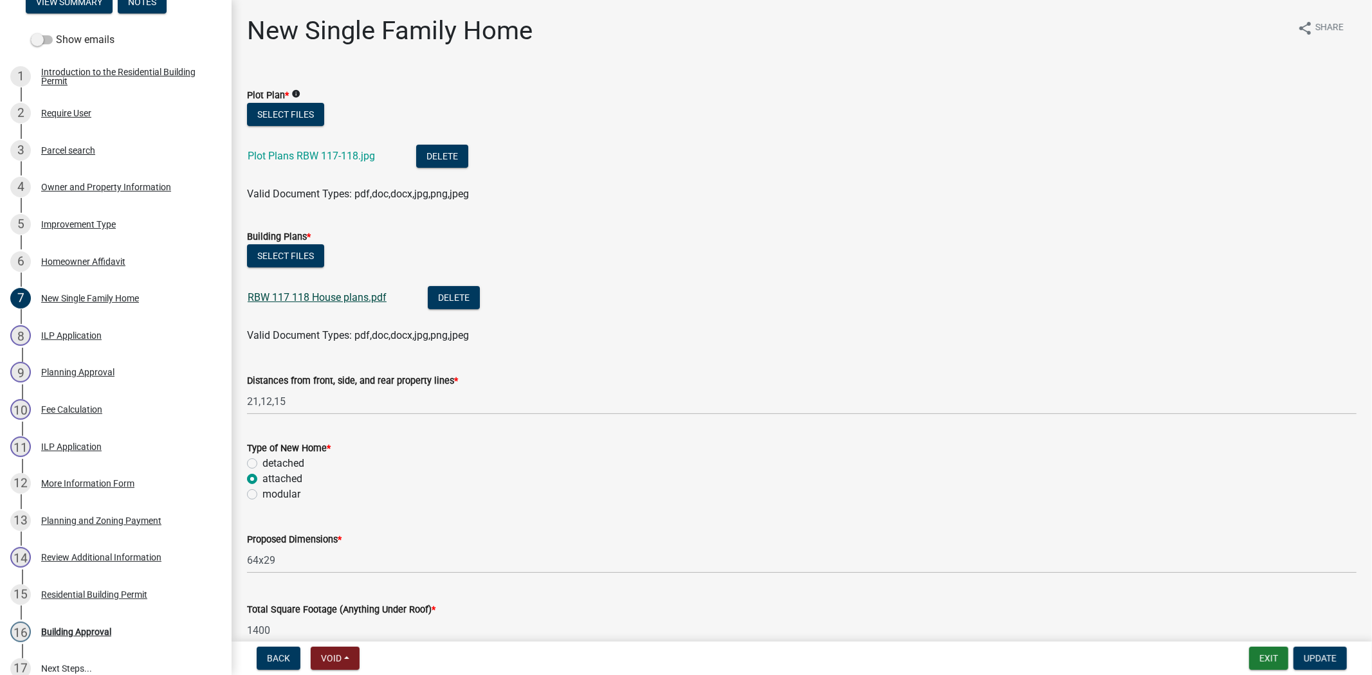
click at [298, 293] on link "RBW 117 118 House plans.pdf" at bounding box center [317, 297] width 139 height 12
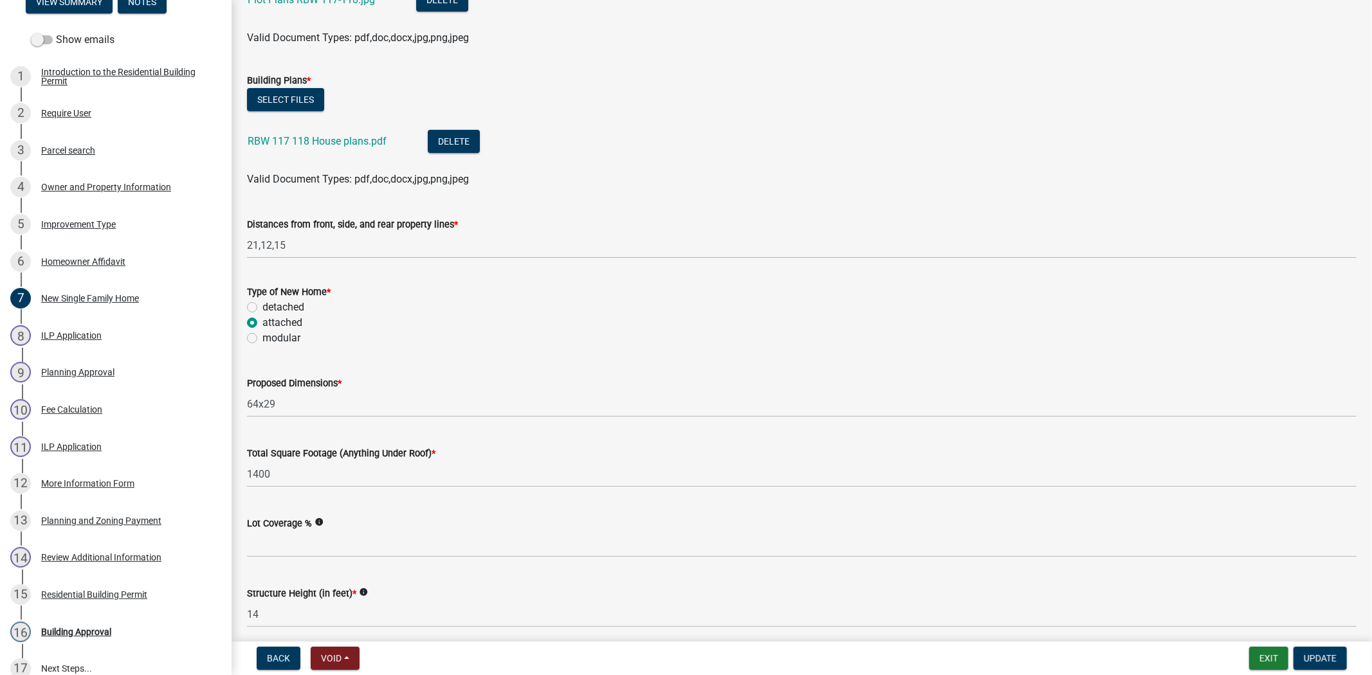
scroll to position [159, 0]
click at [342, 136] on link "RBW 117 118 House plans.pdf" at bounding box center [317, 138] width 139 height 12
click at [304, 140] on link "RBW 117 118 House plans.pdf" at bounding box center [317, 138] width 139 height 12
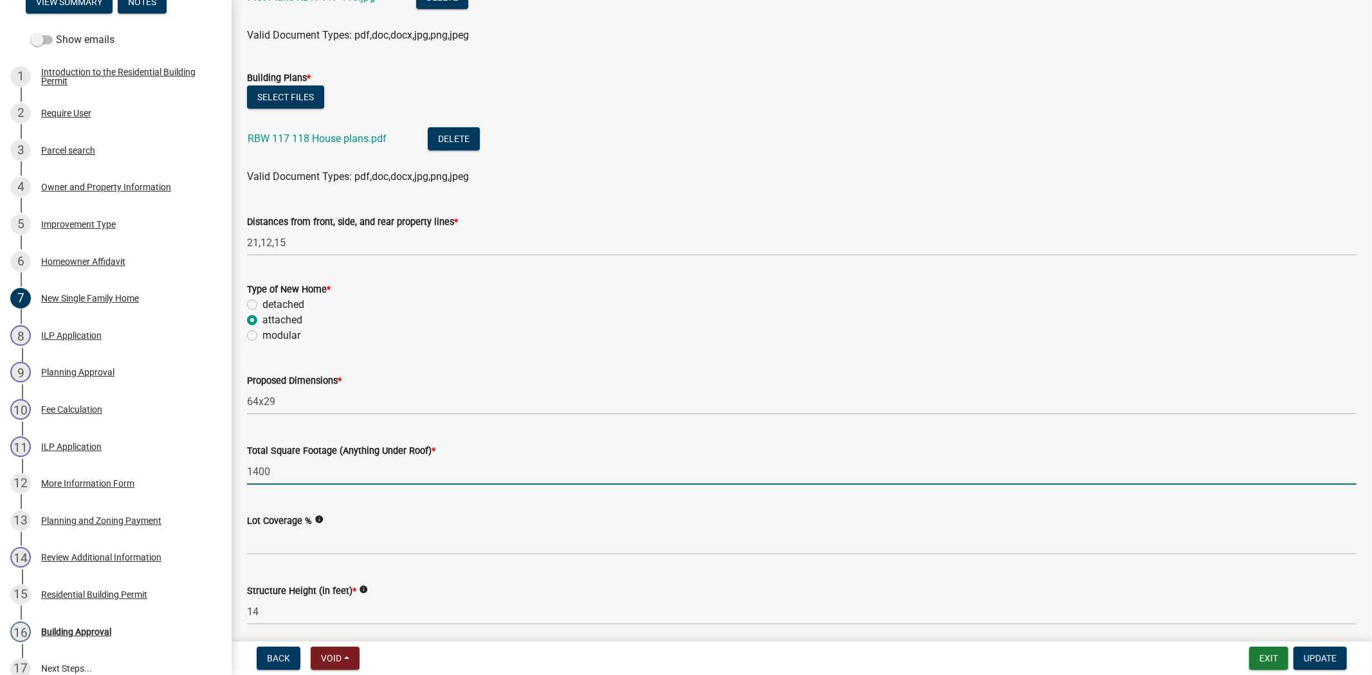
drag, startPoint x: 277, startPoint y: 473, endPoint x: 245, endPoint y: 477, distance: 32.4
click at [245, 477] on div "Total Square Footage (Anything Under Roof) * 1400" at bounding box center [801, 455] width 1129 height 60
type input "1452"
click at [1321, 659] on span "Update" at bounding box center [1320, 658] width 33 height 10
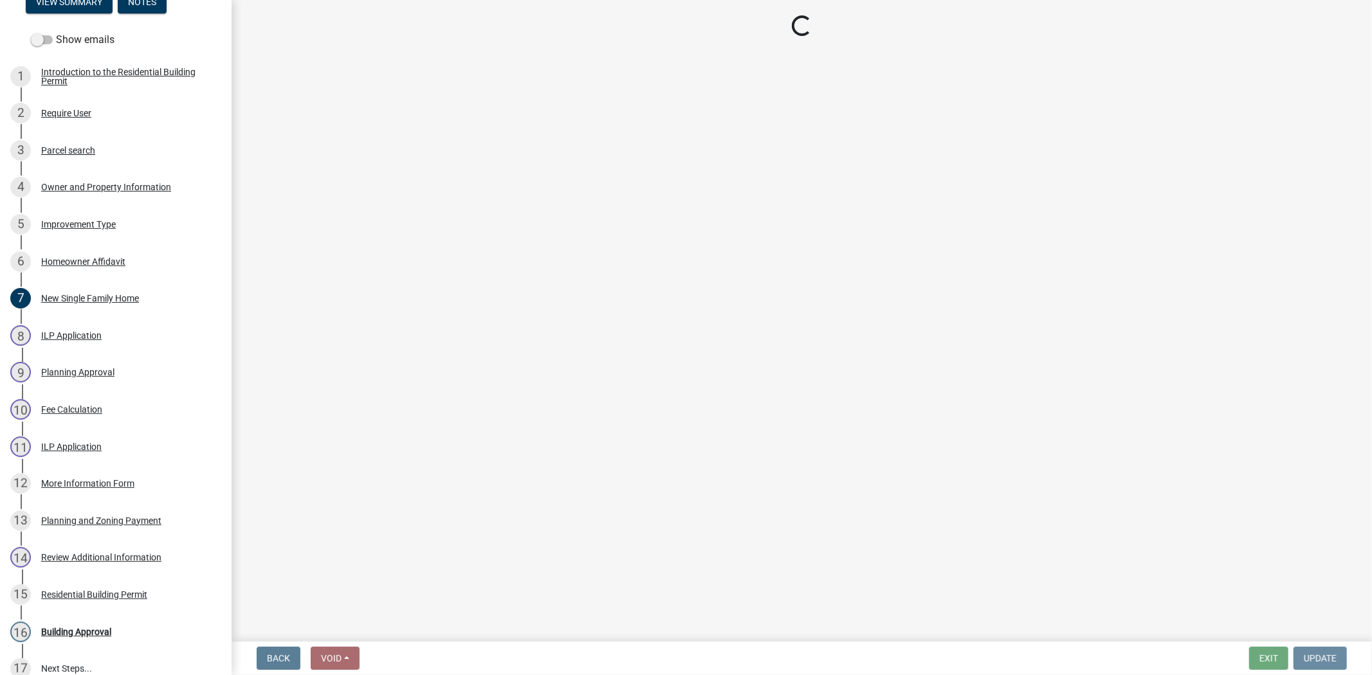
scroll to position [0, 0]
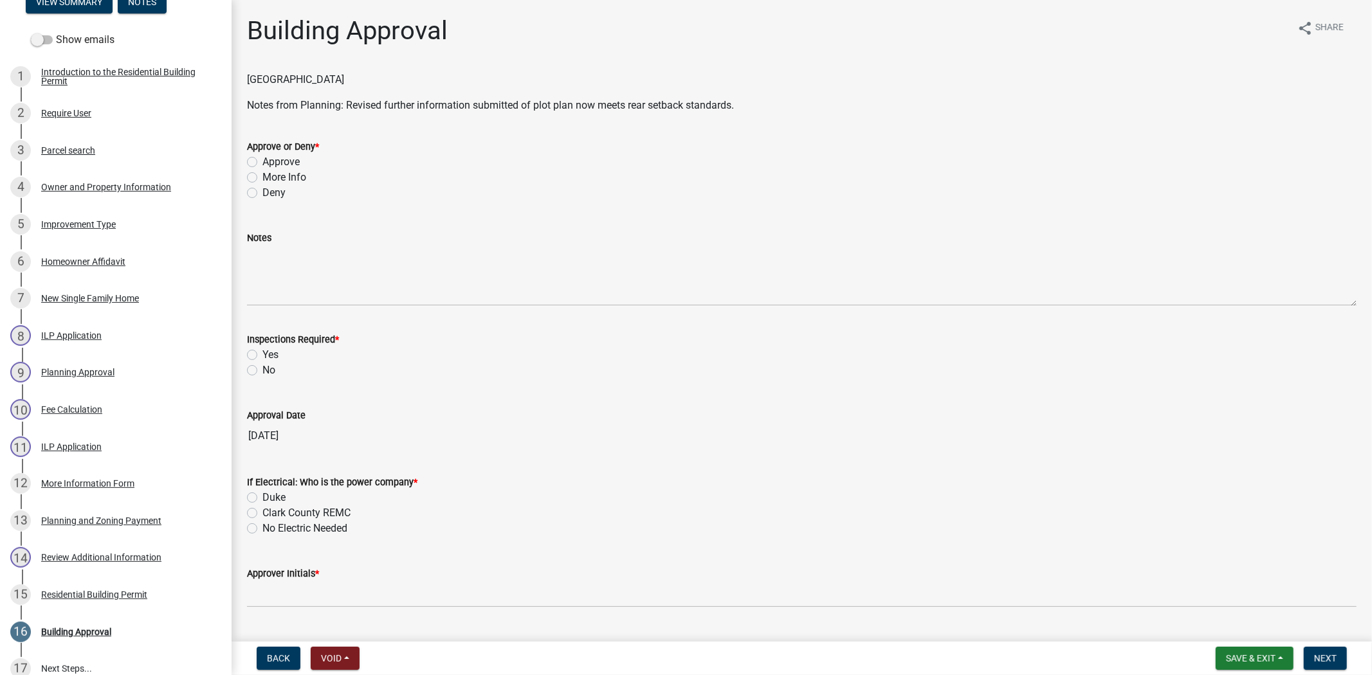
click at [262, 161] on label "Approve" at bounding box center [280, 161] width 37 height 15
click at [262, 161] on input "Approve" at bounding box center [266, 158] width 8 height 8
radio input "true"
click at [262, 351] on label "Yes" at bounding box center [270, 354] width 16 height 15
click at [262, 351] on input "Yes" at bounding box center [266, 351] width 8 height 8
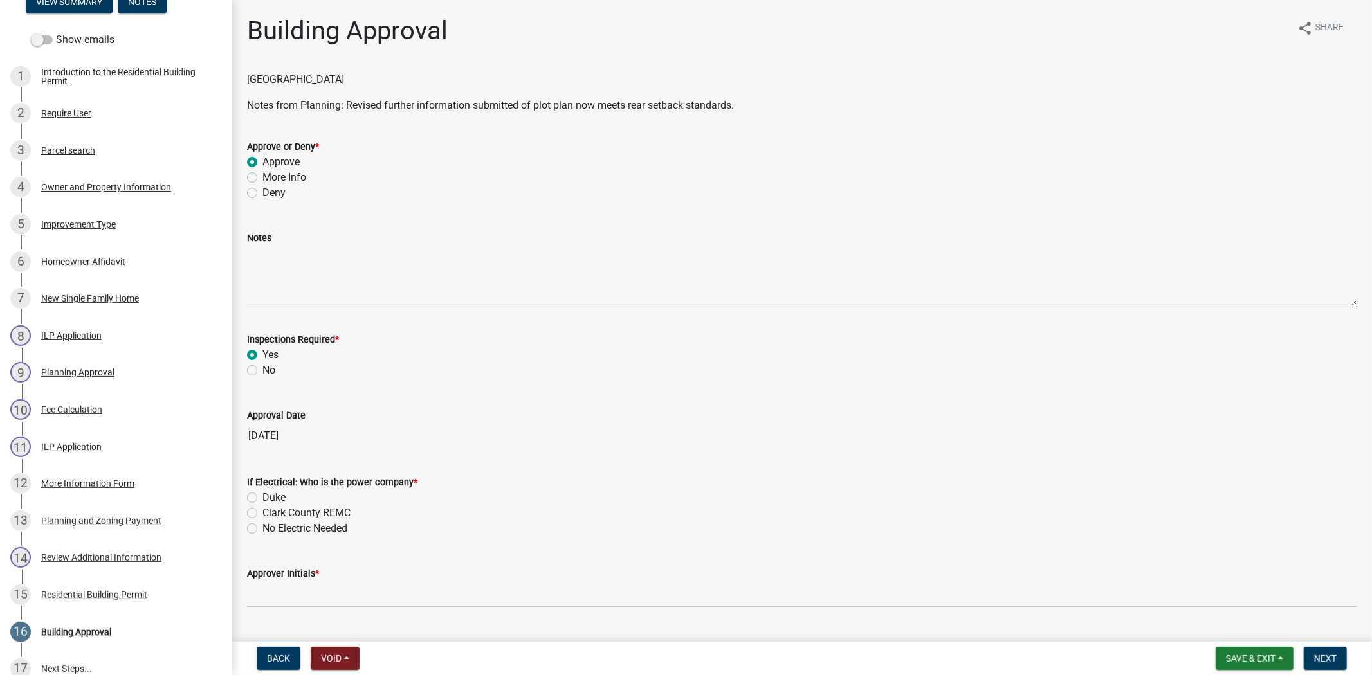
radio input "true"
click at [251, 491] on div "Duke" at bounding box center [801, 497] width 1109 height 15
click at [247, 491] on div "Duke" at bounding box center [801, 497] width 1109 height 15
click at [262, 498] on label "Duke" at bounding box center [273, 497] width 23 height 15
click at [262, 498] on input "Duke" at bounding box center [266, 494] width 8 height 8
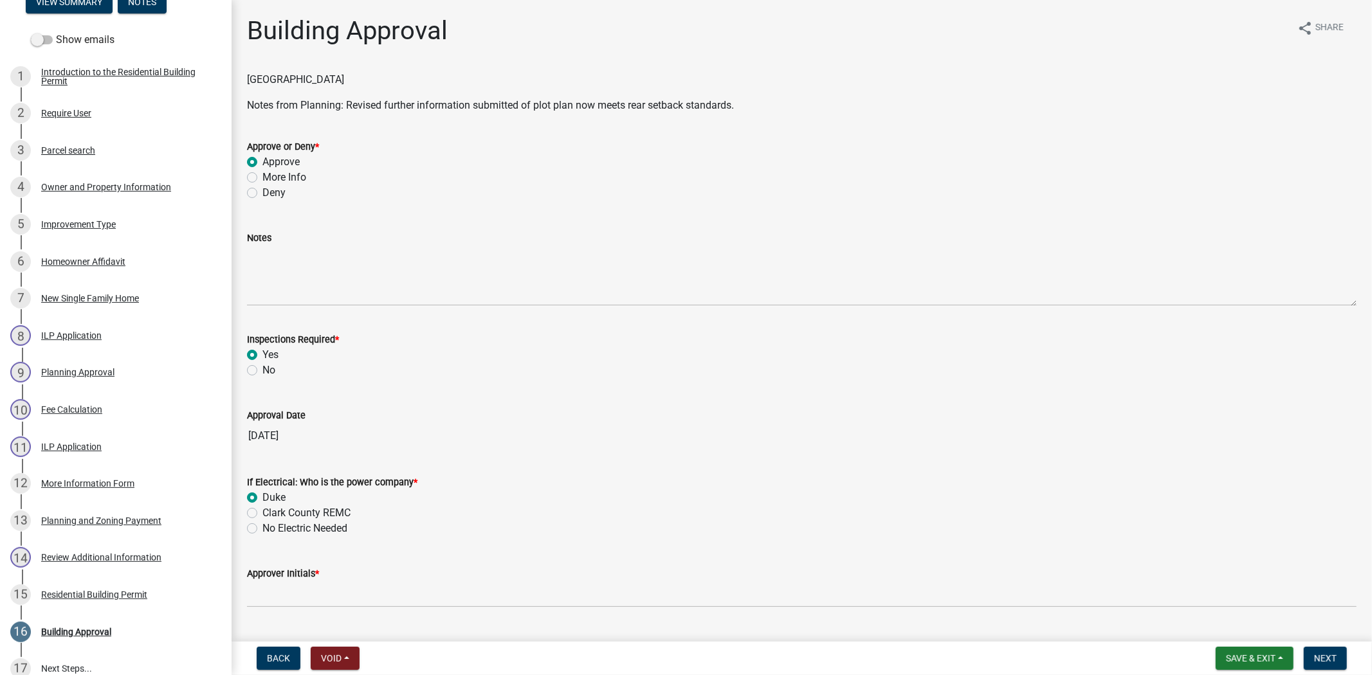
radio input "true"
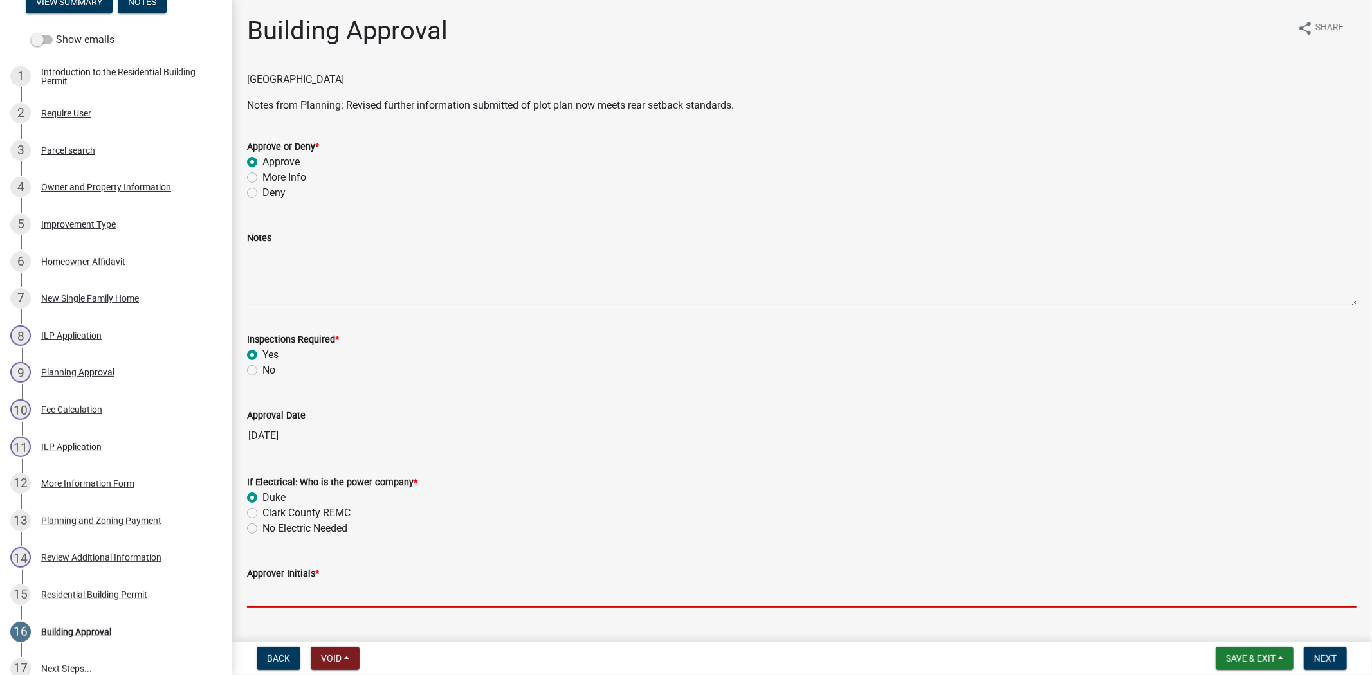
click at [259, 590] on input "Approver Initials *" at bounding box center [801, 594] width 1109 height 26
type input "mkf"
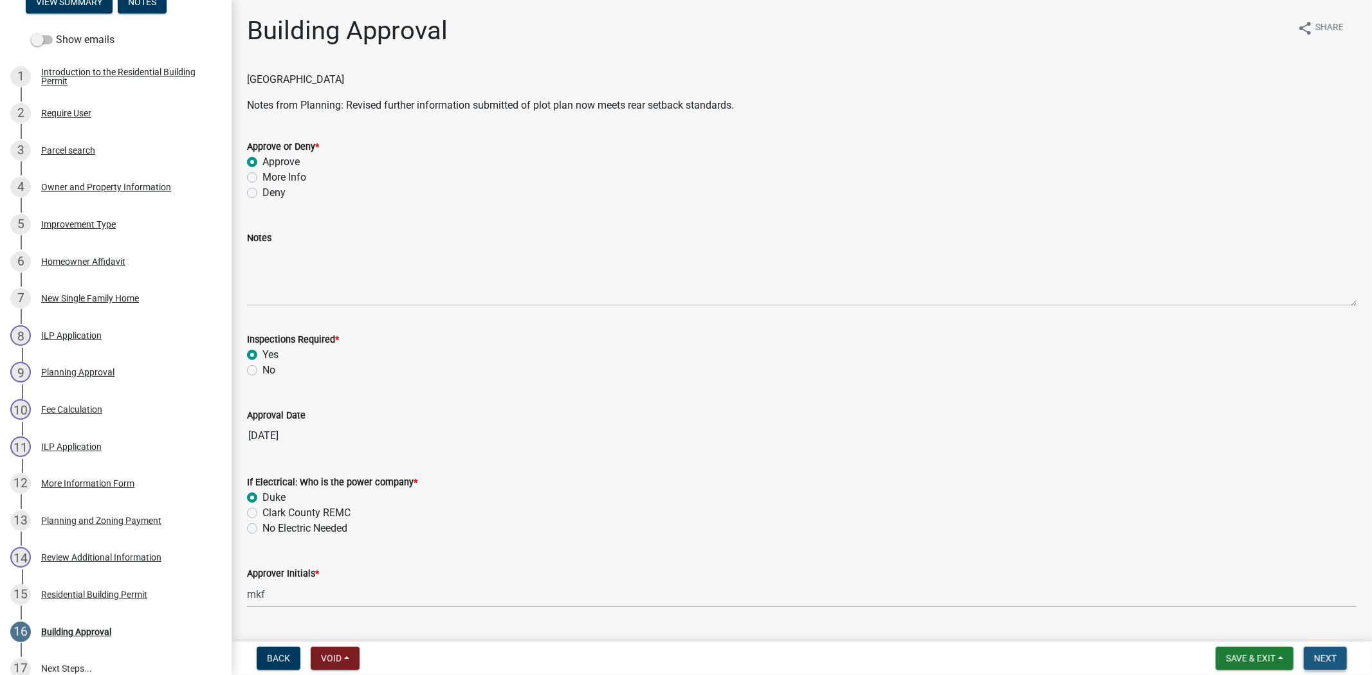
click at [1328, 656] on span "Next" at bounding box center [1325, 658] width 23 height 10
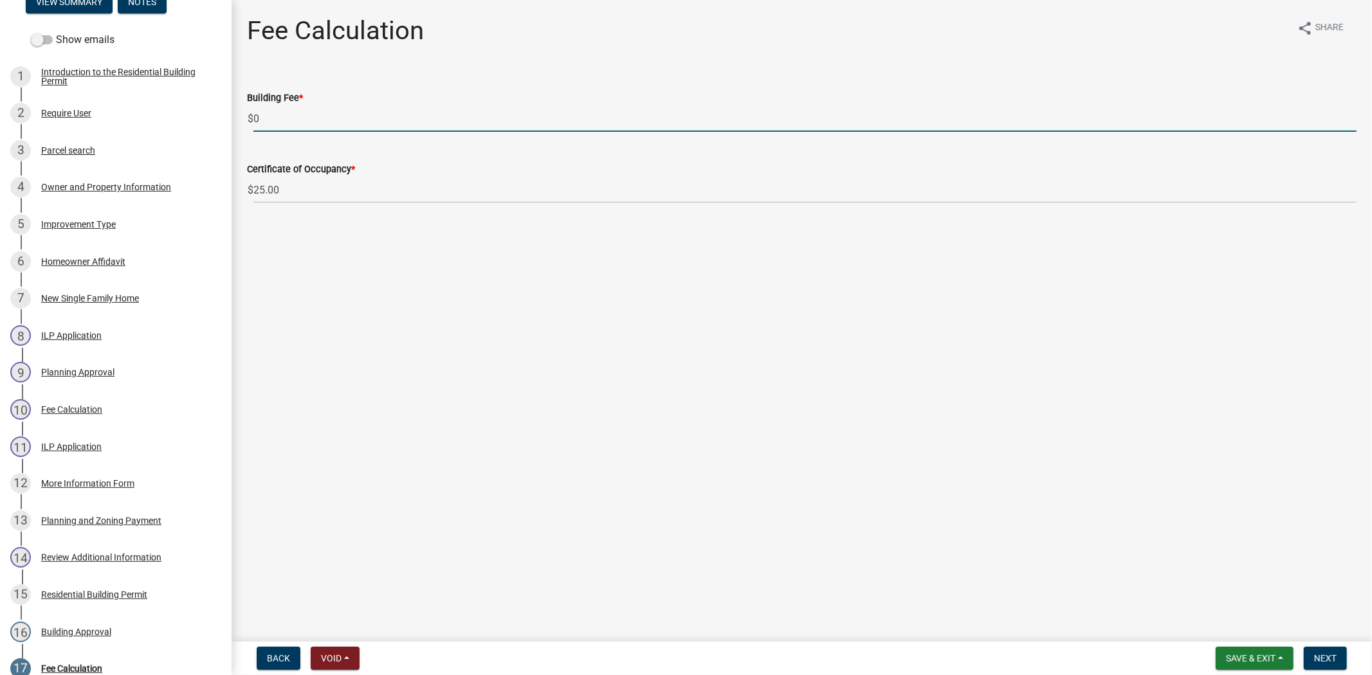
click at [274, 123] on input "0" at bounding box center [804, 118] width 1103 height 26
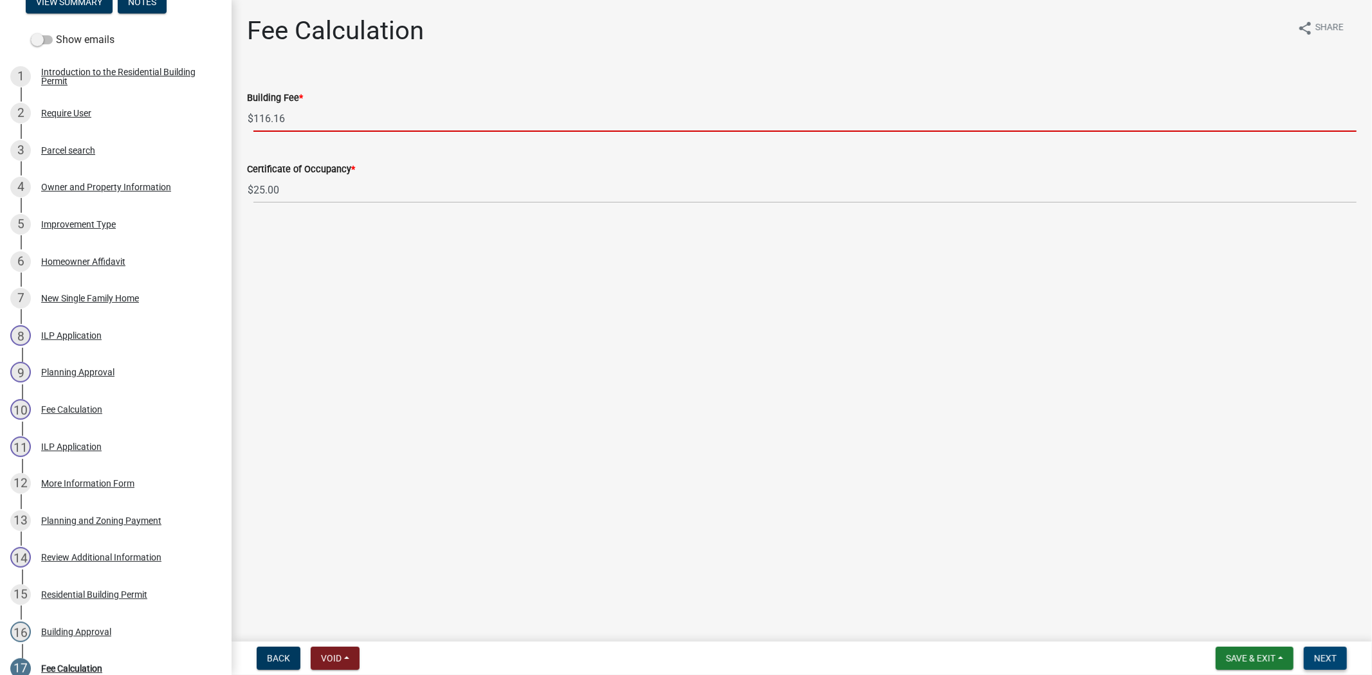
type input "116.16"
click at [1324, 658] on span "Next" at bounding box center [1325, 658] width 23 height 10
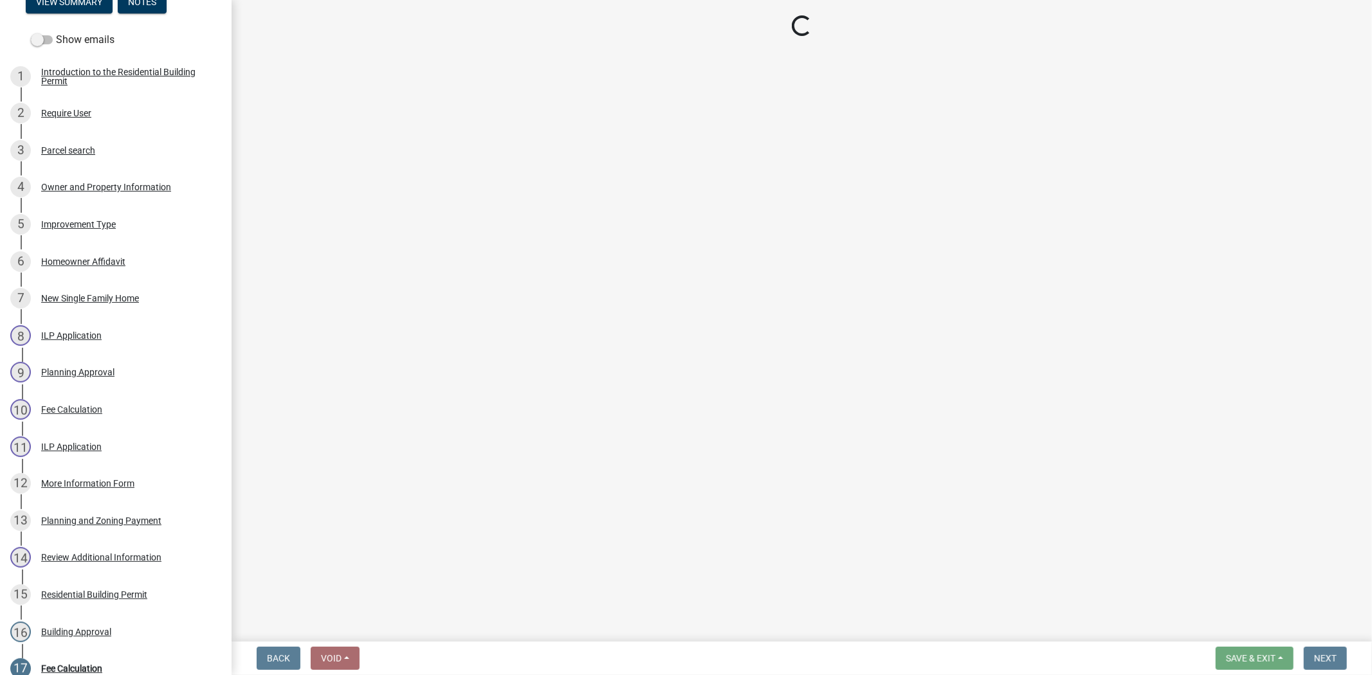
select select "3: 3"
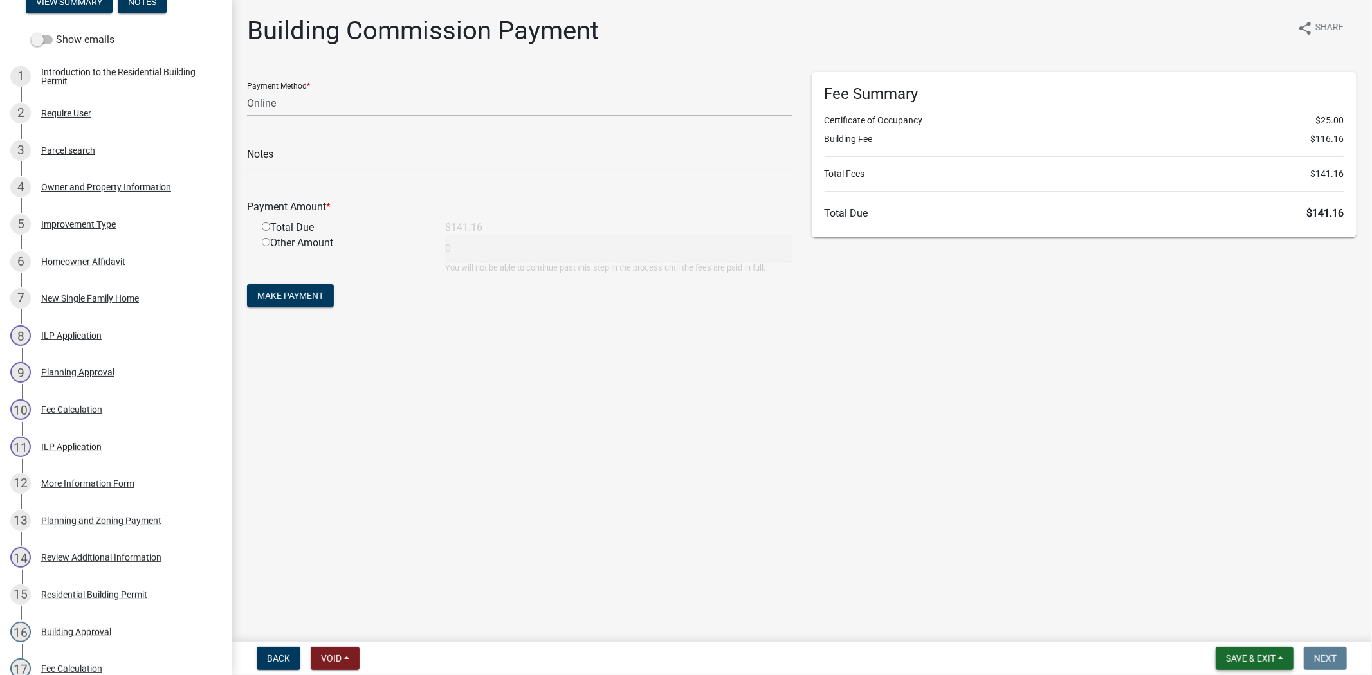
click at [1243, 659] on span "Save & Exit" at bounding box center [1251, 658] width 50 height 10
click at [1232, 630] on button "Save & Exit" at bounding box center [1241, 625] width 103 height 31
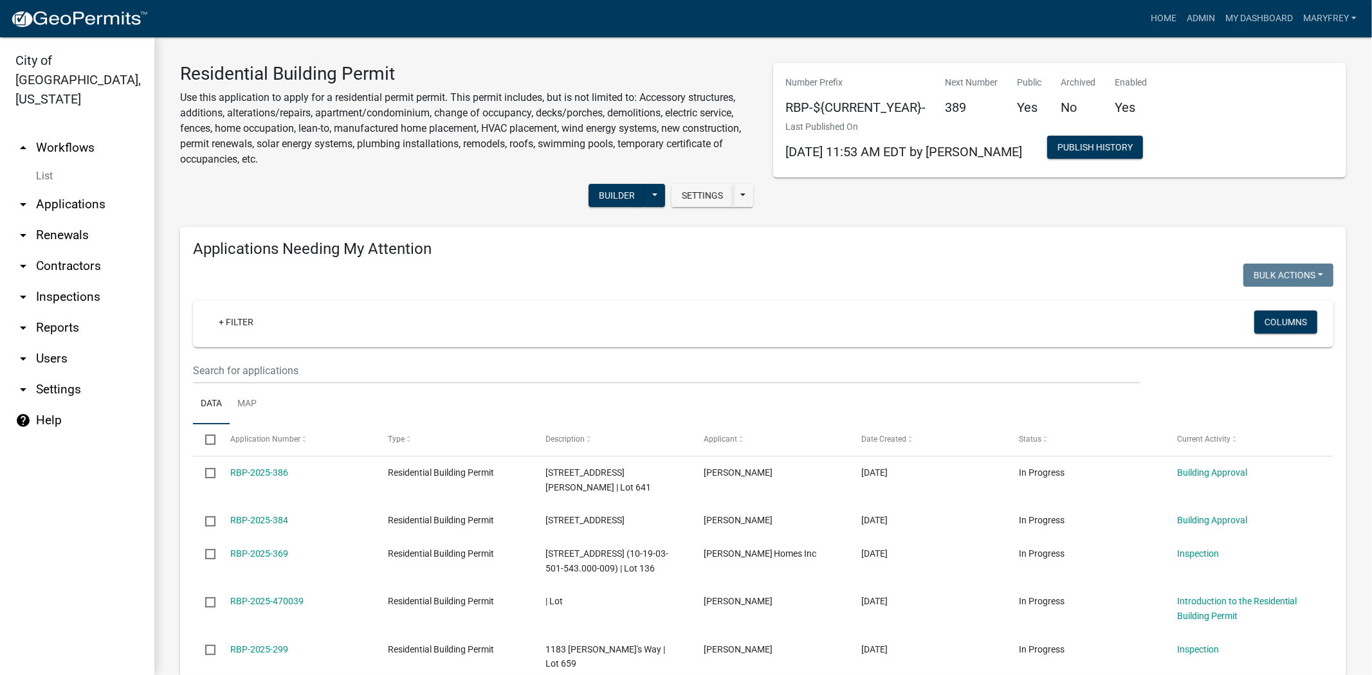
click at [75, 139] on link "arrow_drop_up Workflows" at bounding box center [77, 147] width 154 height 31
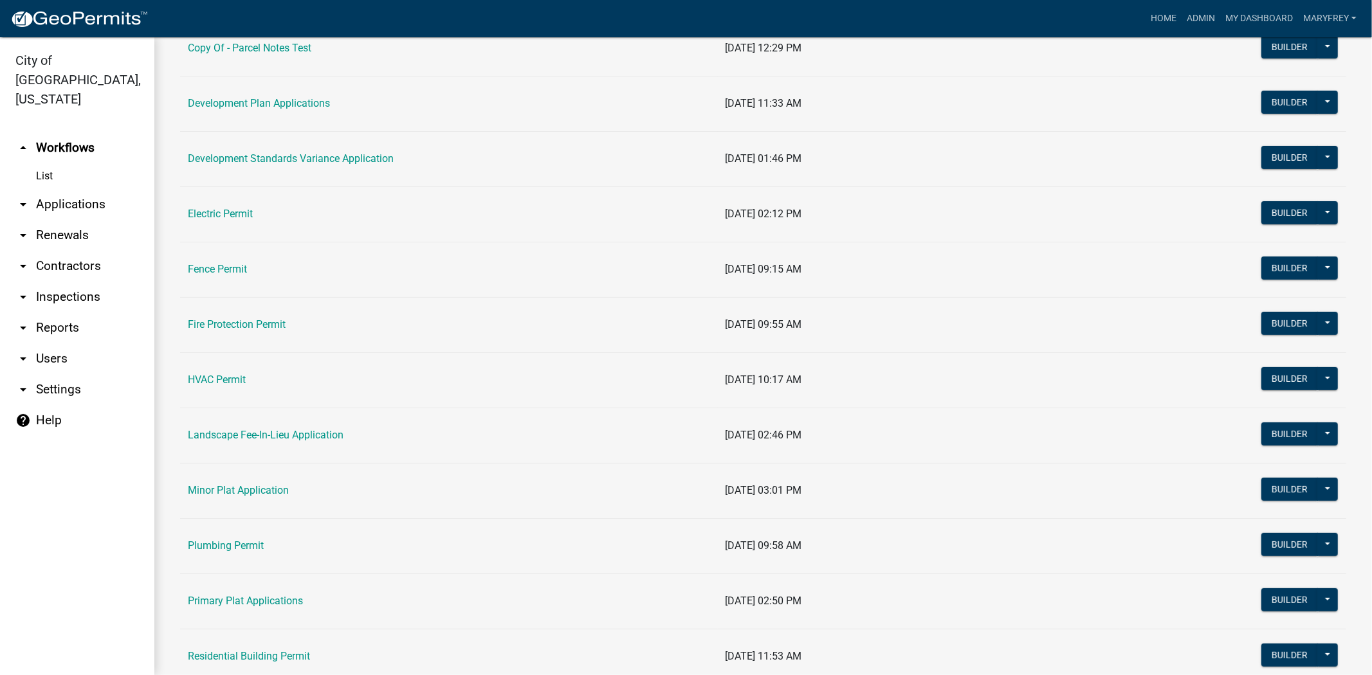
scroll to position [492, 0]
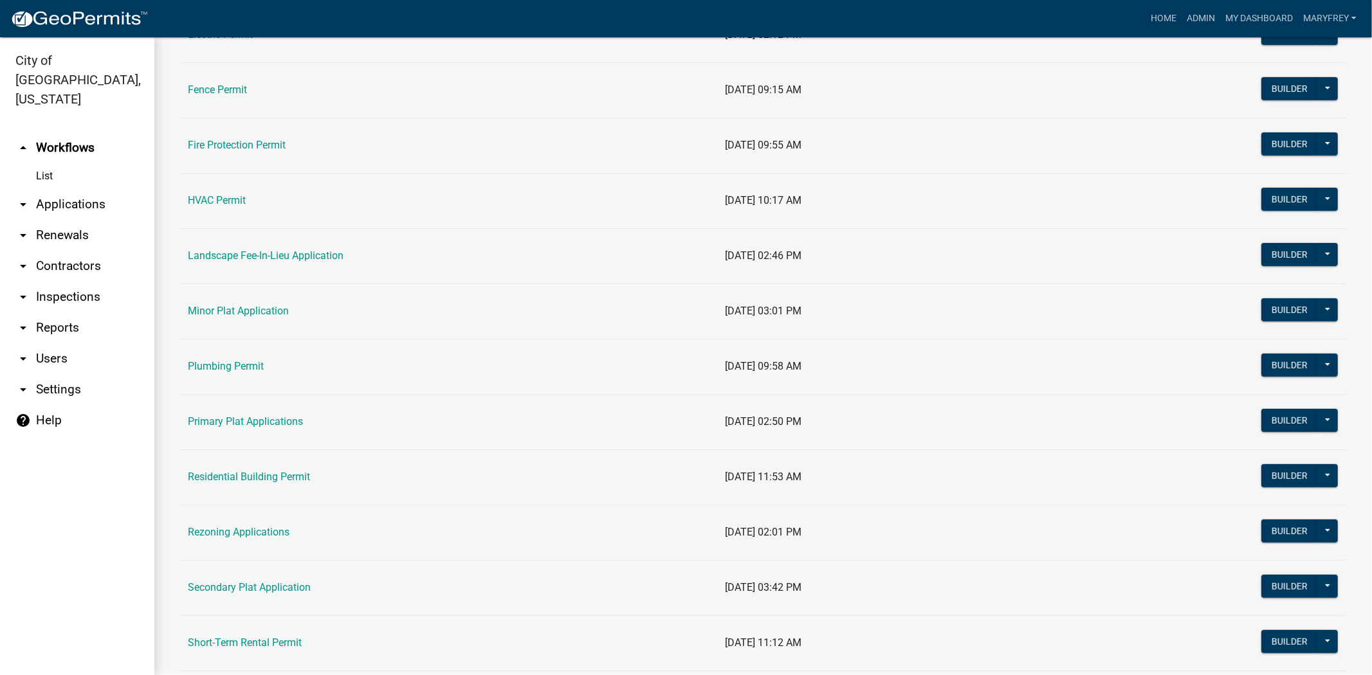
click at [236, 475] on link "Residential Building Permit" at bounding box center [249, 477] width 122 height 12
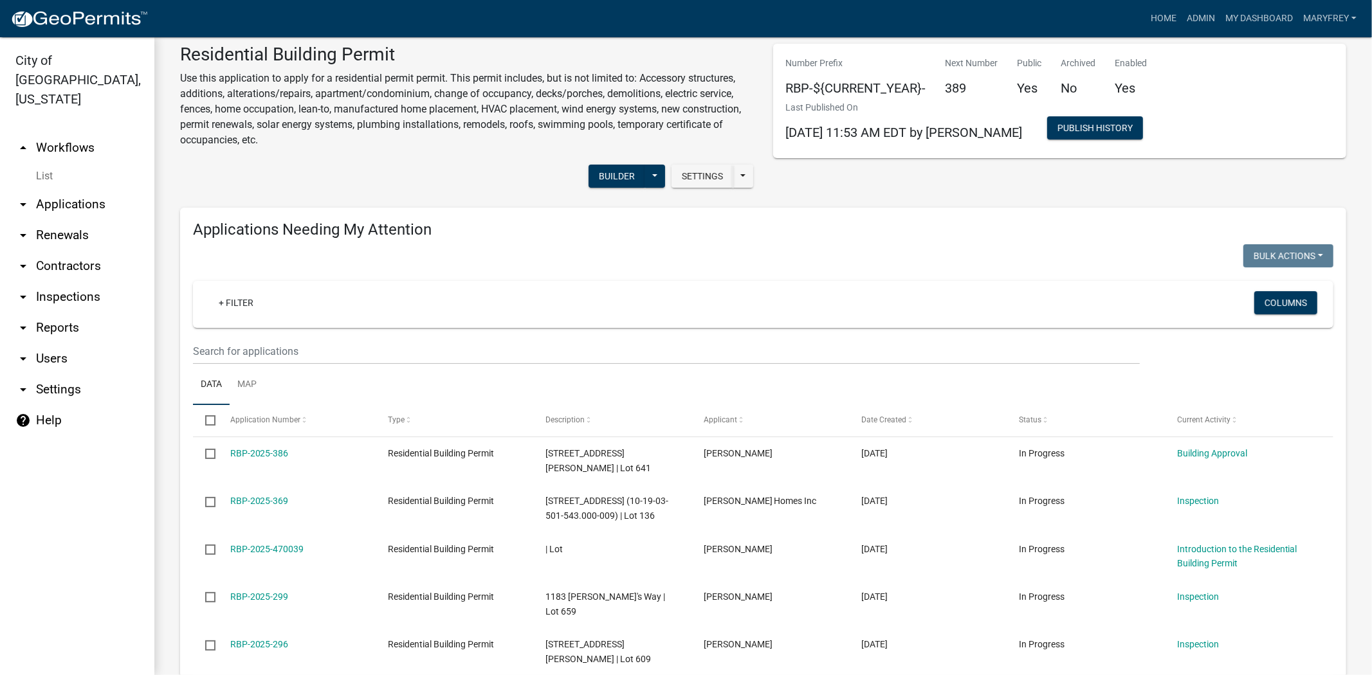
scroll to position [33, 0]
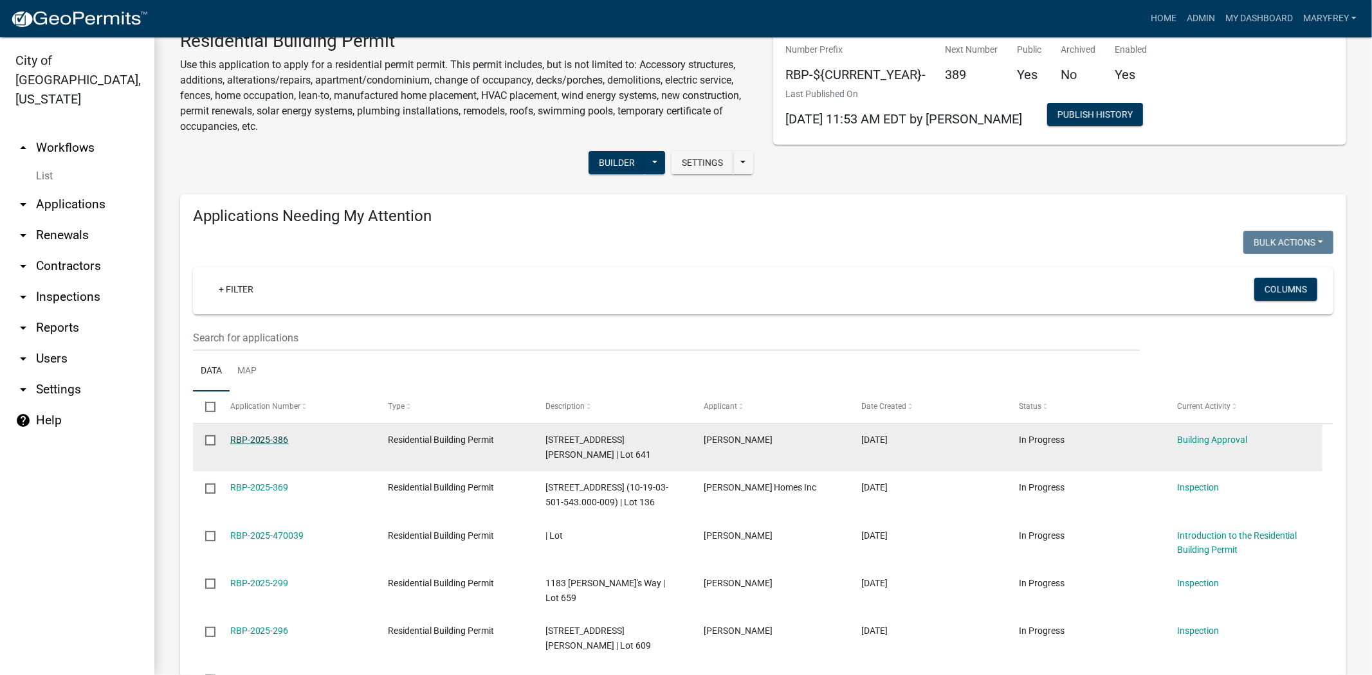
click at [273, 442] on link "RBP-2025-386" at bounding box center [259, 440] width 59 height 10
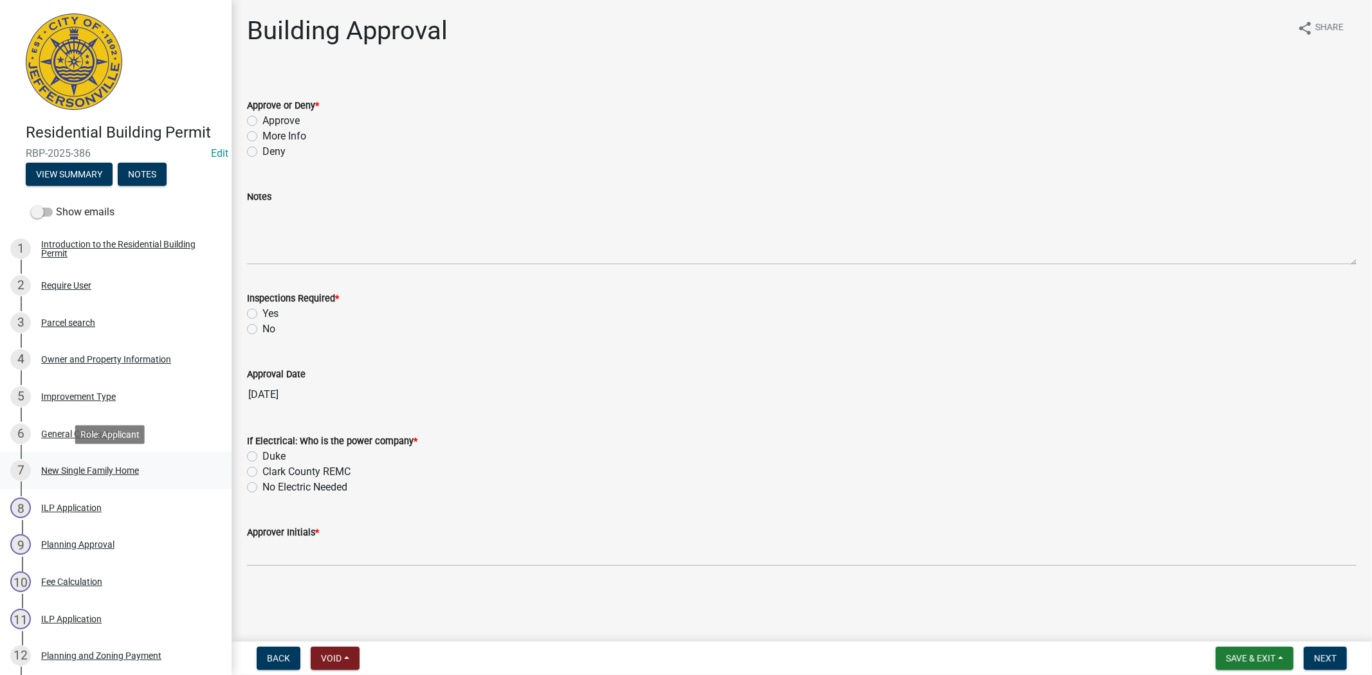
click at [55, 468] on div "New Single Family Home" at bounding box center [90, 470] width 98 height 9
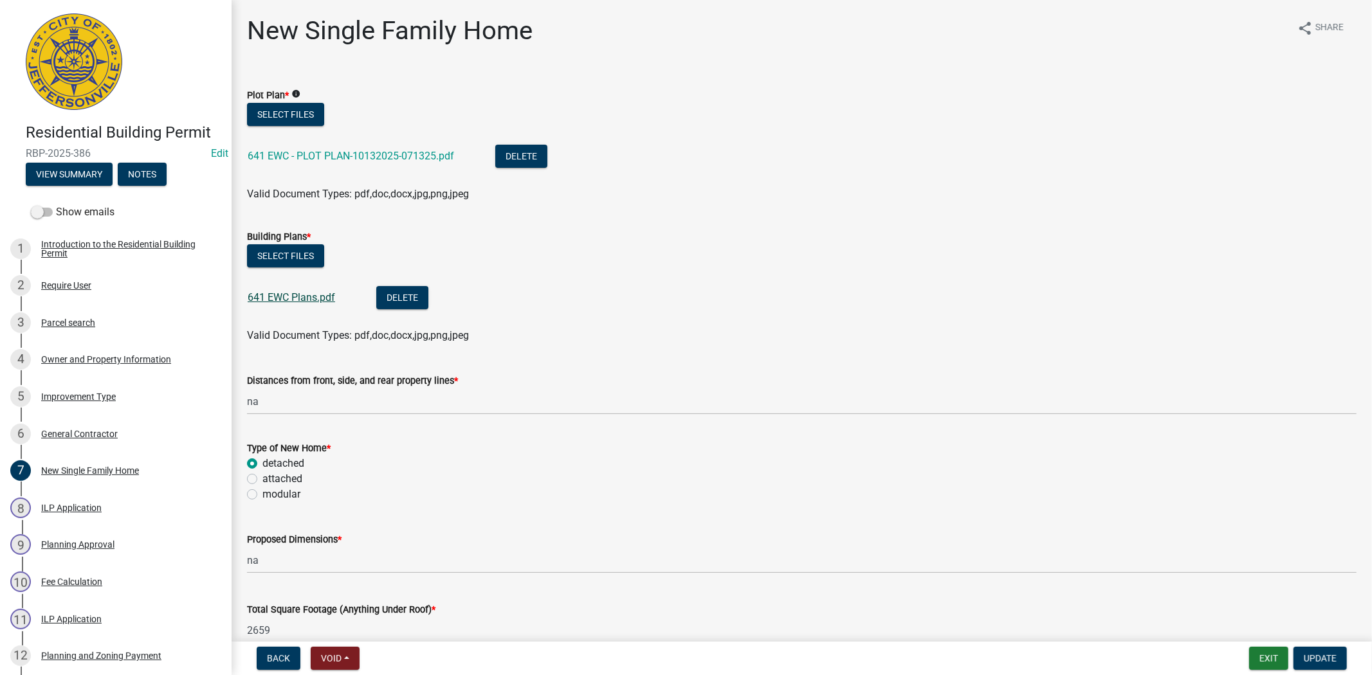
click at [297, 299] on link "641 EWC Plans.pdf" at bounding box center [291, 297] width 87 height 12
click at [1261, 651] on button "Exit" at bounding box center [1268, 658] width 39 height 23
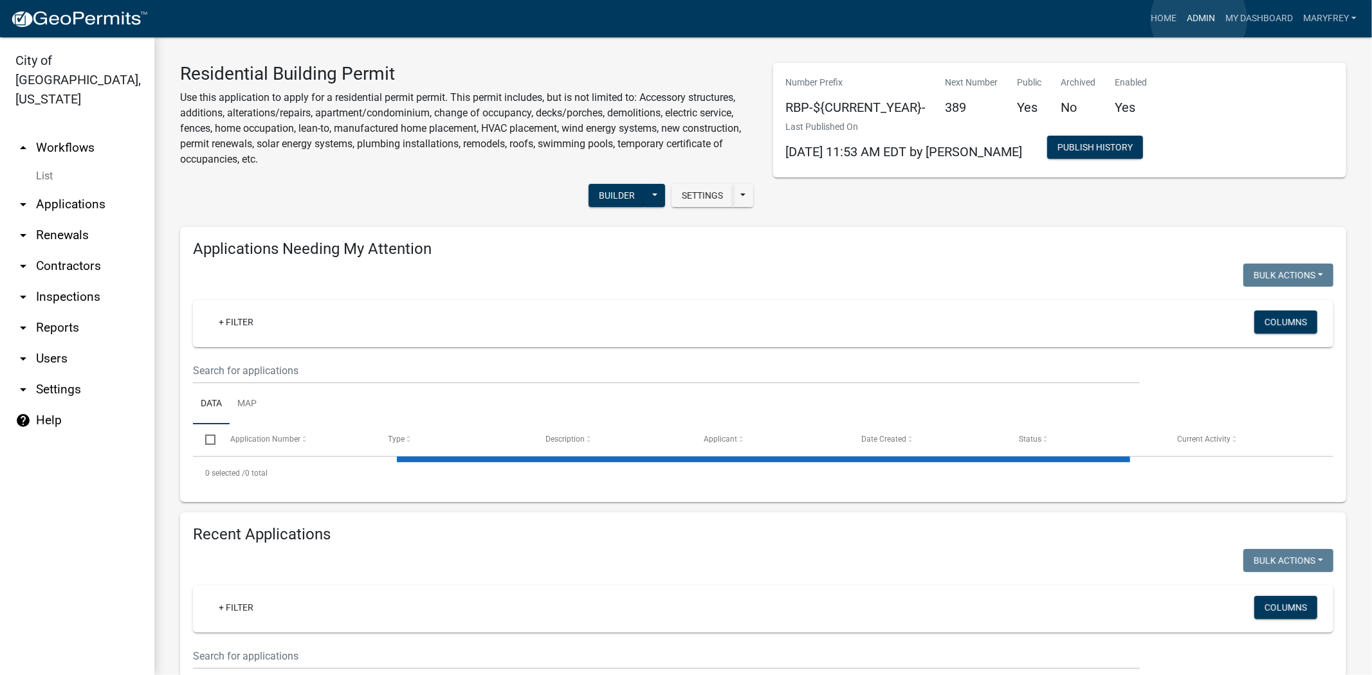
click at [1199, 19] on link "Admin" at bounding box center [1200, 18] width 39 height 24
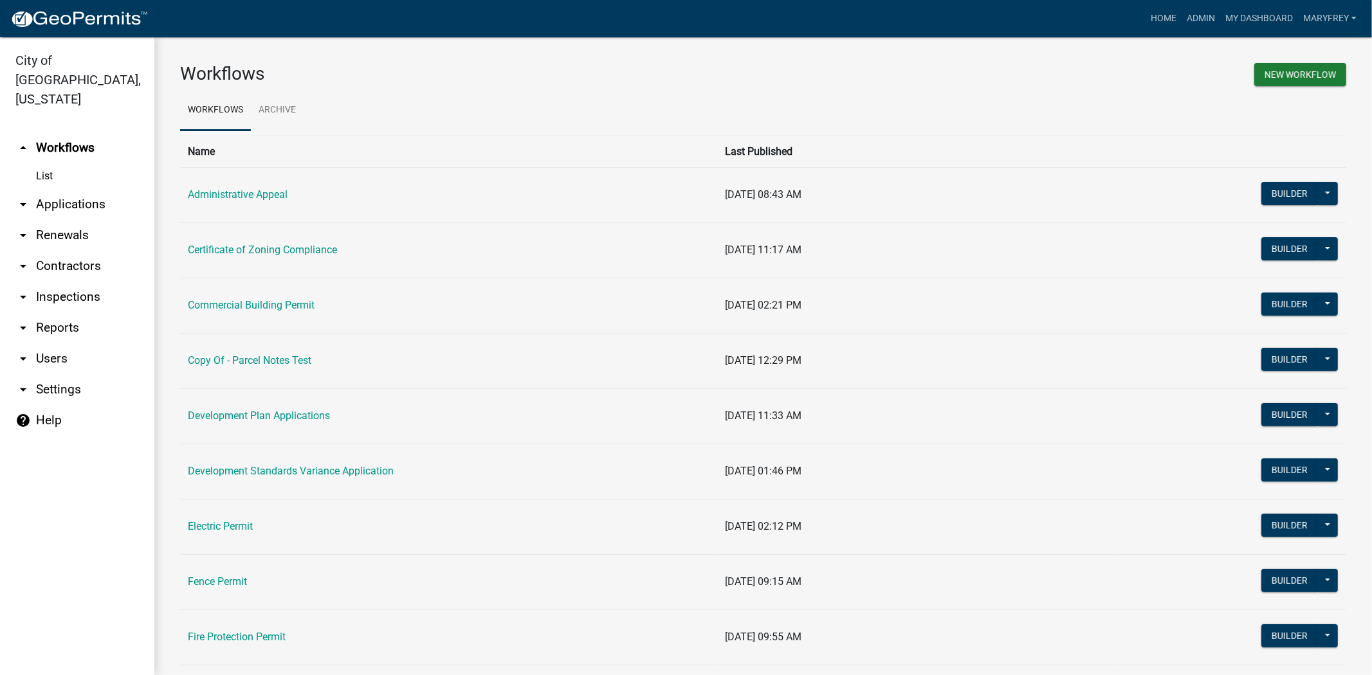
click at [53, 313] on link "arrow_drop_down Reports" at bounding box center [77, 328] width 154 height 31
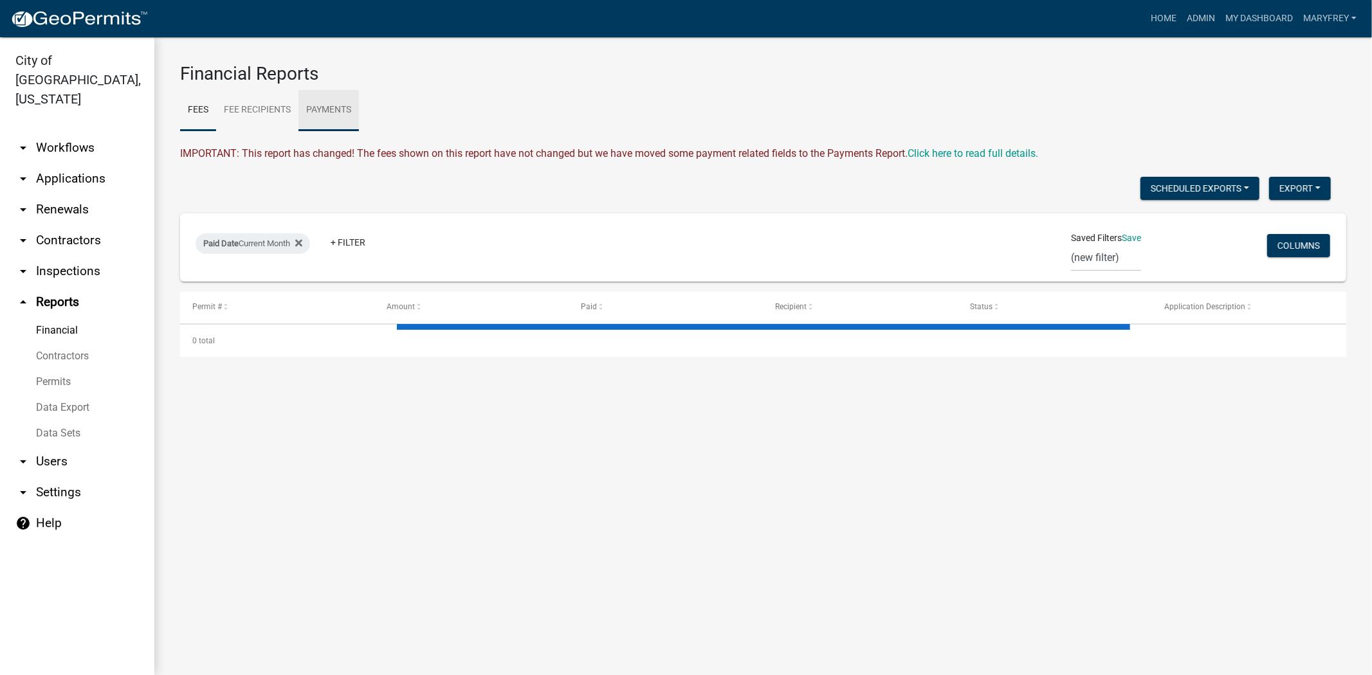
click at [333, 119] on link "Payments" at bounding box center [328, 110] width 60 height 41
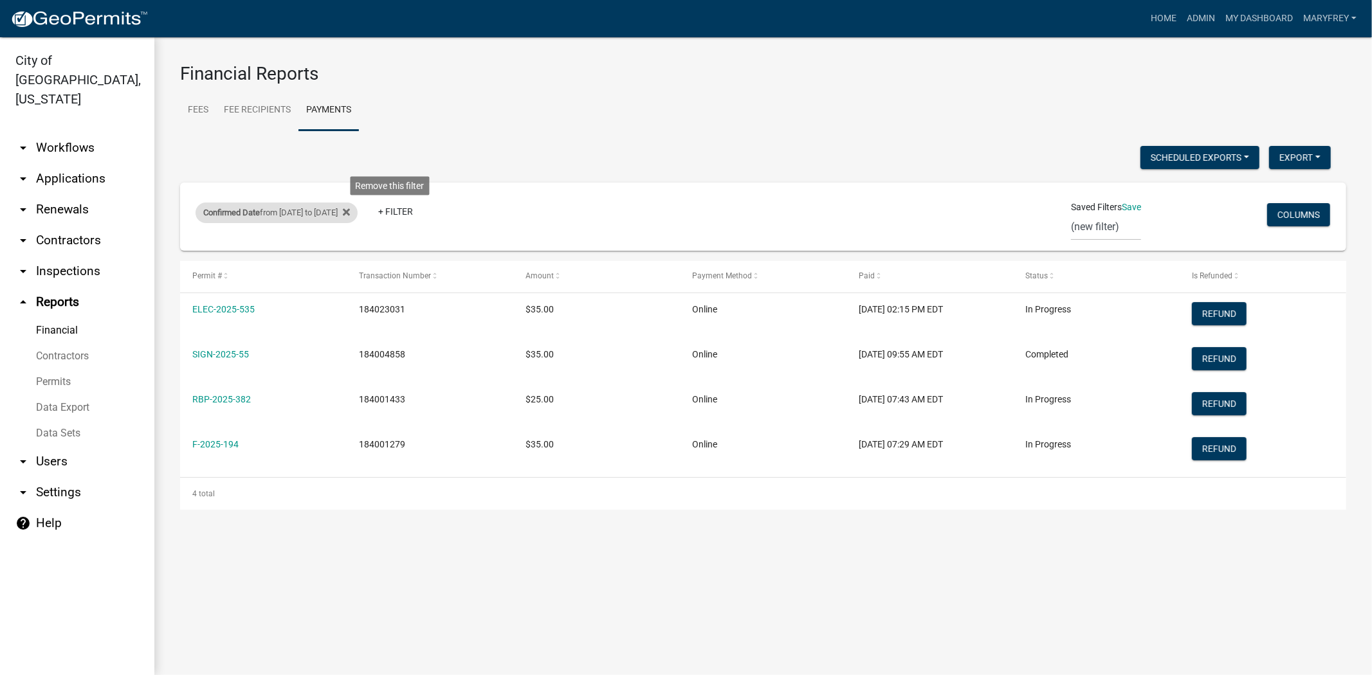
click at [358, 216] on div "Confirmed Date from 10/12/2025 to 10/13/2025 Remove this filter" at bounding box center [277, 213] width 162 height 21
select select "custom"
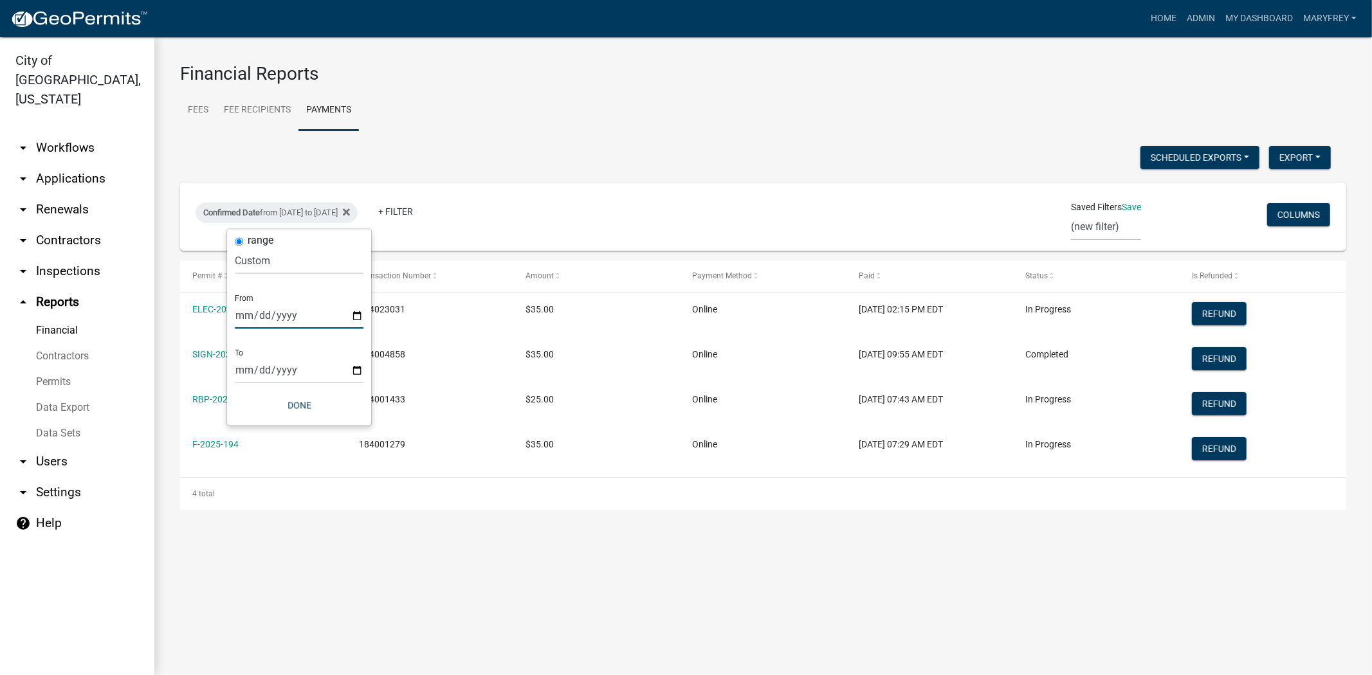
click at [359, 316] on input "2025-10-12" at bounding box center [299, 316] width 129 height 26
type input "2025-10-14"
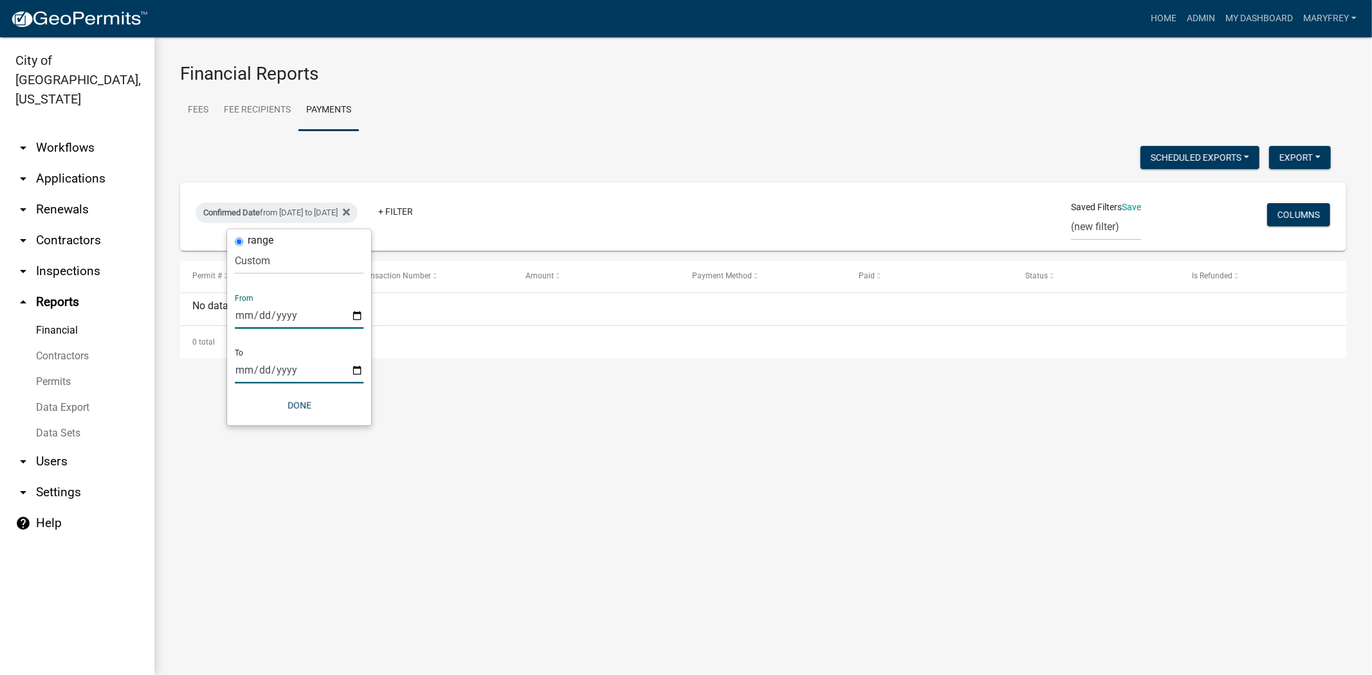
click at [356, 370] on input "2025-10-13" at bounding box center [299, 371] width 129 height 26
type input "2025-10-14"
click at [299, 396] on button "Done" at bounding box center [299, 405] width 129 height 23
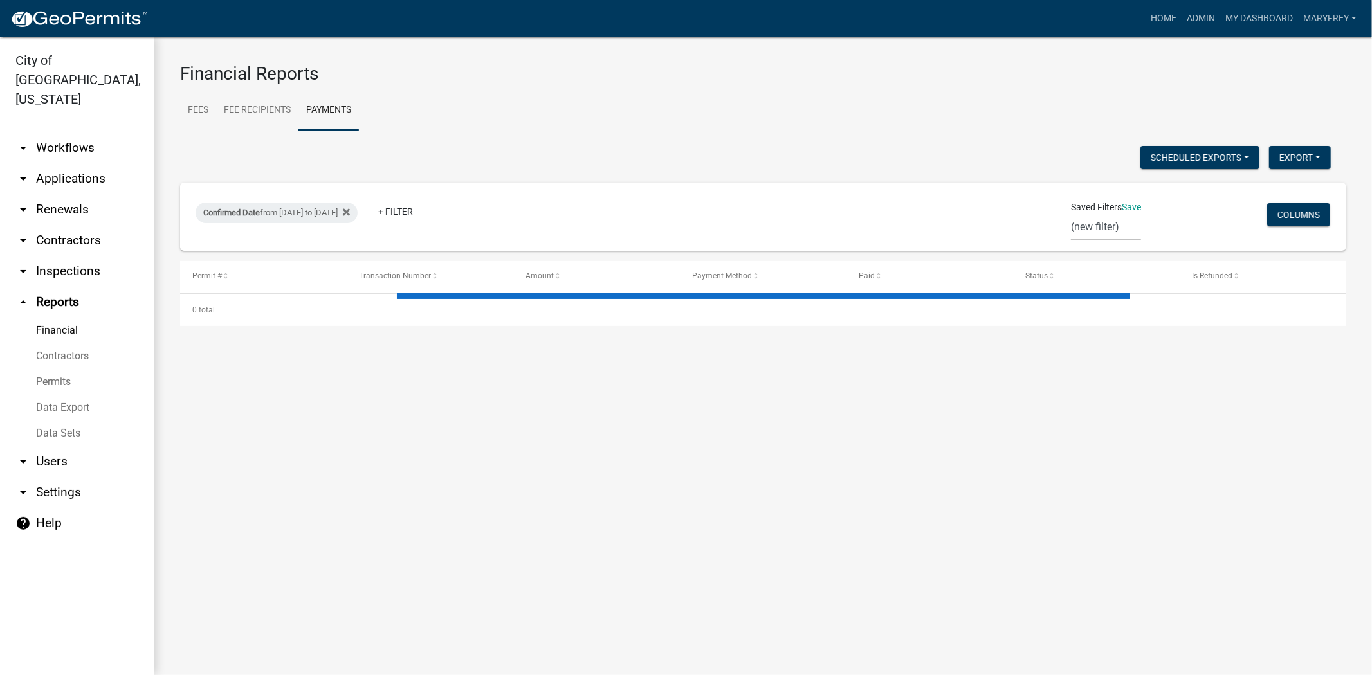
select select "3: 100"
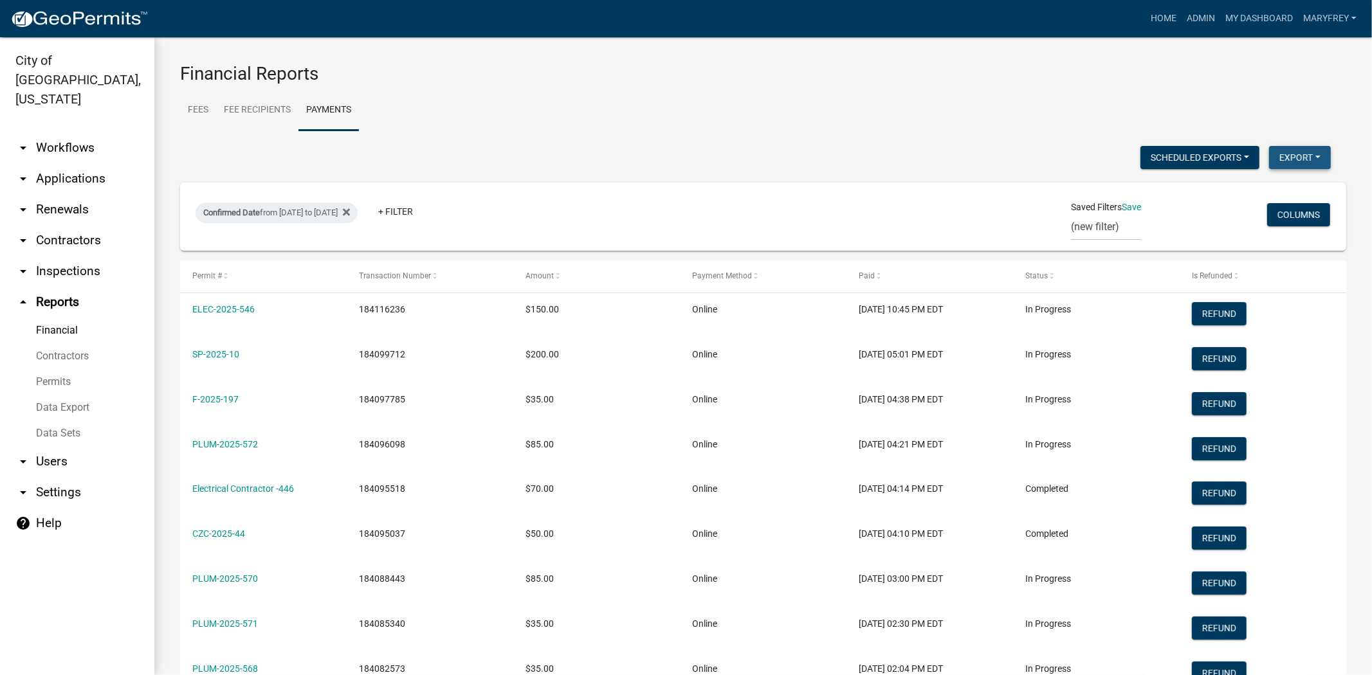
click at [1286, 158] on button "Export" at bounding box center [1300, 157] width 62 height 23
click at [1257, 187] on button "Excel Format (.xlsx)" at bounding box center [1270, 191] width 120 height 31
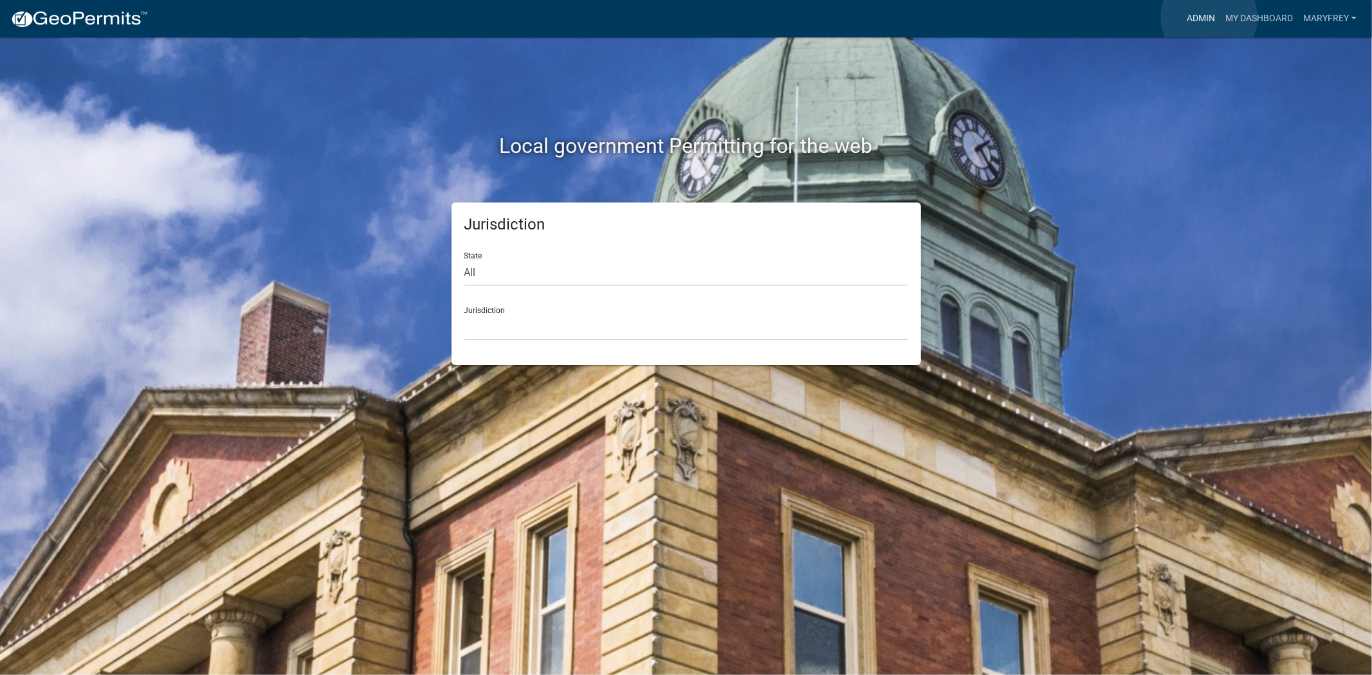
click at [1209, 17] on link "Admin" at bounding box center [1200, 18] width 39 height 24
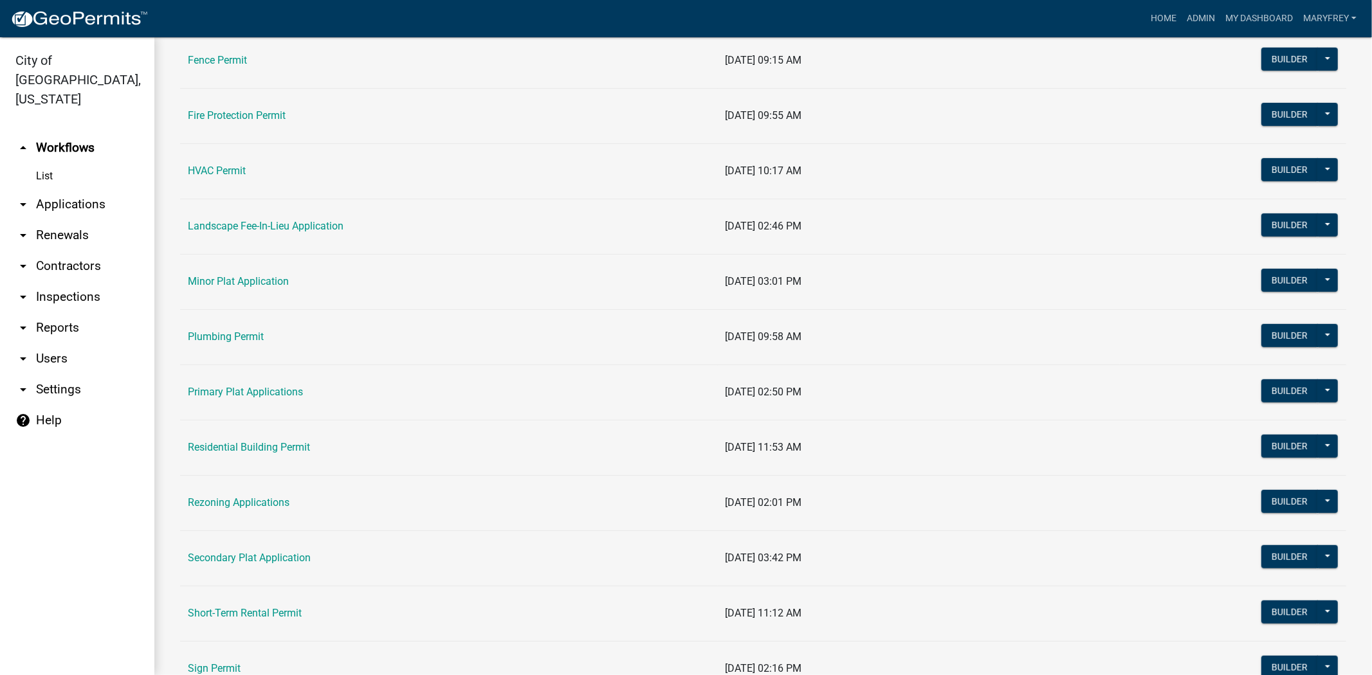
scroll to position [529, 0]
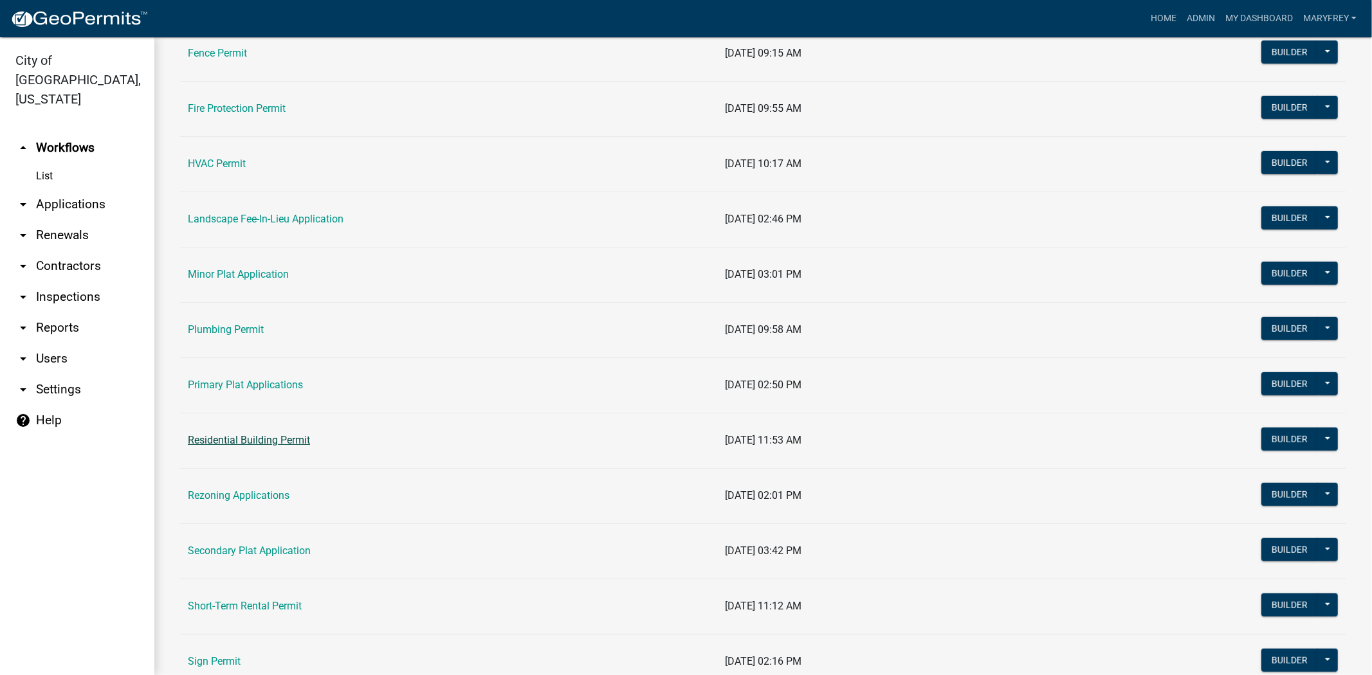
click at [233, 439] on link "Residential Building Permit" at bounding box center [249, 440] width 122 height 12
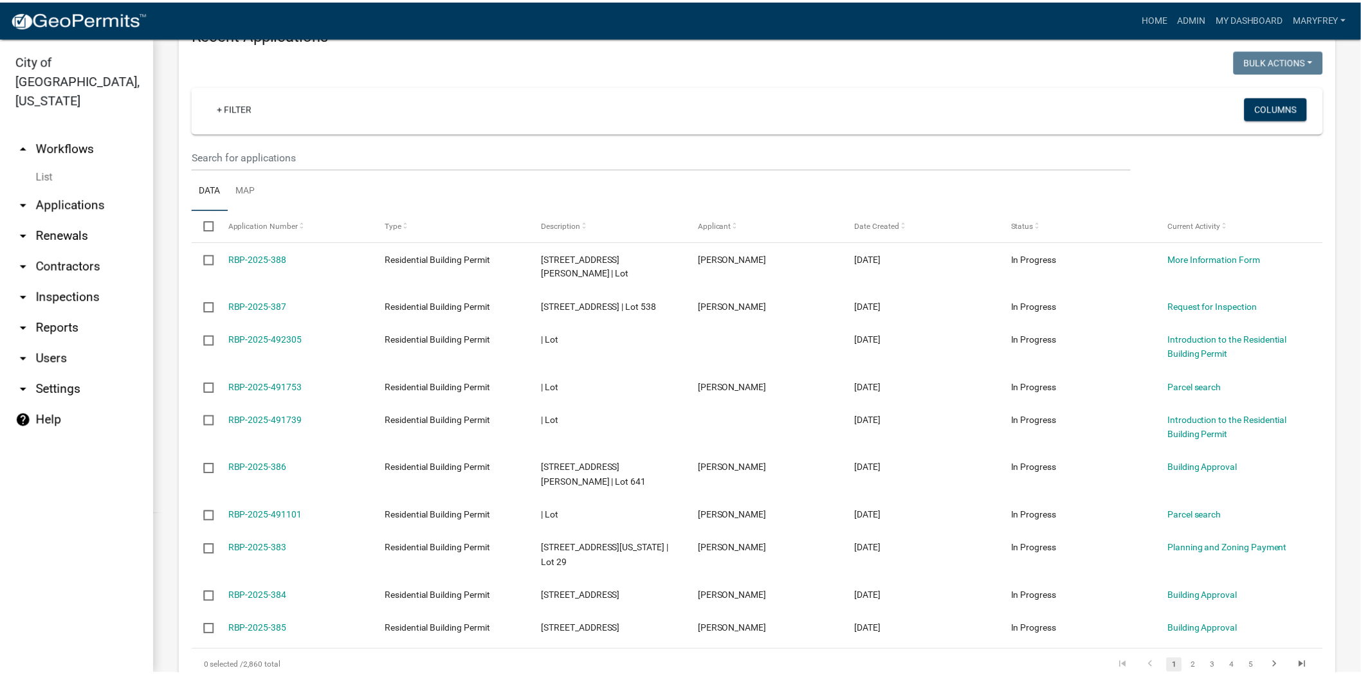
scroll to position [898, 0]
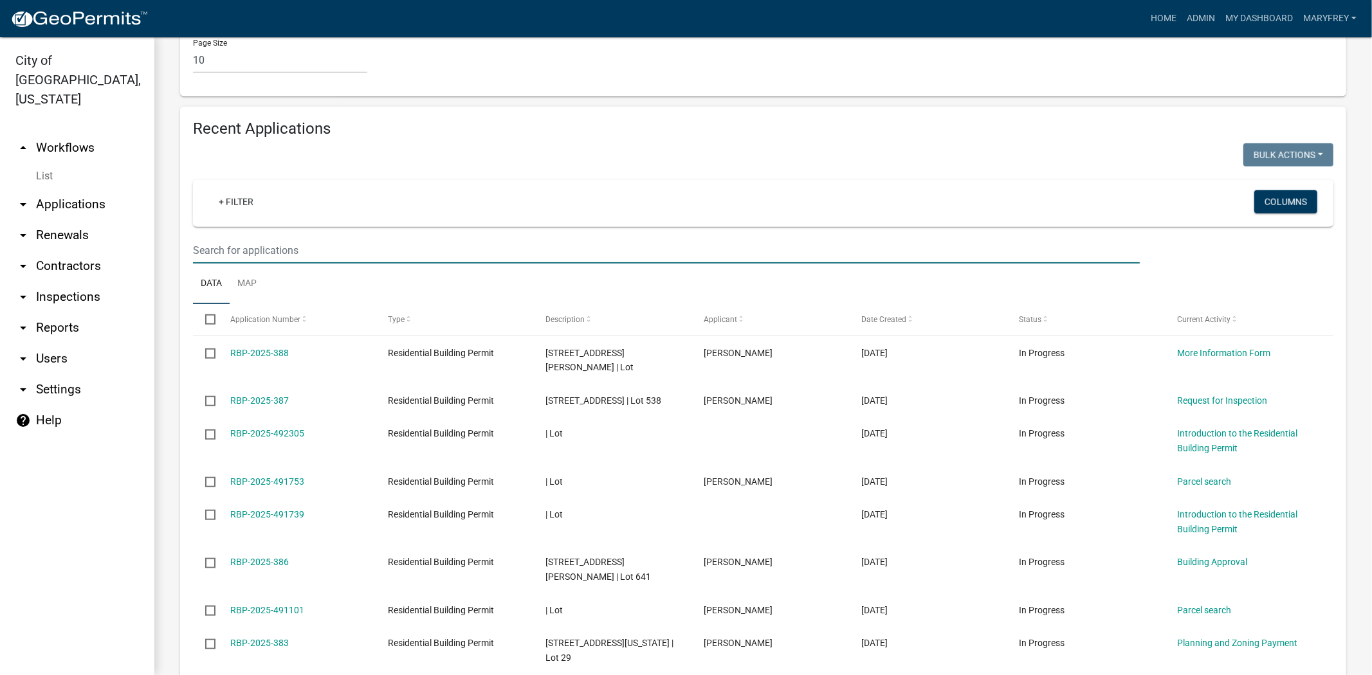
click at [232, 237] on input "text" at bounding box center [666, 250] width 947 height 26
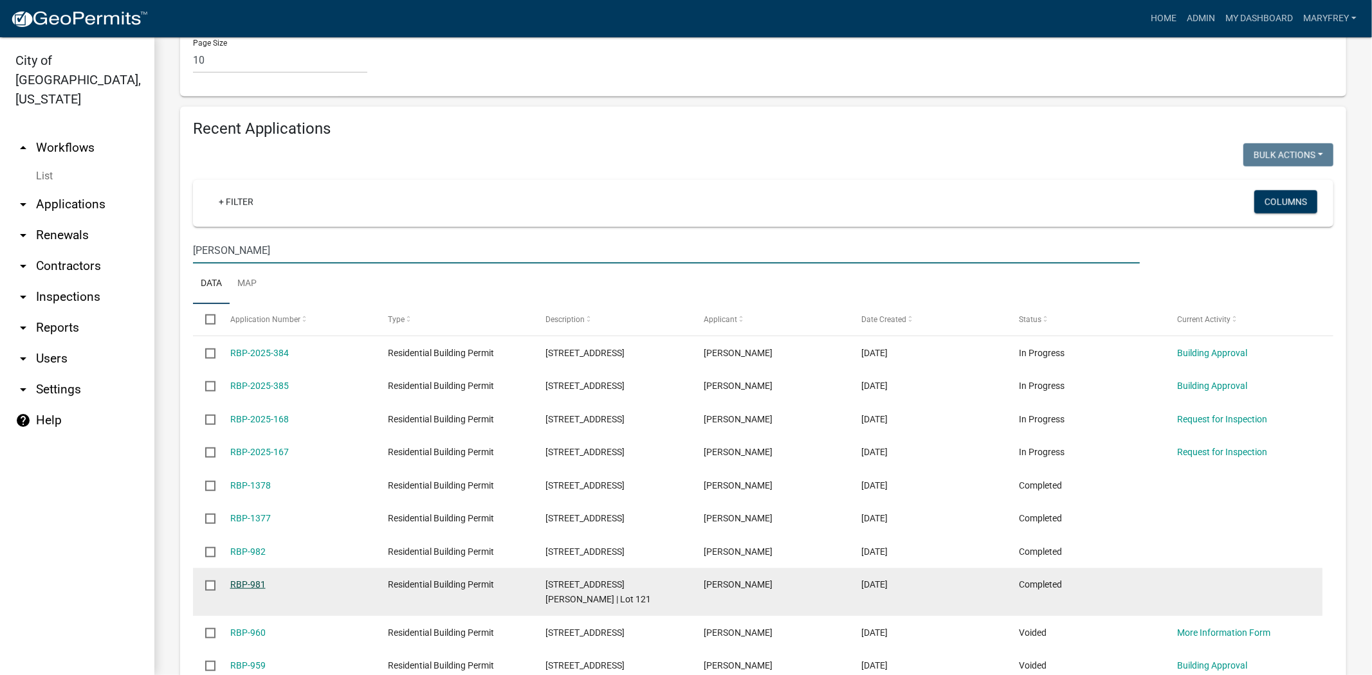
type input "[PERSON_NAME]"
click at [258, 579] on link "RBP-981" at bounding box center [247, 584] width 35 height 10
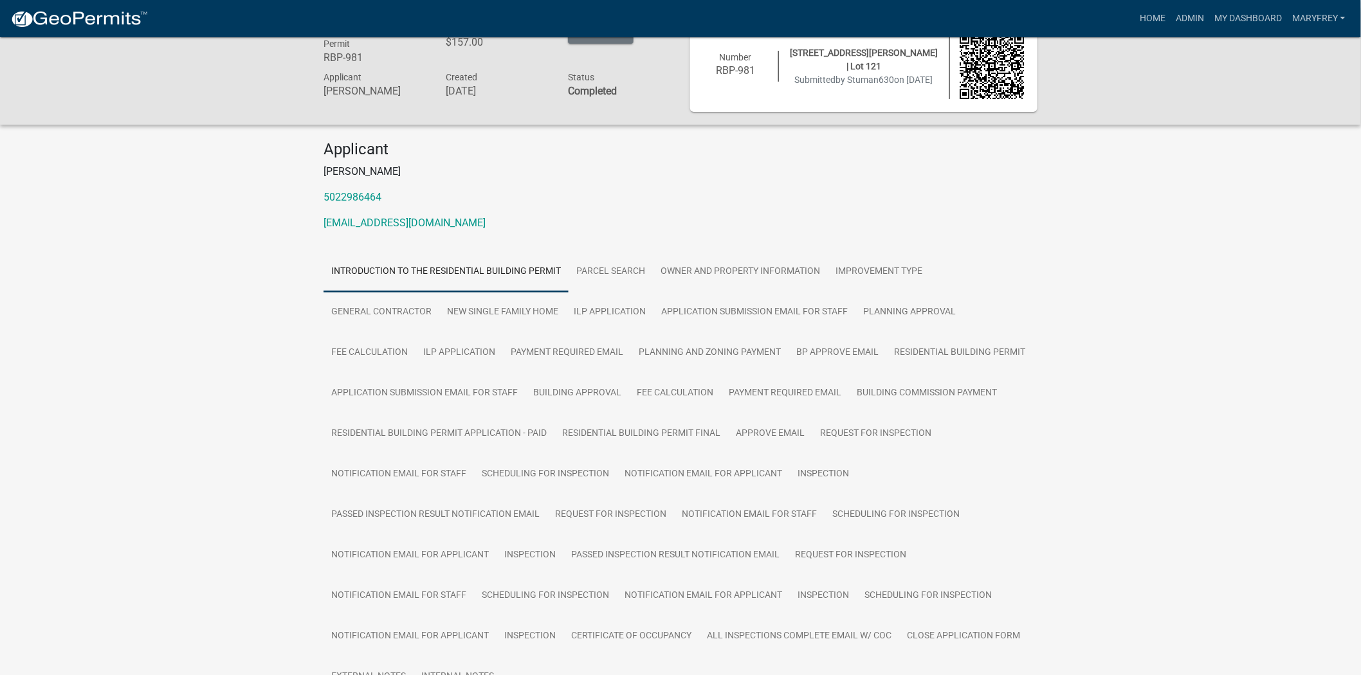
scroll to position [31, 0]
click at [949, 358] on link "Residential Building Permit" at bounding box center [959, 351] width 147 height 41
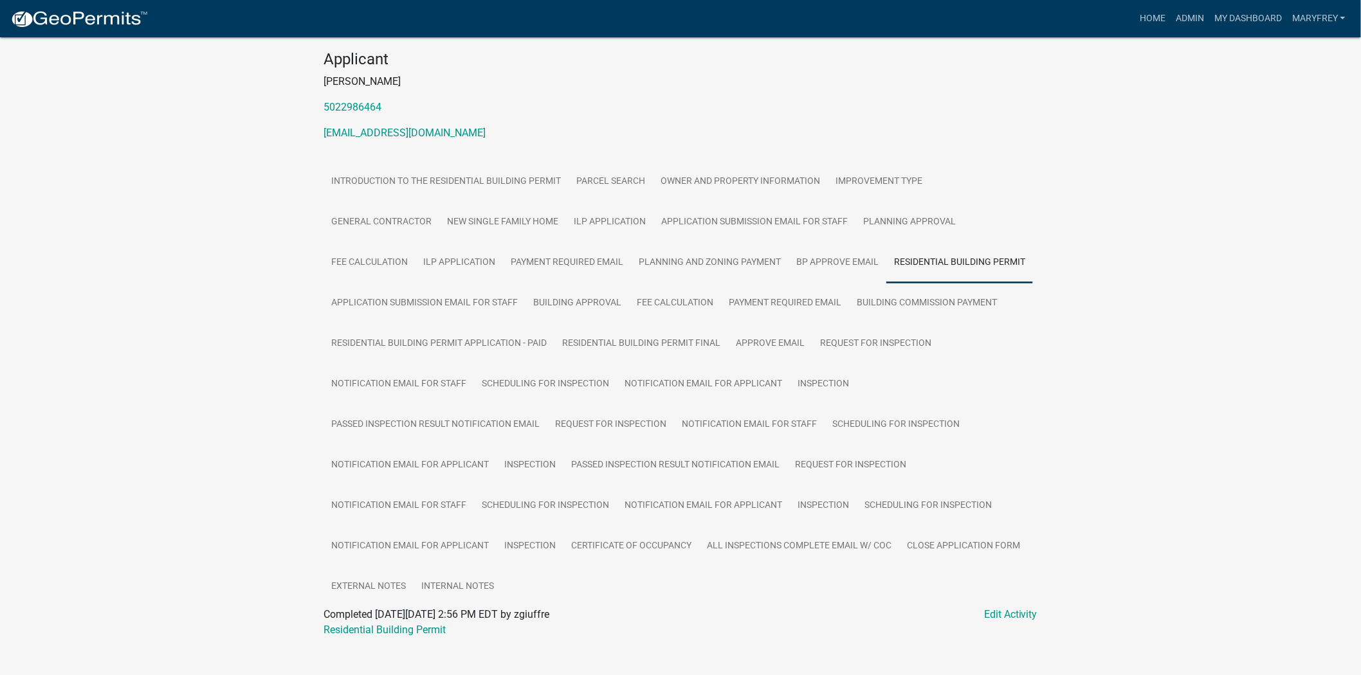
scroll to position [138, 0]
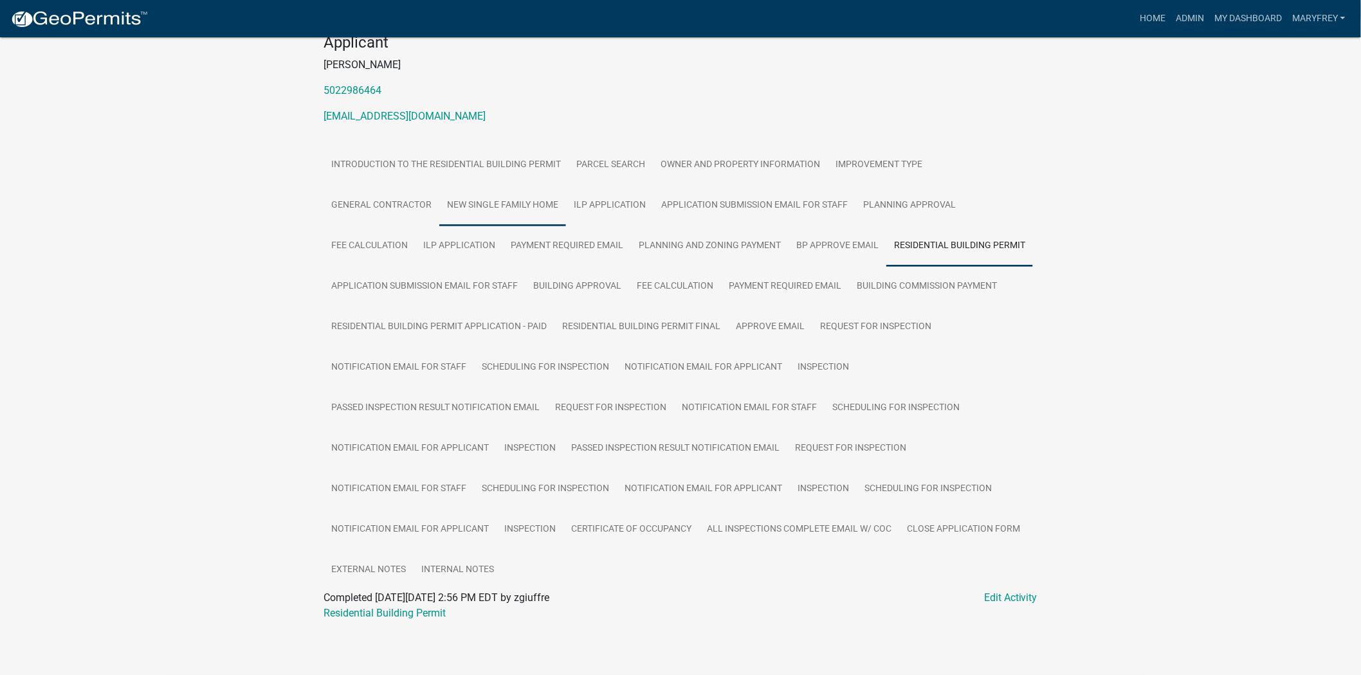
click at [528, 203] on link "New Single Family Home" at bounding box center [502, 205] width 127 height 41
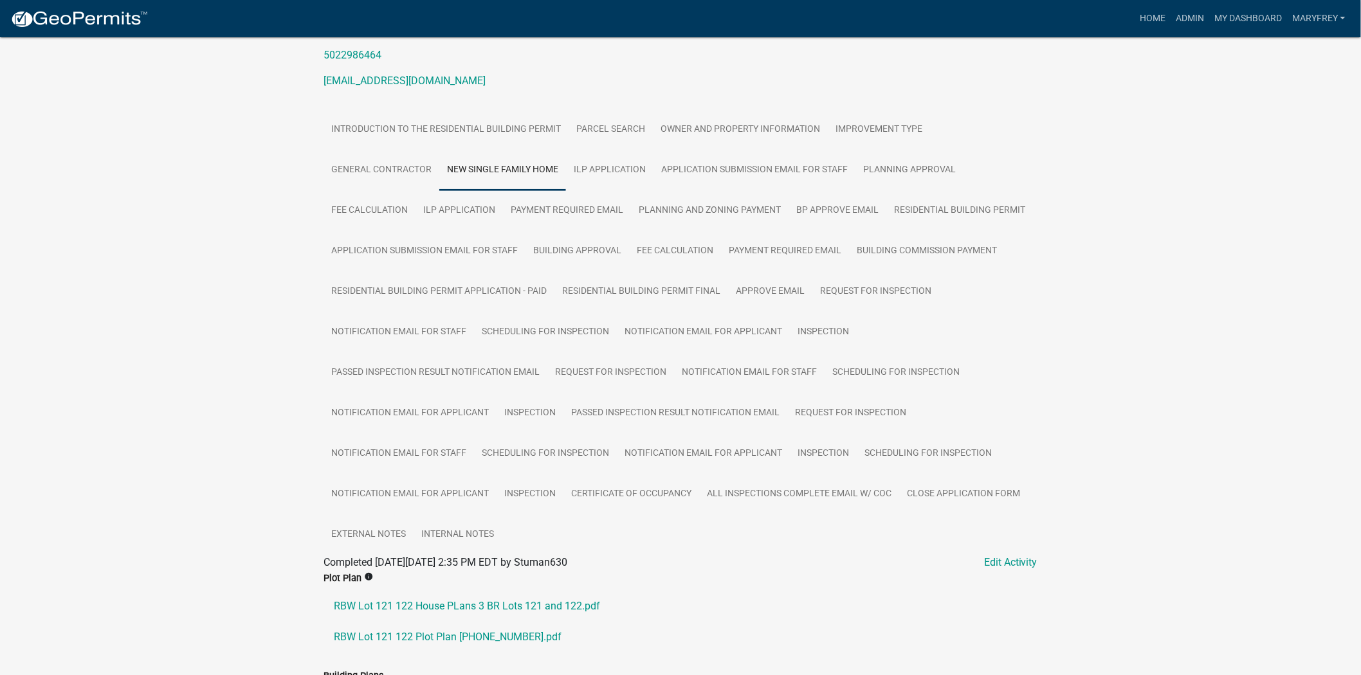
scroll to position [0, 0]
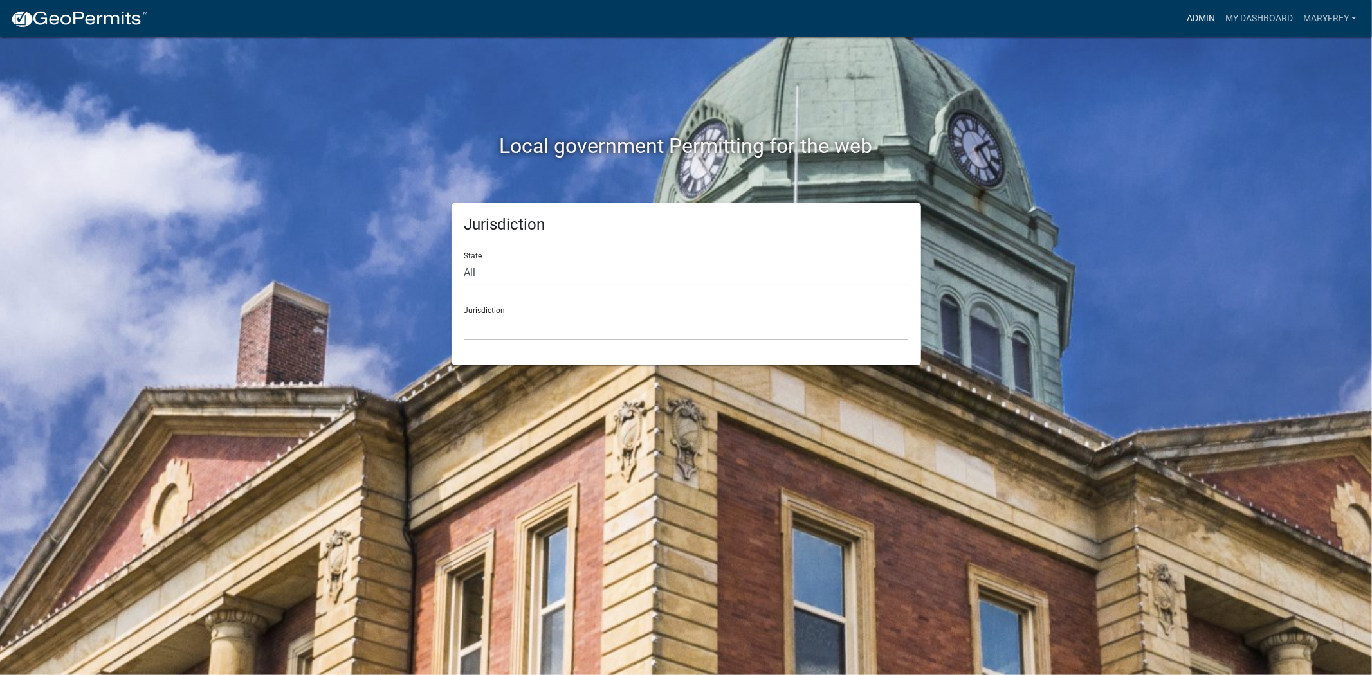
click at [1194, 17] on link "Admin" at bounding box center [1200, 18] width 39 height 24
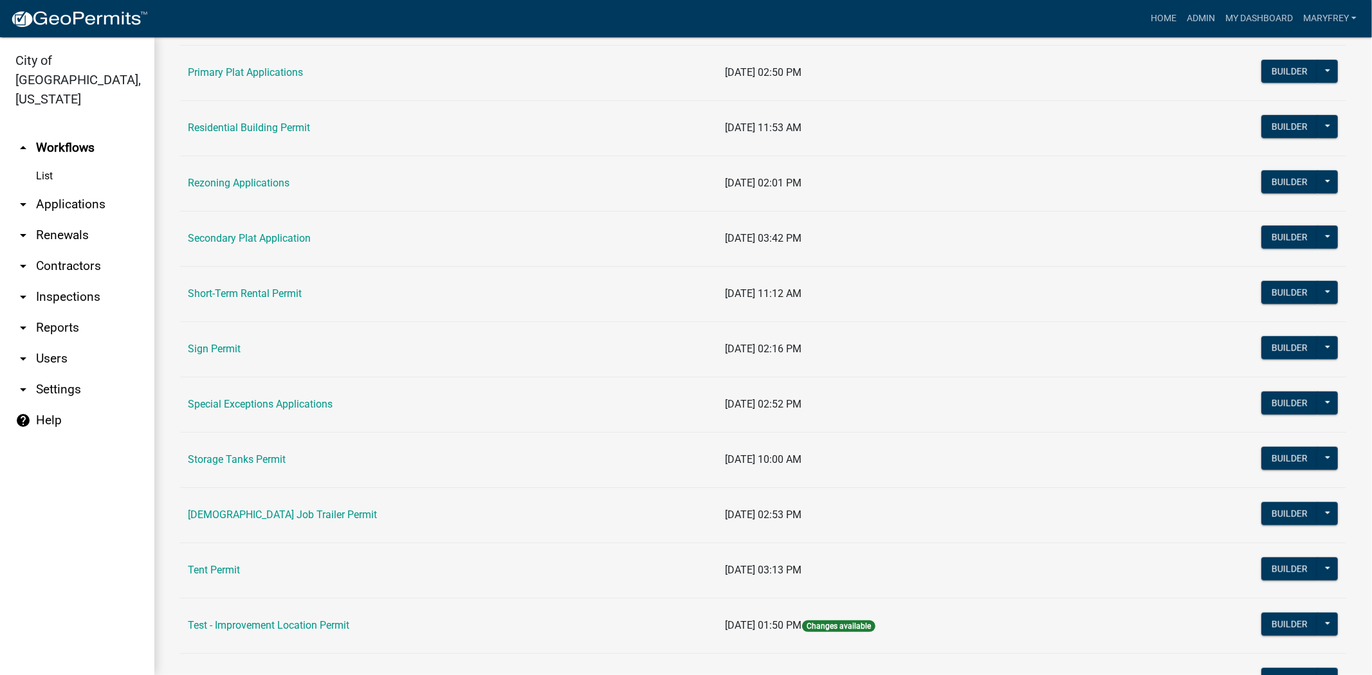
scroll to position [912, 0]
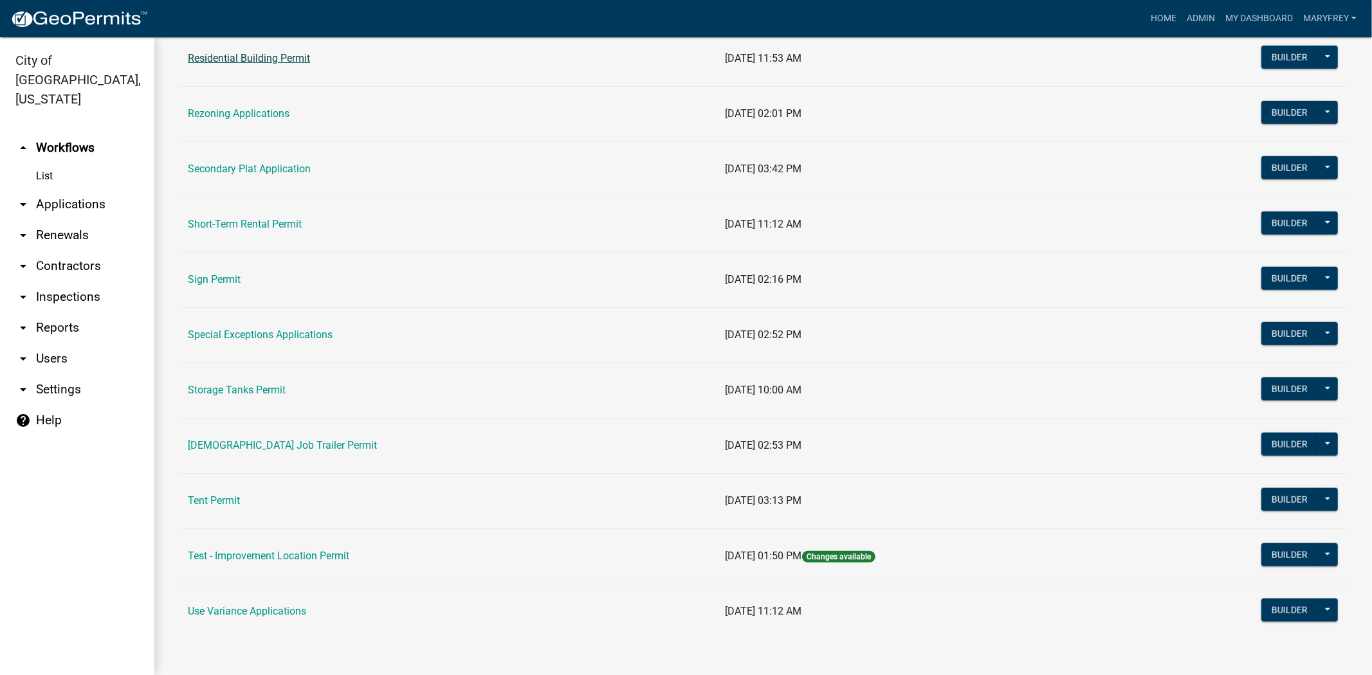
click at [270, 60] on link "Residential Building Permit" at bounding box center [249, 58] width 122 height 12
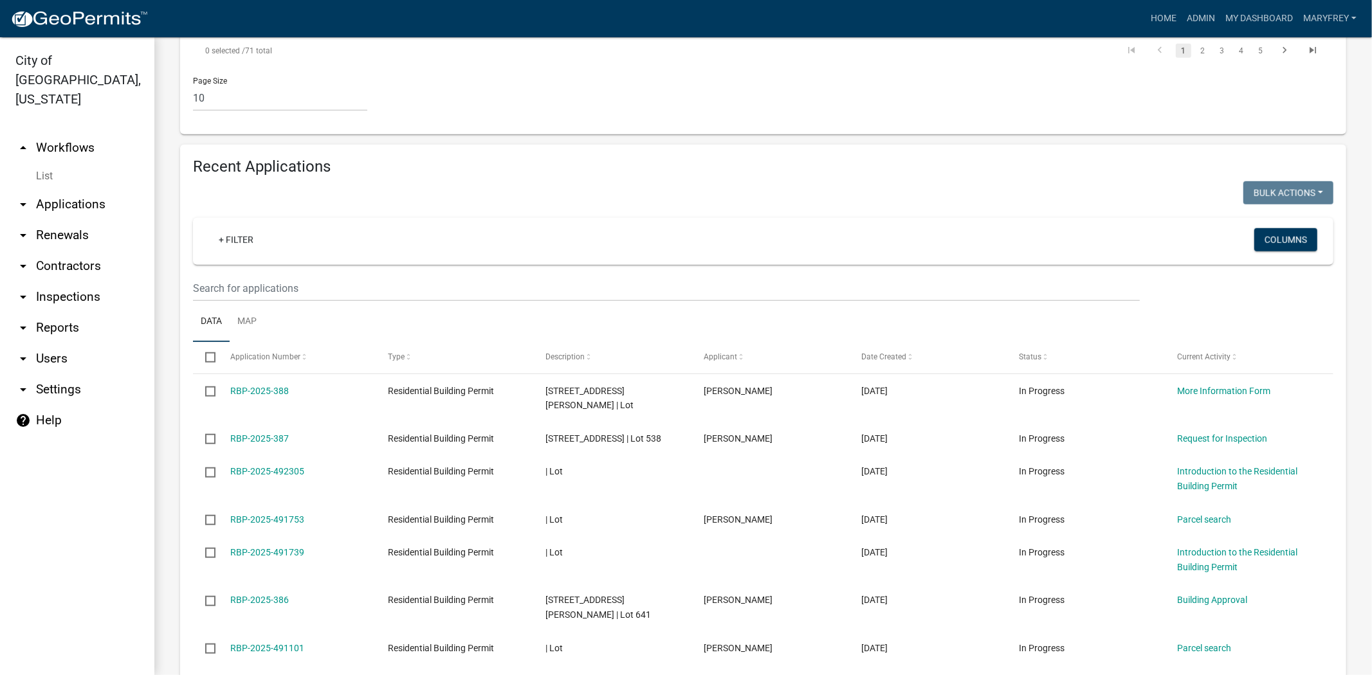
scroll to position [992, 0]
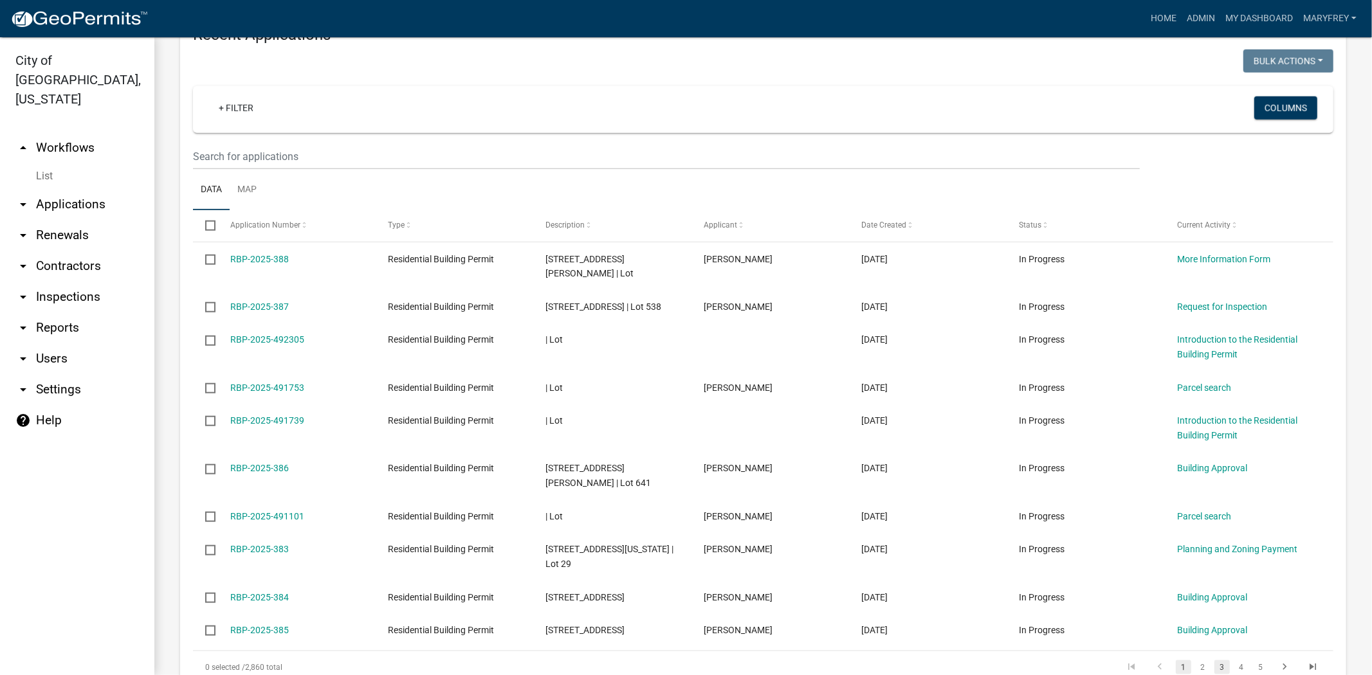
click at [1214, 661] on link "3" at bounding box center [1221, 668] width 15 height 14
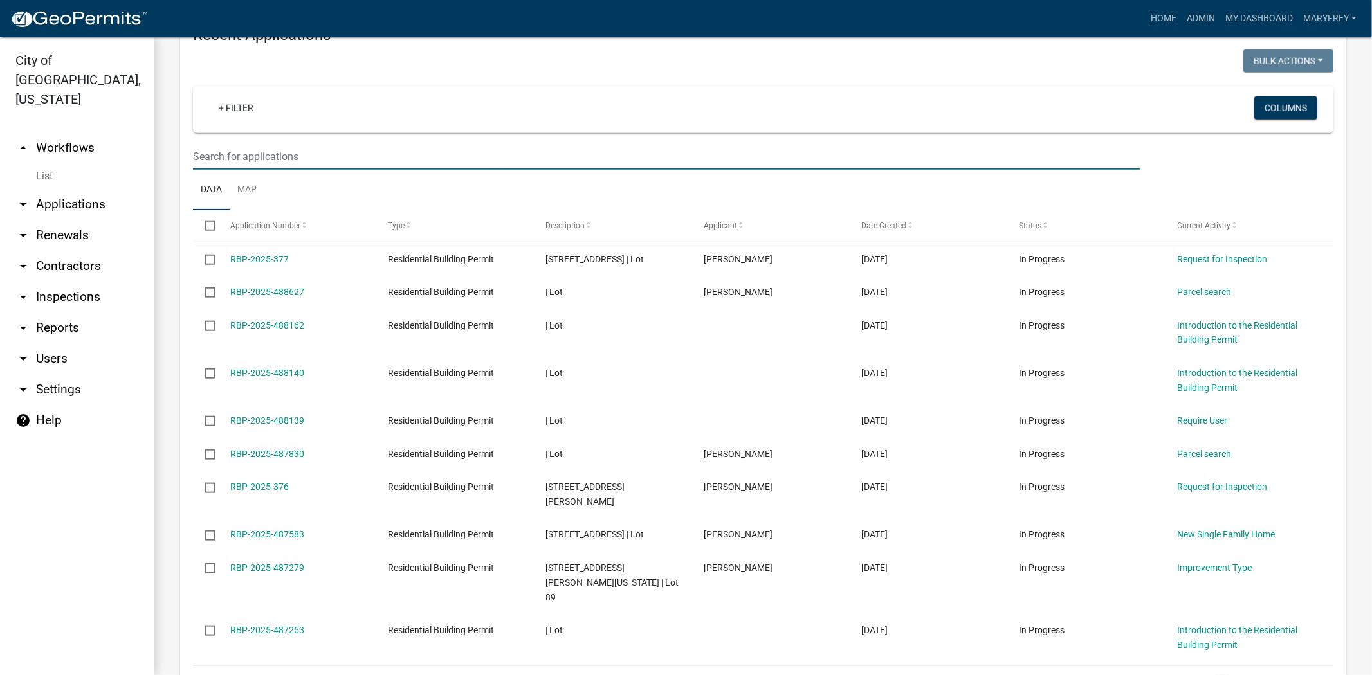
click at [219, 143] on input "text" at bounding box center [666, 156] width 947 height 26
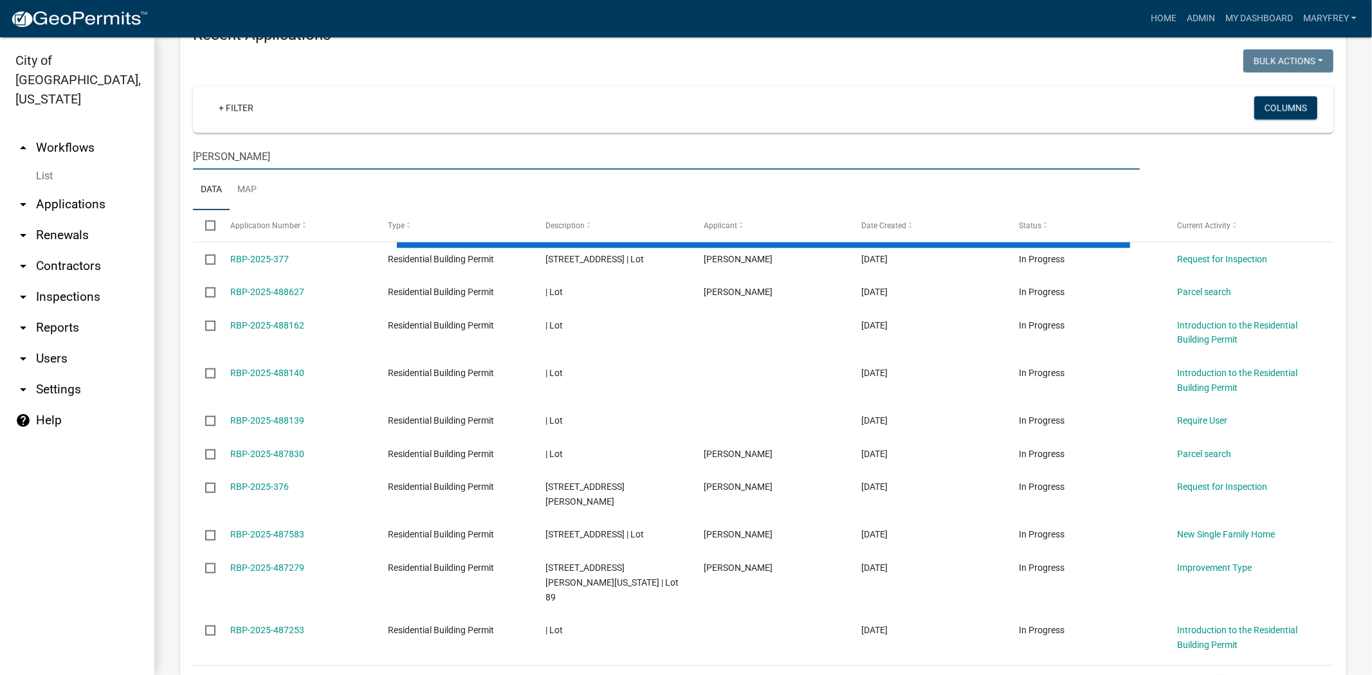
scroll to position [745, 0]
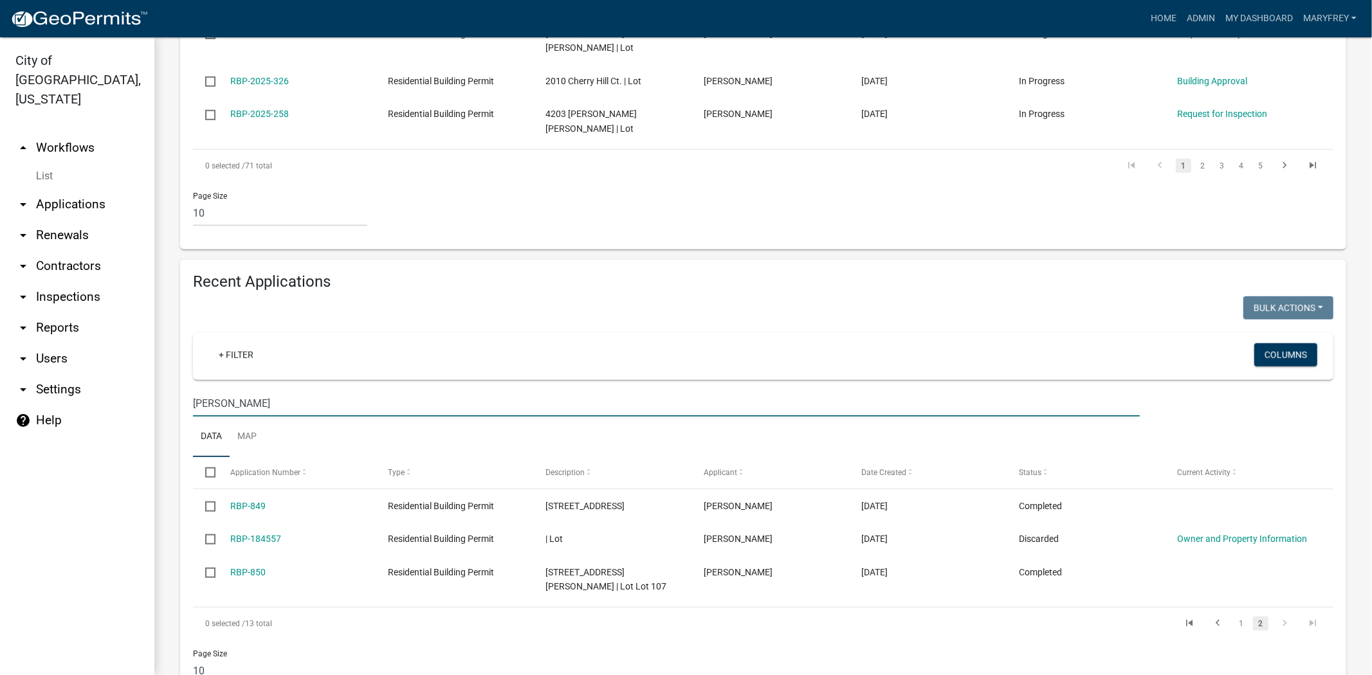
drag, startPoint x: 210, startPoint y: 326, endPoint x: 132, endPoint y: 324, distance: 77.8
click at [132, 324] on div "City of Jeffersonville, Indiana arrow_drop_up Workflows List arrow_drop_down Ap…" at bounding box center [686, 356] width 1372 height 638
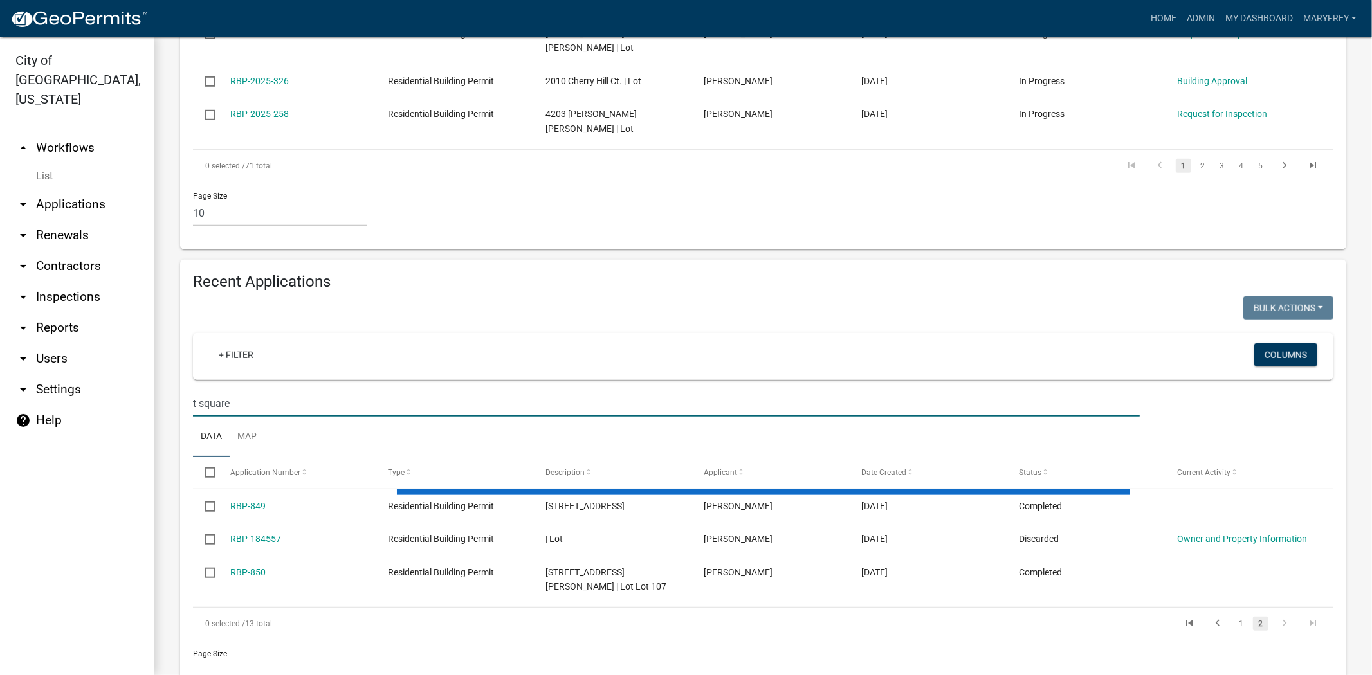
scroll to position [590, 0]
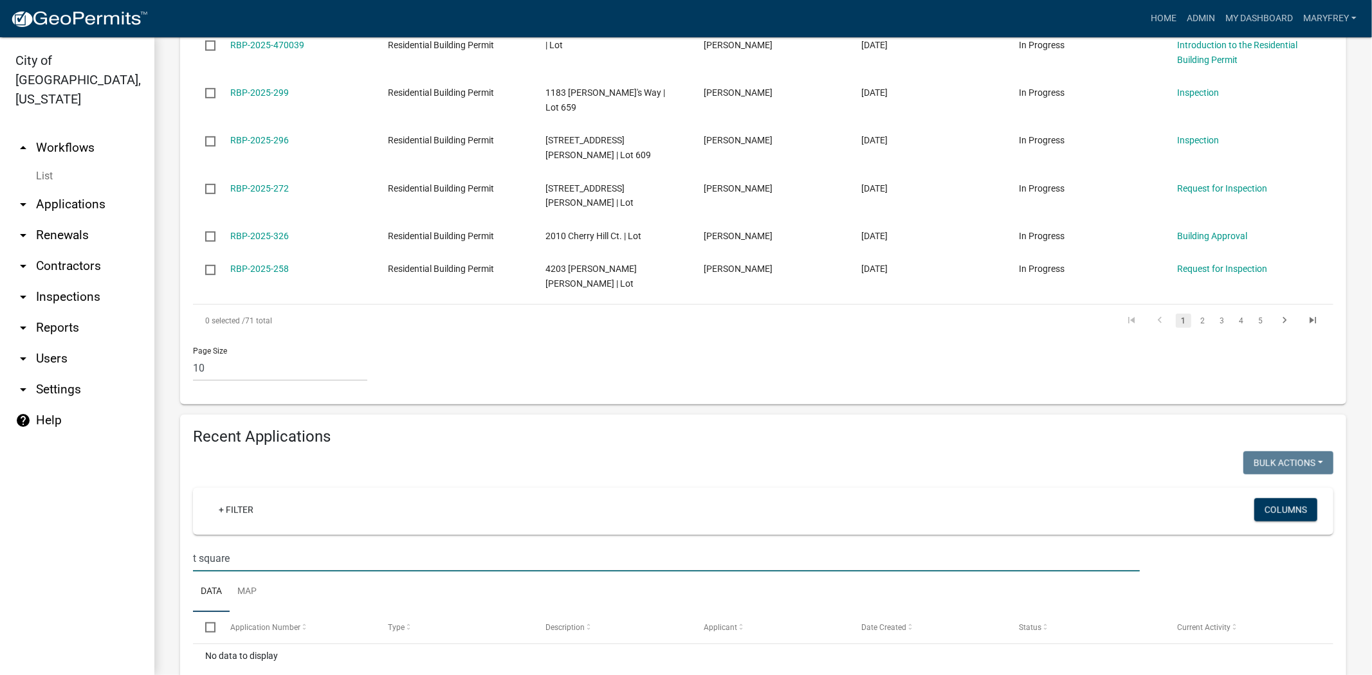
drag, startPoint x: 242, startPoint y: 484, endPoint x: 163, endPoint y: 489, distance: 78.6
click at [163, 489] on div "Residential Building Permit Use this application to apply for a residential per…" at bounding box center [762, 98] width 1217 height 1300
drag, startPoint x: 268, startPoint y: 487, endPoint x: 160, endPoint y: 480, distance: 108.9
click at [160, 480] on div "Residential Building Permit Use this application to apply for a residential per…" at bounding box center [762, 98] width 1217 height 1300
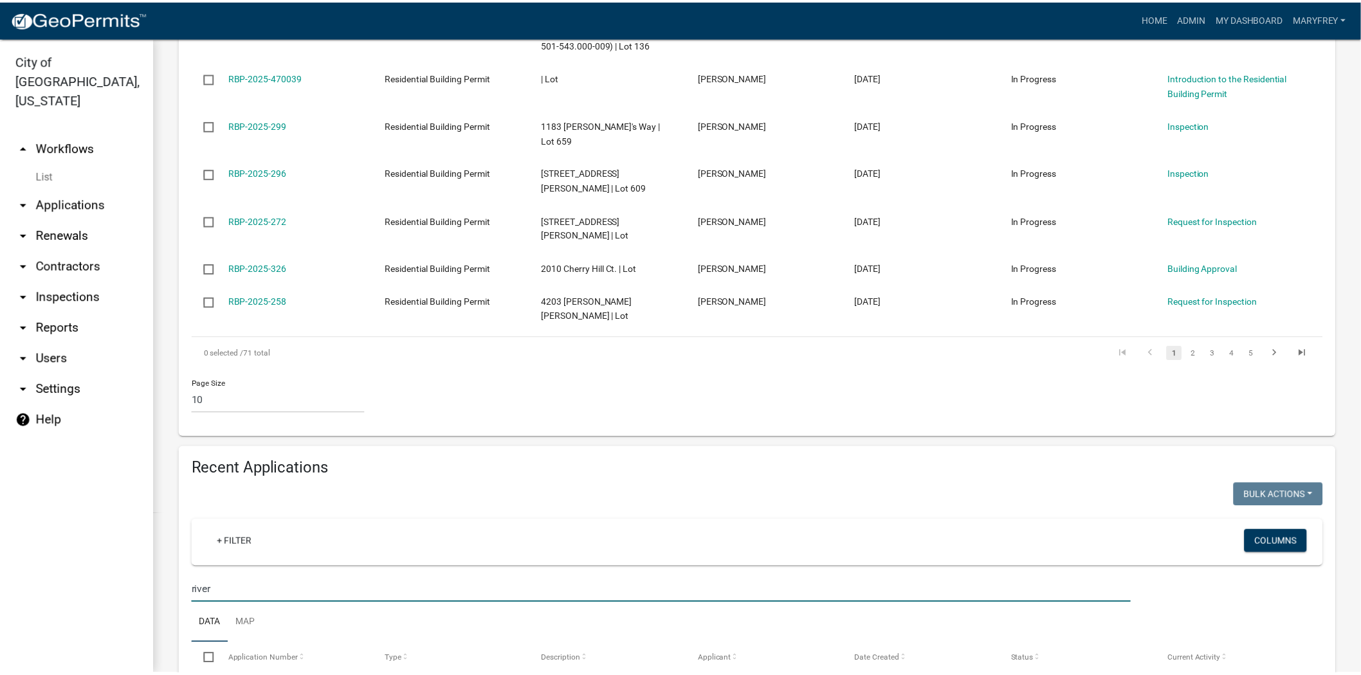
scroll to position [978, 0]
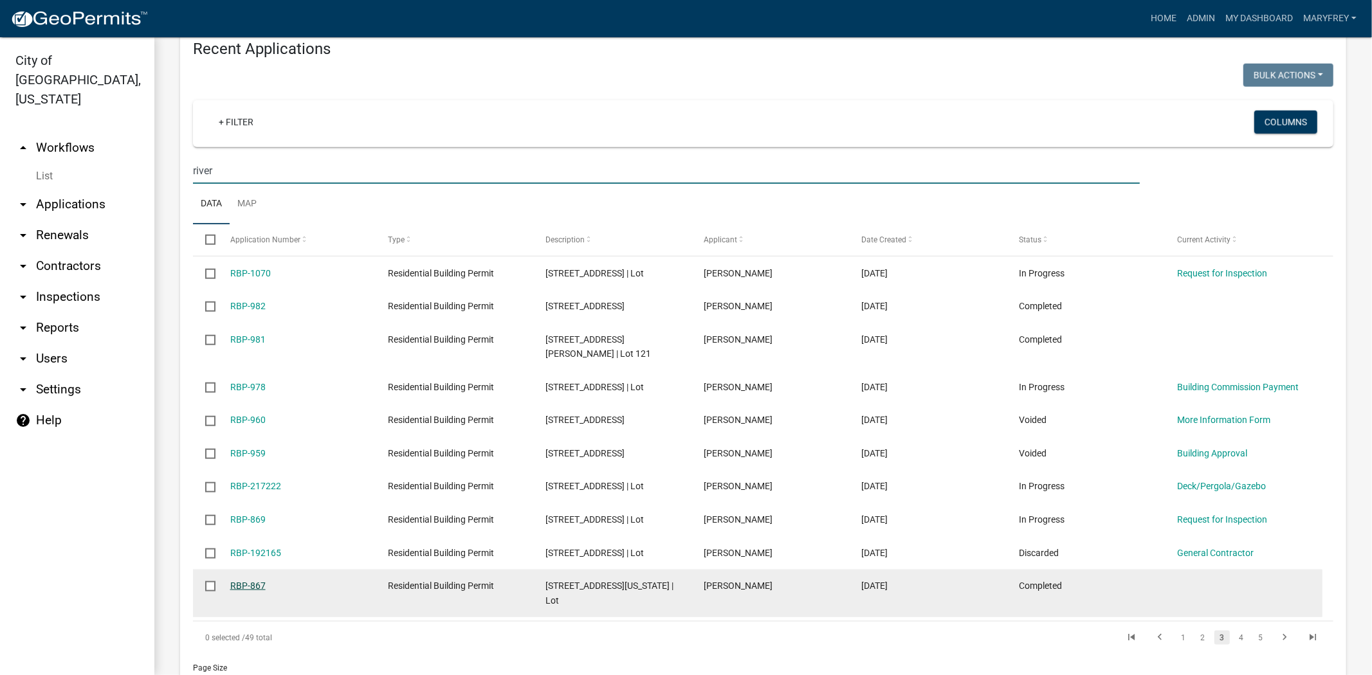
type input "river"
click at [244, 581] on link "RBP-867" at bounding box center [247, 586] width 35 height 10
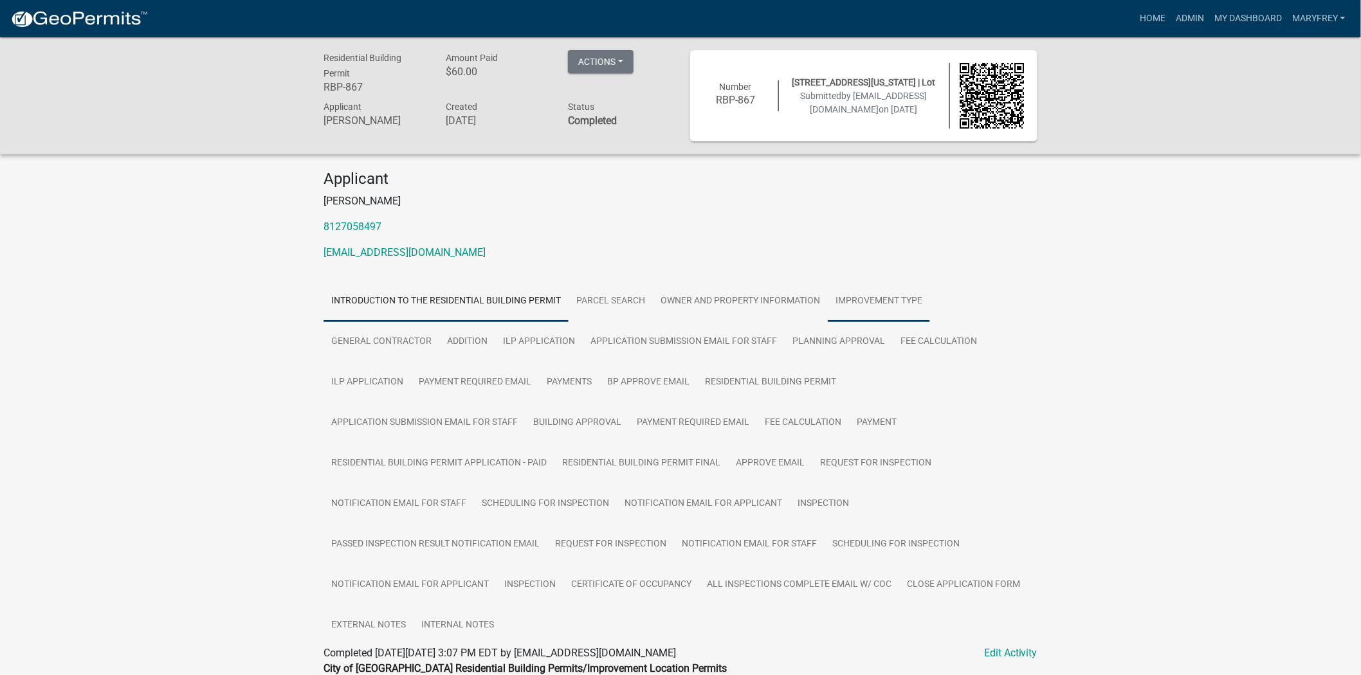
click at [875, 304] on link "Improvement Type" at bounding box center [879, 301] width 102 height 41
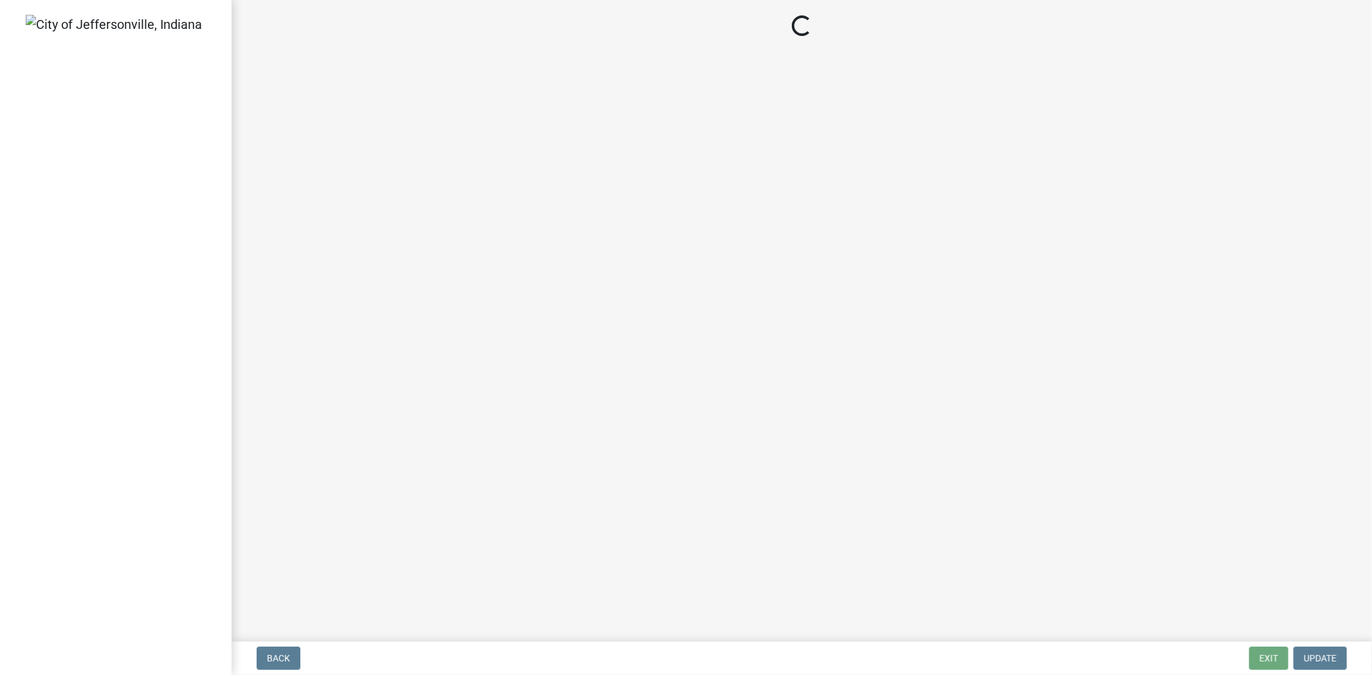
select select "3: 3"
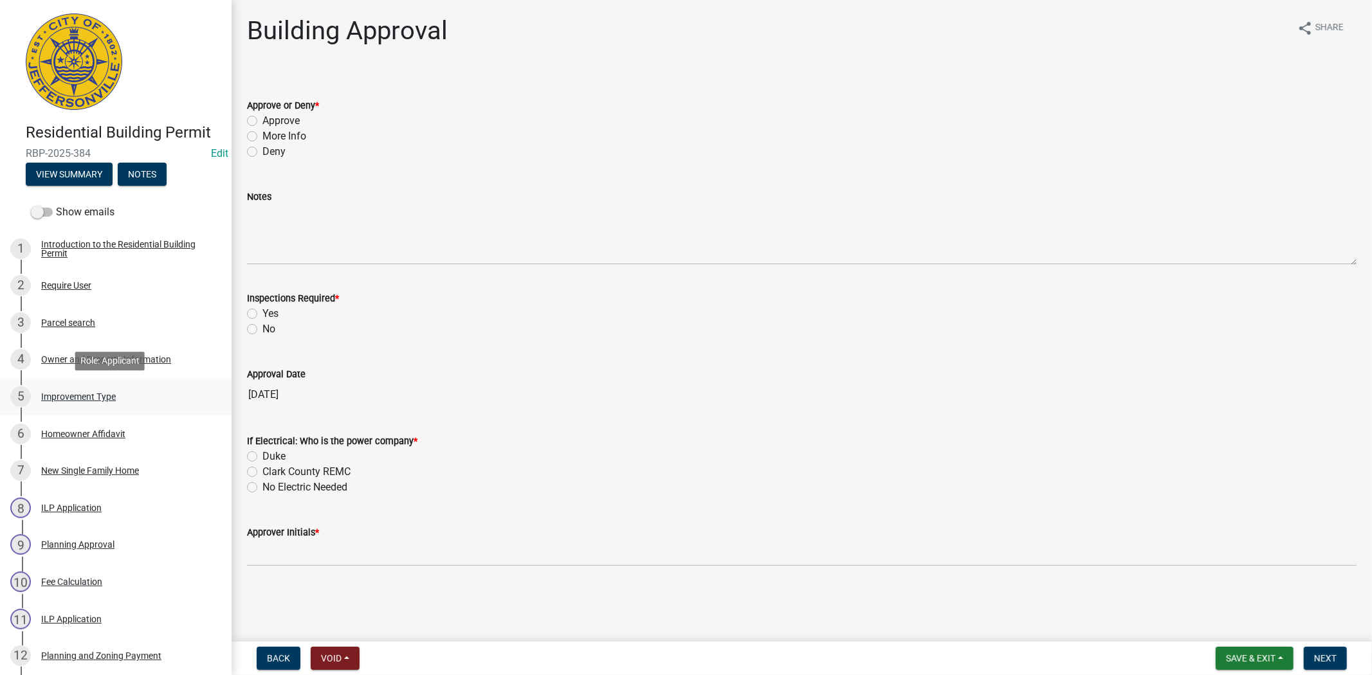
click at [95, 392] on div "Improvement Type" at bounding box center [78, 396] width 75 height 9
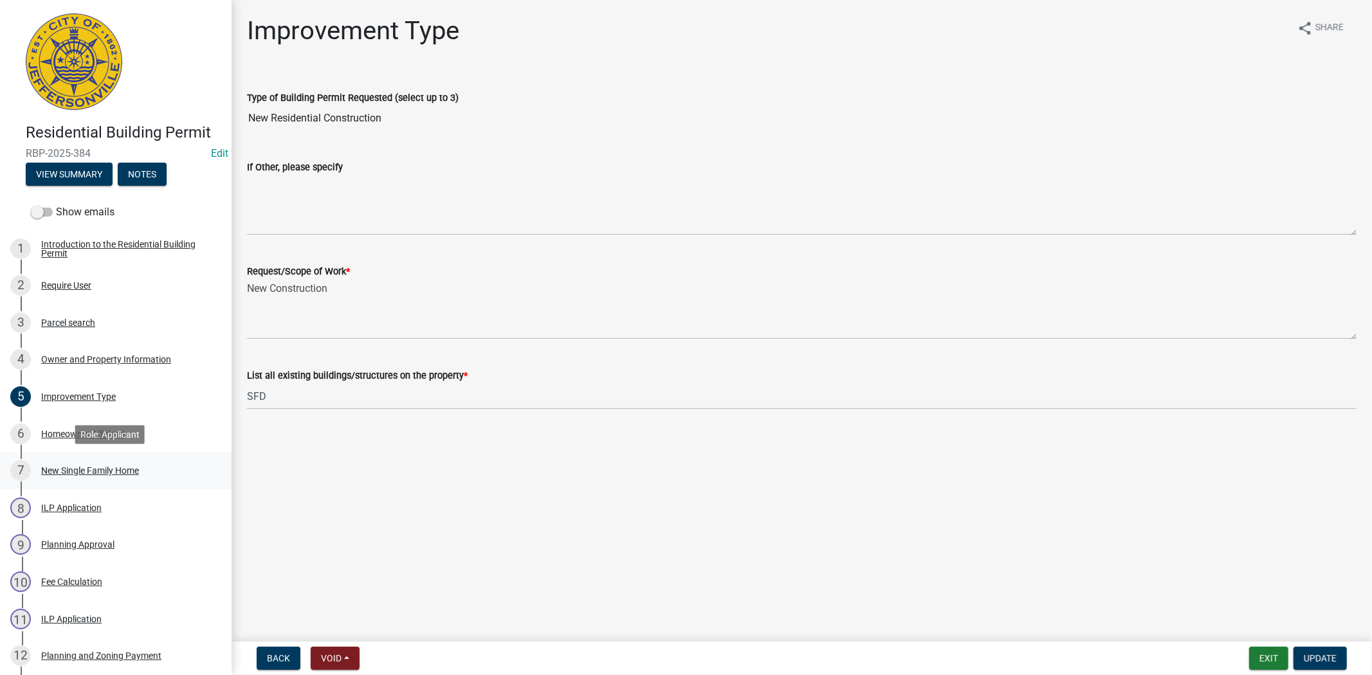
click at [94, 470] on div "New Single Family Home" at bounding box center [90, 470] width 98 height 9
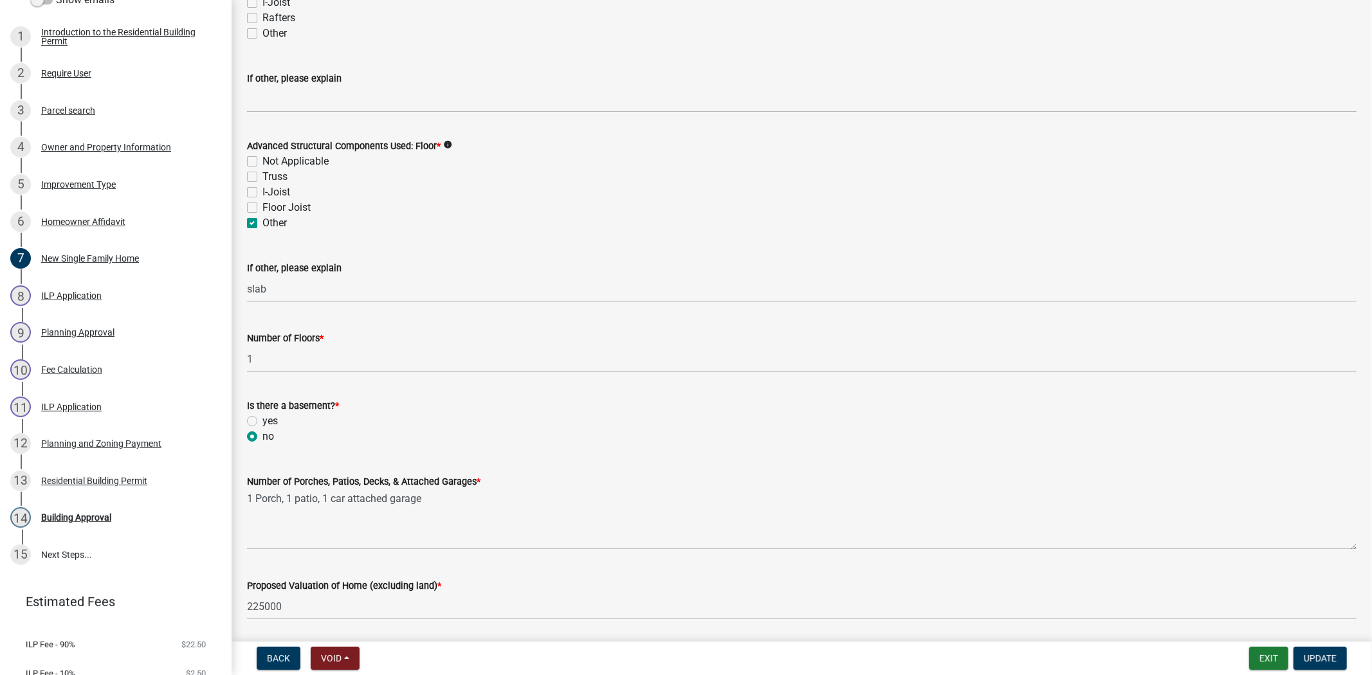
scroll to position [242, 0]
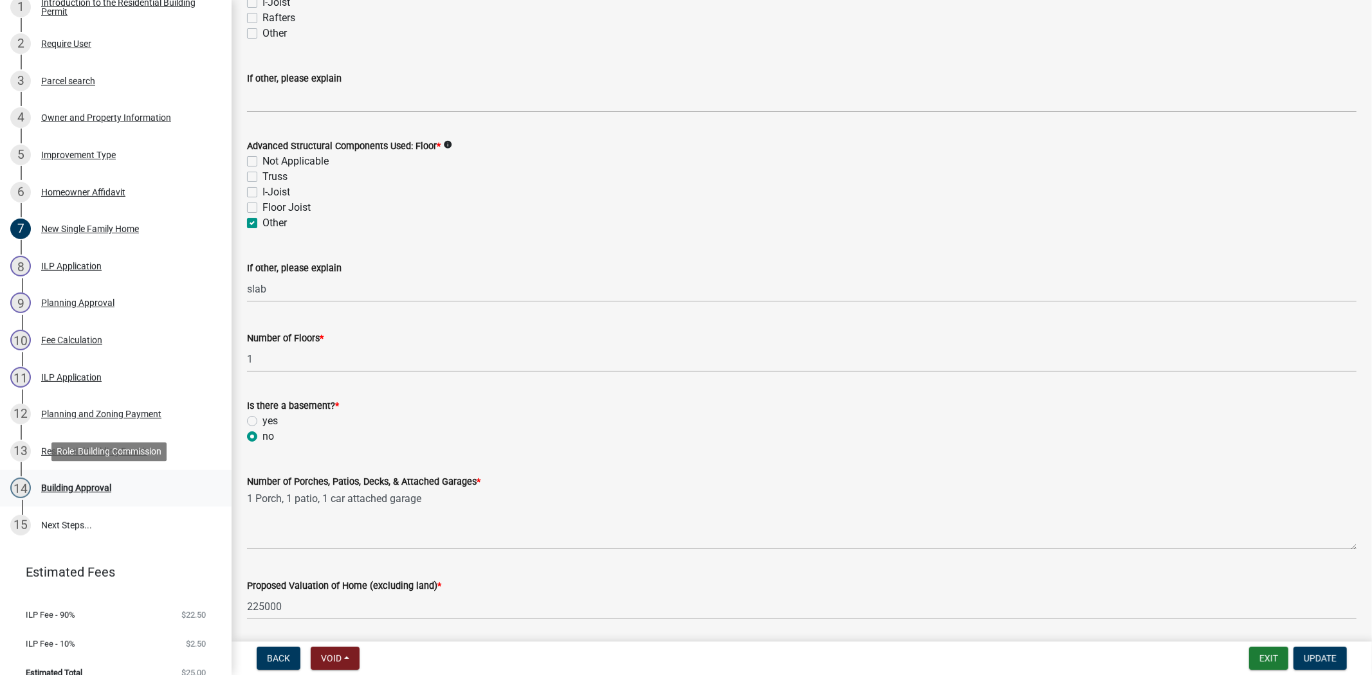
click at [76, 484] on div "Building Approval" at bounding box center [76, 488] width 70 height 9
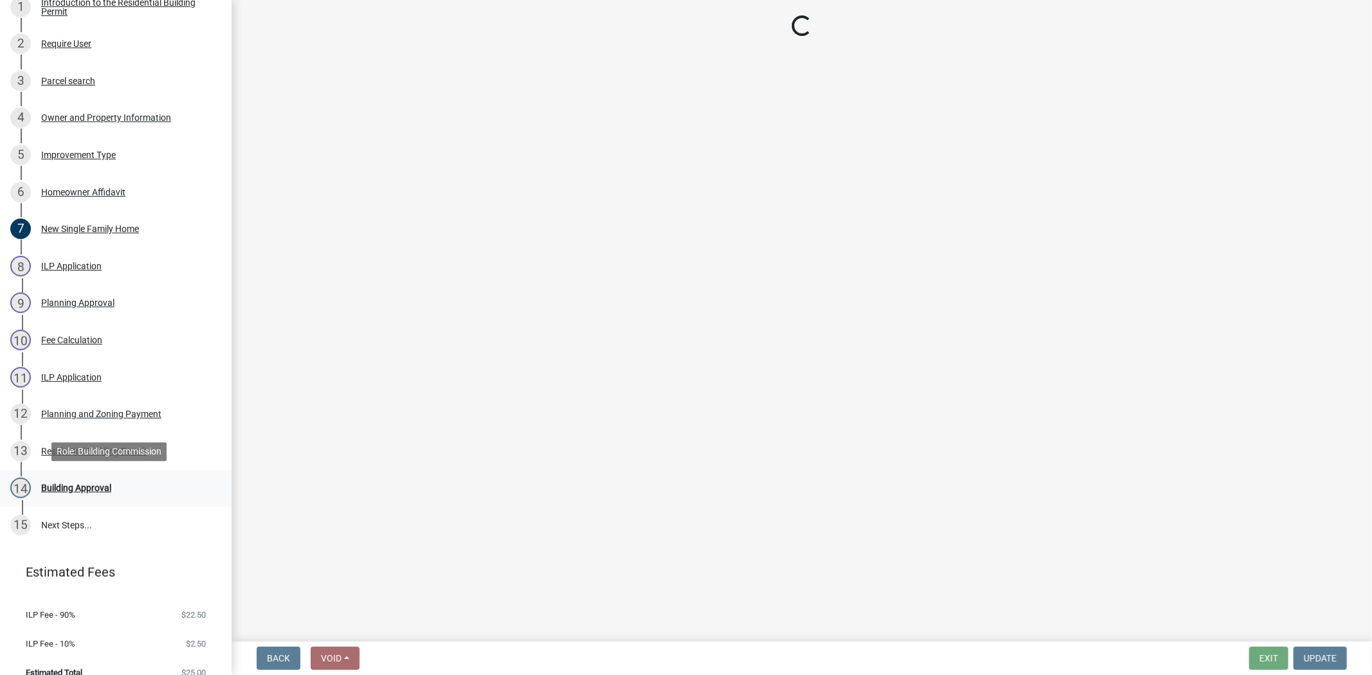
scroll to position [0, 0]
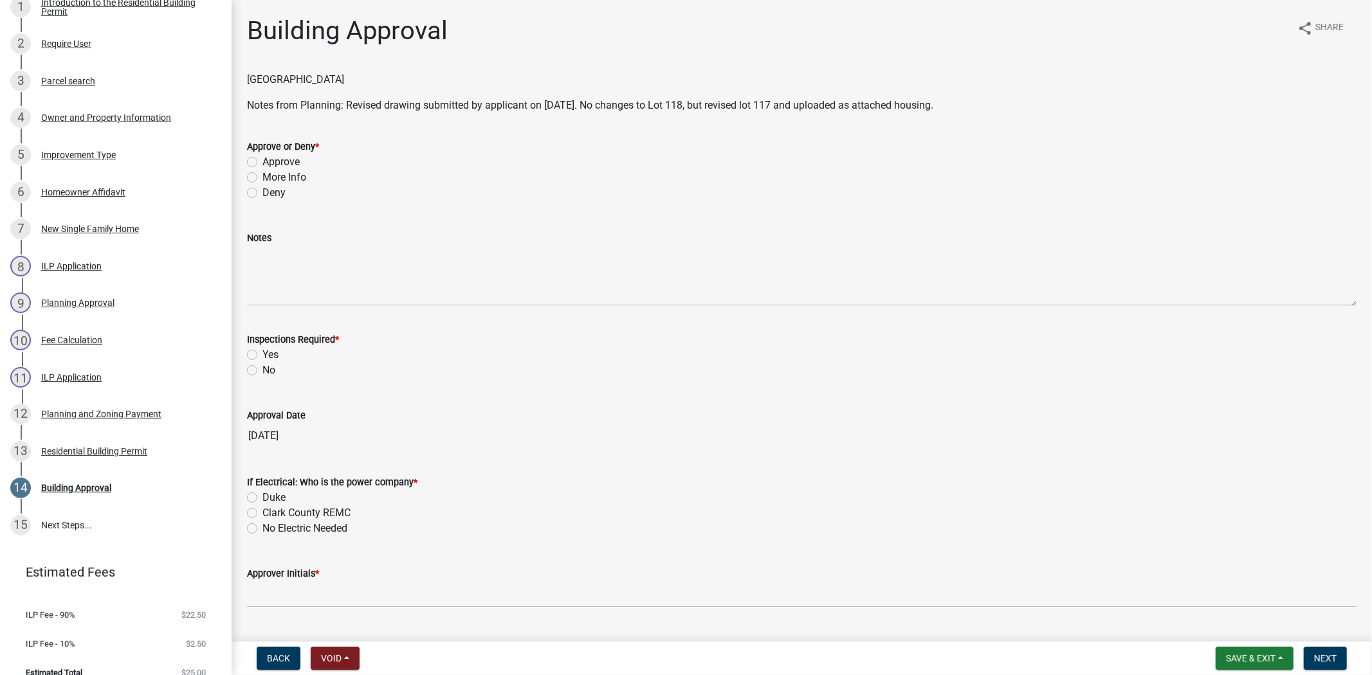
click at [262, 161] on label "Approve" at bounding box center [280, 161] width 37 height 15
click at [262, 161] on input "Approve" at bounding box center [266, 158] width 8 height 8
radio input "true"
click at [262, 354] on label "Yes" at bounding box center [270, 354] width 16 height 15
click at [262, 354] on input "Yes" at bounding box center [266, 351] width 8 height 8
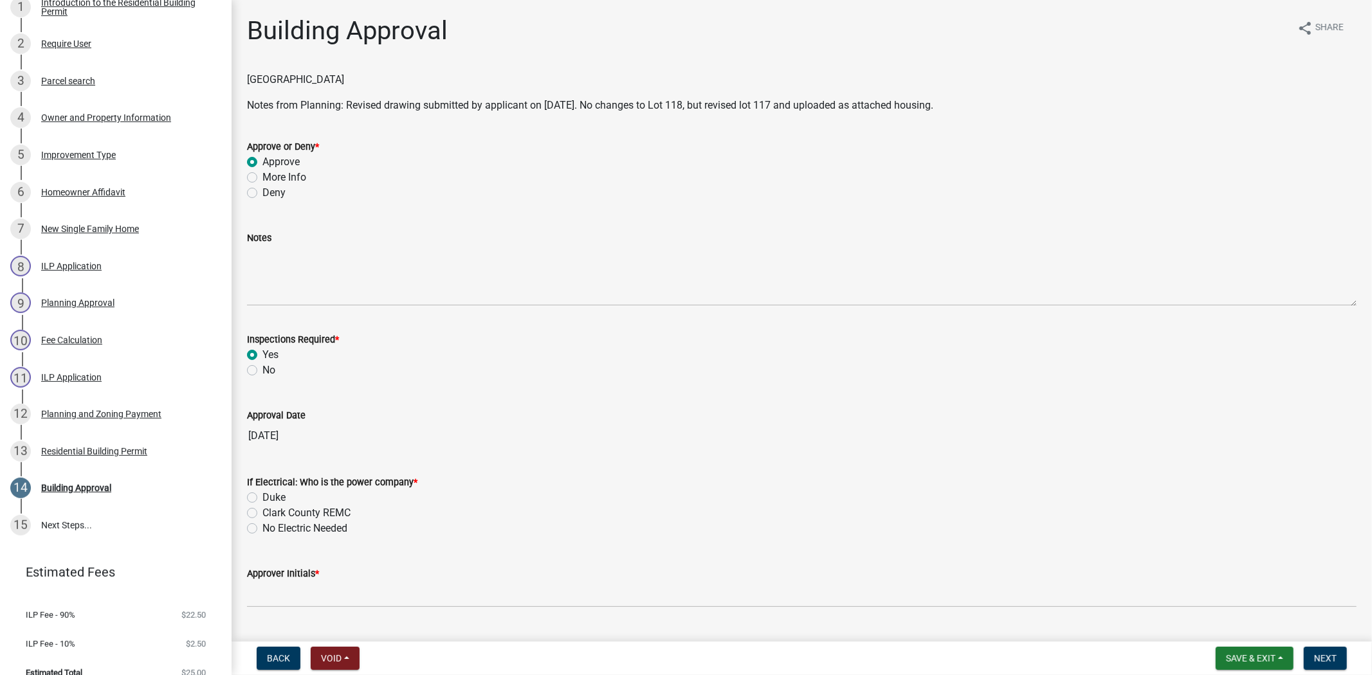
radio input "true"
click at [262, 499] on label "Duke" at bounding box center [273, 497] width 23 height 15
click at [262, 498] on input "Duke" at bounding box center [266, 494] width 8 height 8
radio input "true"
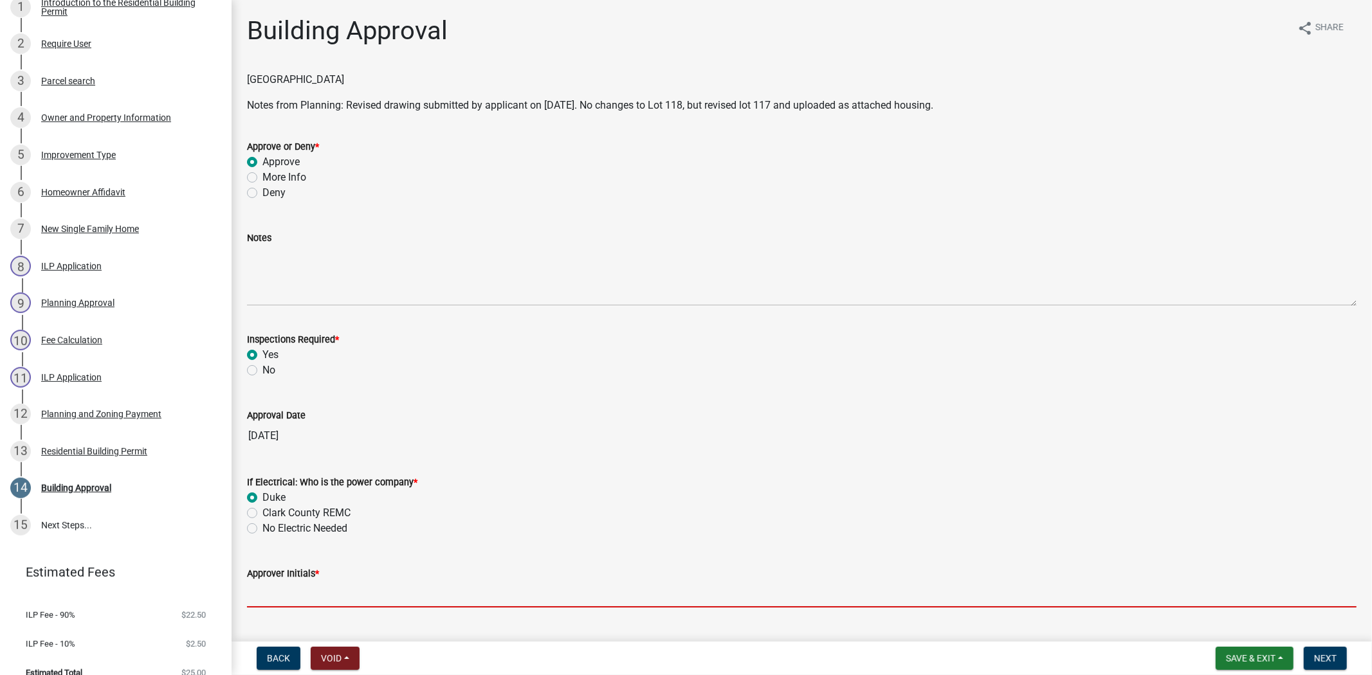
click at [277, 592] on input "Approver Initials *" at bounding box center [801, 594] width 1109 height 26
type input "mkf"
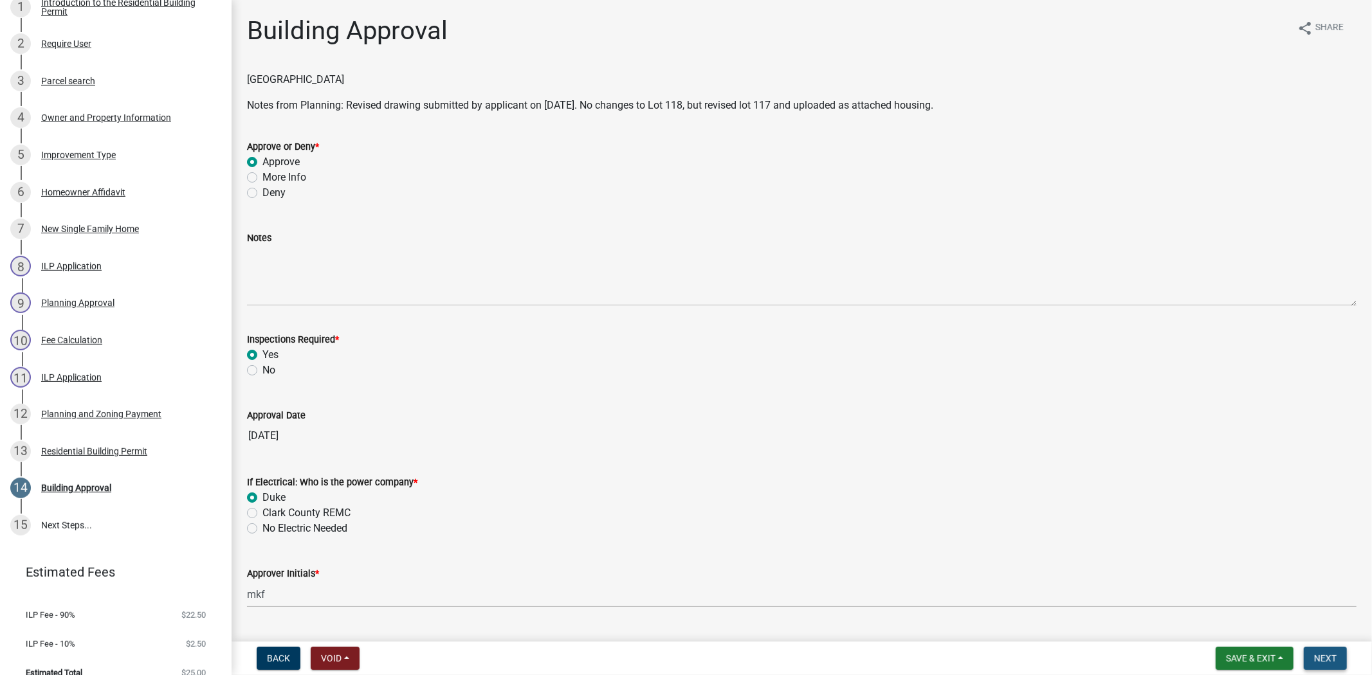
click at [1321, 659] on span "Next" at bounding box center [1325, 658] width 23 height 10
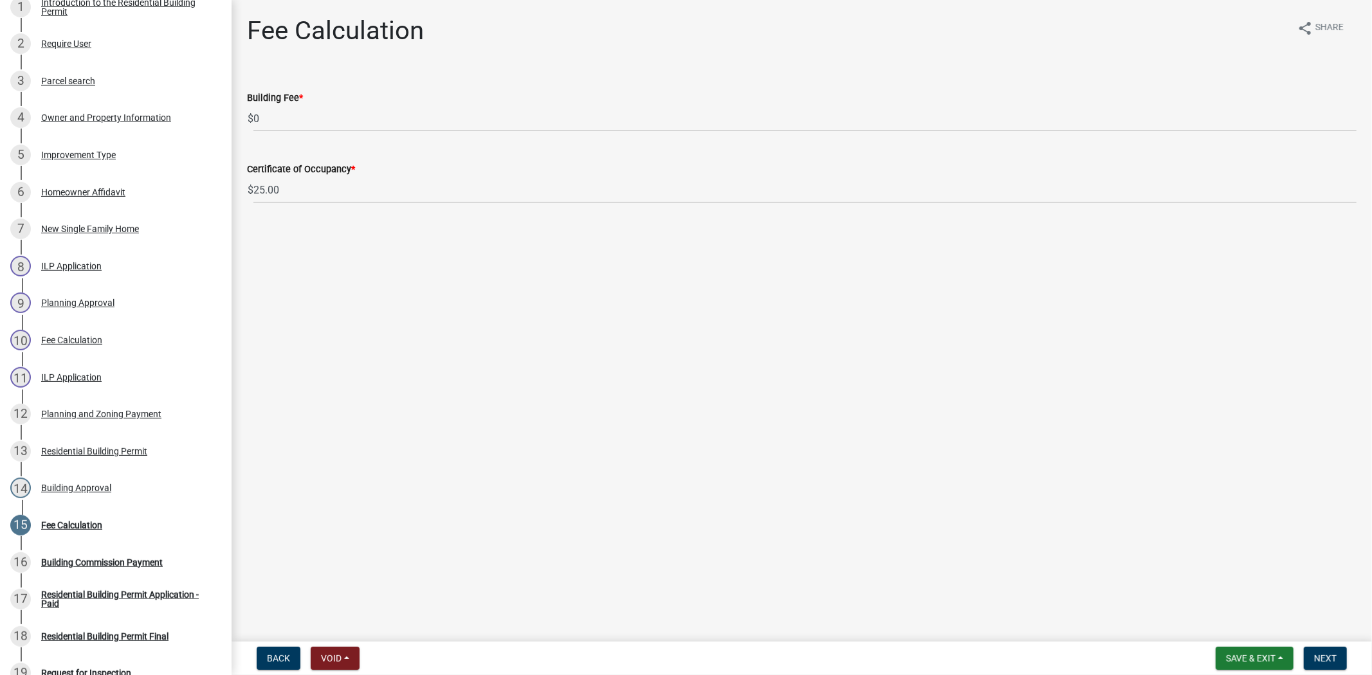
scroll to position [500, 0]
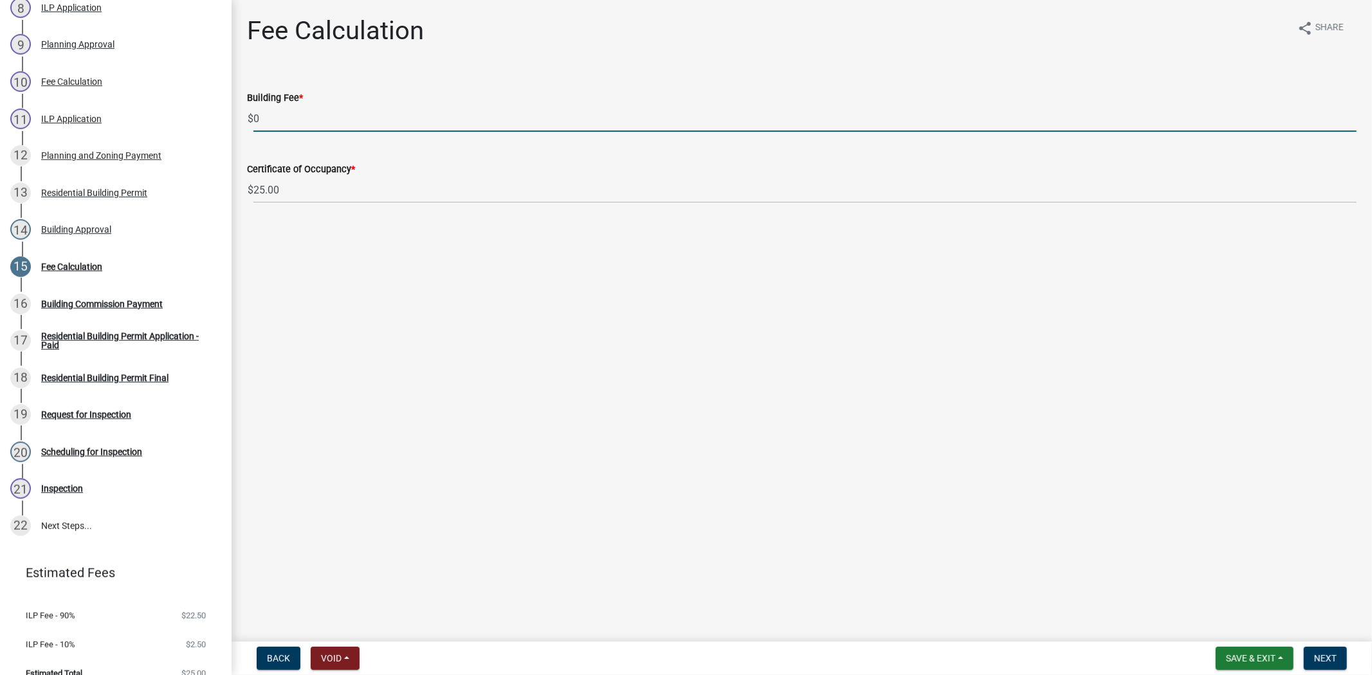
click at [275, 121] on input "0" at bounding box center [804, 118] width 1103 height 26
type input "128.00"
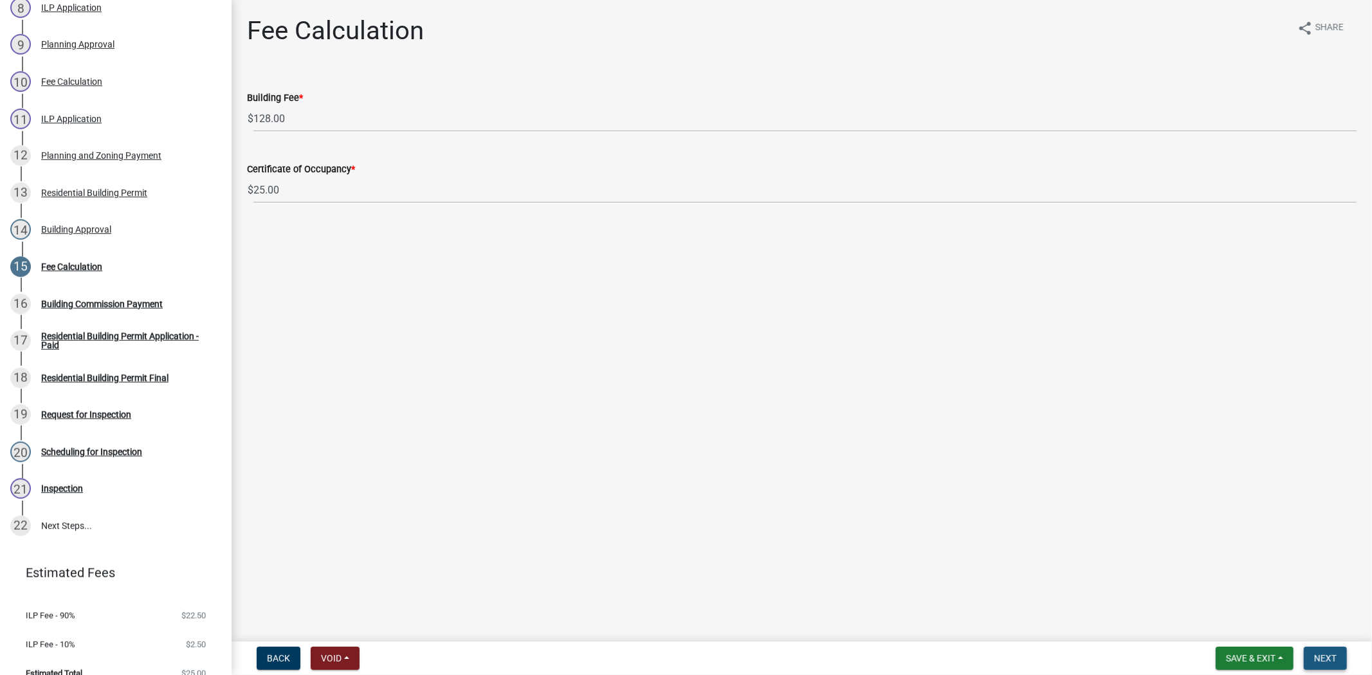
click at [1331, 665] on button "Next" at bounding box center [1325, 658] width 43 height 23
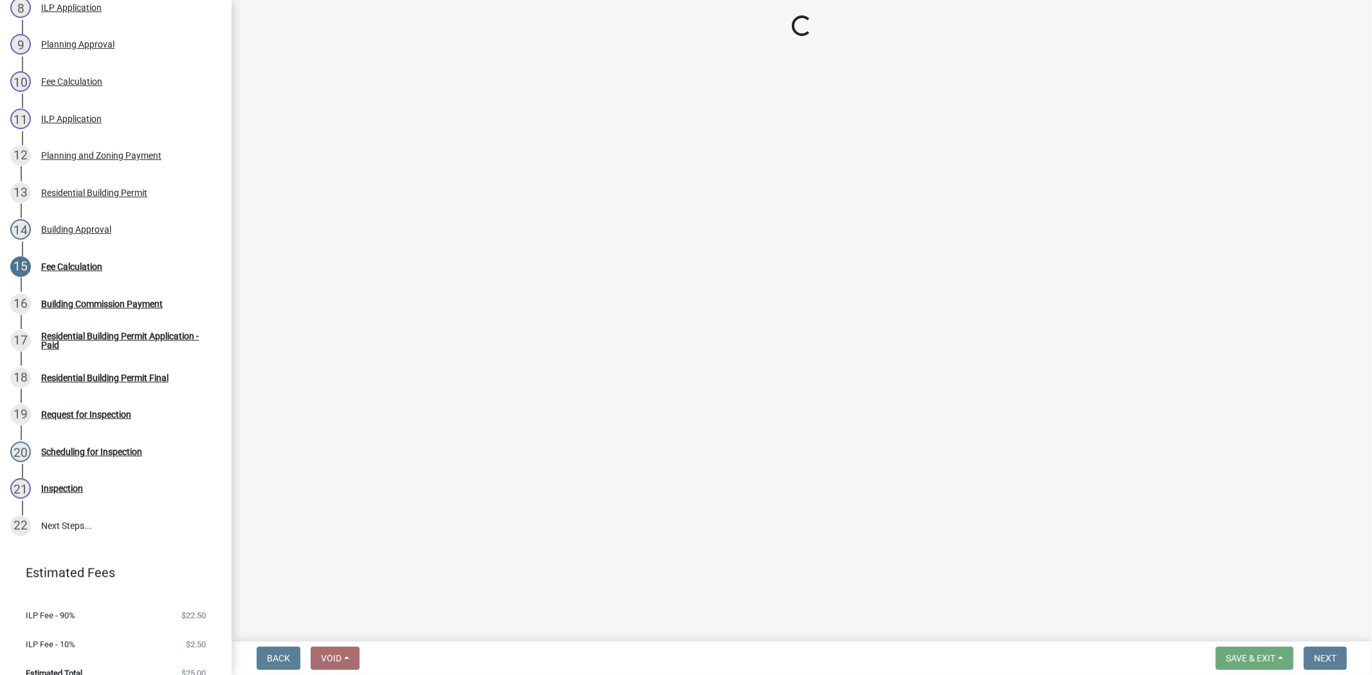
select select "3: 3"
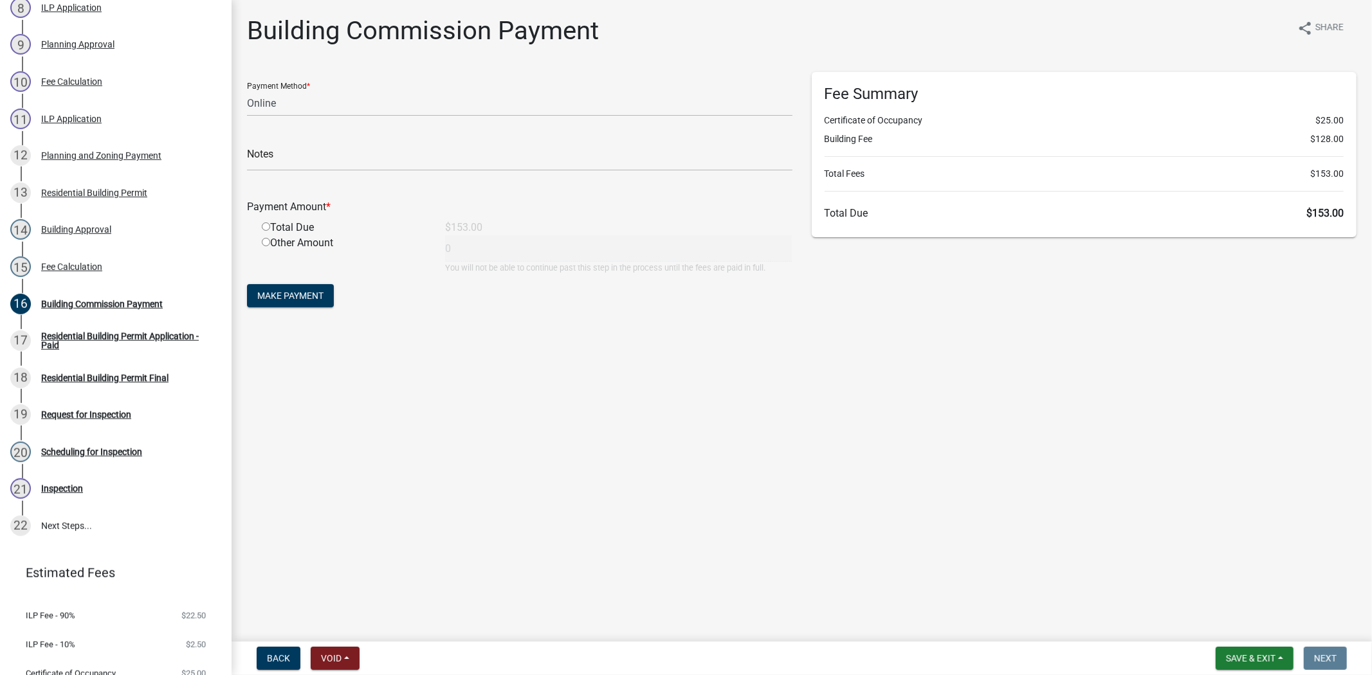
click at [1349, 672] on nav "Back Void Withdraw Lock Expire Void Save & Exit Save Save & Exit Next" at bounding box center [802, 658] width 1140 height 33
click at [1264, 665] on button "Save & Exit" at bounding box center [1255, 658] width 78 height 23
click at [1259, 637] on button "Save & Exit" at bounding box center [1241, 625] width 103 height 31
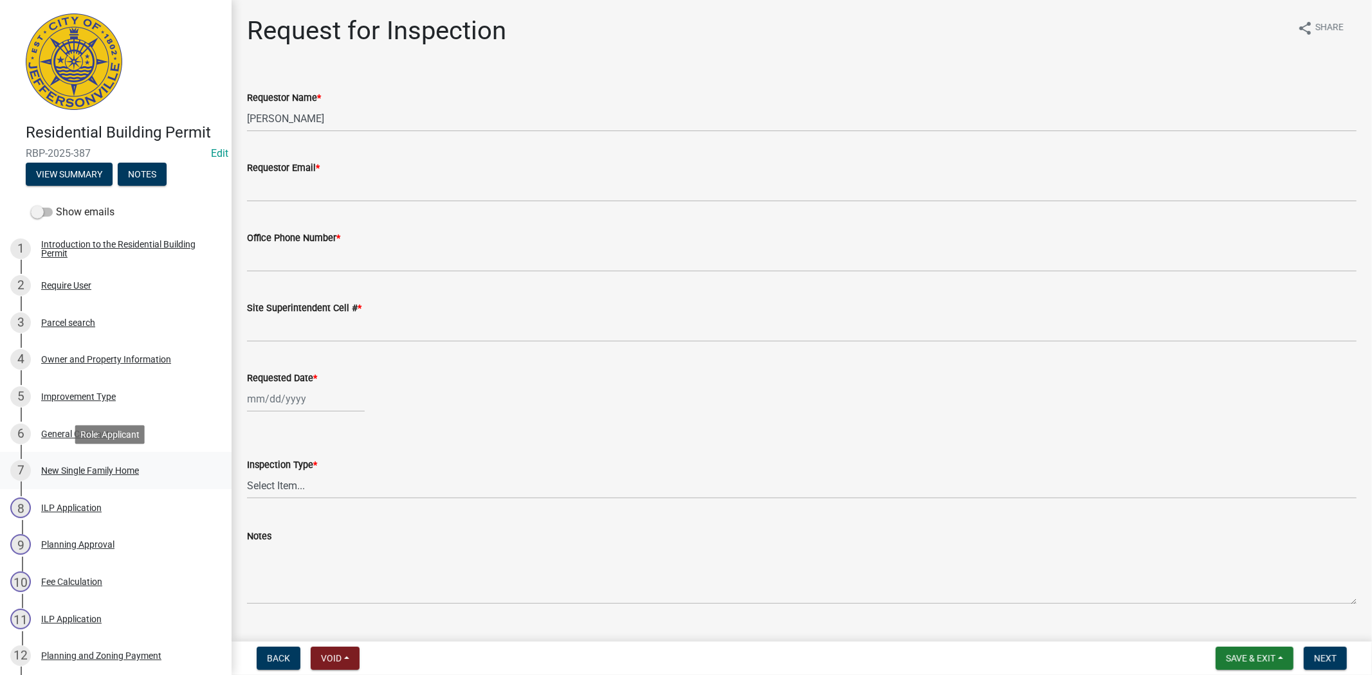
click at [81, 466] on div "New Single Family Home" at bounding box center [90, 470] width 98 height 9
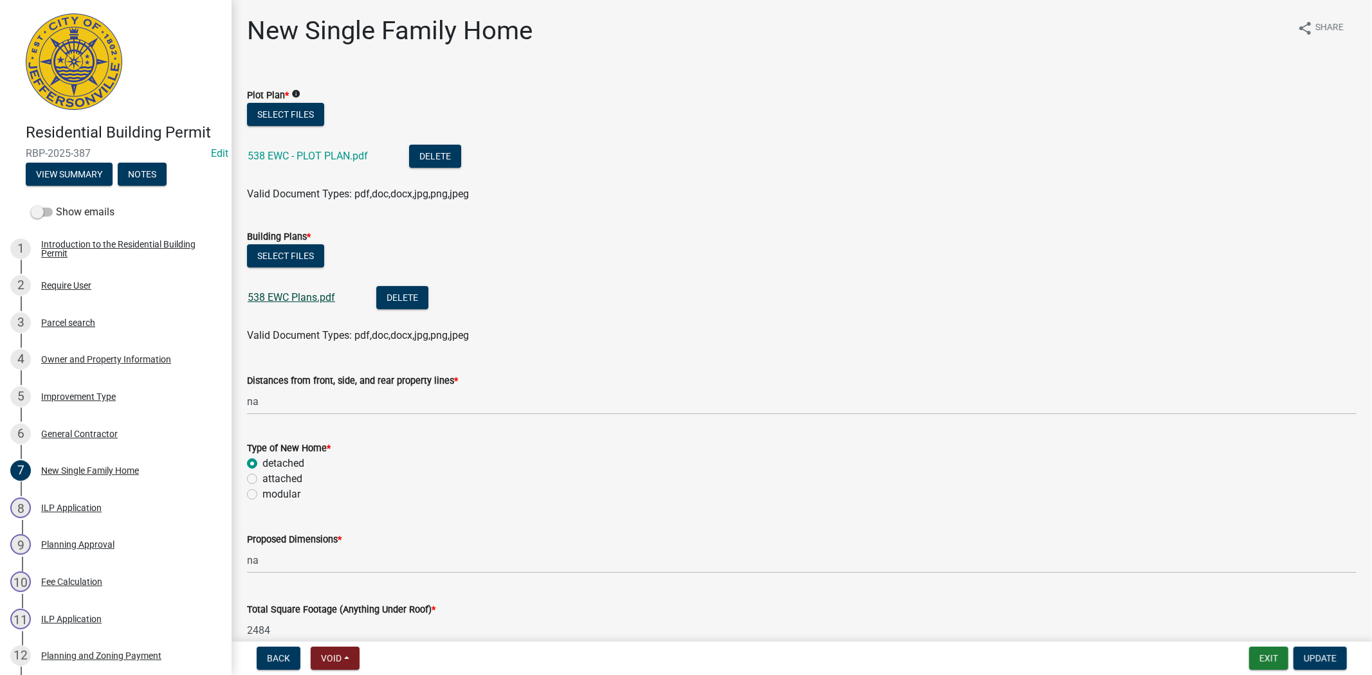
click at [303, 292] on link "538 EWC Plans.pdf" at bounding box center [291, 297] width 87 height 12
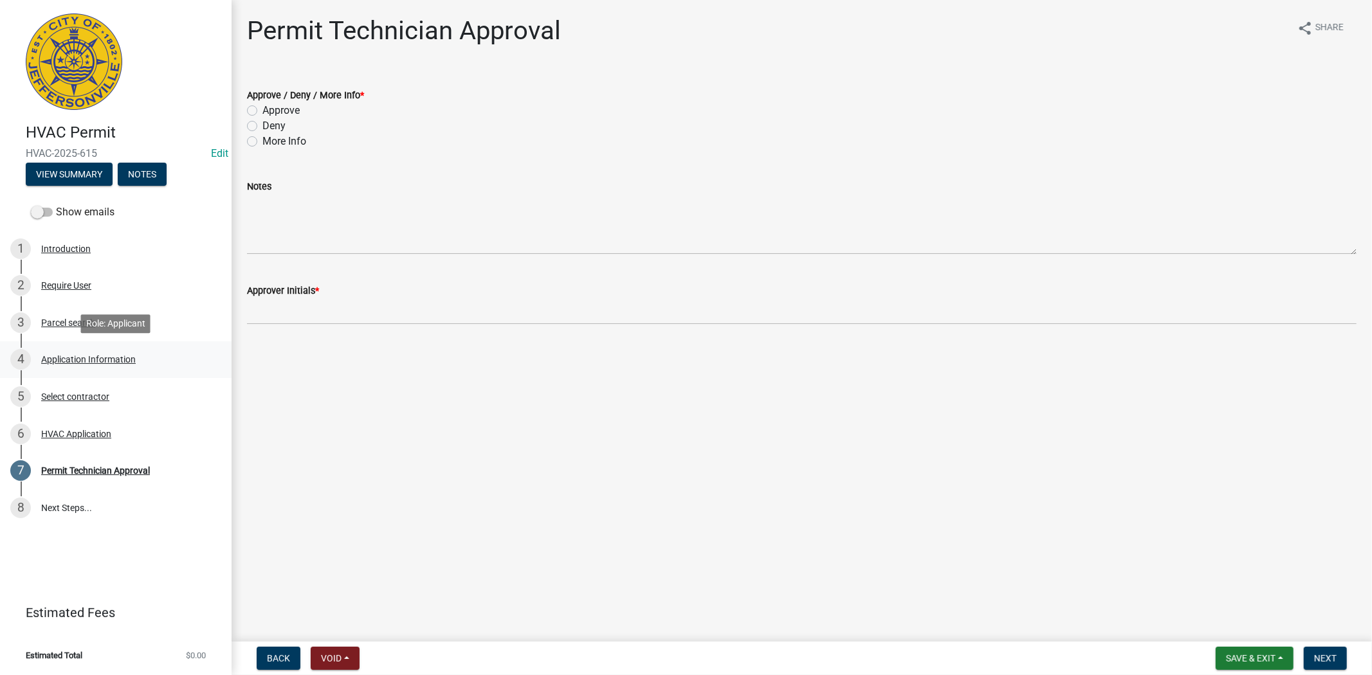
click at [91, 358] on div "Application Information" at bounding box center [88, 359] width 95 height 9
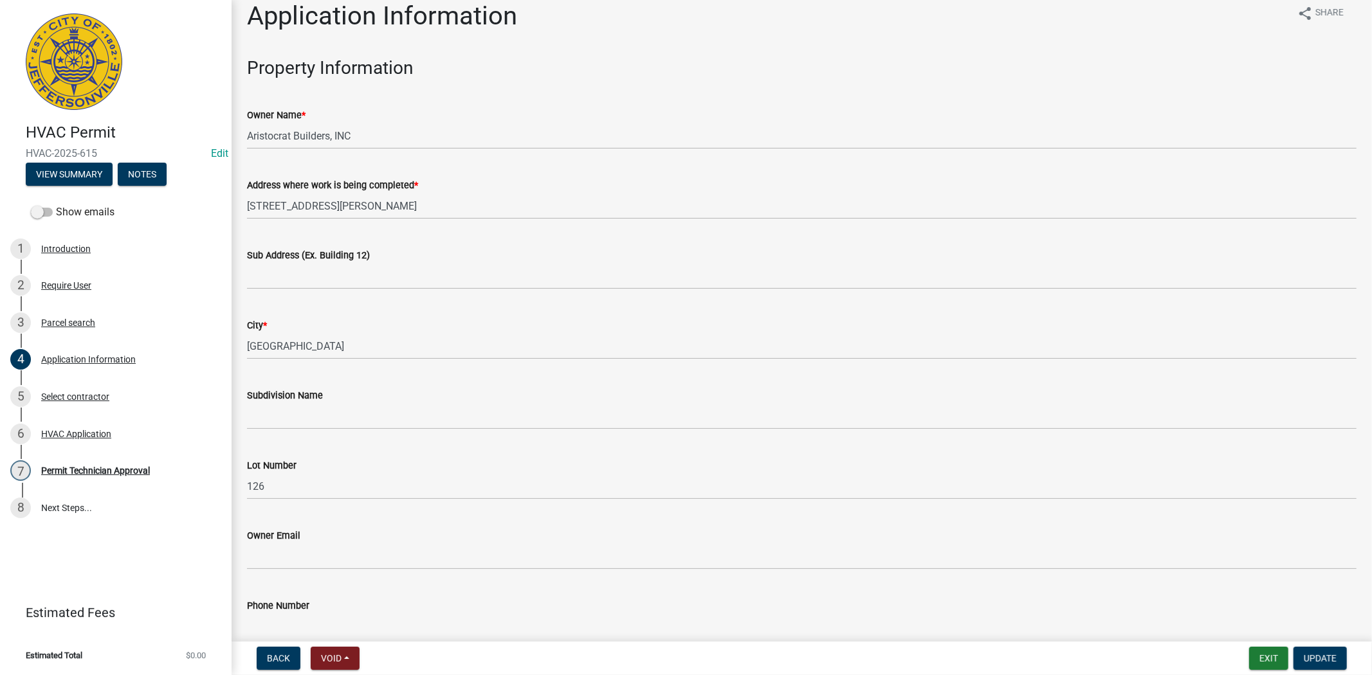
scroll to position [8, 0]
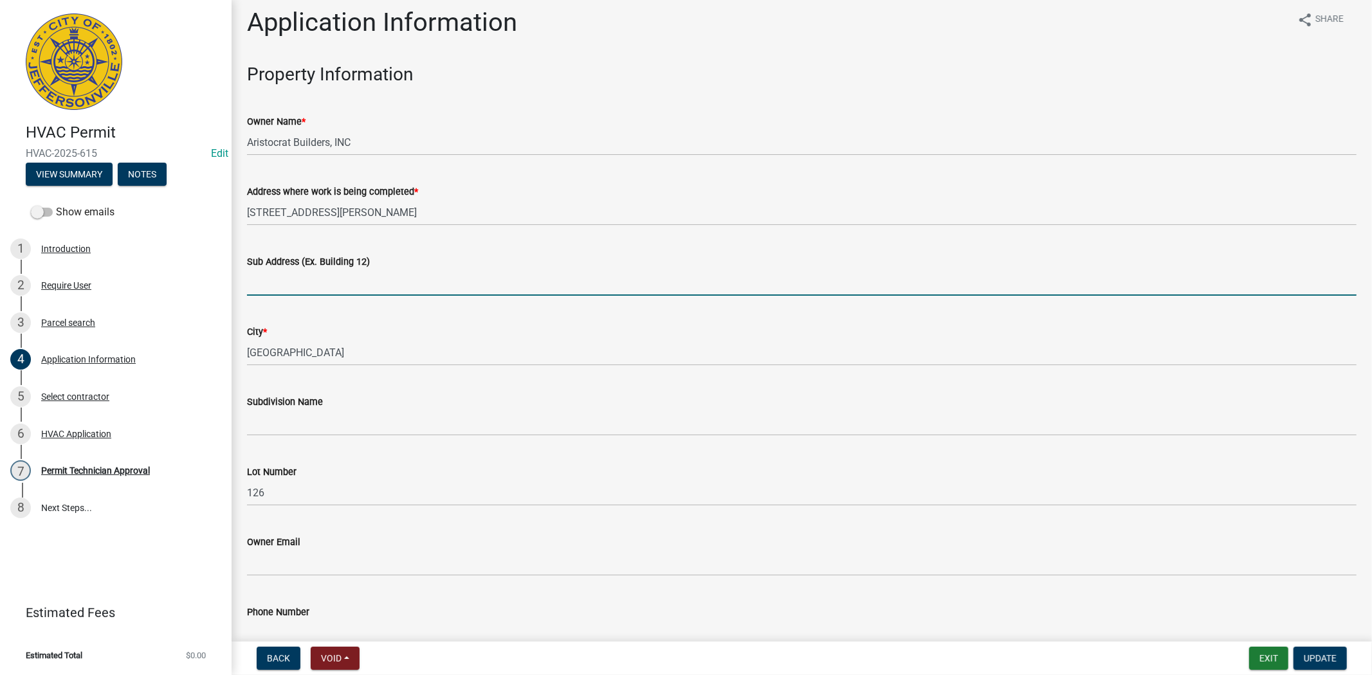
click at [286, 287] on input "Sub Address (Ex. Building 12)" at bounding box center [801, 282] width 1109 height 26
type input "[STREET_ADDRESS][PERSON_NAME]"
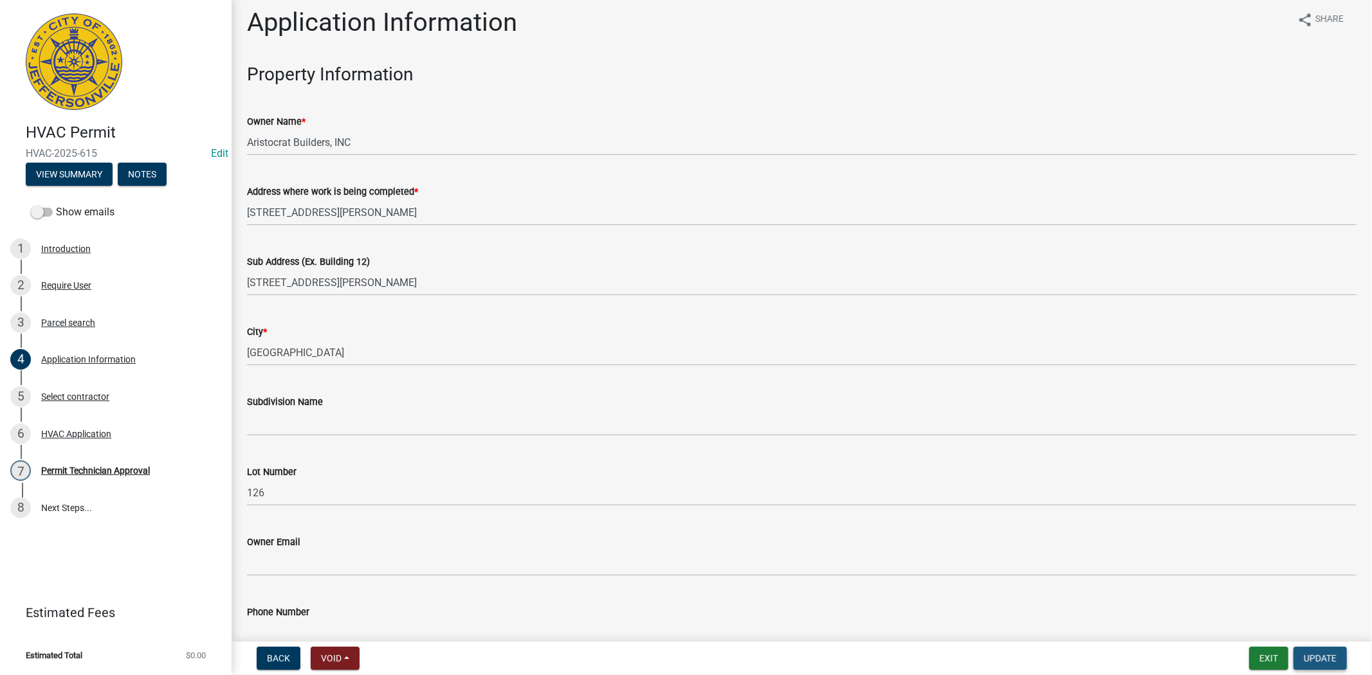
click at [1328, 658] on span "Update" at bounding box center [1320, 658] width 33 height 10
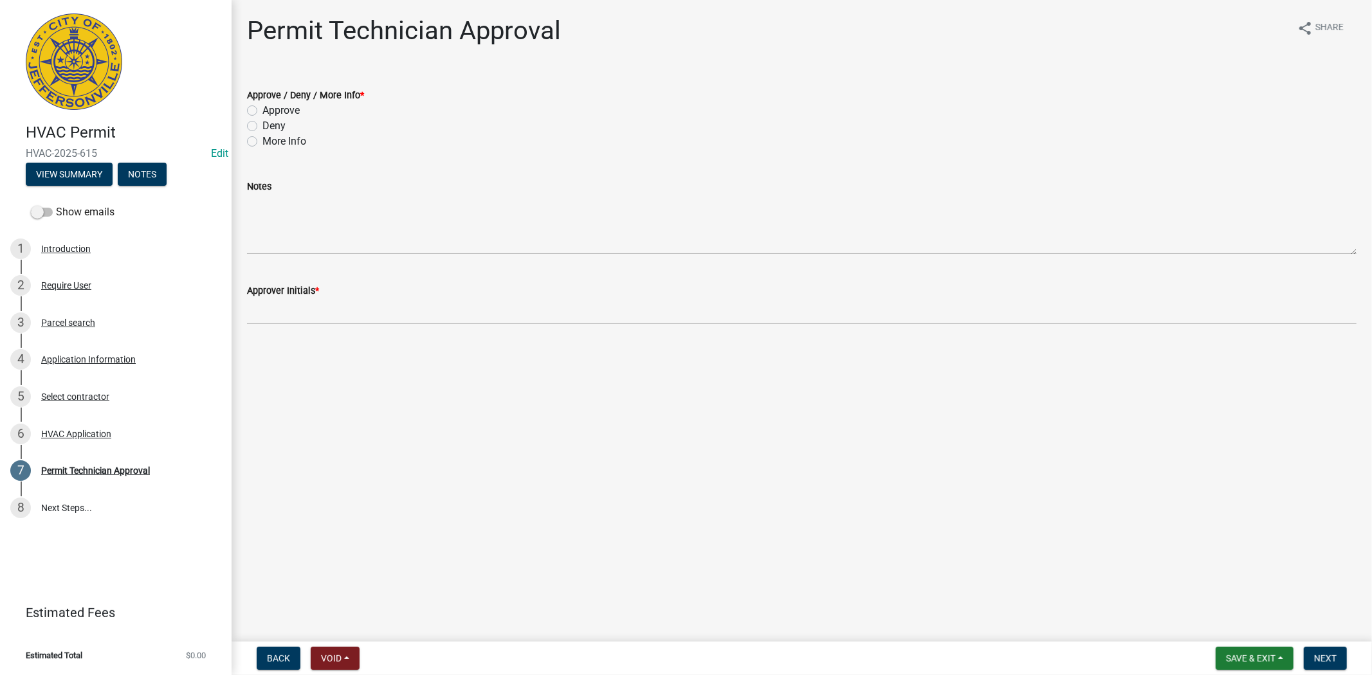
click at [262, 114] on label "Approve" at bounding box center [280, 110] width 37 height 15
click at [262, 111] on input "Approve" at bounding box center [266, 107] width 8 height 8
radio input "true"
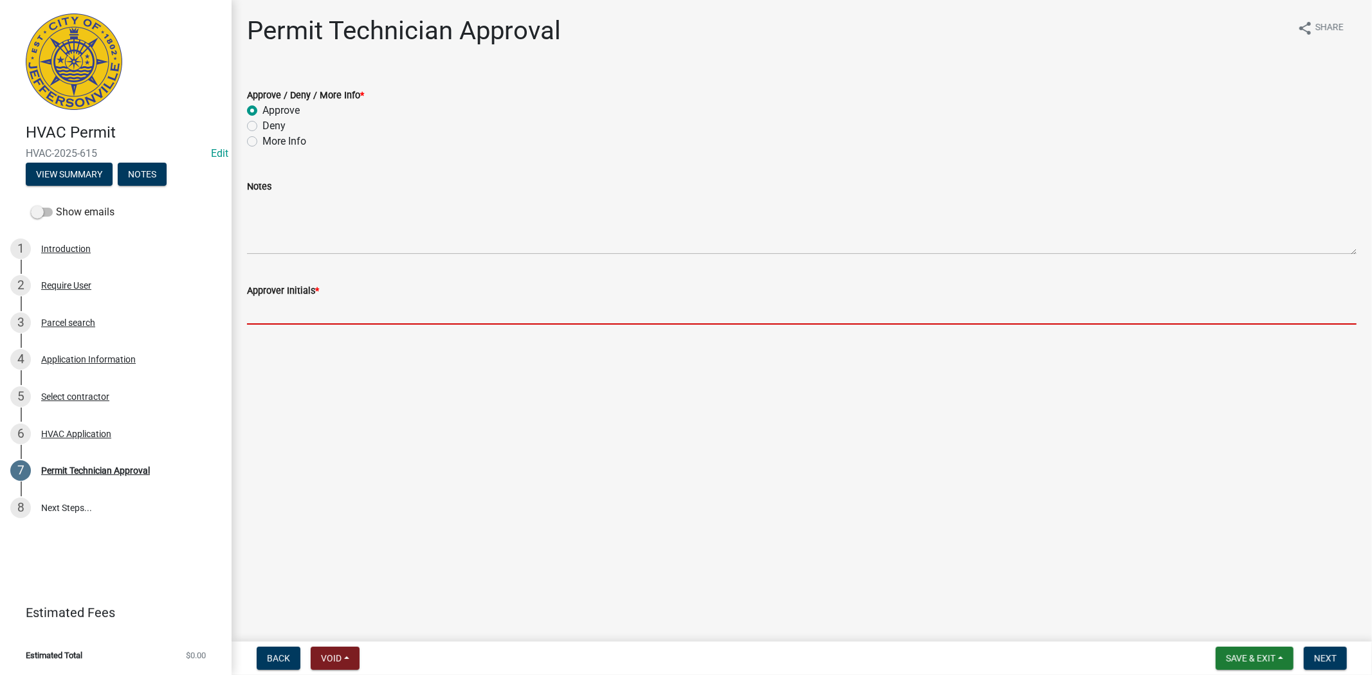
click at [264, 318] on input "Approver Initials *" at bounding box center [801, 311] width 1109 height 26
type input "mkf"
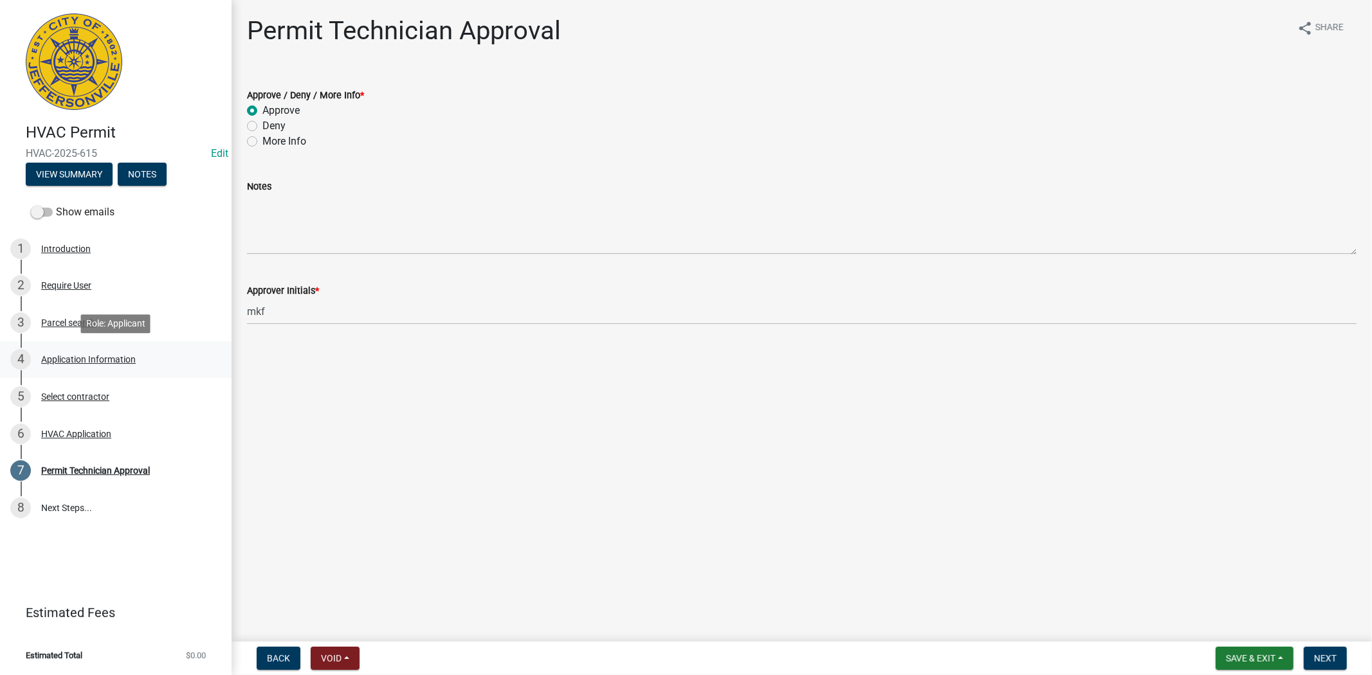
click at [87, 363] on div "Application Information" at bounding box center [88, 359] width 95 height 9
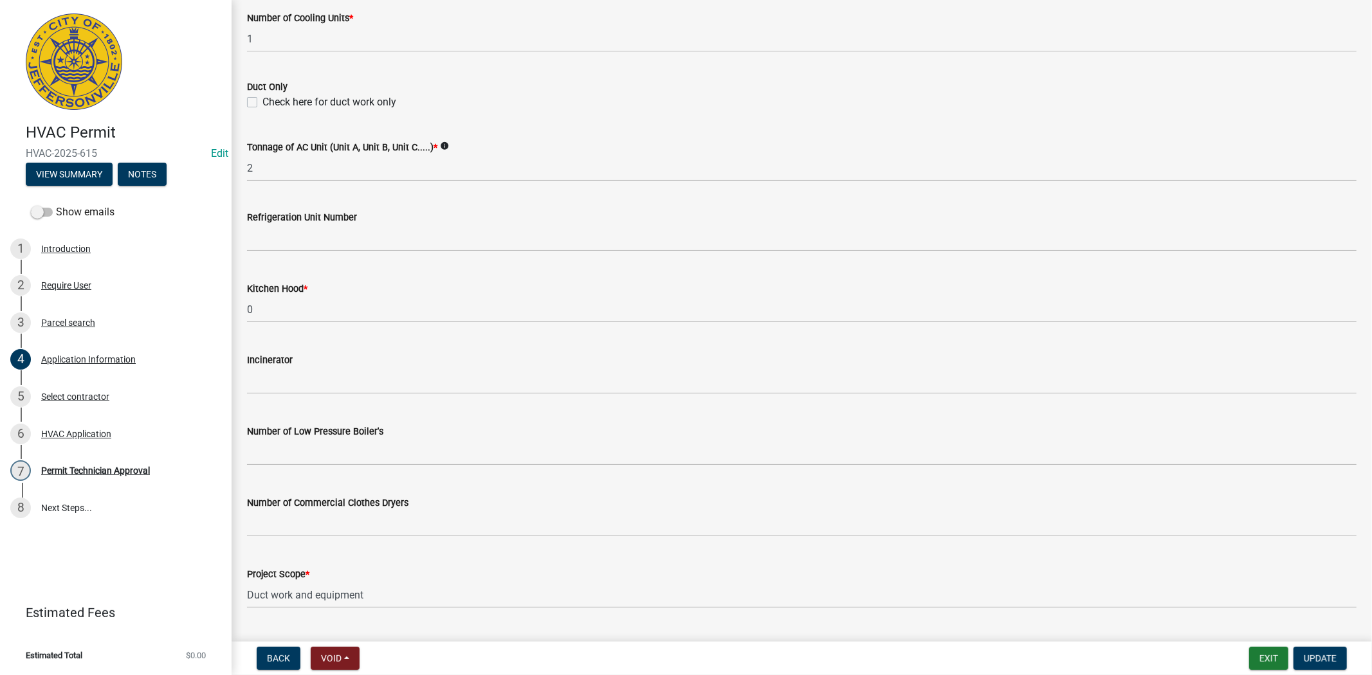
scroll to position [776, 0]
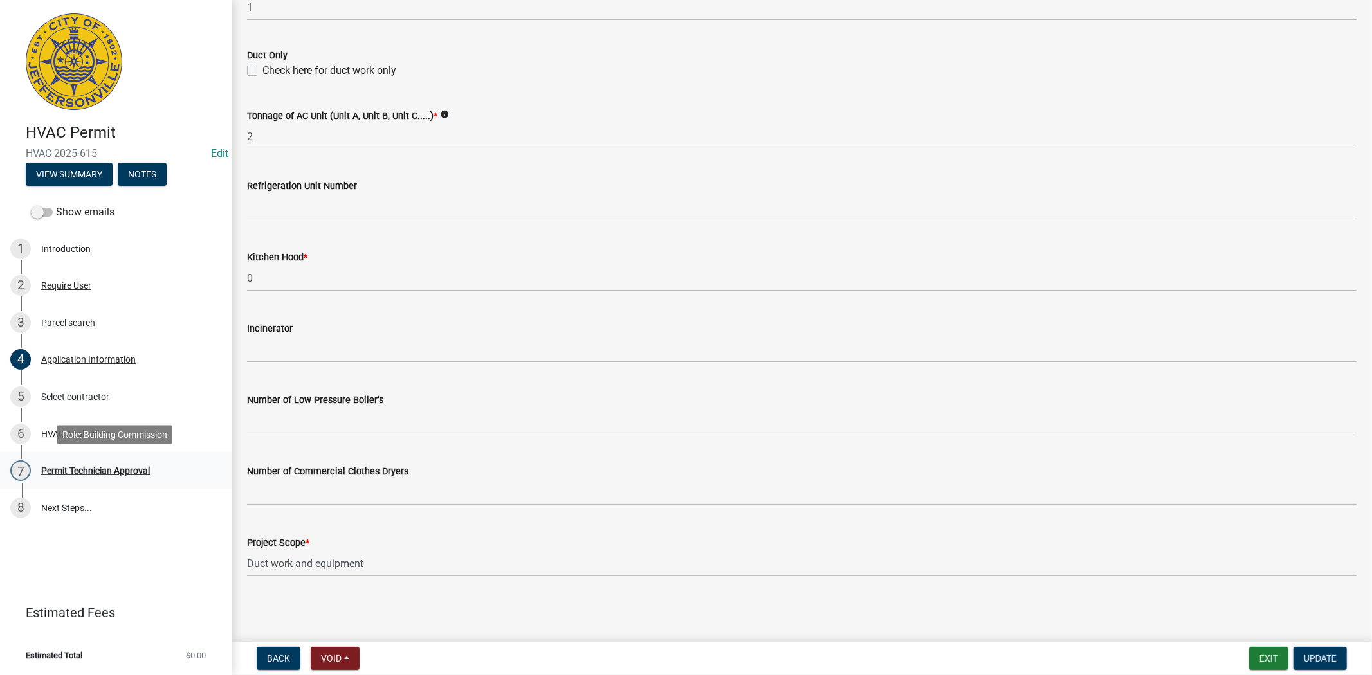
click at [100, 473] on div "Permit Technician Approval" at bounding box center [95, 470] width 109 height 9
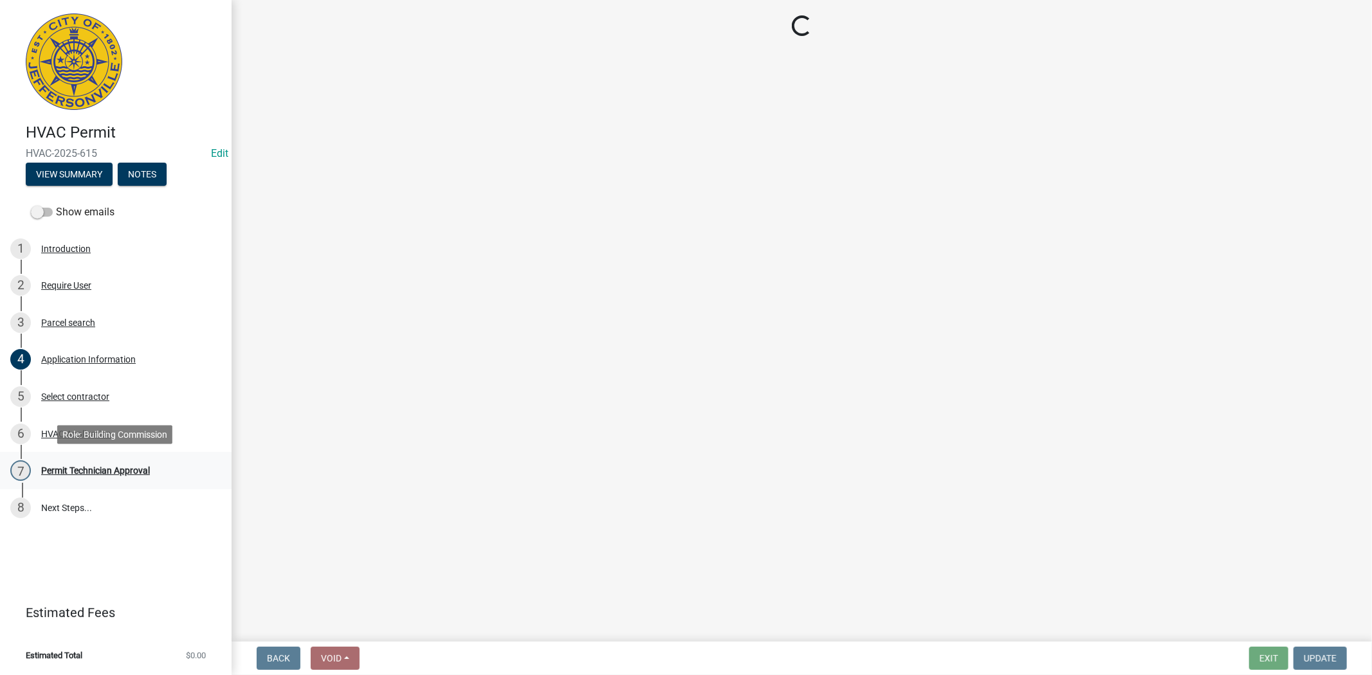
scroll to position [0, 0]
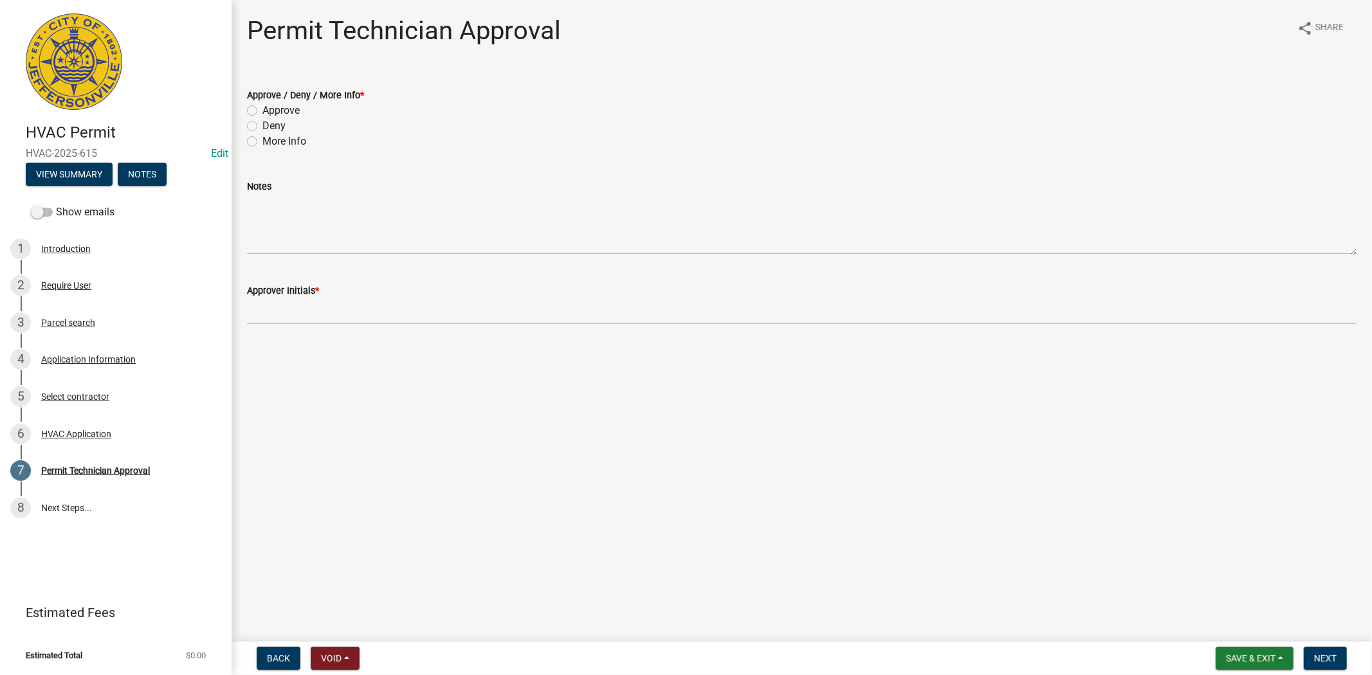
click at [262, 108] on label "Approve" at bounding box center [280, 110] width 37 height 15
click at [262, 108] on input "Approve" at bounding box center [266, 107] width 8 height 8
radio input "true"
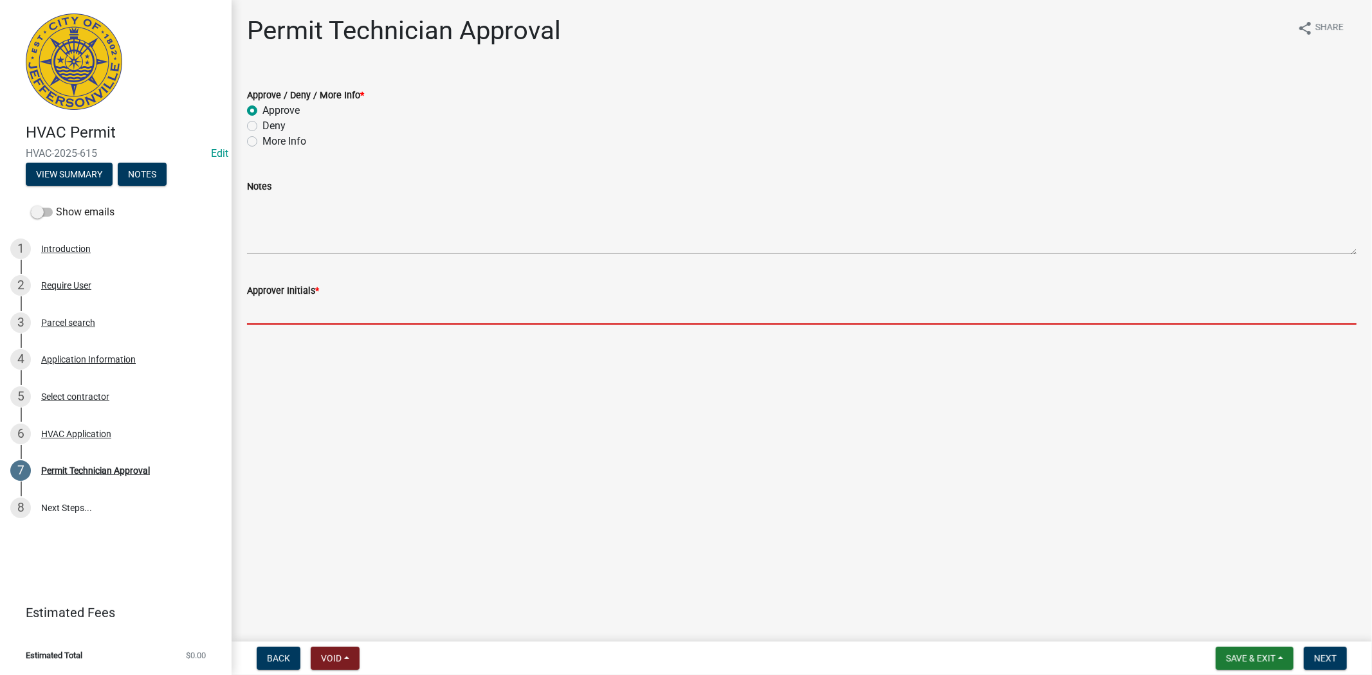
click at [305, 315] on input "Approver Initials *" at bounding box center [801, 311] width 1109 height 26
type input "mkf"
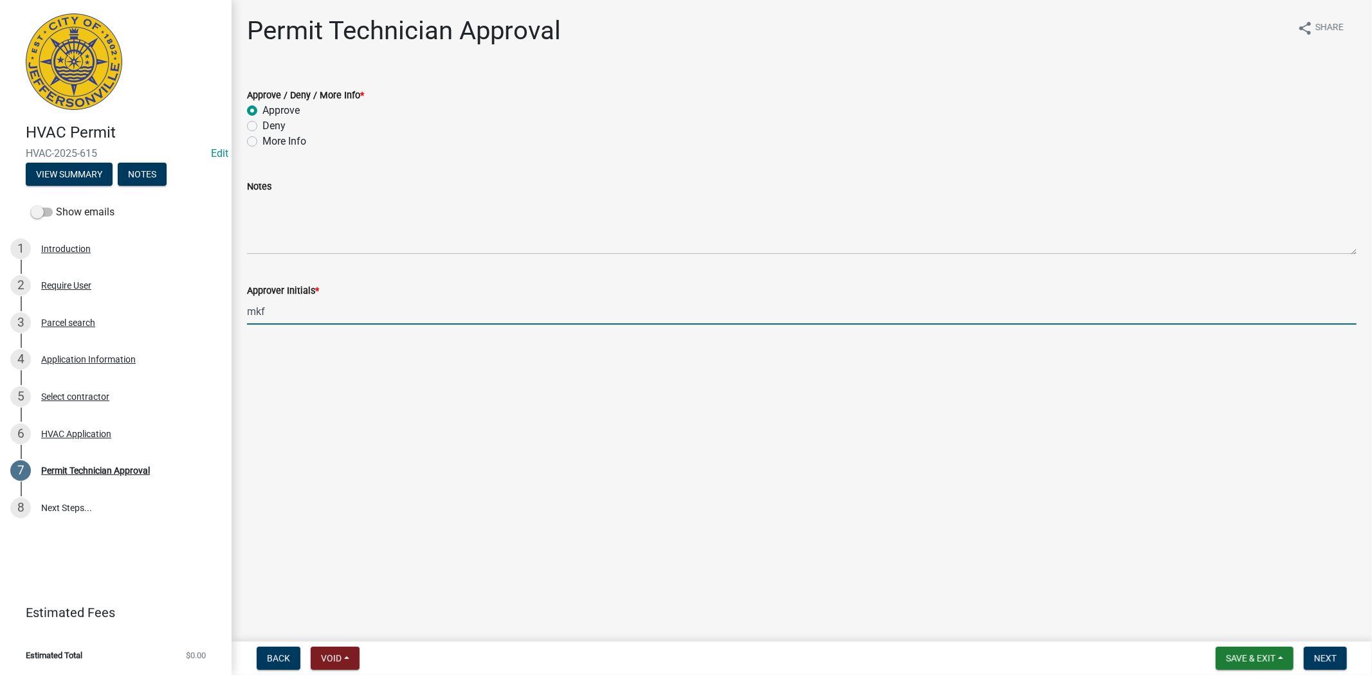
click at [1349, 654] on form "Save & Exit Save Save & Exit Next" at bounding box center [1280, 658] width 141 height 23
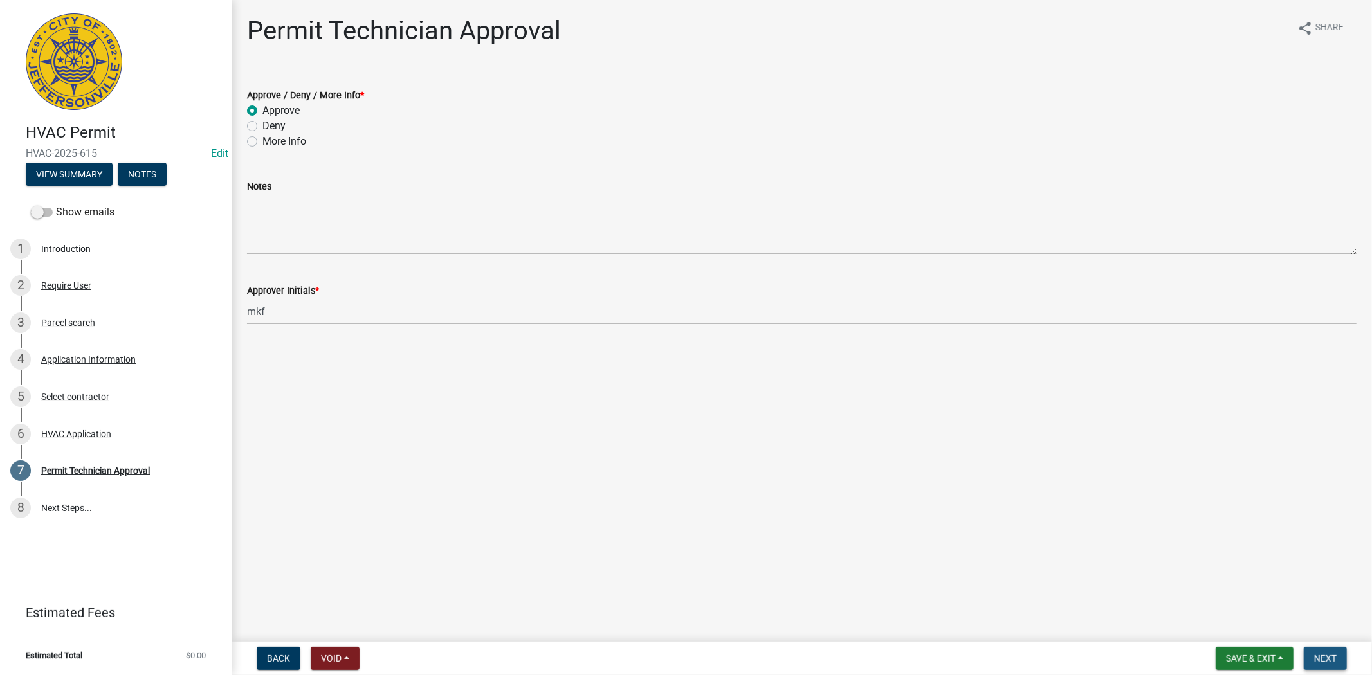
click at [1329, 659] on span "Next" at bounding box center [1325, 658] width 23 height 10
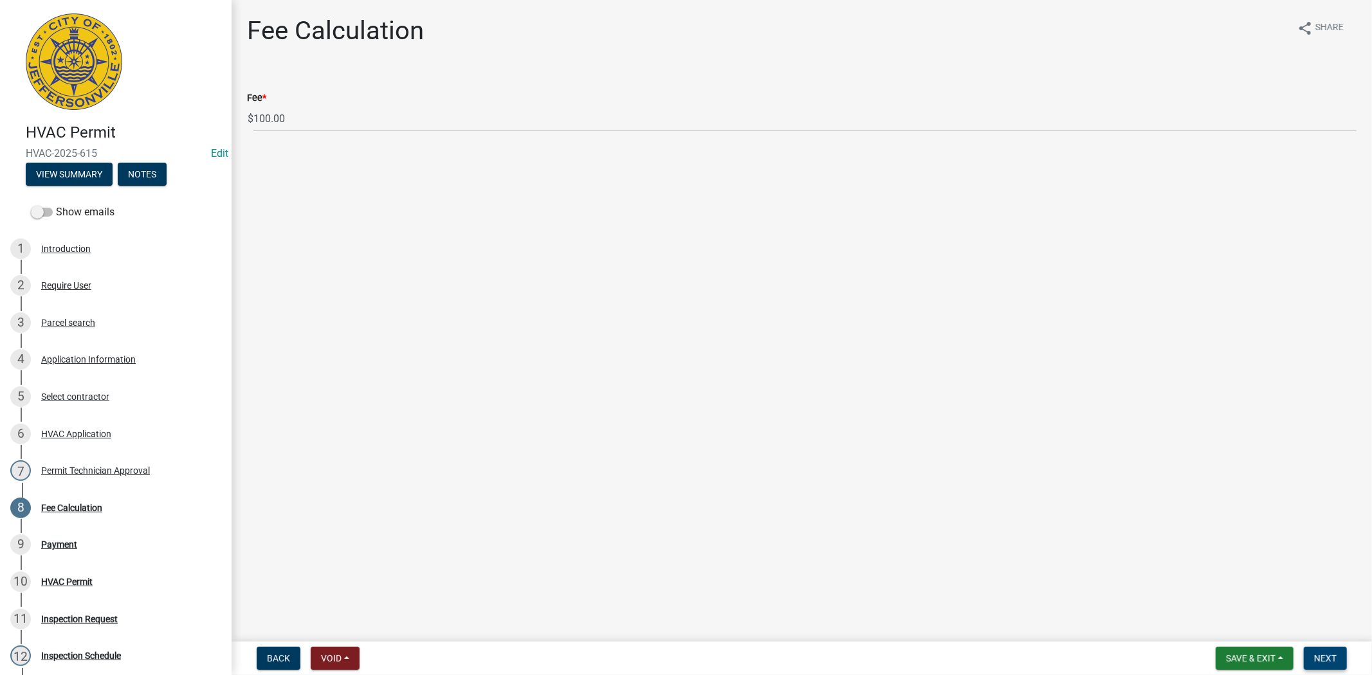
click at [1323, 658] on span "Next" at bounding box center [1325, 658] width 23 height 10
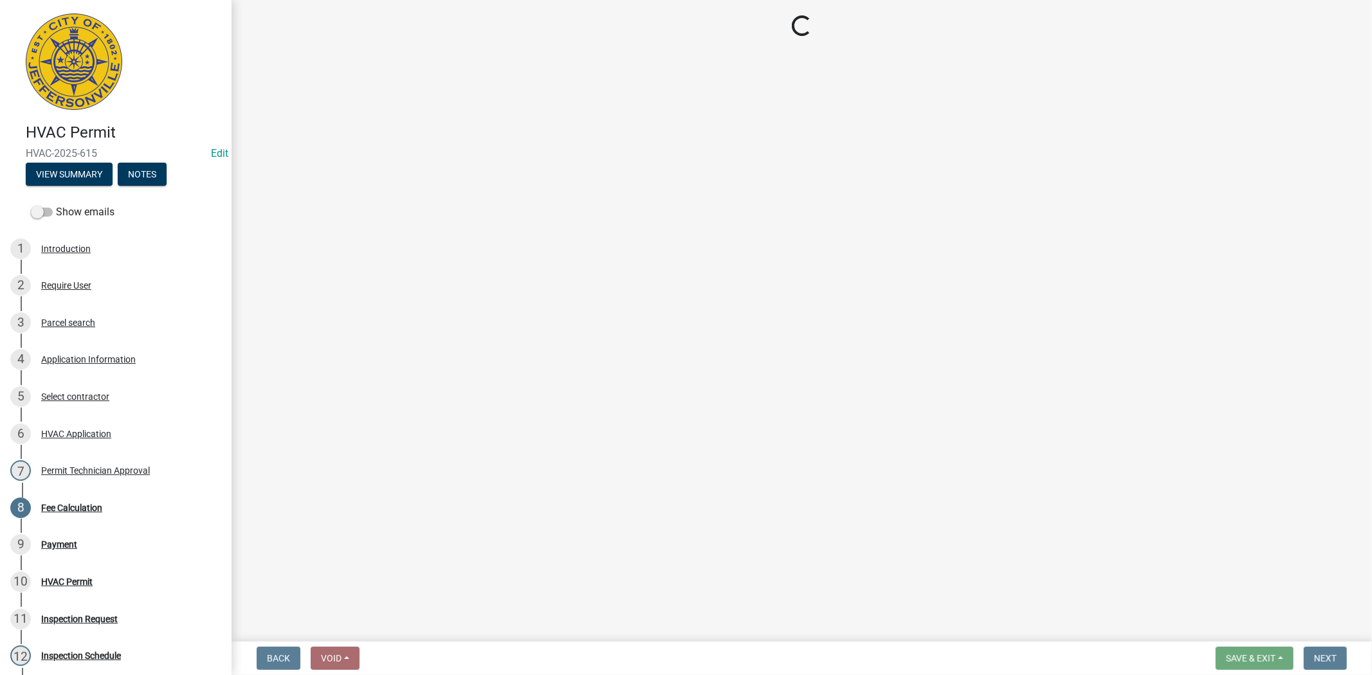
select select "3: 3"
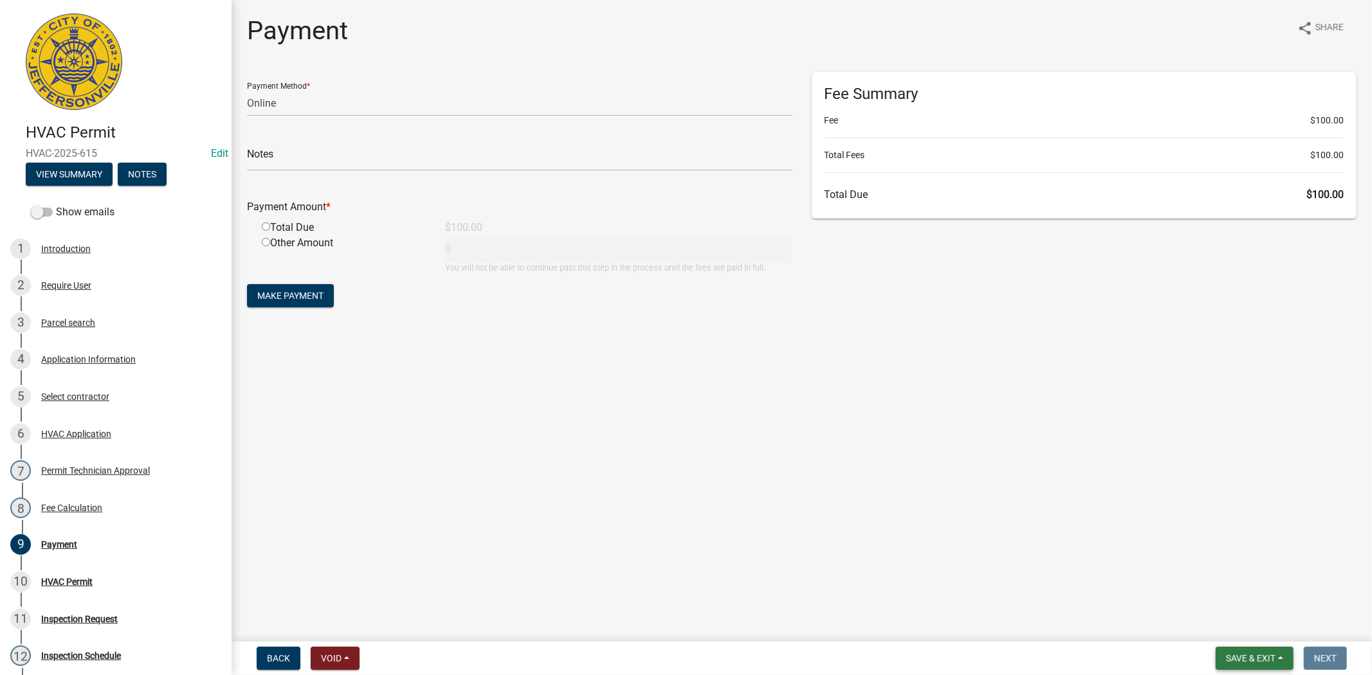
click at [1252, 658] on span "Save & Exit" at bounding box center [1251, 658] width 50 height 10
drag, startPoint x: 1245, startPoint y: 608, endPoint x: 1246, endPoint y: 621, distance: 12.9
click at [1245, 615] on div "Save Save & Exit" at bounding box center [1241, 610] width 103 height 72
click at [1246, 653] on span "Save & Exit" at bounding box center [1251, 658] width 50 height 10
click at [1242, 631] on button "Save & Exit" at bounding box center [1241, 625] width 103 height 31
